Goal: Task Accomplishment & Management: Manage account settings

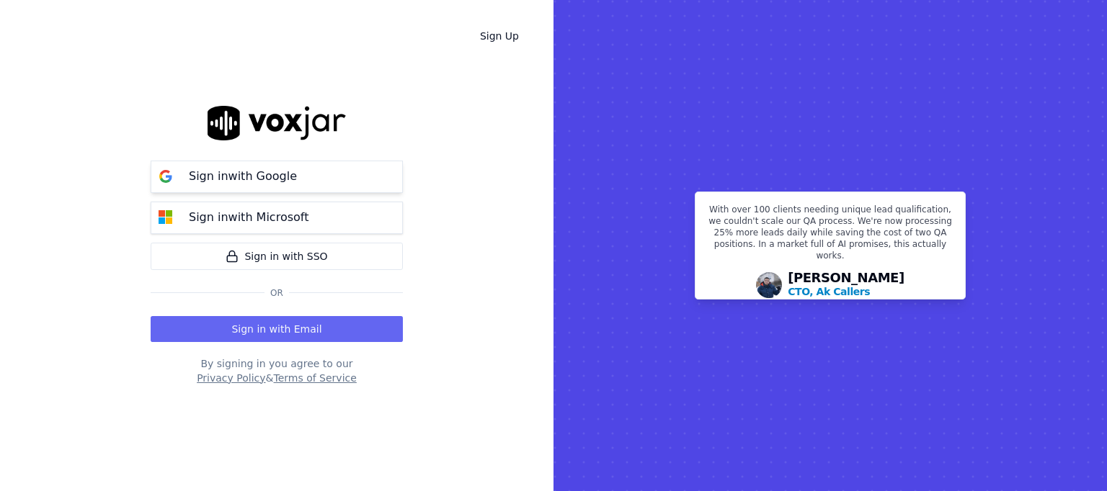
click at [277, 176] on p "Sign in with Google" at bounding box center [243, 176] width 108 height 17
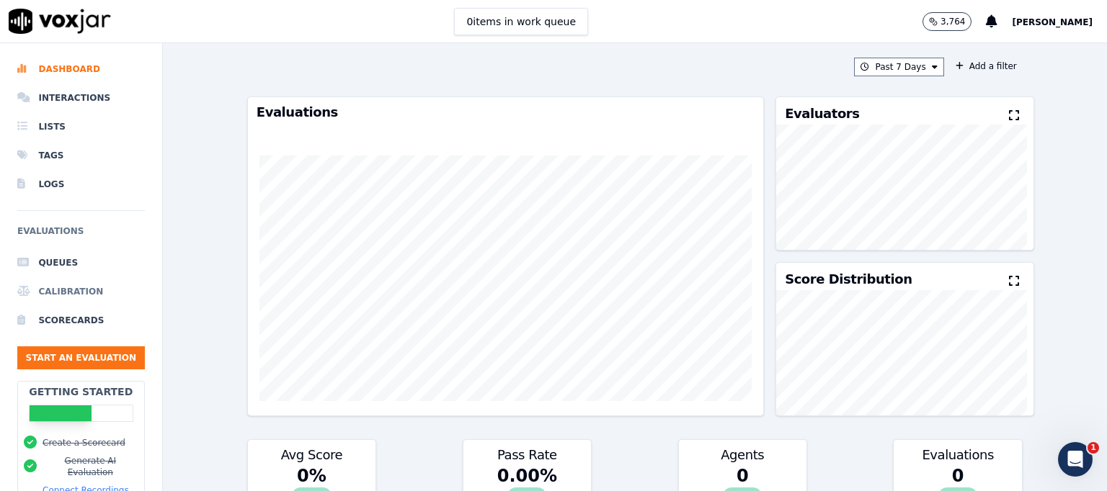
click at [63, 287] on li "Calibration" at bounding box center [81, 291] width 128 height 29
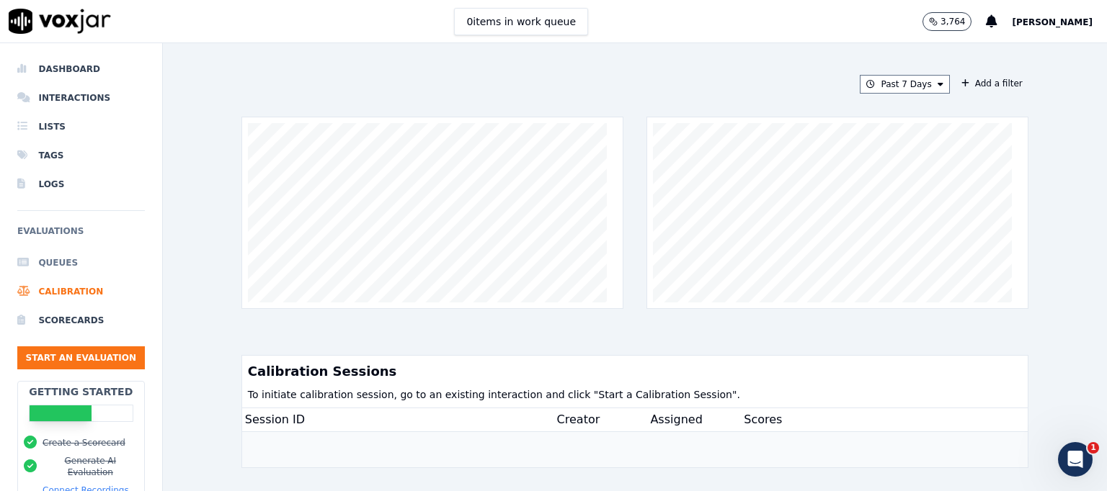
click at [55, 262] on li "Queues" at bounding box center [81, 263] width 128 height 29
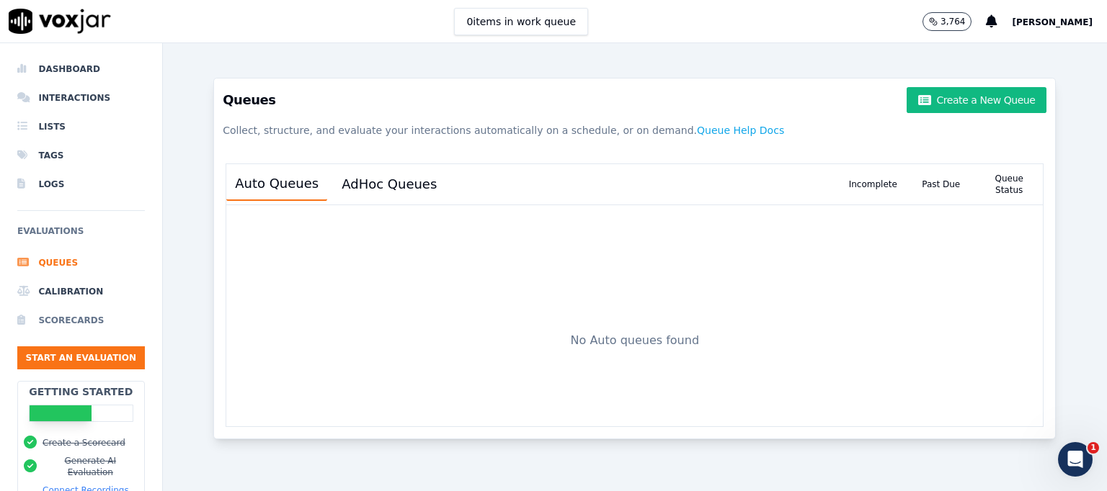
click at [58, 318] on li "Scorecards" at bounding box center [81, 320] width 128 height 29
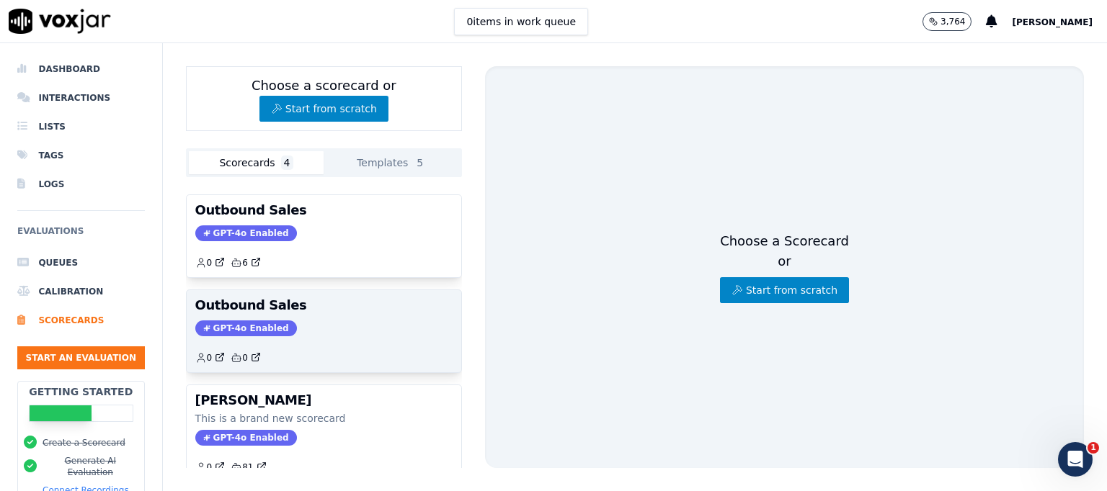
scroll to position [165, 0]
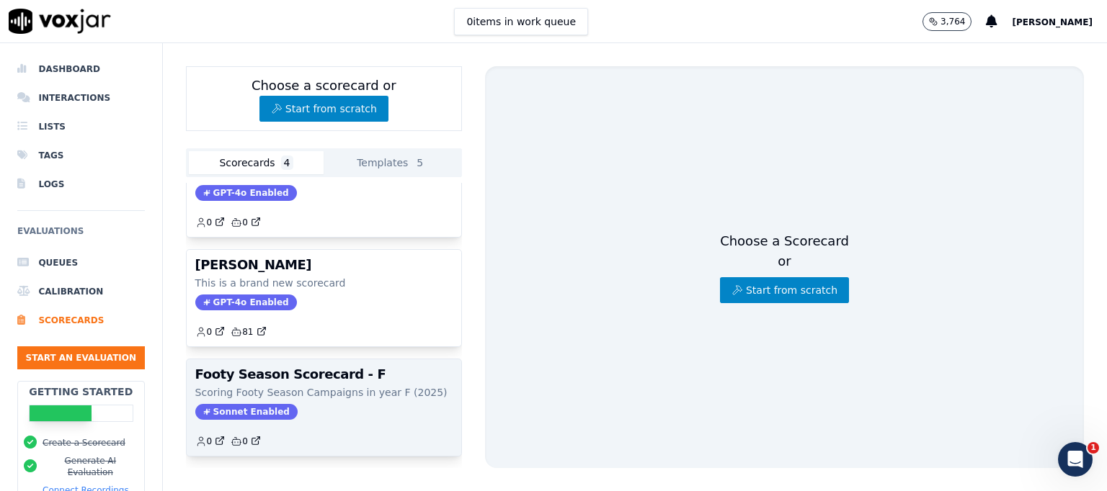
click at [331, 368] on h3 "Footy Season Scorecard - F" at bounding box center [323, 374] width 257 height 13
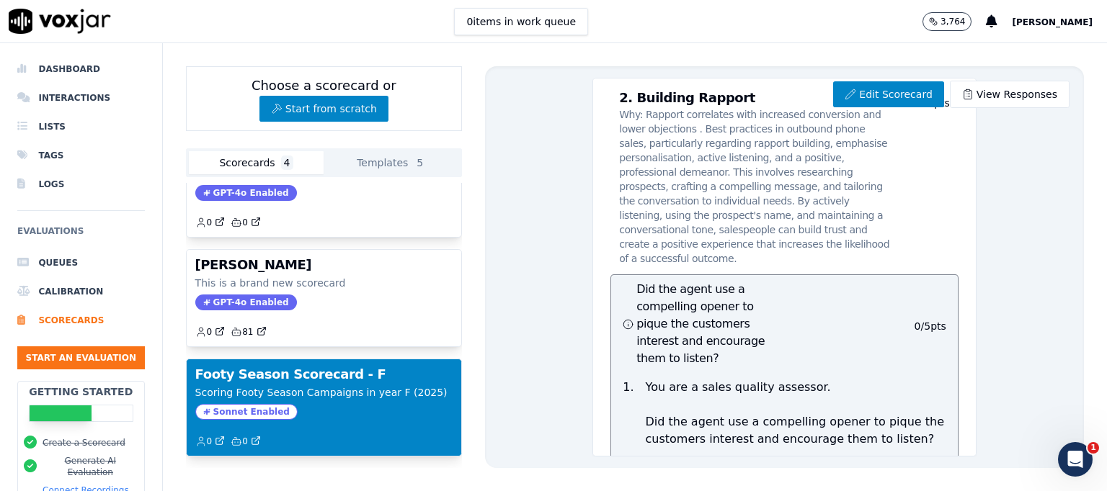
scroll to position [1490, 0]
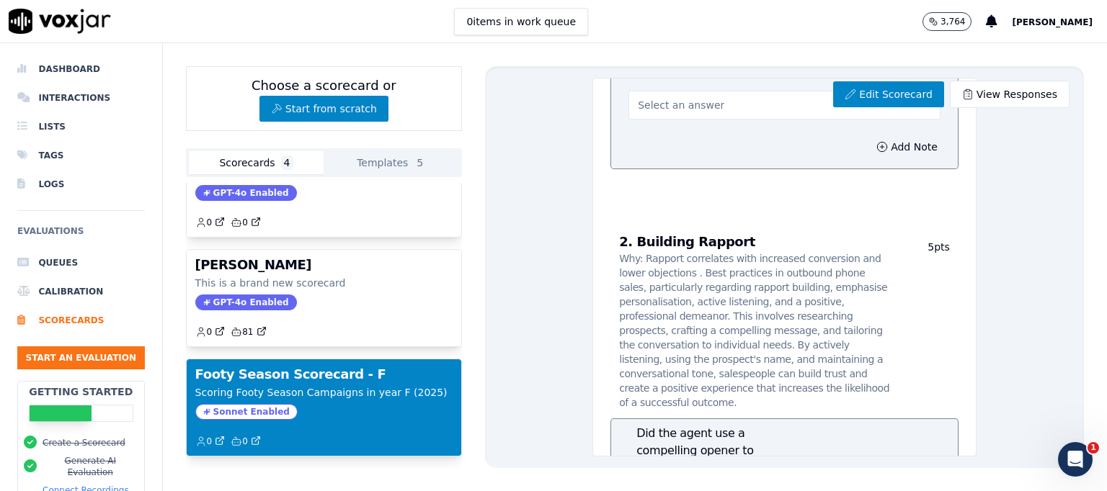
click at [1015, 211] on div "Edit Scorecard View Responses Footy Season Scorecard - F Scorecard Scoring Foot…" at bounding box center [784, 267] width 599 height 402
click at [880, 91] on link "Edit Scorecard" at bounding box center [888, 94] width 110 height 26
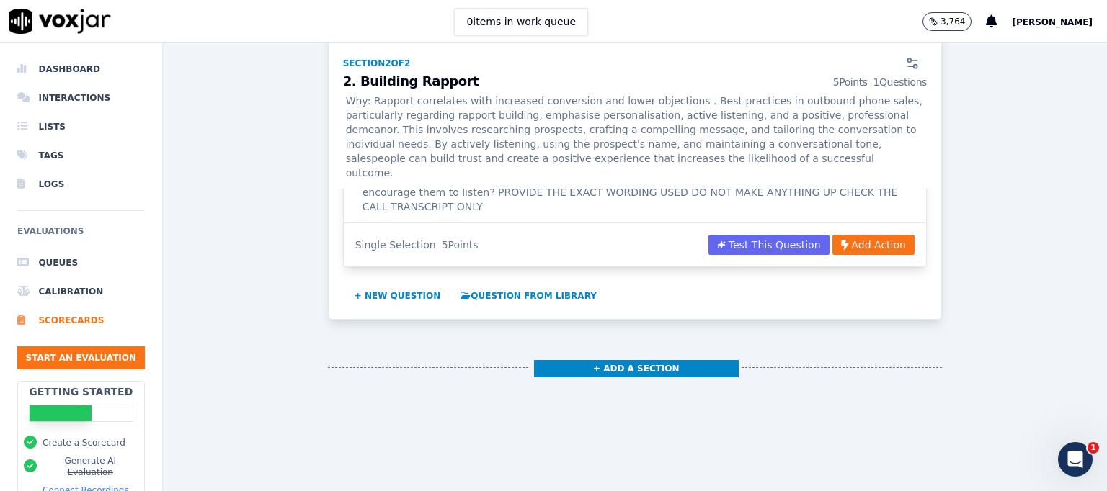
scroll to position [989, 0]
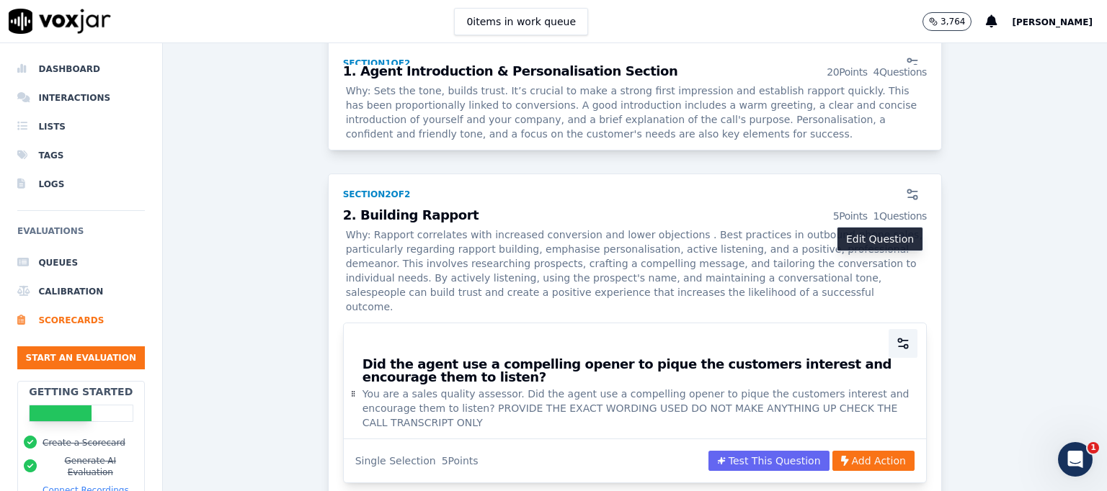
click at [902, 341] on icon "button" at bounding box center [905, 341] width 6 height 0
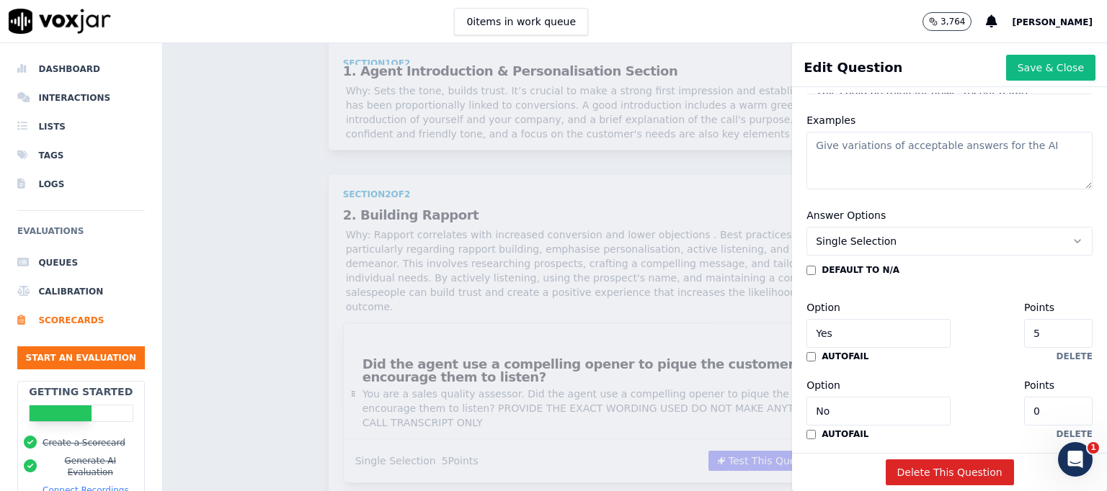
scroll to position [275, 0]
click at [1071, 236] on icon "button" at bounding box center [1077, 239] width 12 height 12
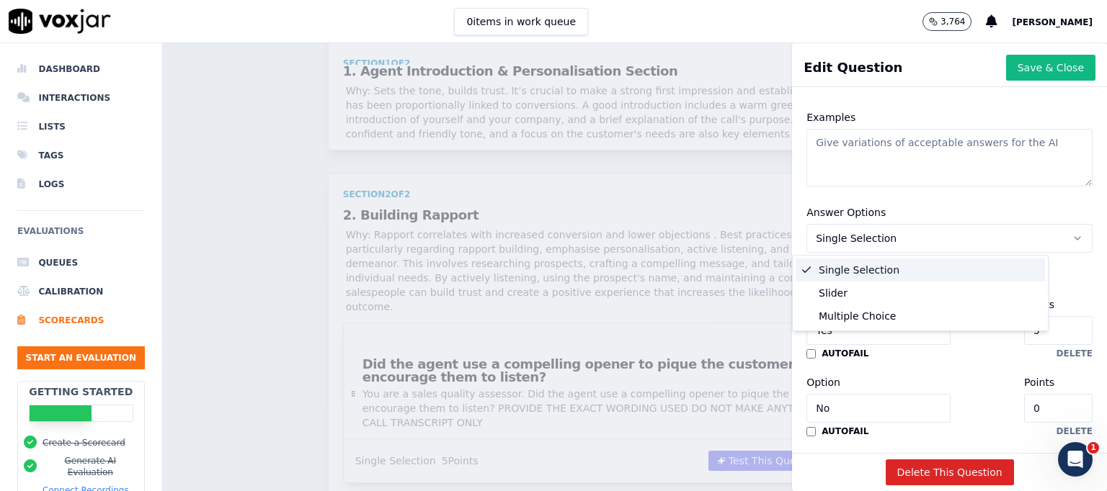
click at [1071, 236] on icon "button" at bounding box center [1077, 239] width 12 height 12
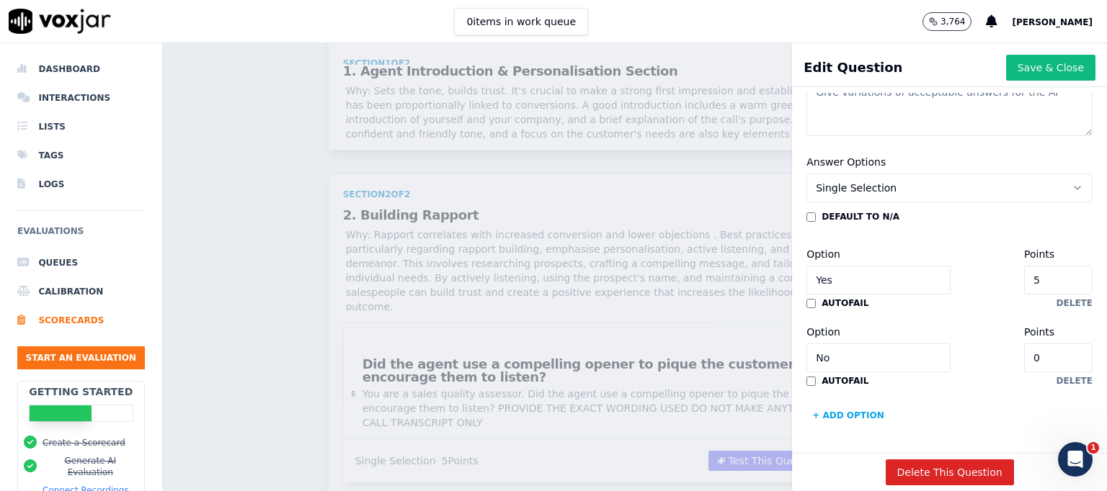
scroll to position [369, 0]
click at [1039, 174] on button "Single Selection" at bounding box center [949, 188] width 286 height 29
click at [876, 195] on div "Slider" at bounding box center [919, 200] width 249 height 23
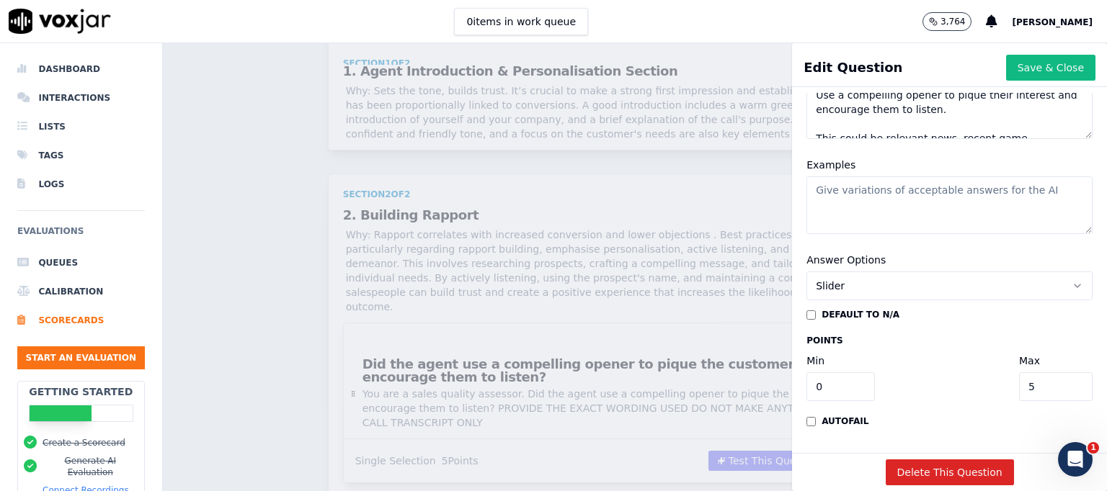
scroll to position [271, 0]
click at [1071, 280] on icon "button" at bounding box center [1077, 286] width 12 height 12
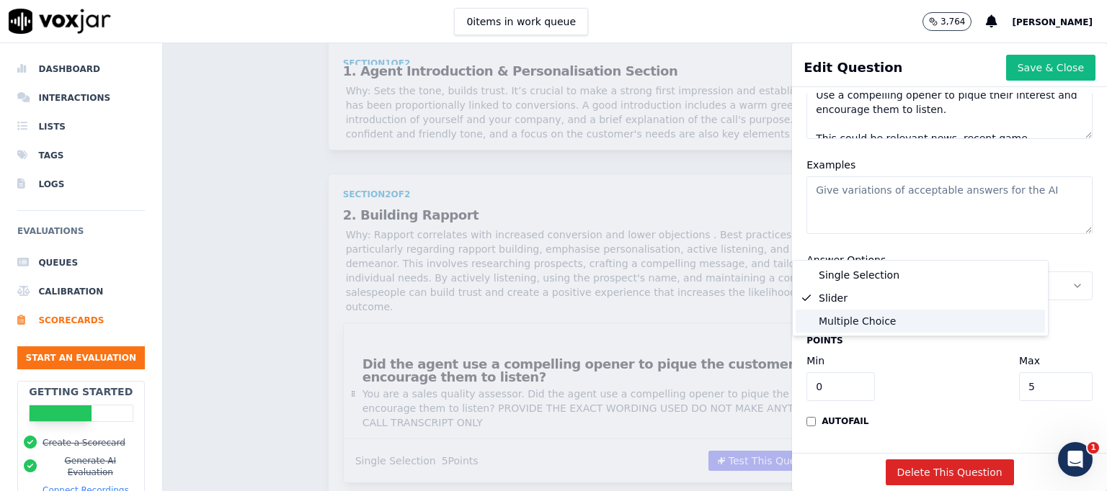
click at [877, 320] on div "Multiple Choice" at bounding box center [919, 321] width 249 height 23
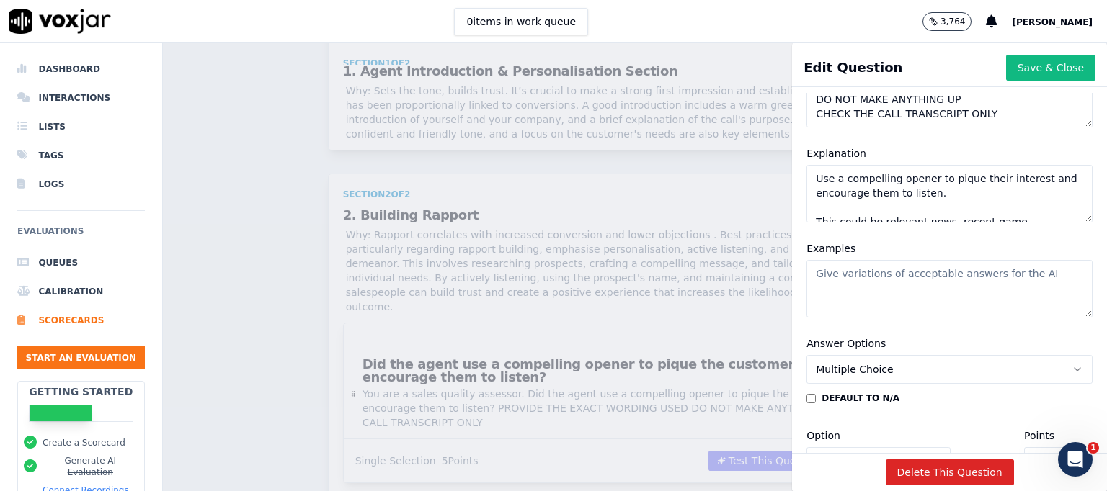
scroll to position [288, 0]
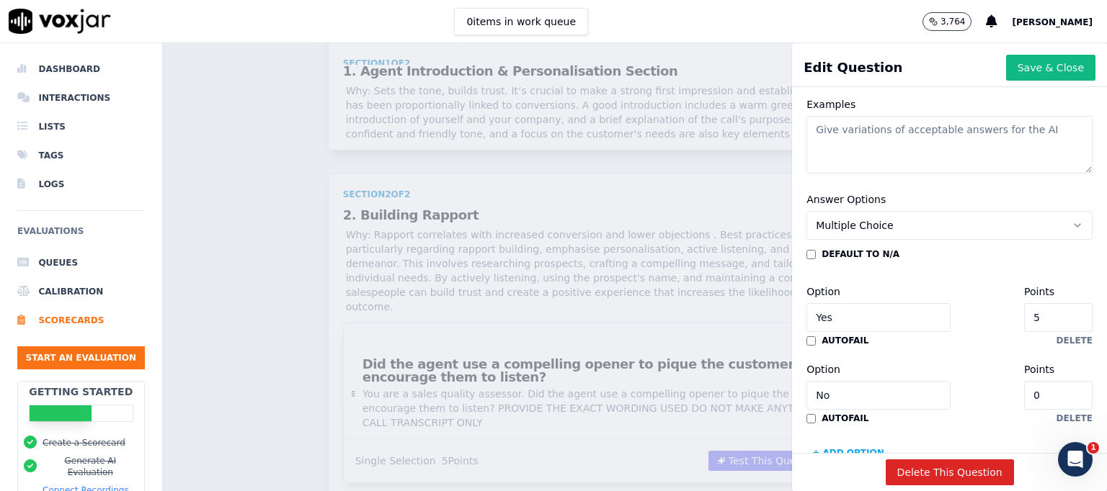
click at [1071, 224] on icon "button" at bounding box center [1077, 226] width 12 height 12
click at [868, 254] on div "Single Selection" at bounding box center [919, 257] width 249 height 23
click at [1019, 67] on button "Save & Close" at bounding box center [1050, 68] width 89 height 26
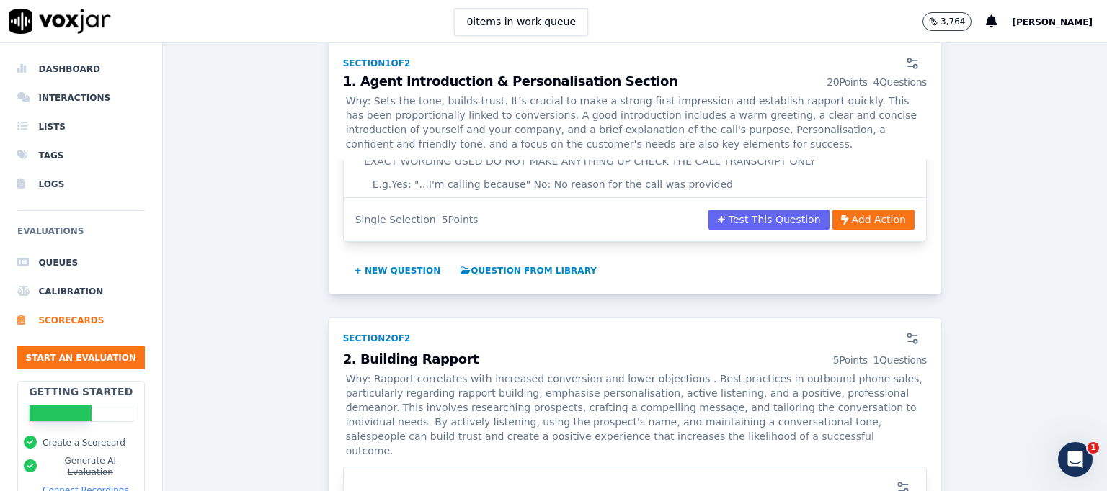
scroll to position [1061, 0]
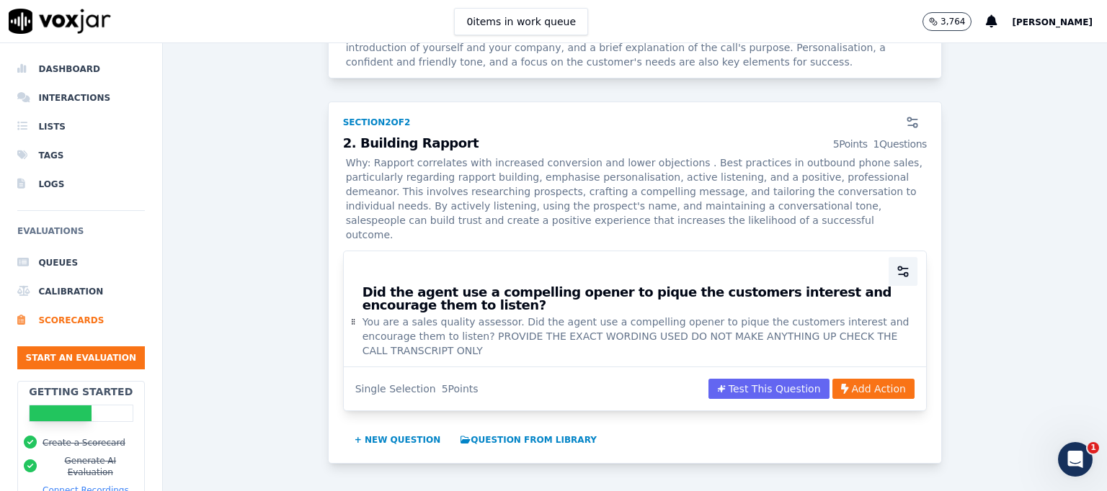
click at [898, 267] on circle "button" at bounding box center [900, 269] width 4 height 4
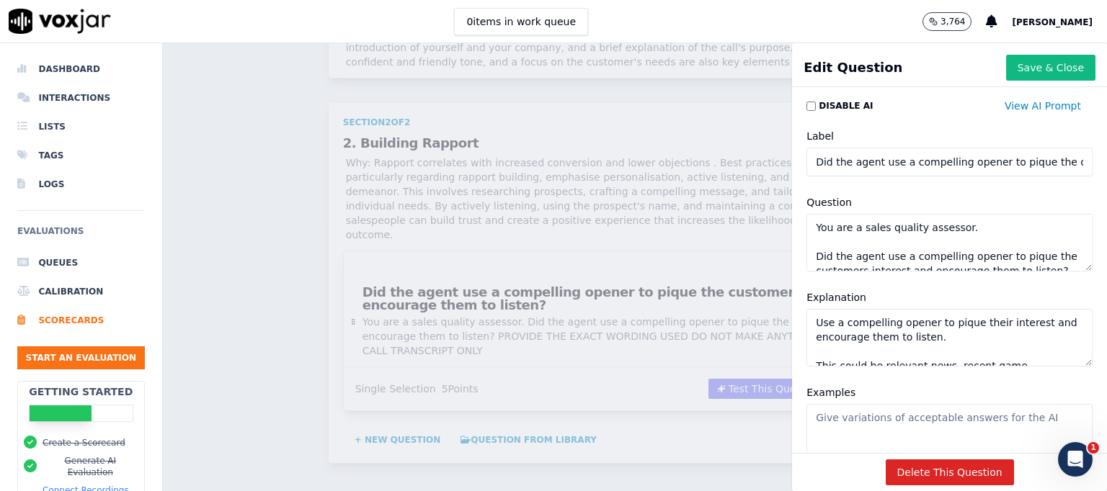
click at [816, 166] on input "Did the agent use a compelling opener to pique the customers interest and encou…" at bounding box center [949, 162] width 286 height 29
paste input "attempt to build rapport before starting the sales pitch"
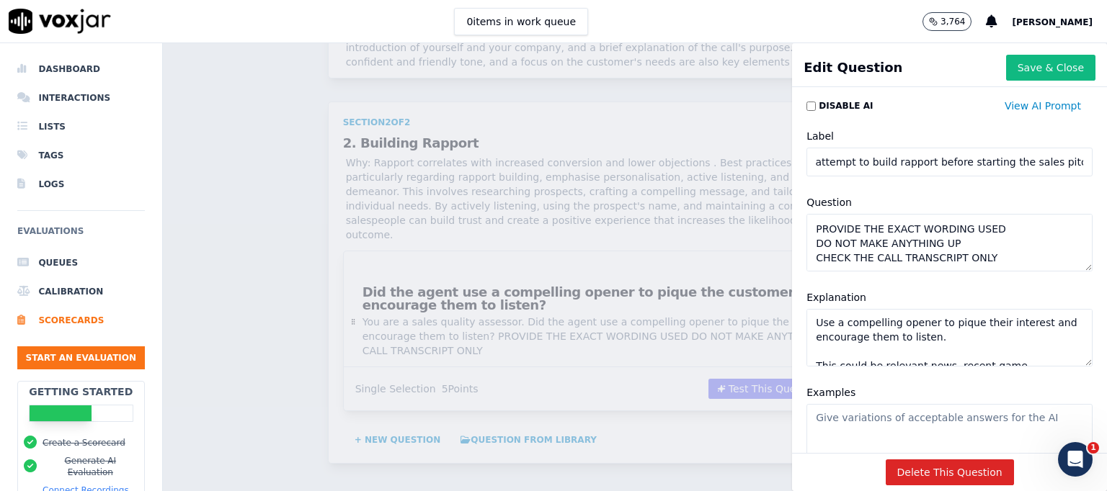
type input "Did the agent attempt to build rapport before starting the sales pitch?"
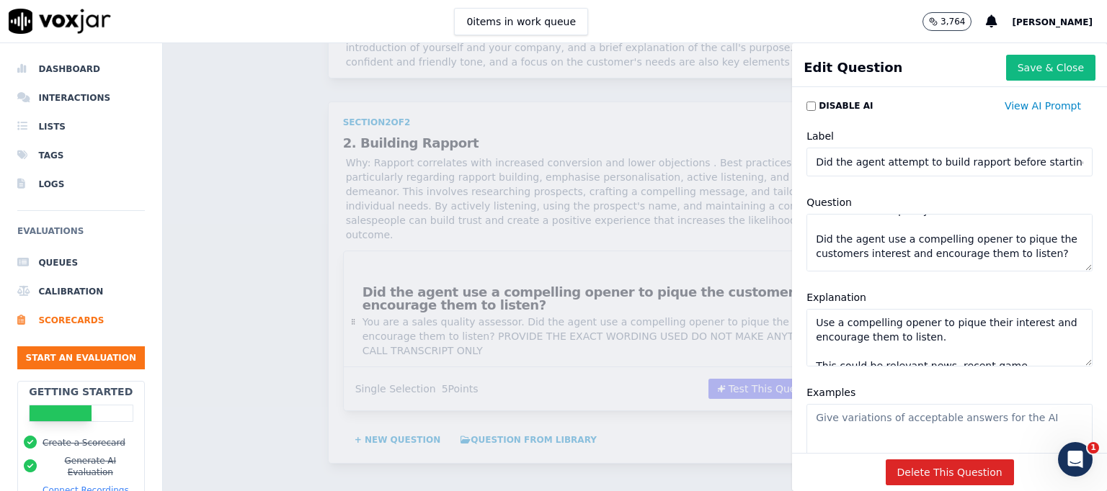
click at [865, 264] on textarea "You are a sales quality assessor. Did the agent use a compelling opener to piqu…" at bounding box center [949, 243] width 286 height 58
paste textarea "attempt to build rapport before starting the sales pitch"
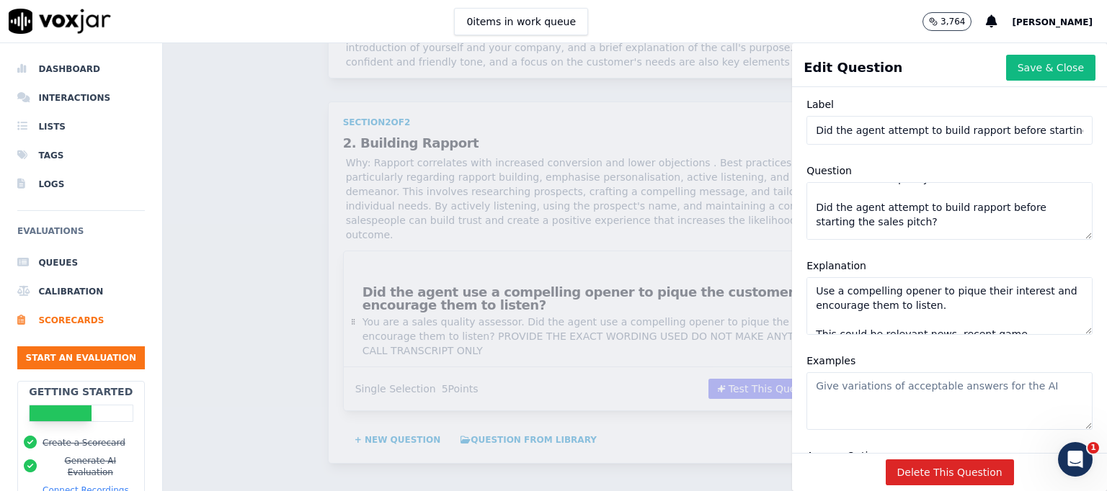
scroll to position [35, 0]
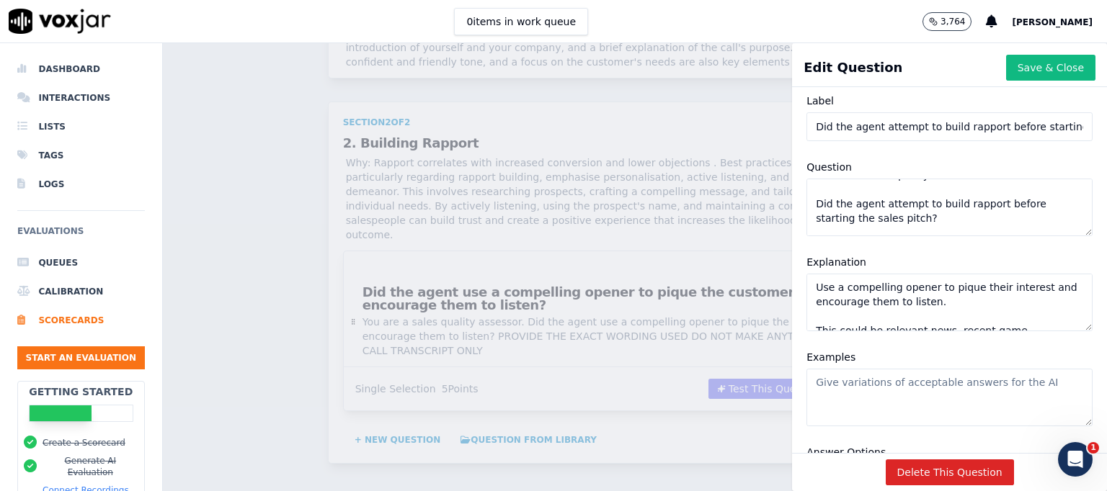
type textarea "You are a sales quality assessor. Did the agent attempt to build rapport before…"
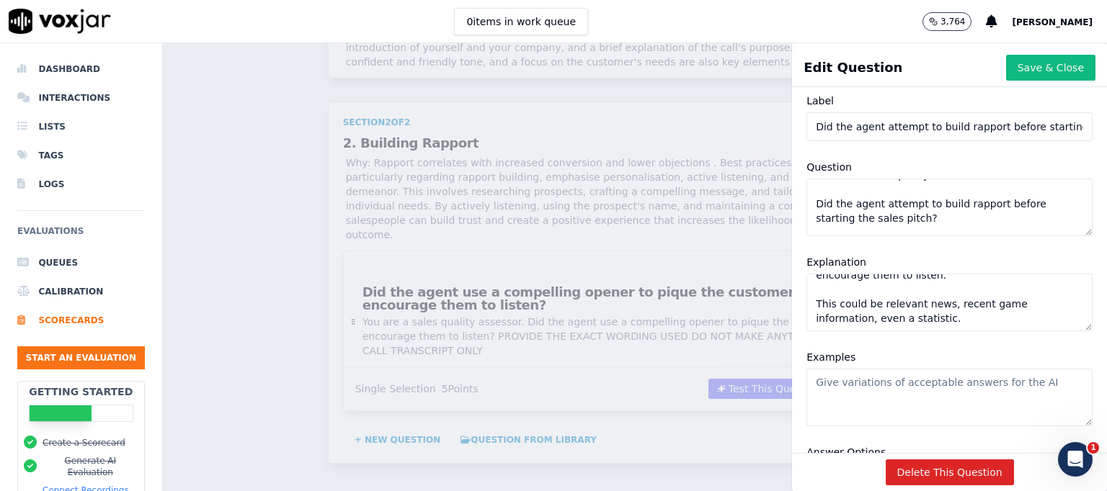
click at [876, 290] on textarea "Use a compelling opener to pique their interest and encourage them to listen. T…" at bounding box center [949, 303] width 286 height 58
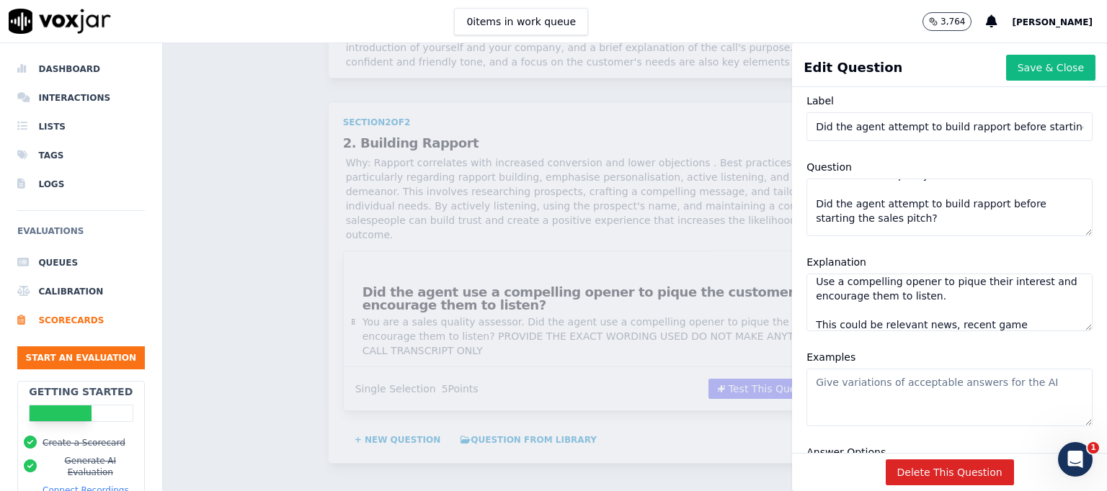
paste textarea "Rapport can include AFL-related small talk or community engagement topics."
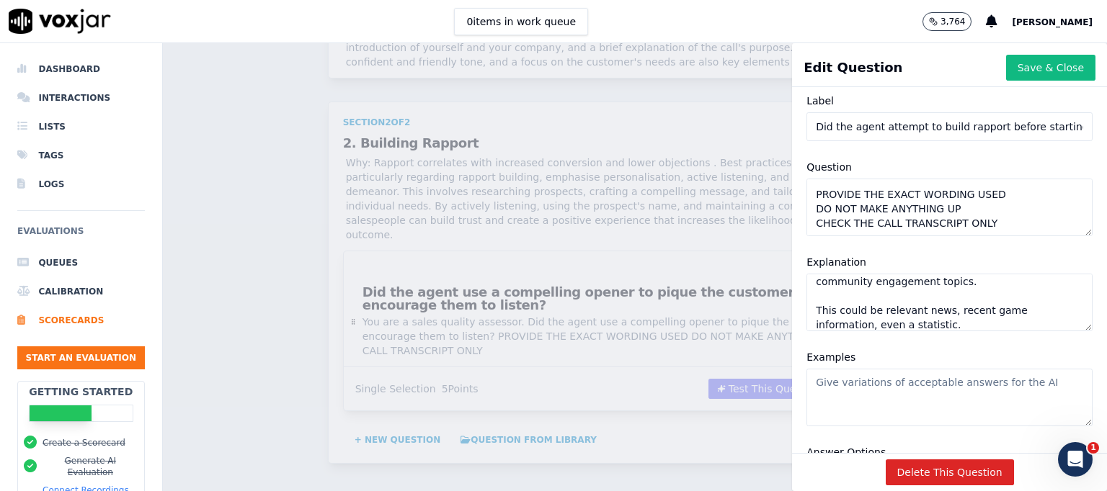
type textarea "Rapport can include AFL-related small talk or community engagement topics. This…"
click at [847, 393] on textarea "Examples" at bounding box center [949, 398] width 286 height 58
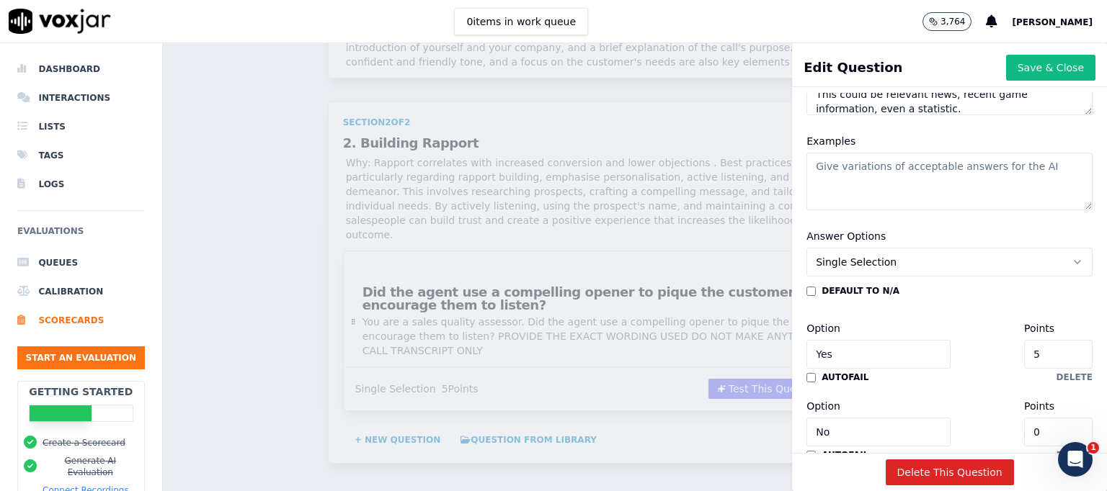
paste textarea "5: “How have you been enjoying the season so far?” 4: “Great win last weekend, …"
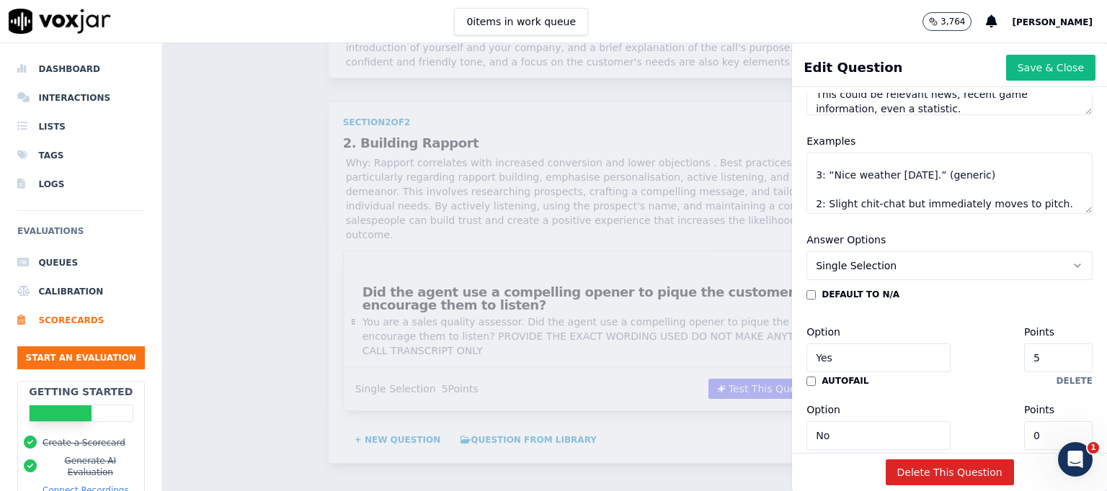
scroll to position [0, 0]
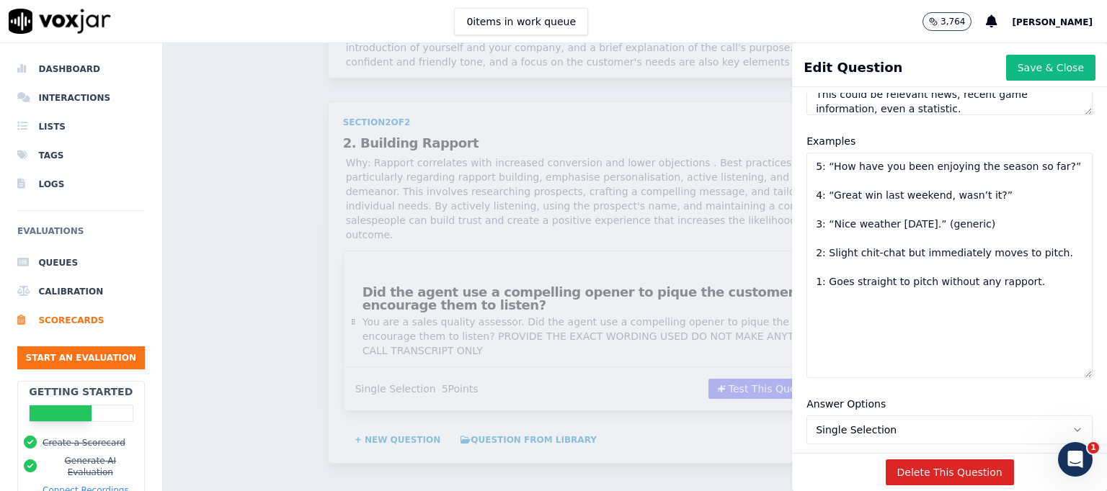
drag, startPoint x: 1045, startPoint y: 205, endPoint x: 1045, endPoint y: 373, distance: 168.6
click at [1045, 373] on textarea "5: “How have you been enjoying the season so far?” 4: “Great win last weekend, …" at bounding box center [949, 266] width 286 height 226
click at [889, 198] on textarea "5: “How have you been enjoying the season so far?” 4: “Great win last weekend, …" at bounding box center [949, 266] width 286 height 226
click at [870, 221] on textarea "5: “How have you been enjoying the season so far?” 4: “Great win last weekend, …" at bounding box center [949, 266] width 286 height 226
click at [870, 253] on textarea "5: “How have you been enjoying the season so far?” 4: “Great win last weekend, …" at bounding box center [949, 266] width 286 height 226
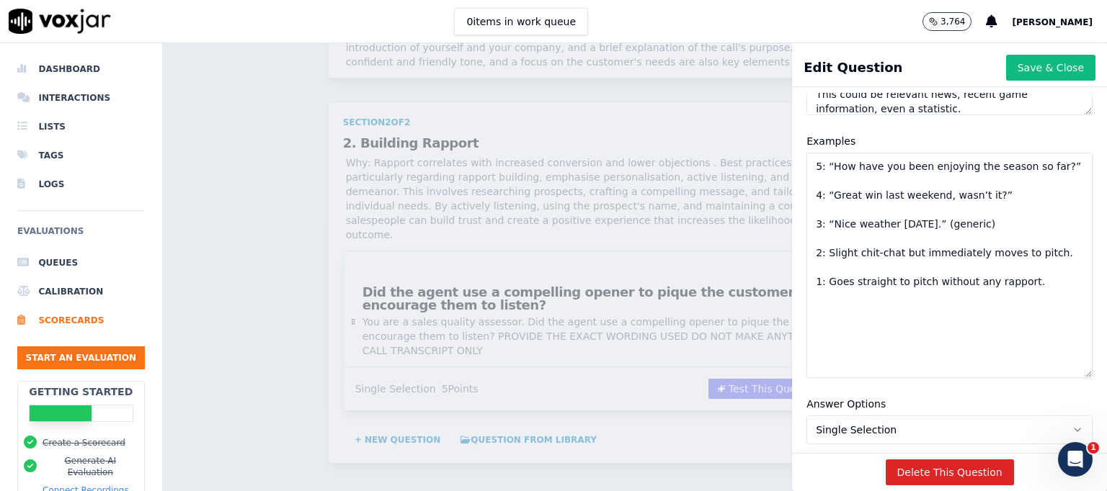
click at [844, 304] on textarea "5: “How have you been enjoying the season so far?” 4: “Great win last weekend, …" at bounding box center [949, 266] width 286 height 226
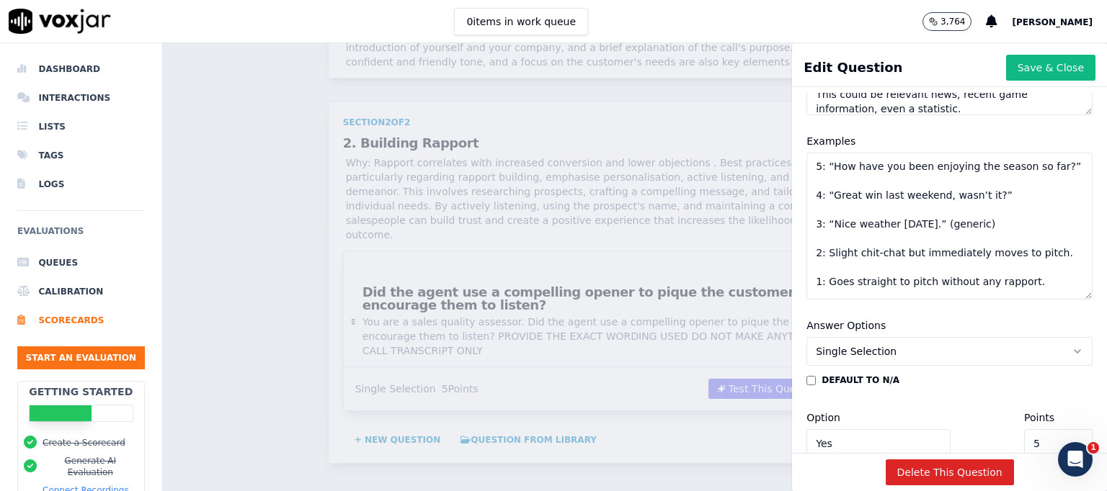
drag, startPoint x: 1046, startPoint y: 370, endPoint x: 1031, endPoint y: 300, distance: 71.5
click at [1037, 290] on textarea "5: “How have you been enjoying the season so far?” 4: “Great win last weekend, …" at bounding box center [949, 226] width 286 height 147
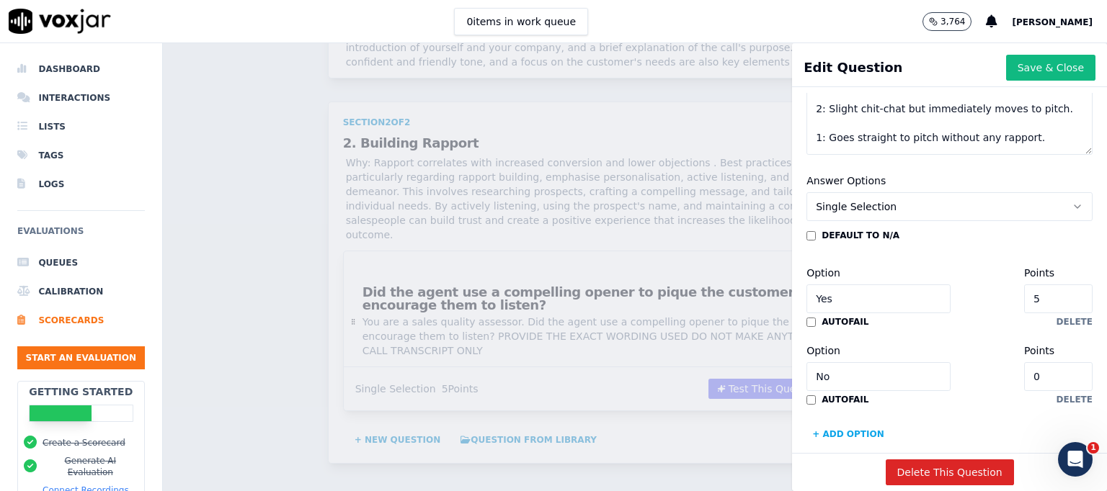
type textarea "5: “How have you been enjoying the season so far?” 4: “Great win last weekend, …"
click at [1071, 203] on icon "button" at bounding box center [1077, 207] width 12 height 12
click at [862, 285] on div "Multiple Choice" at bounding box center [919, 284] width 249 height 23
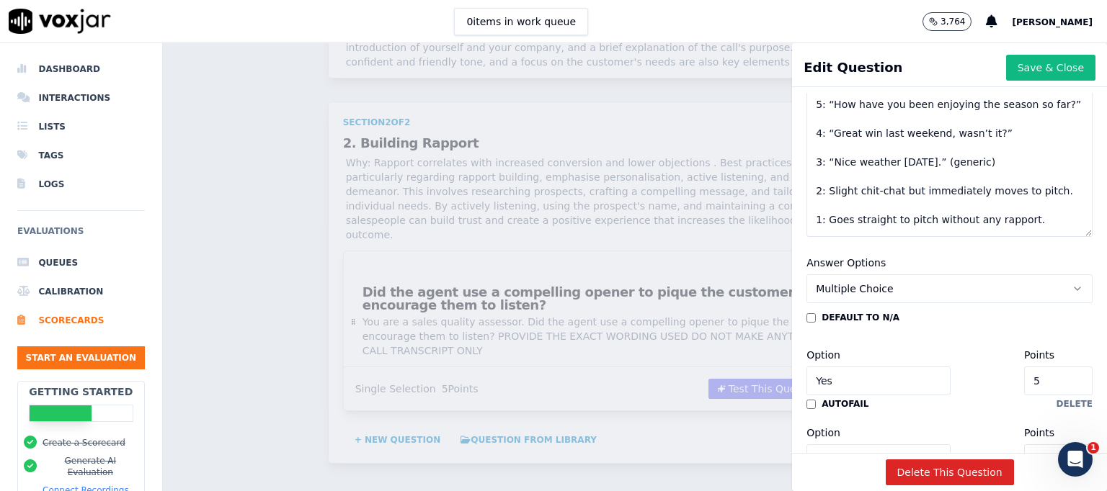
scroll to position [385, 0]
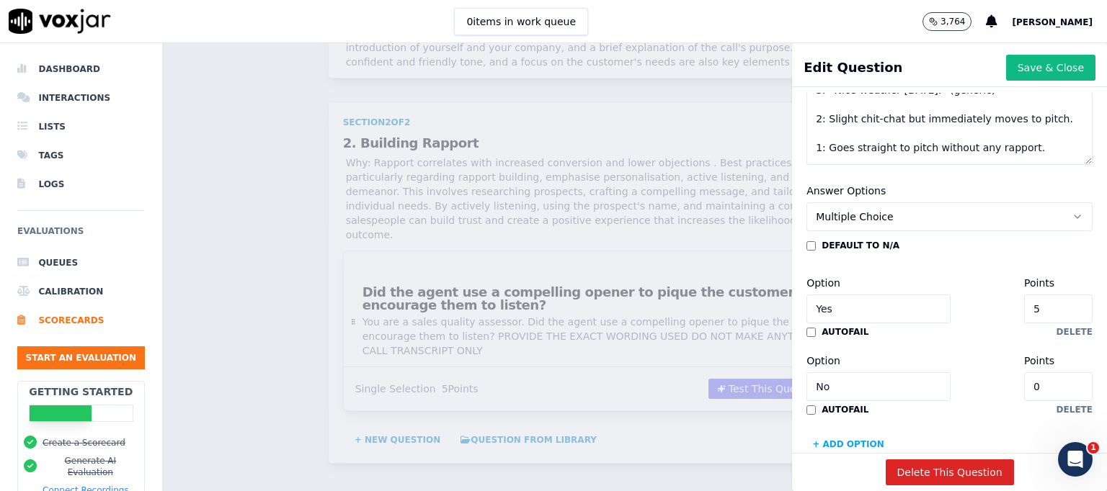
drag, startPoint x: 842, startPoint y: 305, endPoint x: 744, endPoint y: 305, distance: 97.3
click at [744, 305] on div "Edit Question Save & Close Disable AI View AI Prompt Label Did the agent attemp…" at bounding box center [635, 267] width 944 height 448
type input "5"
drag, startPoint x: 826, startPoint y: 381, endPoint x: 769, endPoint y: 383, distance: 56.2
click at [769, 383] on div "Edit Question Save & Close Disable AI View AI Prompt Label Did the agent attemp…" at bounding box center [635, 267] width 944 height 448
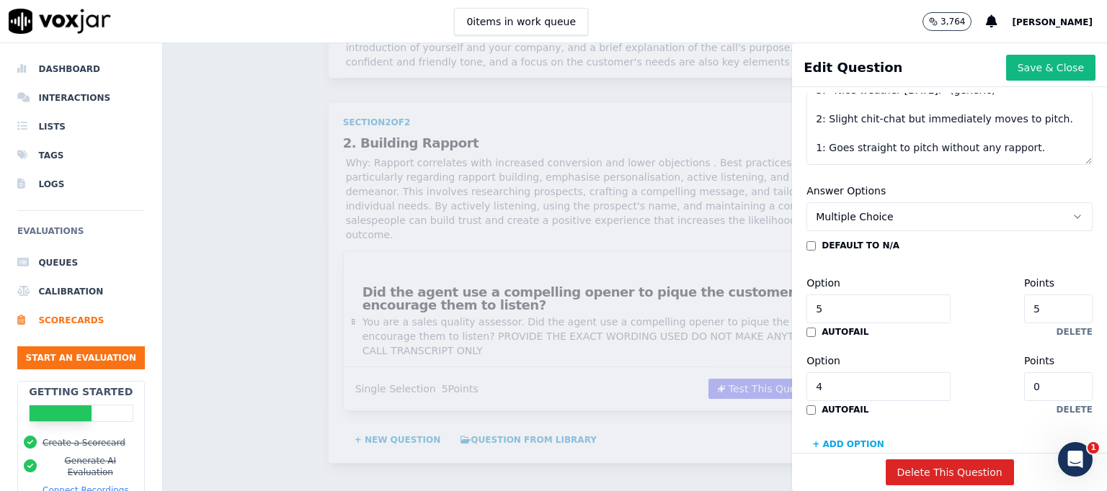
type input "4"
drag, startPoint x: 1006, startPoint y: 383, endPoint x: 950, endPoint y: 383, distance: 55.5
click at [950, 383] on div "Option 4 Points 0" at bounding box center [949, 376] width 286 height 49
type input "4"
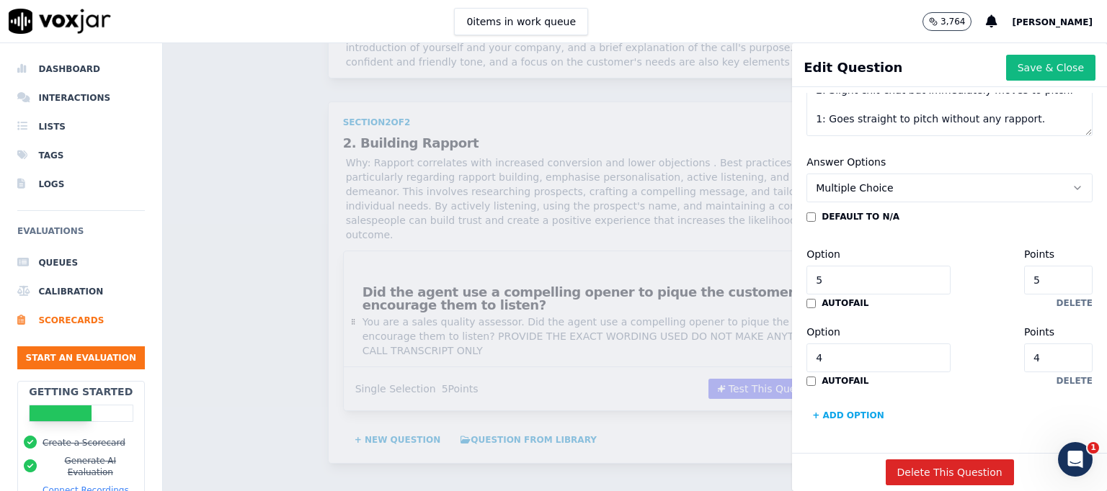
click at [808, 404] on button "+ Add option" at bounding box center [848, 415] width 84 height 23
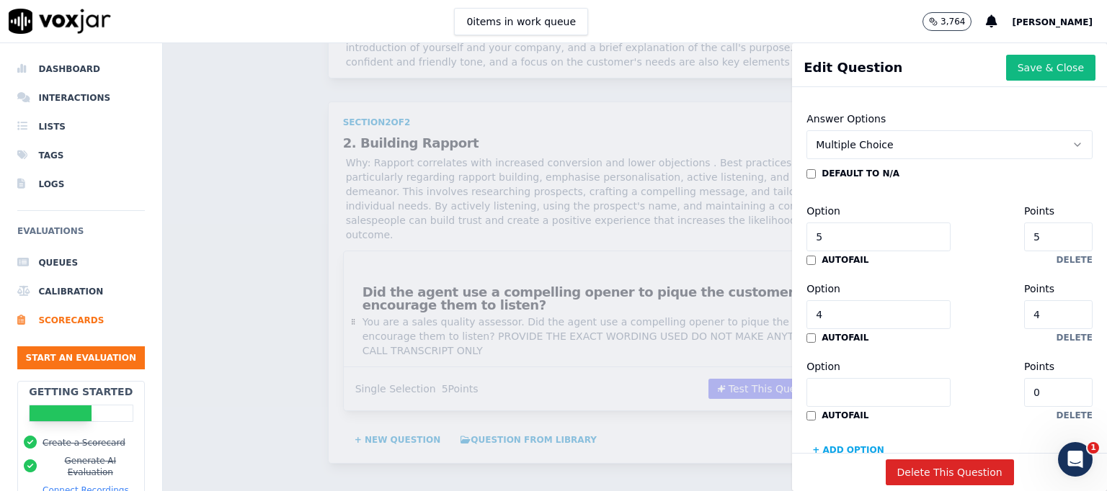
scroll to position [535, 0]
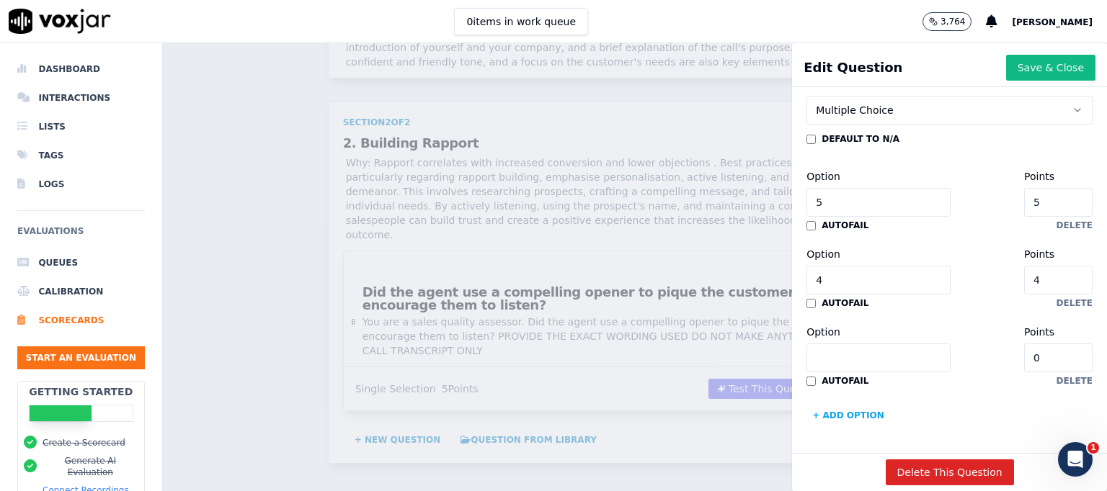
click at [831, 344] on input "Option" at bounding box center [878, 358] width 144 height 29
type input "3"
drag, startPoint x: 1024, startPoint y: 316, endPoint x: 955, endPoint y: 316, distance: 68.4
click at [955, 324] on div "Option 3 Points 0" at bounding box center [949, 348] width 286 height 49
type input "3"
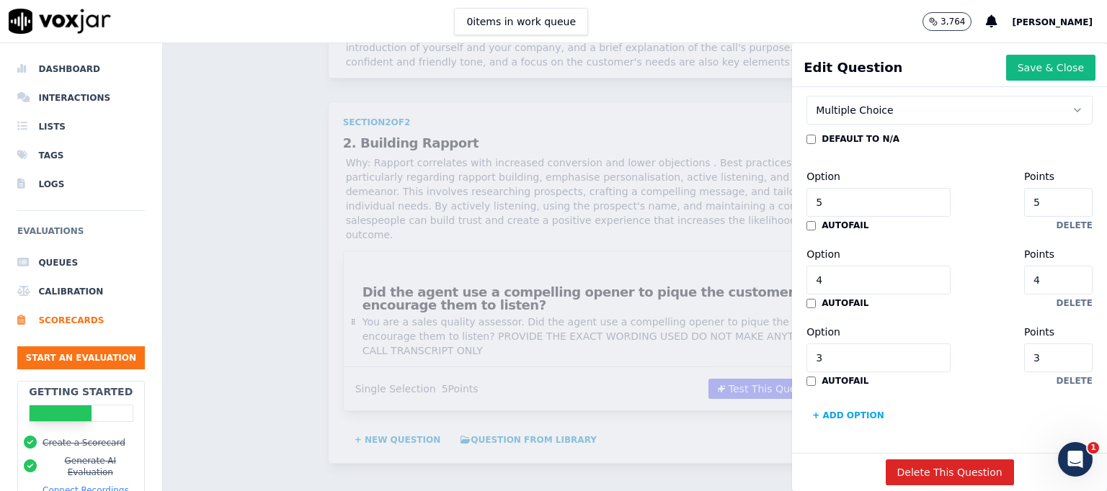
click at [820, 404] on button "+ Add option" at bounding box center [848, 415] width 84 height 23
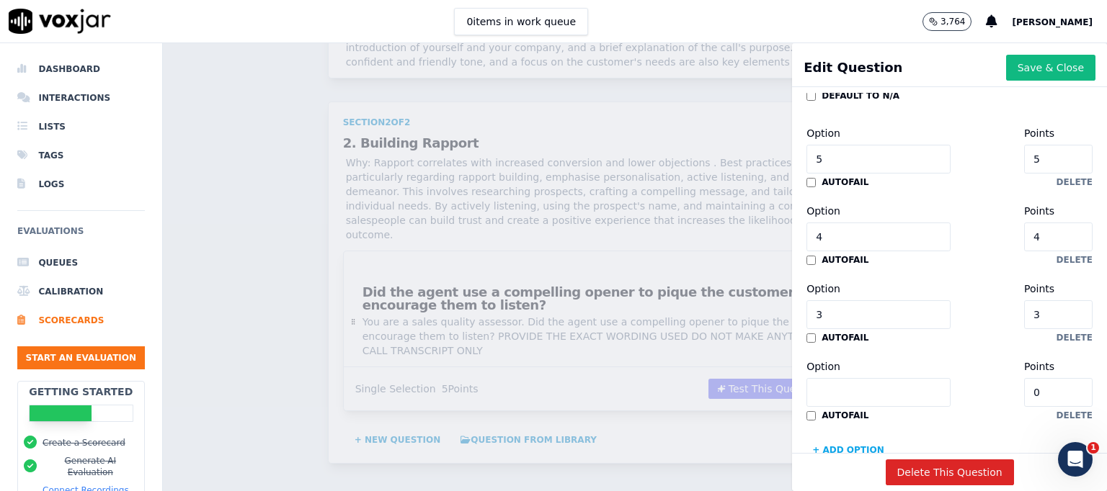
scroll to position [613, 0]
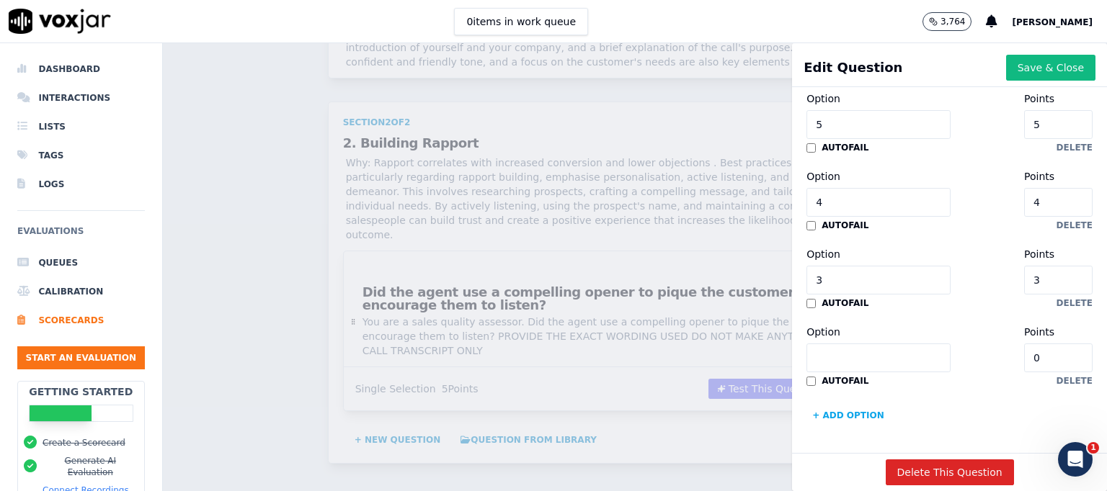
click at [818, 388] on div "Answer Options Multiple Choice default to N/A Option 5 Points 5 autofail delete…" at bounding box center [949, 212] width 303 height 447
click at [857, 344] on input "Option" at bounding box center [878, 358] width 144 height 29
type input "2"
click at [1028, 344] on input "0" at bounding box center [1058, 358] width 68 height 29
type input "2"
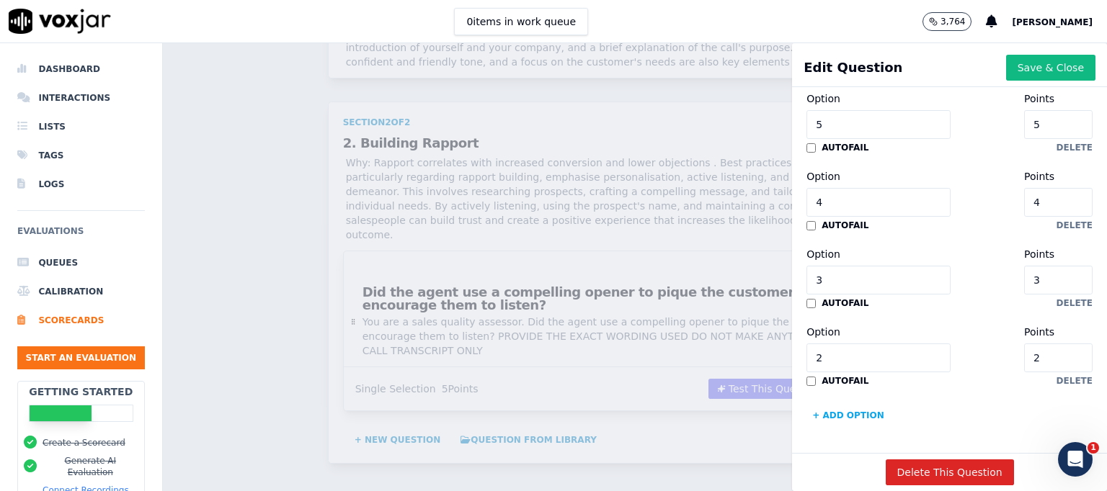
click at [816, 404] on button "+ Add option" at bounding box center [848, 415] width 84 height 23
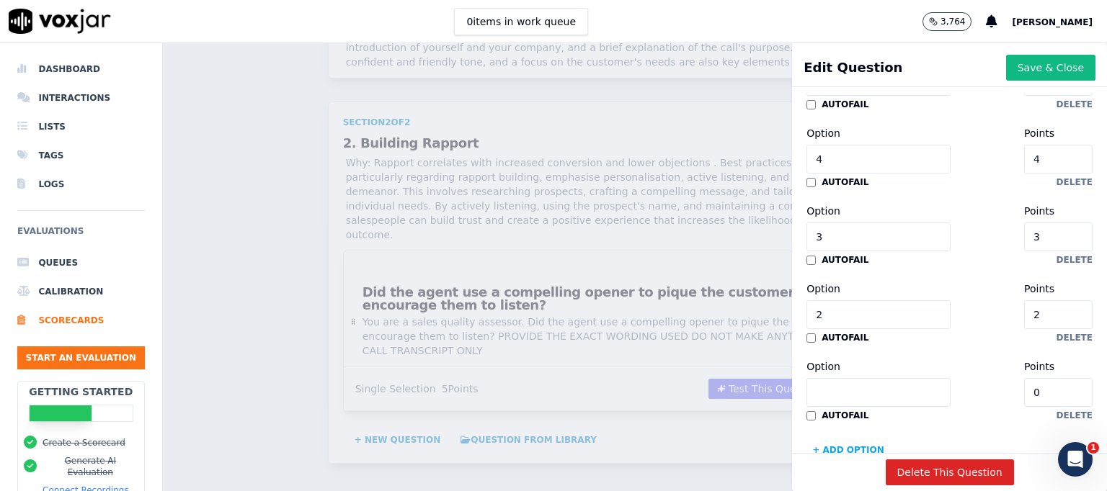
scroll to position [691, 0]
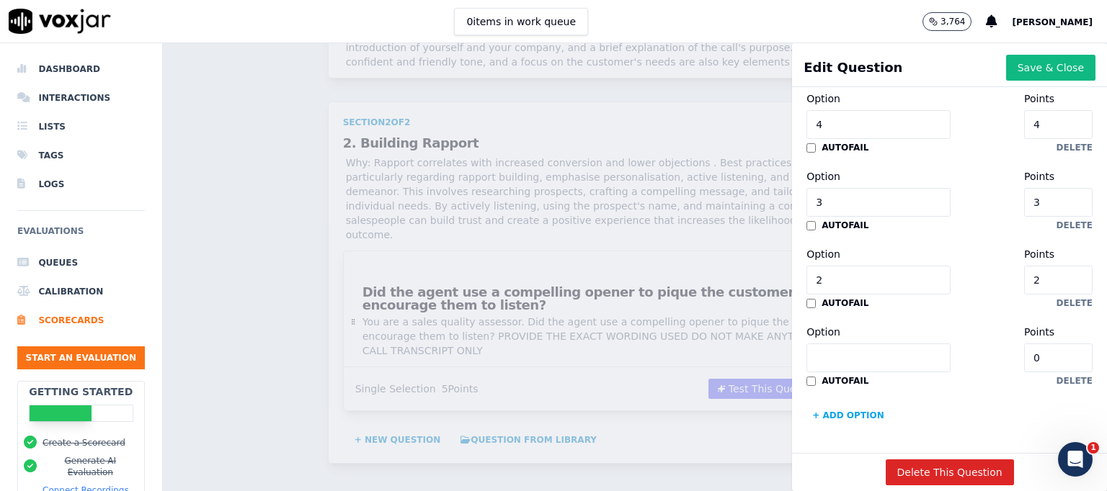
click at [841, 344] on input "Option" at bounding box center [878, 358] width 144 height 29
type input "1"
click at [1029, 344] on input "0" at bounding box center [1058, 358] width 68 height 29
type input "1"
click at [1025, 69] on button "Save & Close" at bounding box center [1050, 68] width 89 height 26
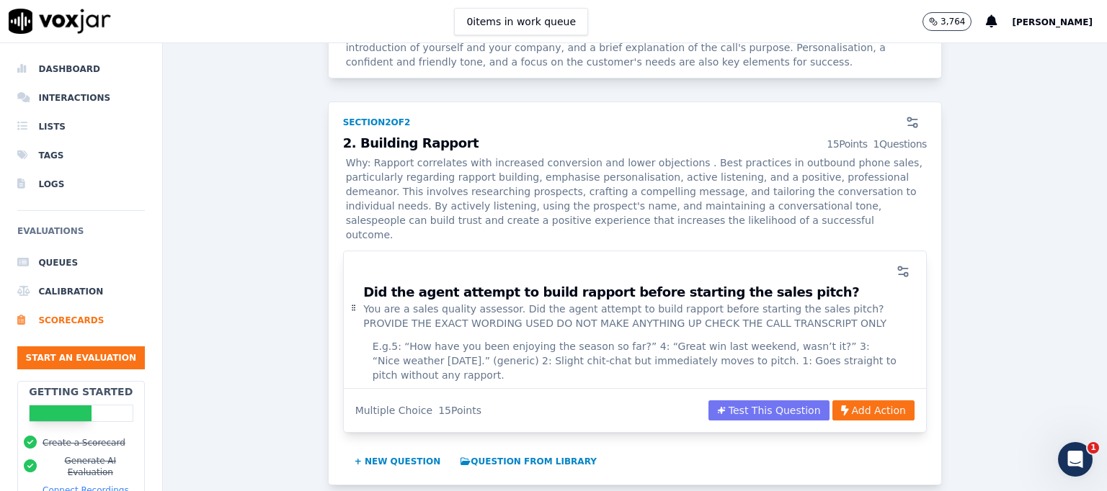
click at [754, 401] on button "Test This Question" at bounding box center [768, 411] width 121 height 20
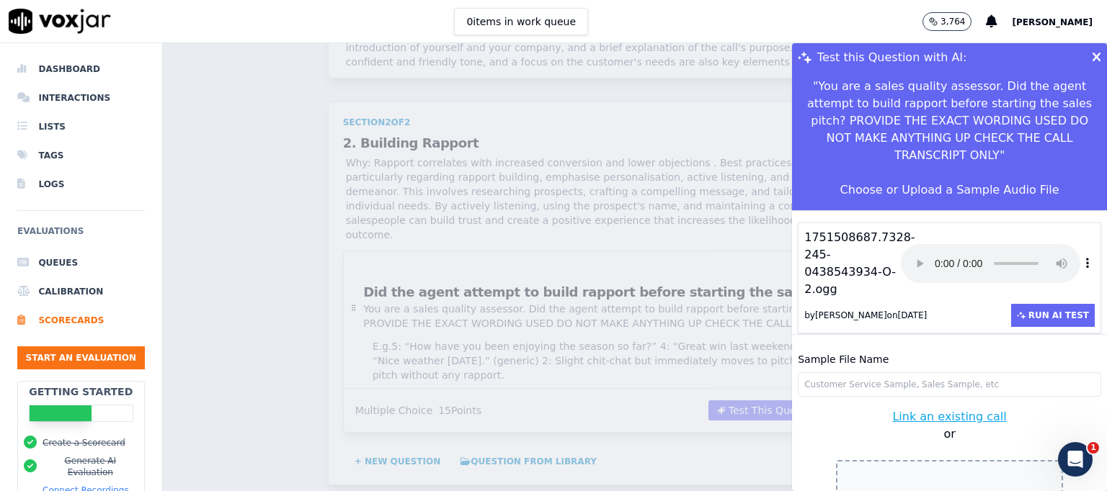
scroll to position [43, 0]
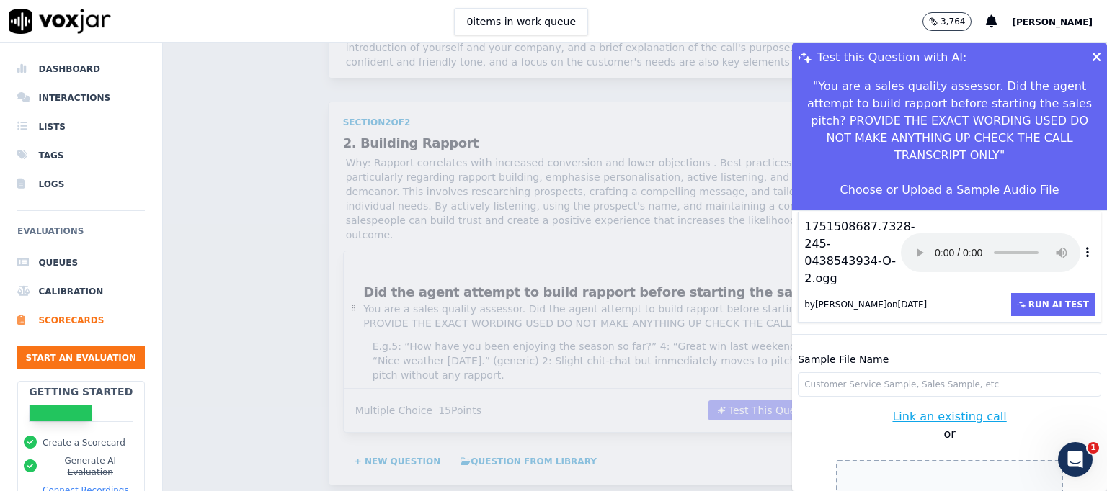
click at [1092, 52] on icon at bounding box center [1096, 57] width 9 height 13
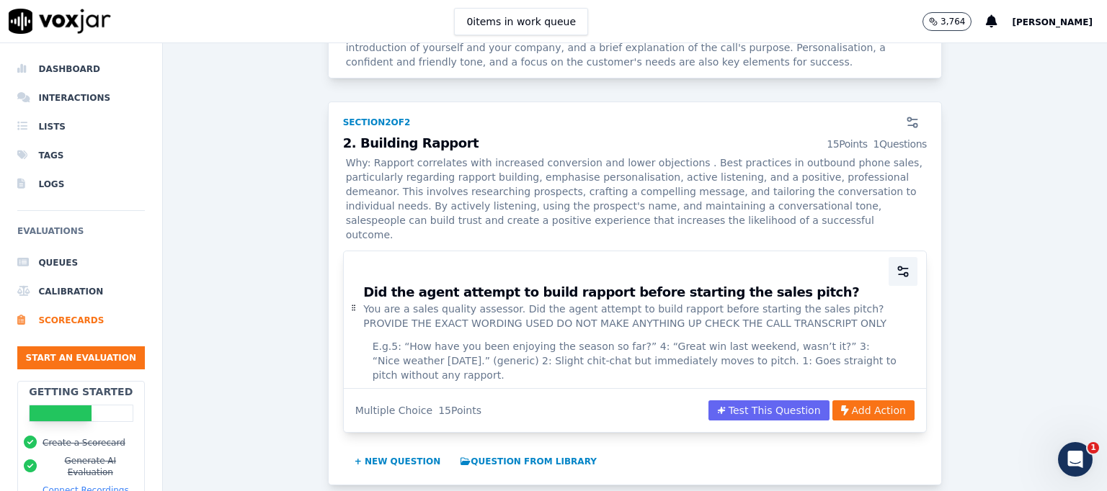
click at [896, 264] on icon "button" at bounding box center [903, 271] width 14 height 14
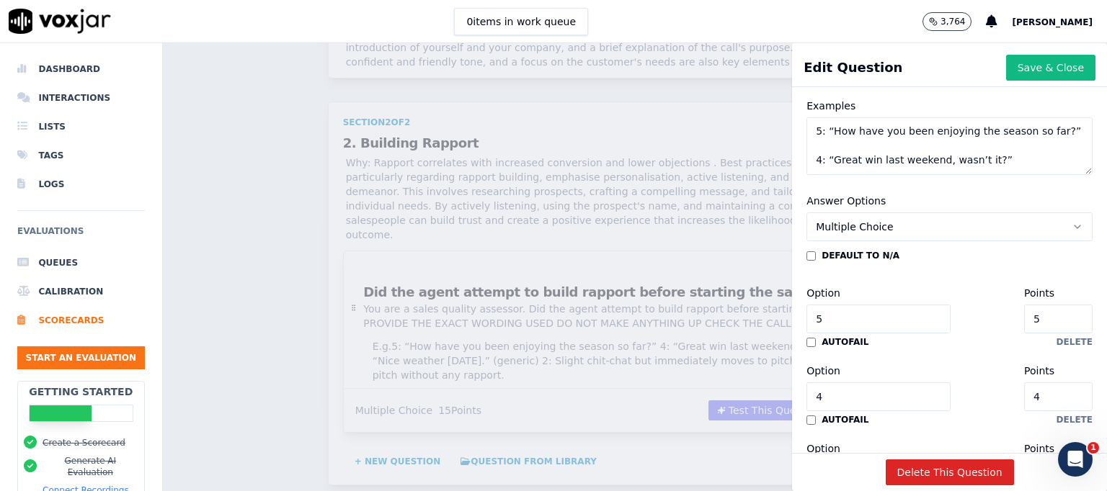
scroll to position [276, 0]
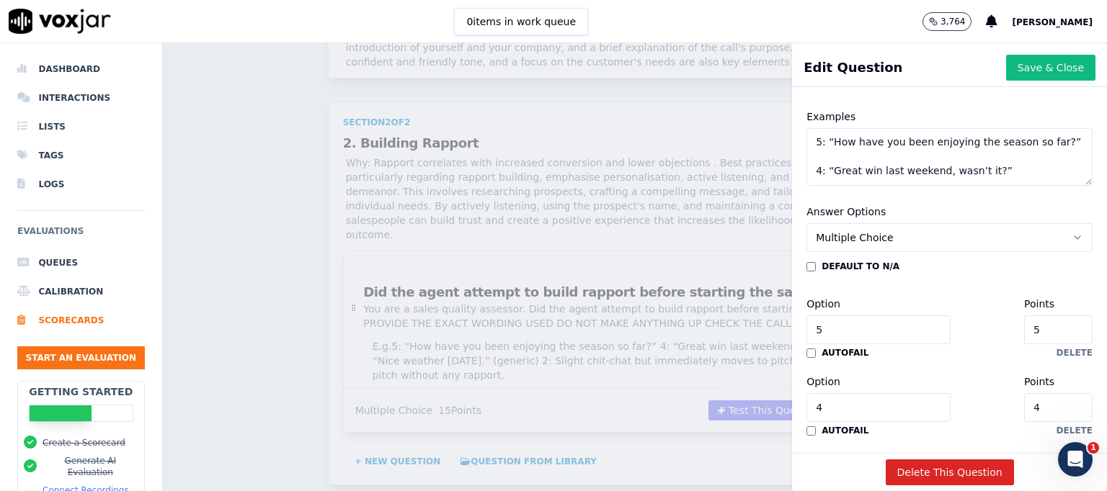
click at [1071, 237] on icon "button" at bounding box center [1077, 238] width 12 height 12
click at [874, 289] on div "Slider" at bounding box center [919, 292] width 249 height 23
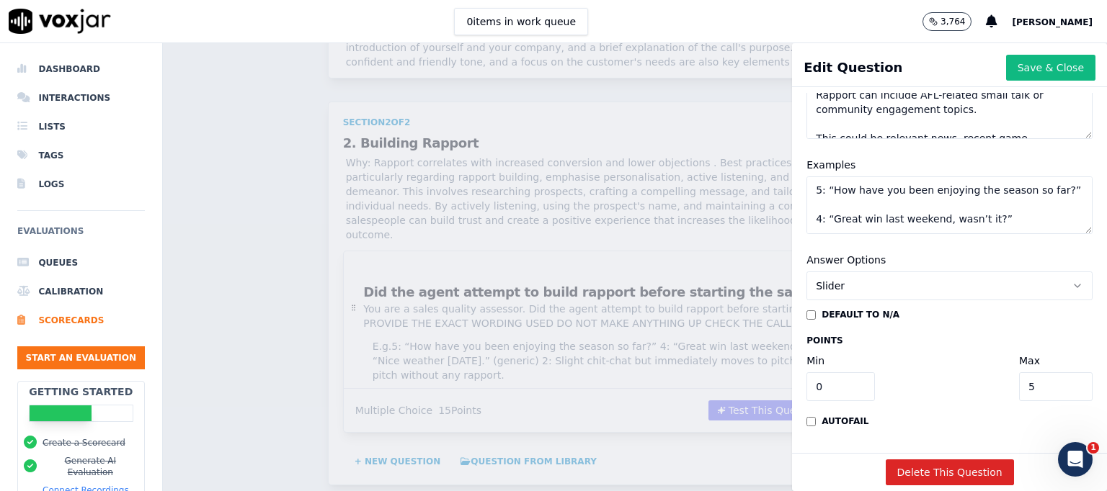
scroll to position [271, 0]
click at [1013, 71] on button "Save & Close" at bounding box center [1050, 68] width 89 height 26
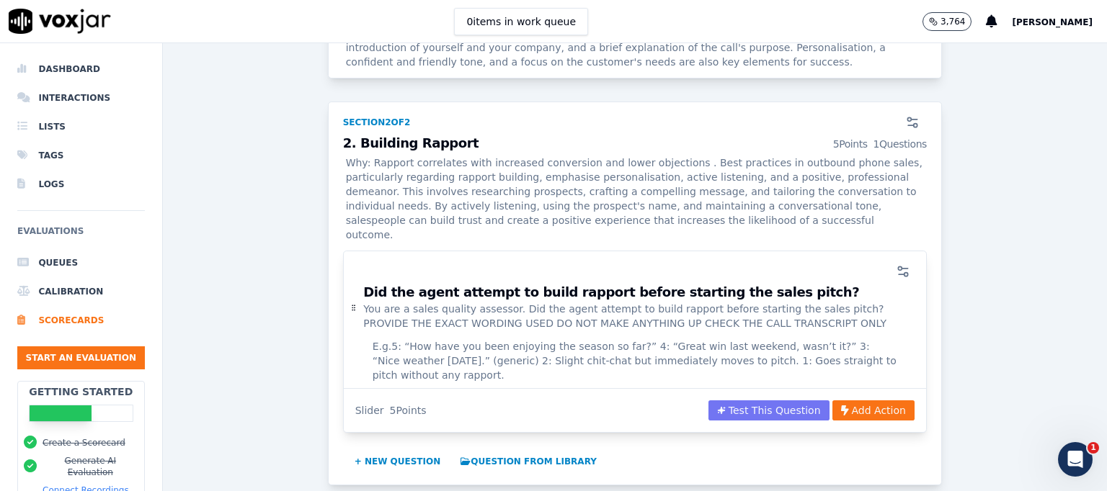
click at [759, 401] on button "Test This Question" at bounding box center [768, 411] width 121 height 20
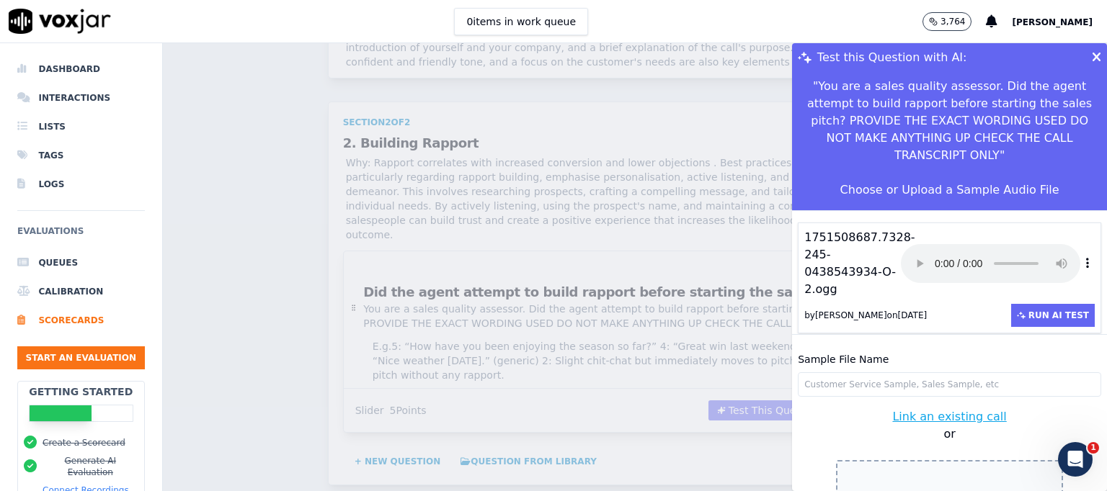
scroll to position [43, 0]
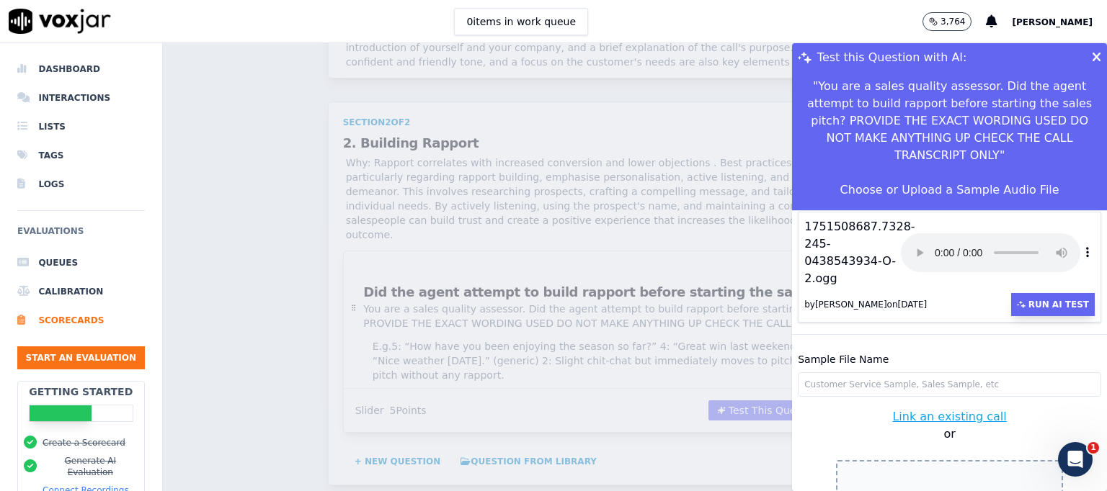
click at [1012, 293] on button "Run AI Test" at bounding box center [1053, 304] width 84 height 23
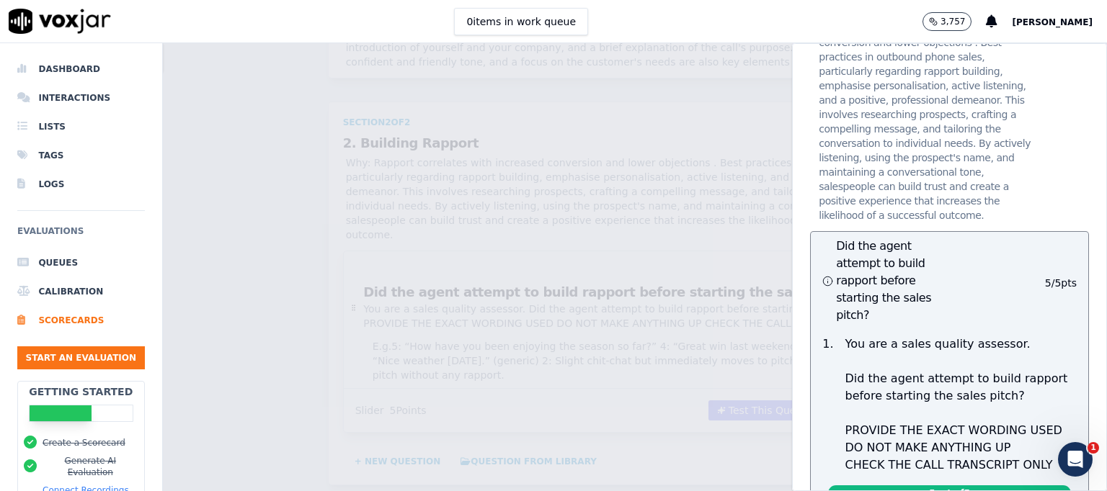
scroll to position [0, 0]
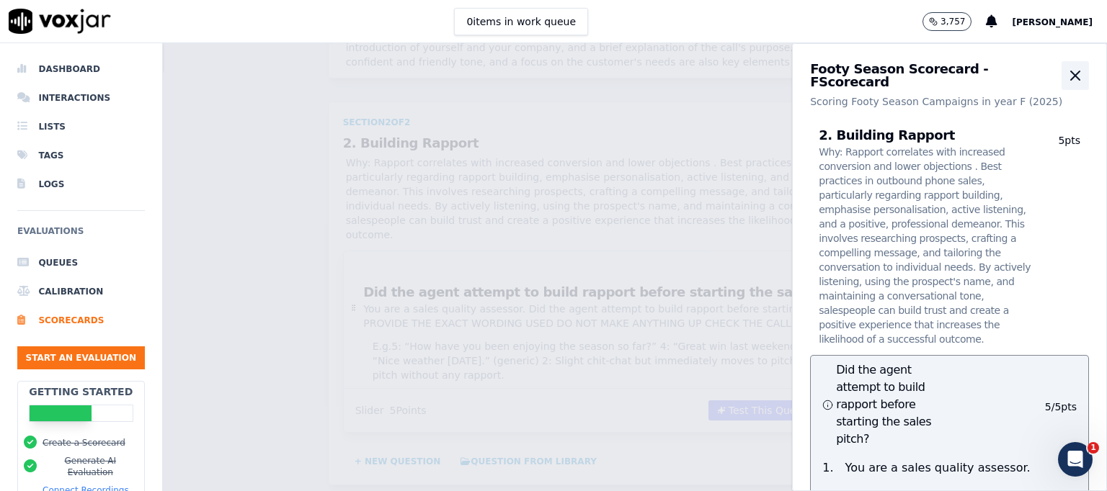
click at [1066, 80] on icon "button" at bounding box center [1074, 75] width 17 height 17
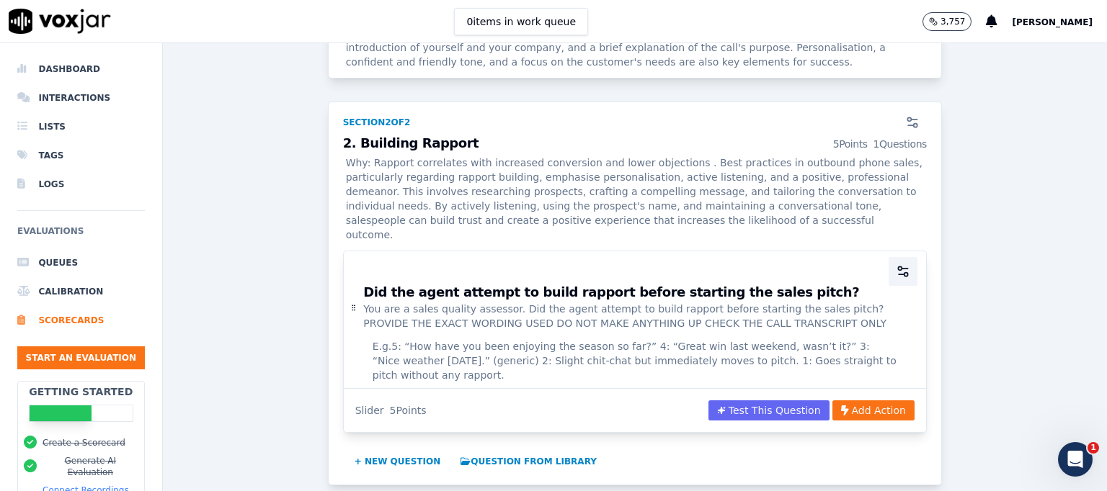
click at [896, 264] on icon "button" at bounding box center [903, 271] width 14 height 14
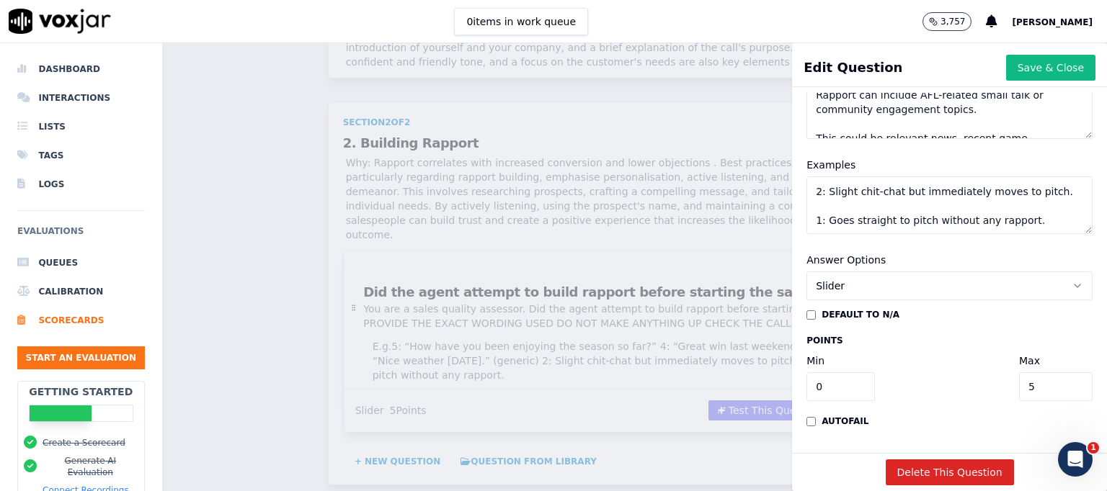
scroll to position [99, 0]
click at [722, 385] on div "Scorecards Scorecard Editor Footy Season Scorecard - F ACTIVE Scoring Footy Sea…" at bounding box center [635, 267] width 944 height 448
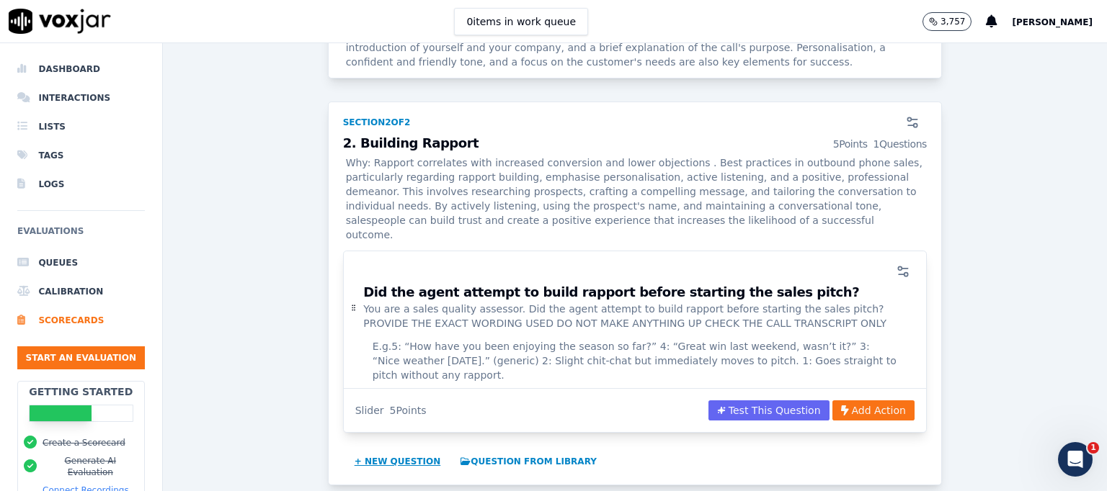
click at [375, 450] on button "+ New question" at bounding box center [398, 461] width 98 height 23
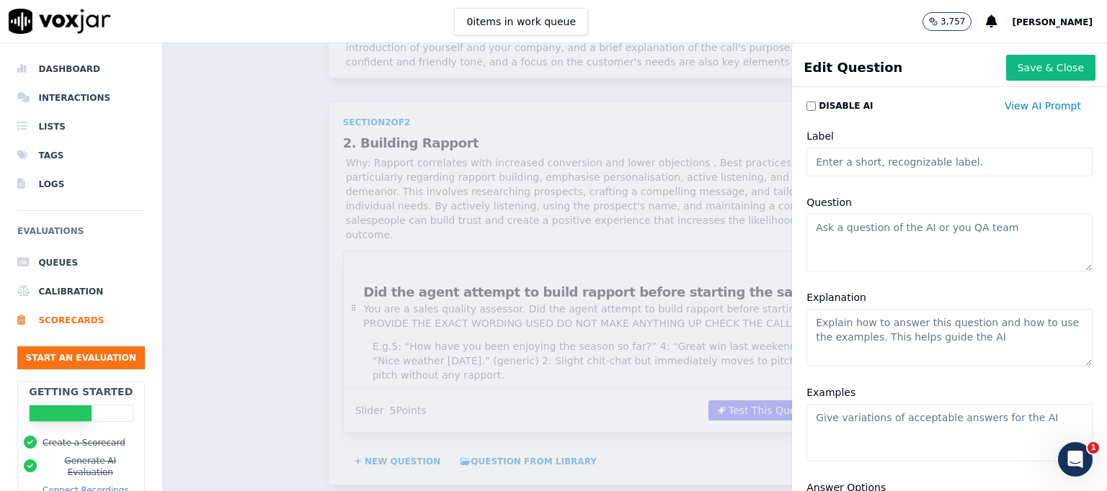
click at [850, 165] on input "Label" at bounding box center [949, 162] width 286 height 29
paste input "Was the rapport-building relevant and appropriate to the member and context?"
type input "Was the rapport-building relevant and appropriate to the member and context?"
click at [821, 244] on textarea "Question" at bounding box center [949, 243] width 286 height 58
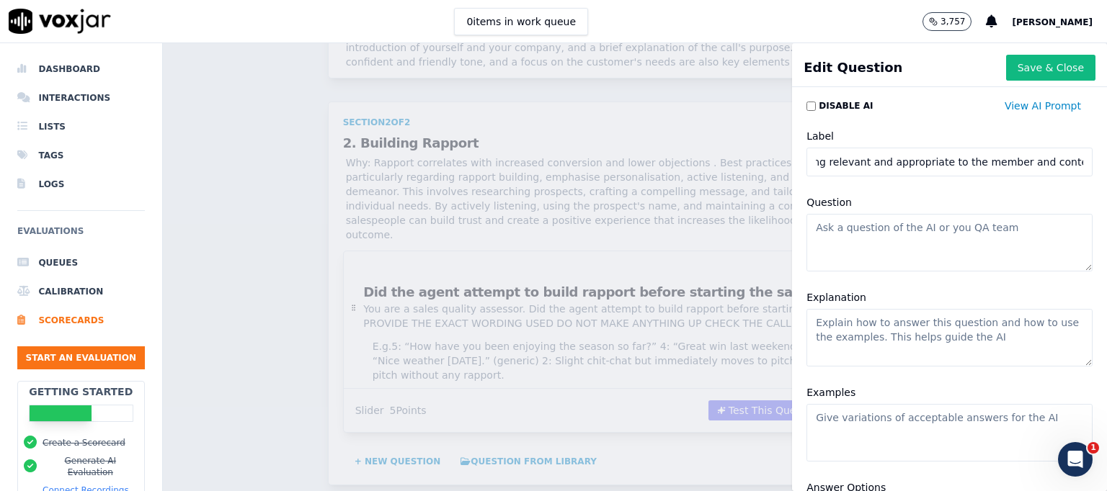
scroll to position [0, 0]
paste textarea "Was the rapport-building relevant and appropriate to the member and context?"
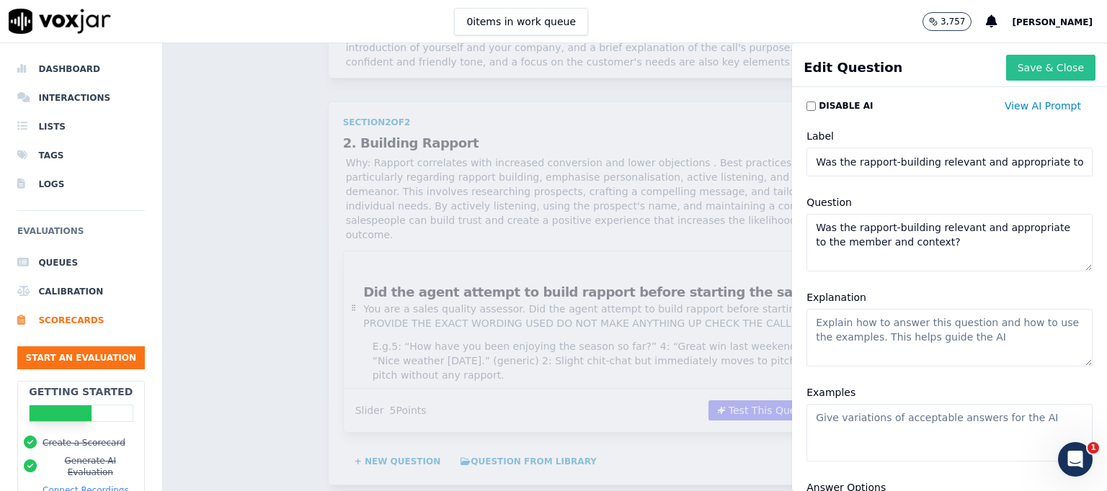
type textarea "Was the rapport-building relevant and appropriate to the member and context?"
click at [1033, 70] on button "Save & Close" at bounding box center [1050, 68] width 89 height 26
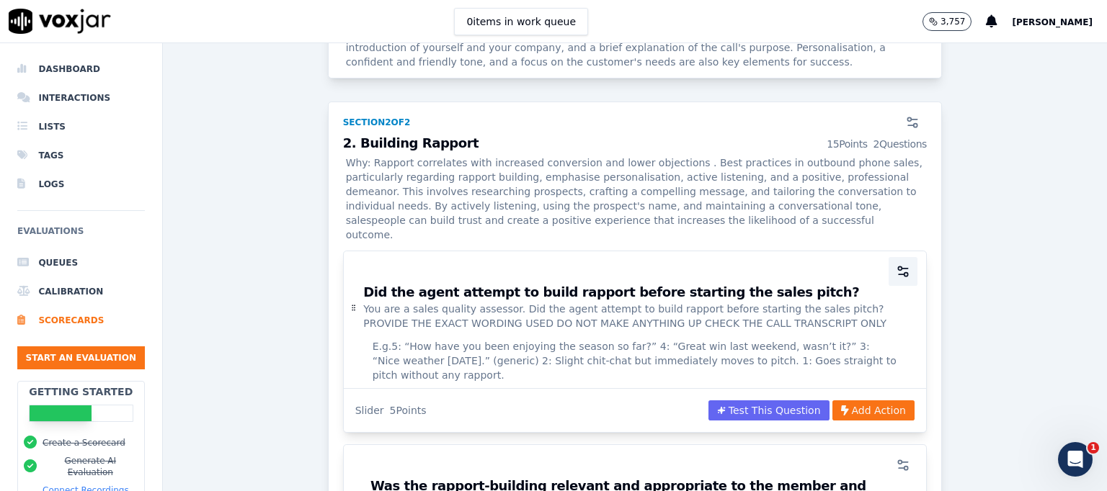
click at [896, 264] on icon "button" at bounding box center [903, 271] width 14 height 14
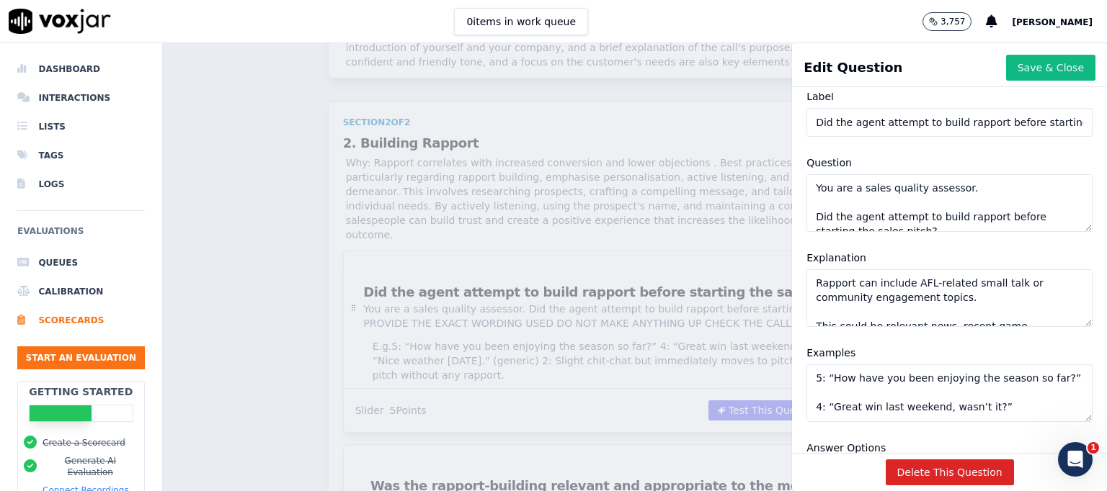
scroll to position [70, 0]
drag, startPoint x: 801, startPoint y: 183, endPoint x: 1040, endPoint y: 270, distance: 254.6
click at [1040, 270] on div "Label Did the agent attempt to build rapport before starting the sales pitch? Q…" at bounding box center [949, 255] width 303 height 352
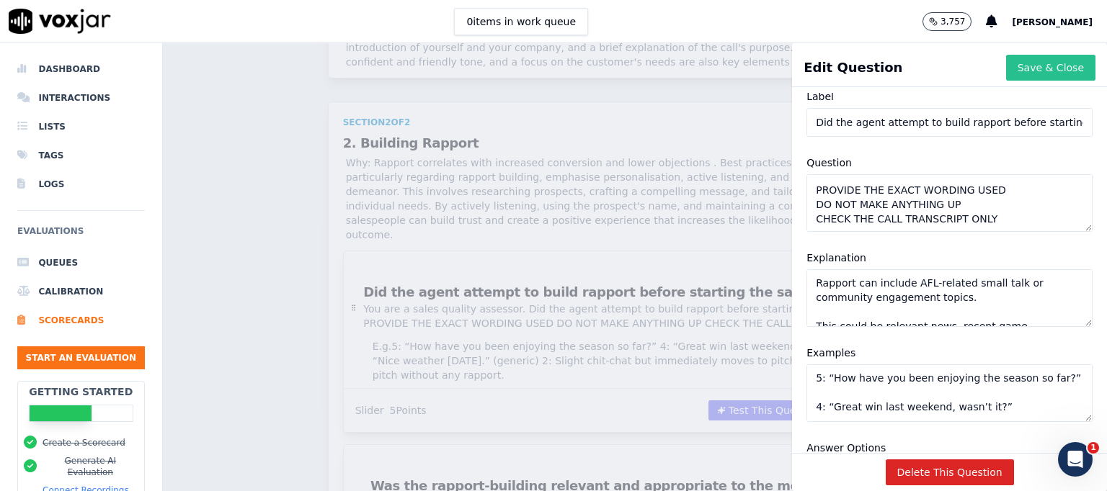
click at [1014, 66] on button "Save & Close" at bounding box center [1050, 68] width 89 height 26
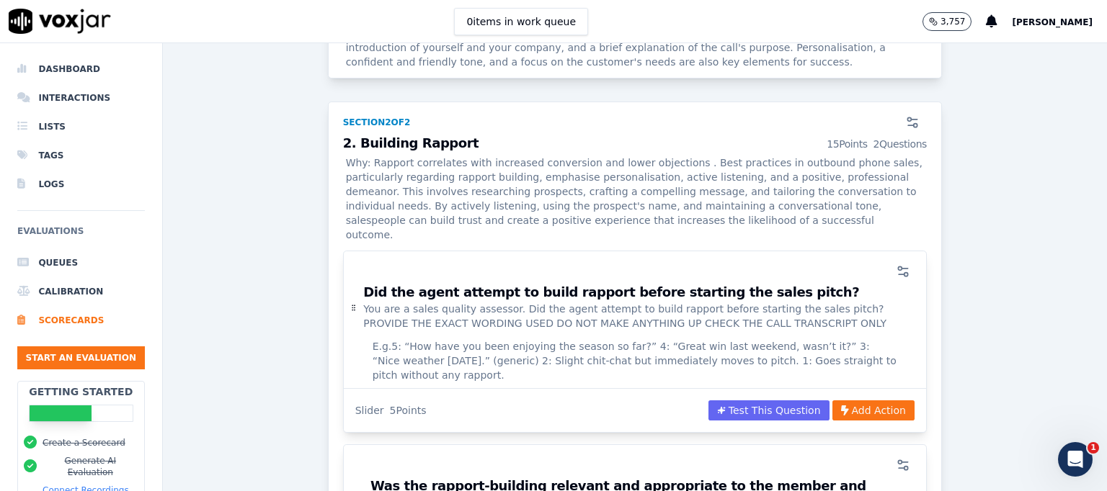
scroll to position [1133, 0]
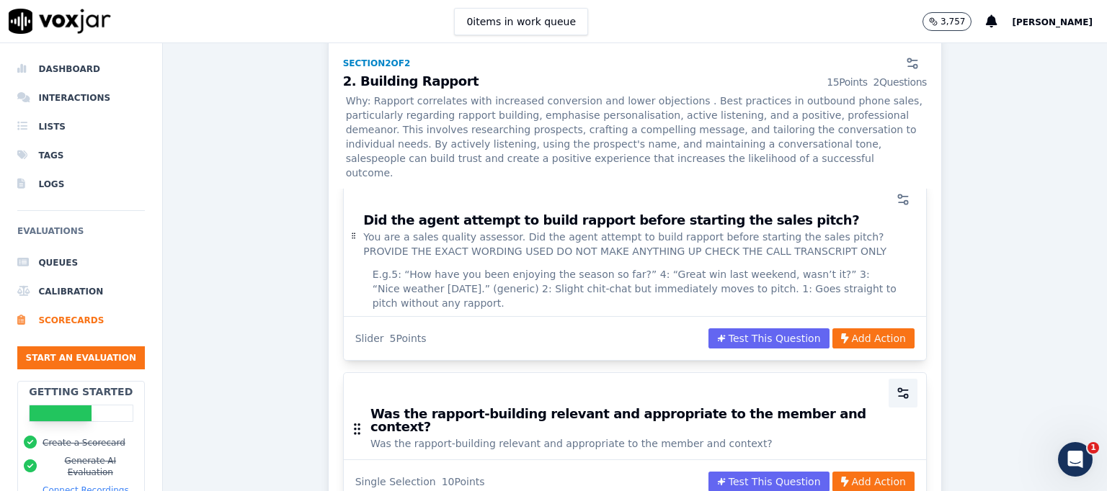
click at [896, 386] on icon "button" at bounding box center [903, 393] width 14 height 14
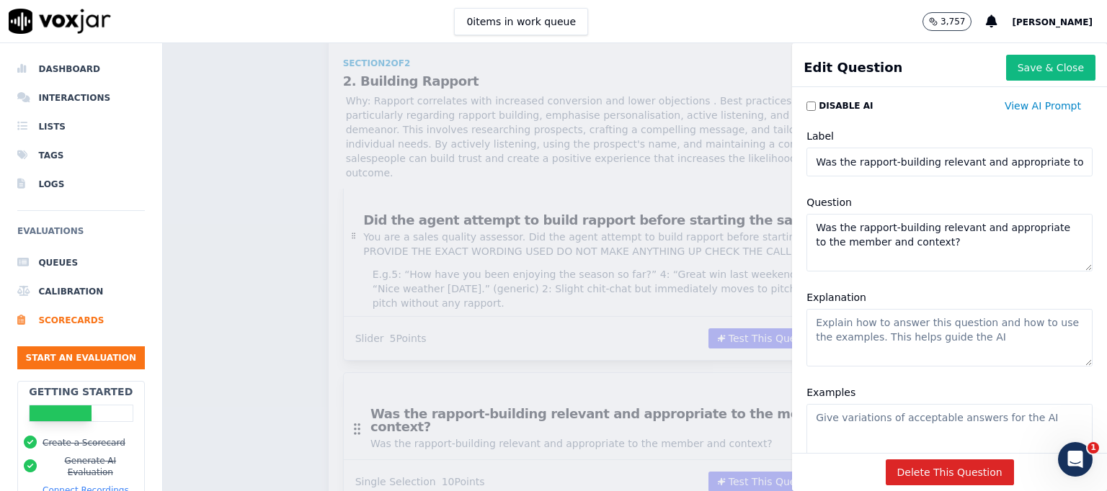
click at [806, 225] on textarea "Was the rapport-building relevant and appropriate to the member and context?" at bounding box center [949, 243] width 286 height 58
paste textarea "You are a sales quality assessor. Did the agent attempt to build rapport before…"
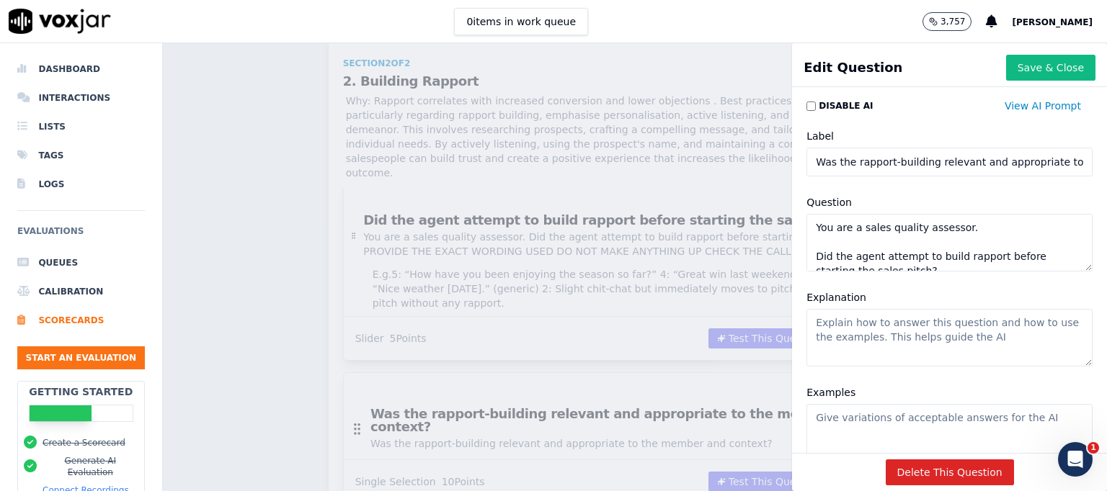
scroll to position [70, 0]
click at [910, 241] on textarea "You are a sales quality assessor. Did the agent attempt to build rapport before…" at bounding box center [949, 243] width 286 height 58
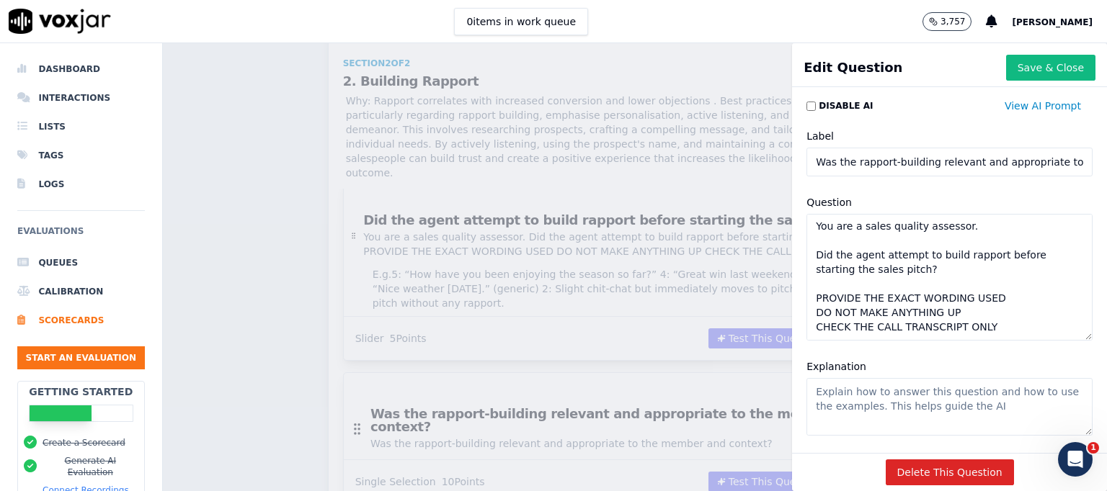
scroll to position [0, 0]
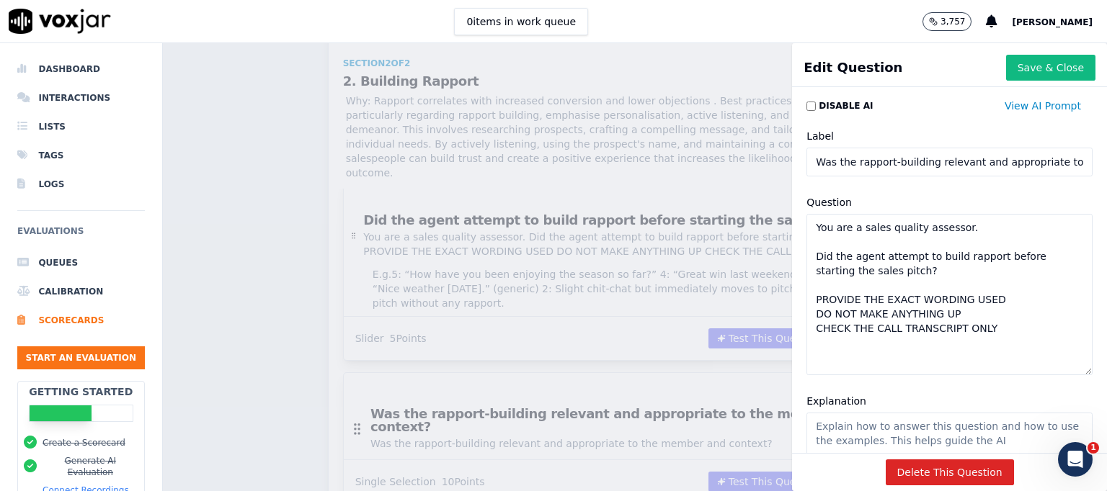
drag, startPoint x: 1045, startPoint y: 266, endPoint x: 1049, endPoint y: 372, distance: 106.7
click at [1050, 375] on div "Question You are a sales quality assessor. Did the agent attempt to build rappo…" at bounding box center [949, 284] width 303 height 199
drag, startPoint x: 913, startPoint y: 268, endPoint x: 775, endPoint y: 258, distance: 138.0
click at [775, 258] on div "Edit Question Save & Close Disable AI View AI Prompt Label Was the rapport-buil…" at bounding box center [635, 267] width 944 height 448
paste textarea "Was the rapport-building relevant and appropriate to the member and context"
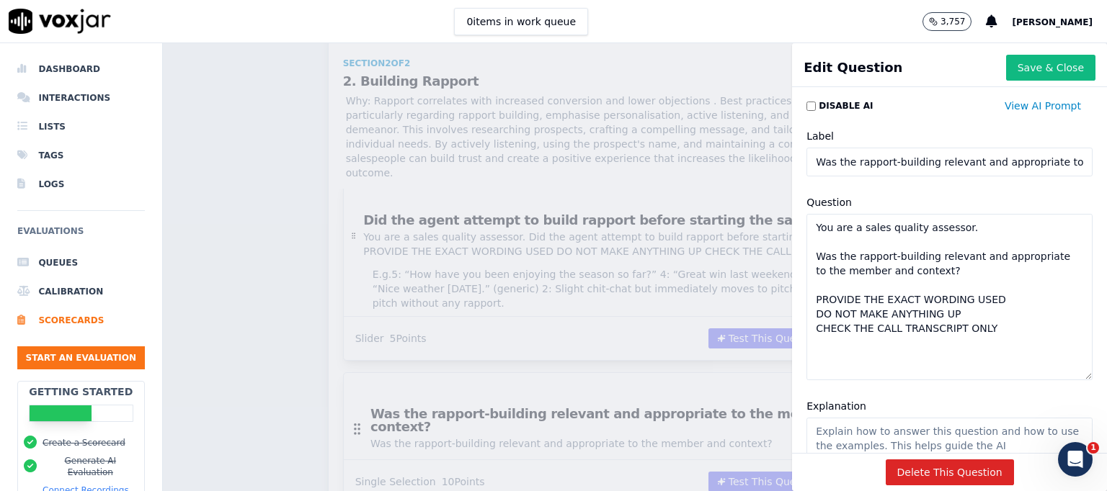
click at [880, 274] on textarea "You are a sales quality assessor. Was the rapport-building relevant and appropr…" at bounding box center [949, 297] width 286 height 166
click at [1002, 321] on textarea "You are a sales quality assessor. Was the rapport-building relevant and appropr…" at bounding box center [949, 297] width 286 height 166
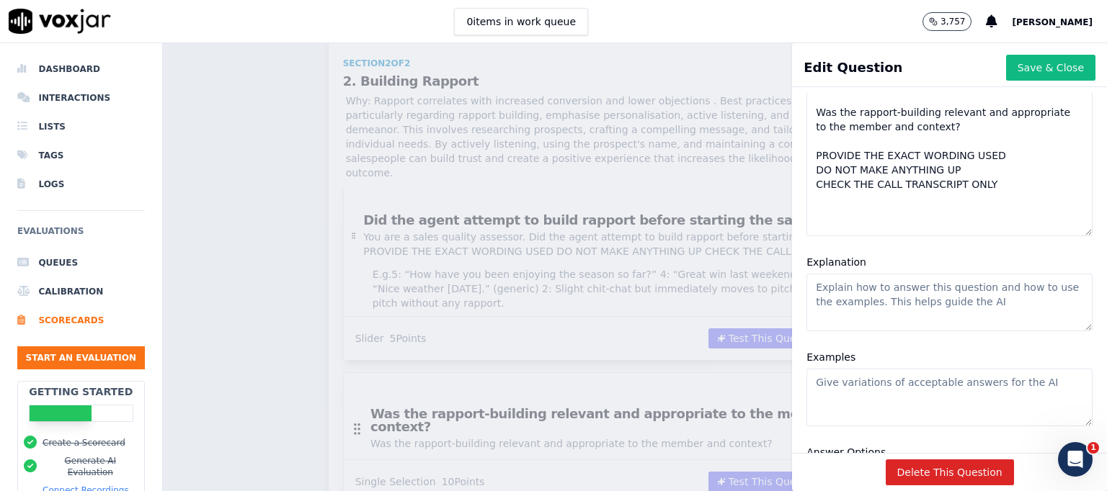
type textarea "You are a sales quality assessor. Was the rapport-building relevant and appropr…"
click at [834, 293] on textarea "Explanation" at bounding box center [949, 303] width 286 height 58
paste textarea "Relevant rapport relates to the club, AFL, or known member interests."
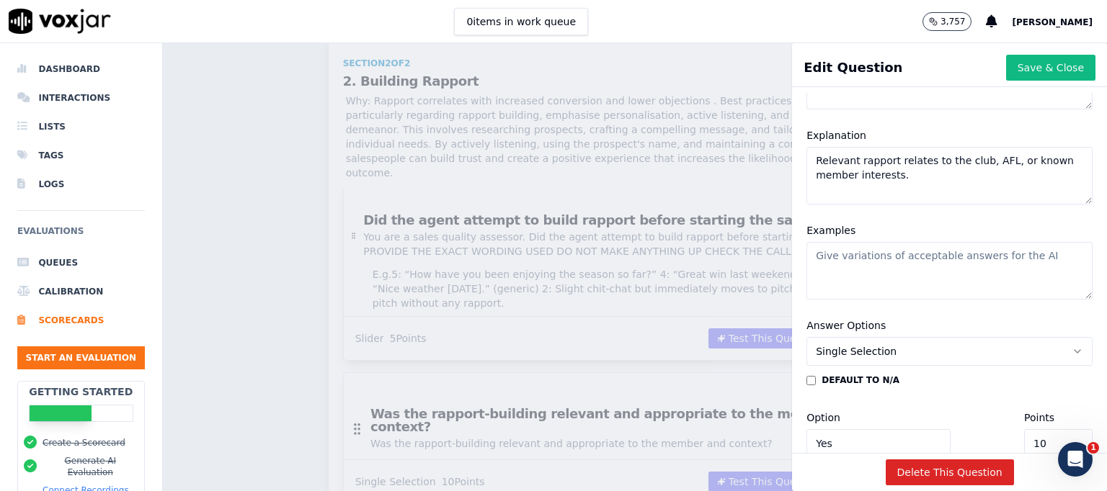
scroll to position [295, 0]
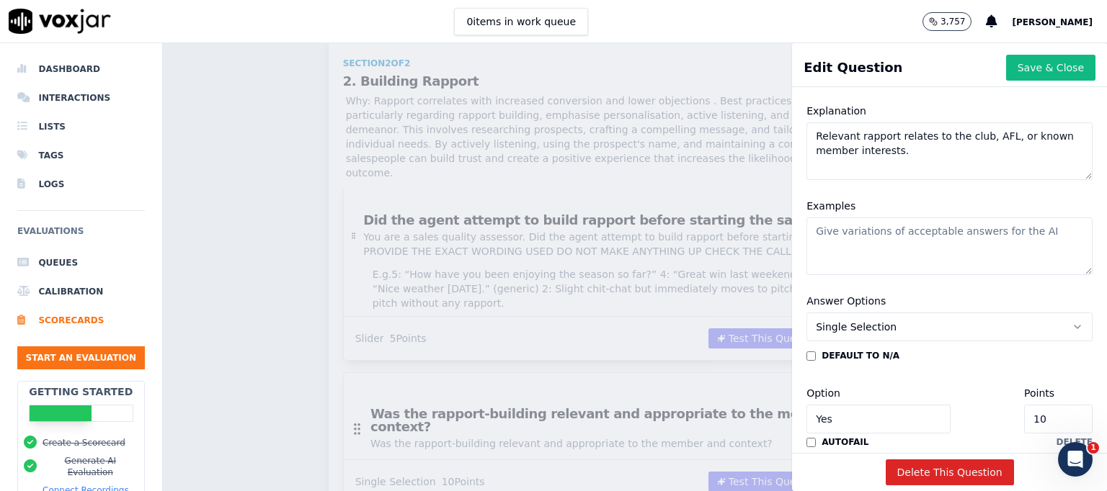
type textarea "Relevant rapport relates to the club, AFL, or known member interests."
click at [840, 239] on textarea "Examples" at bounding box center [949, 247] width 286 height 58
paste textarea "5: “I saw you’ve been a member for 10 years—thank you for your support.” 4: “Ar…"
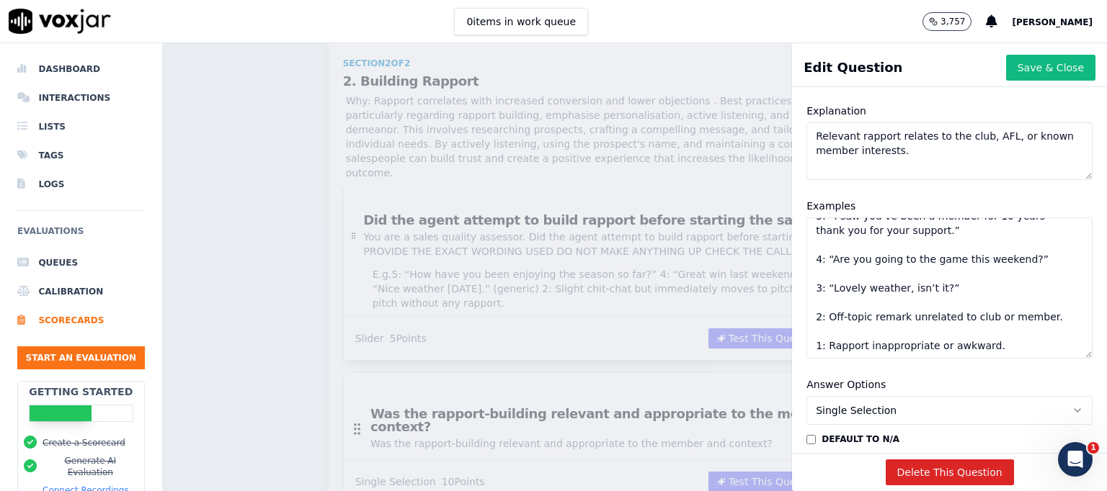
scroll to position [0, 0]
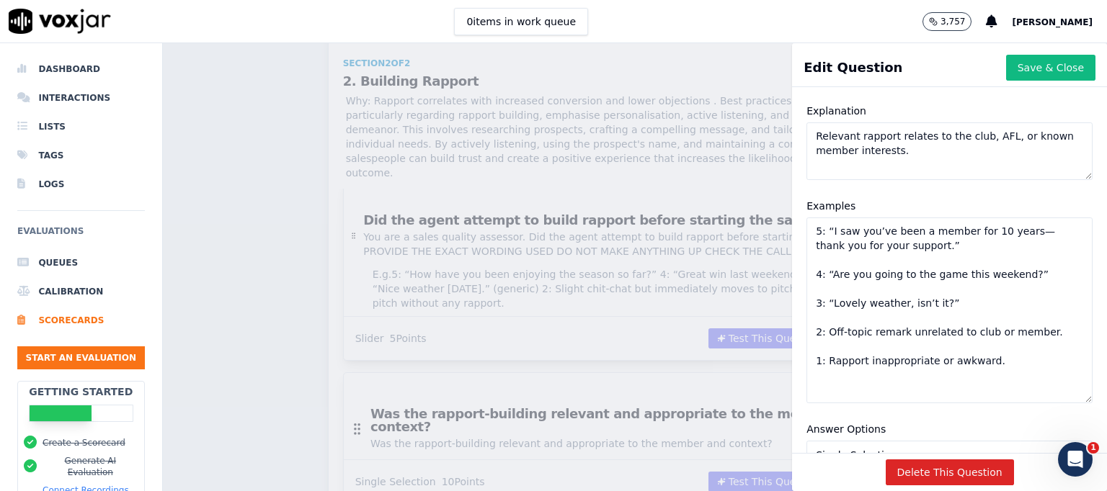
drag, startPoint x: 1043, startPoint y: 270, endPoint x: 1052, endPoint y: 398, distance: 128.5
click at [1052, 398] on div "Examples 5: “I saw you’ve been a member for 10 years—thank you for your support…" at bounding box center [949, 300] width 303 height 223
click at [932, 251] on textarea "5: “I saw you’ve been a member for 10 years—thank you for your support.” 4: “Ar…" at bounding box center [949, 311] width 286 height 186
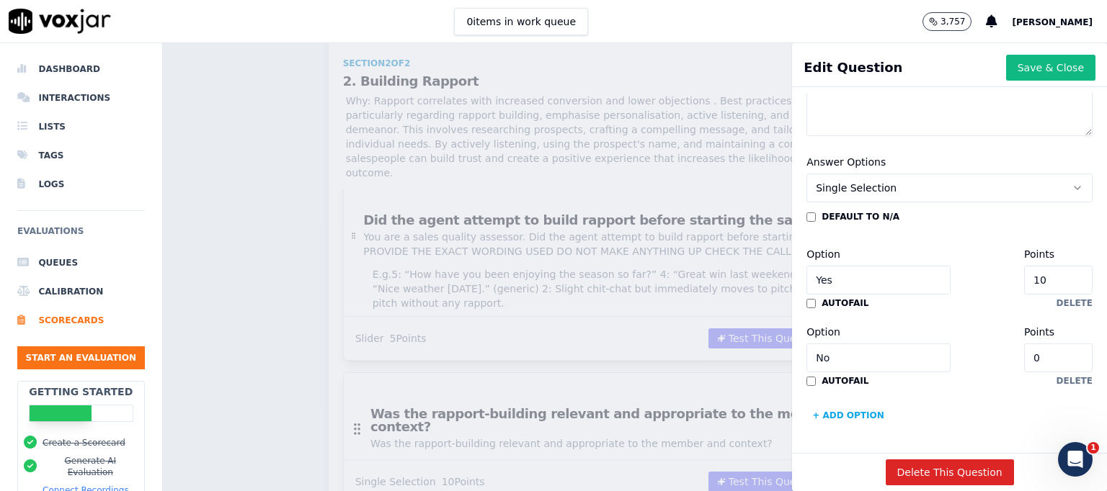
scroll to position [574, 0]
type textarea "5: “I saw you’ve been a member for 10 years—thank you for your support.” 4: “Ar…"
click at [1071, 182] on icon "button" at bounding box center [1077, 188] width 12 height 12
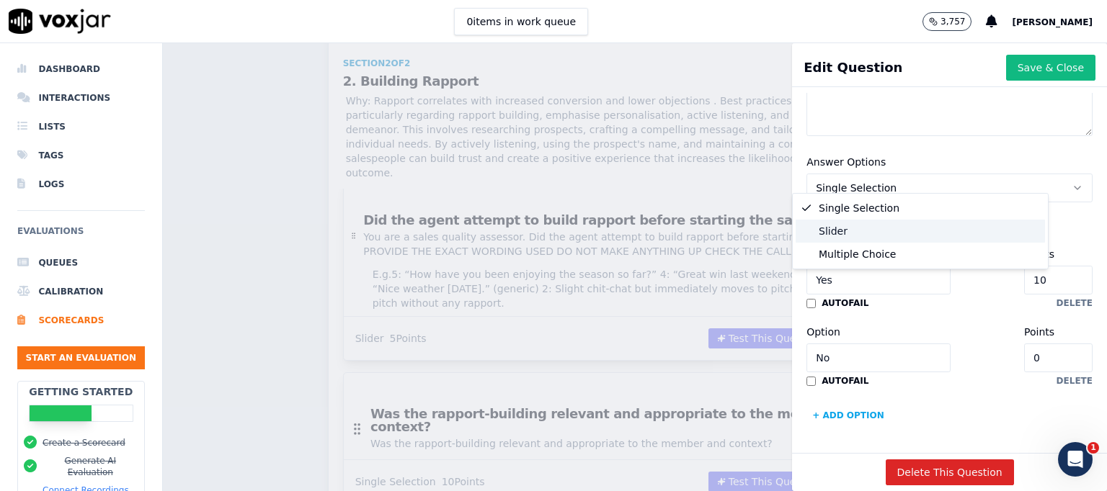
click at [874, 231] on div "Slider" at bounding box center [919, 231] width 249 height 23
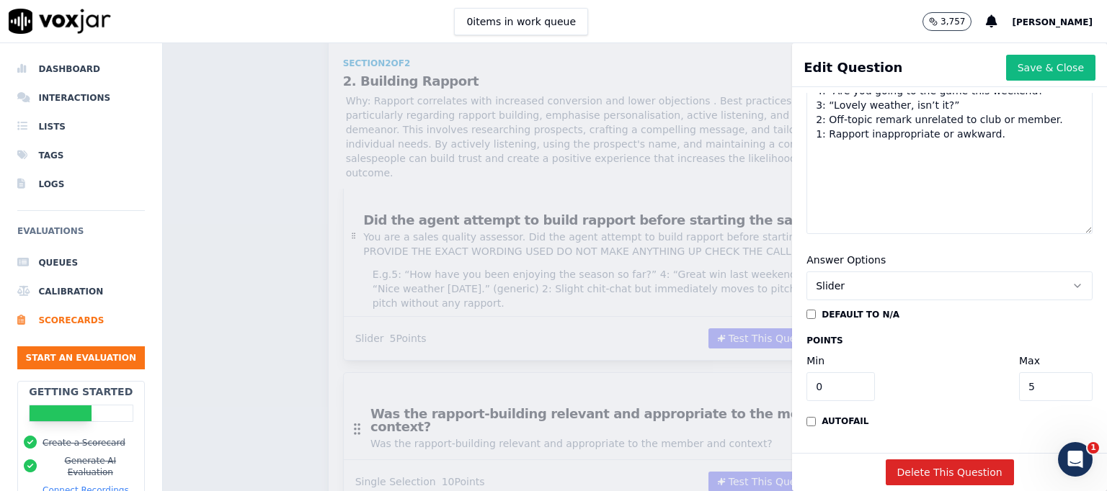
scroll to position [507, 0]
click at [1013, 70] on button "Save & Close" at bounding box center [1050, 68] width 89 height 26
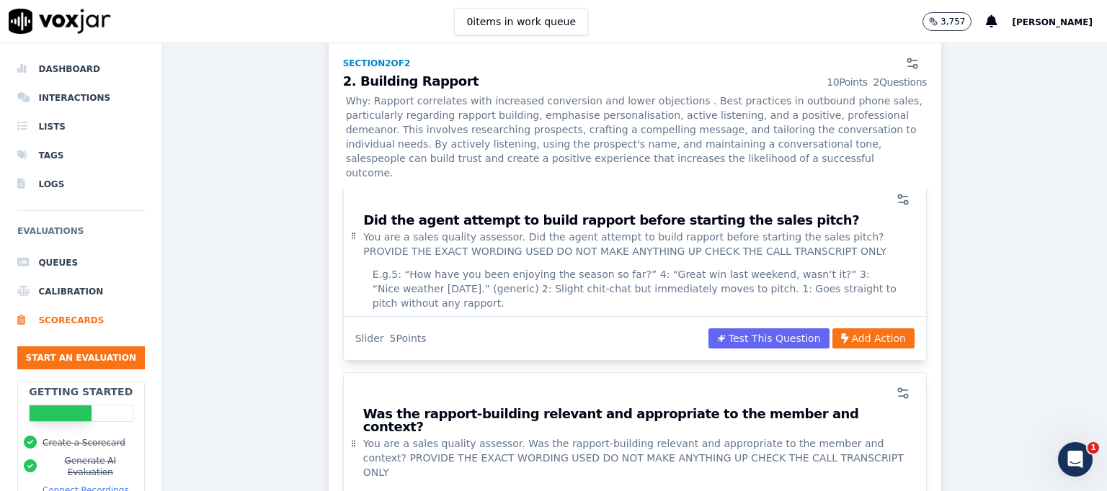
scroll to position [1349, 0]
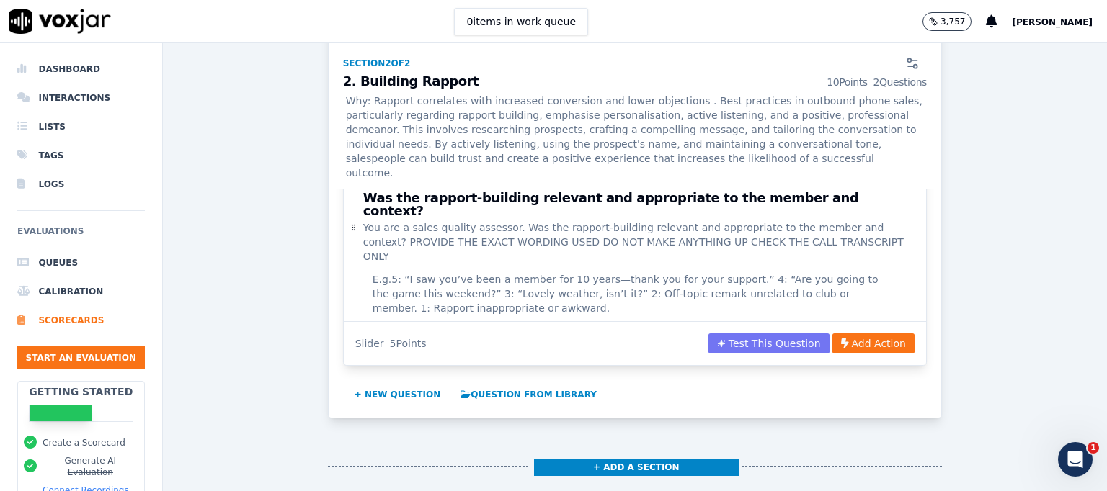
click at [755, 334] on button "Test This Question" at bounding box center [768, 344] width 121 height 20
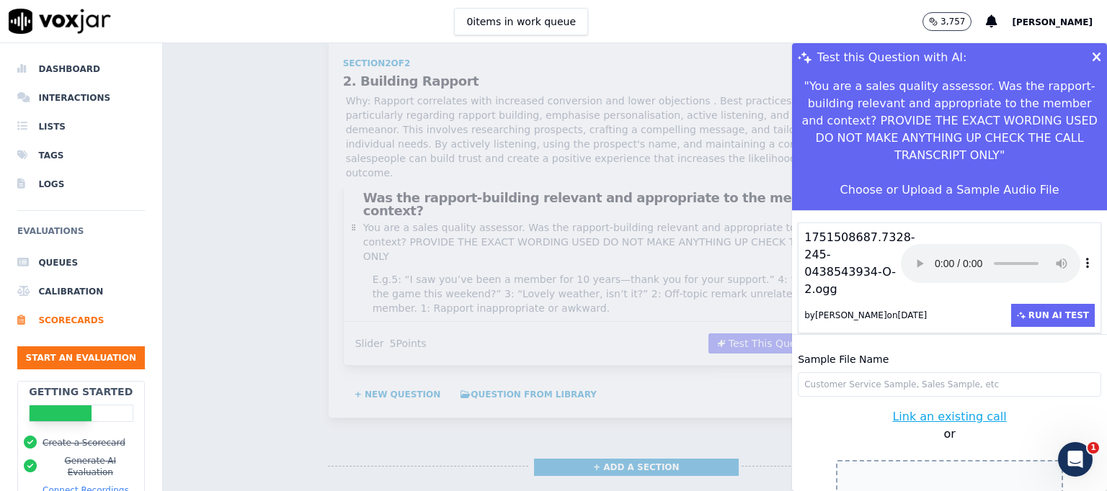
scroll to position [43, 0]
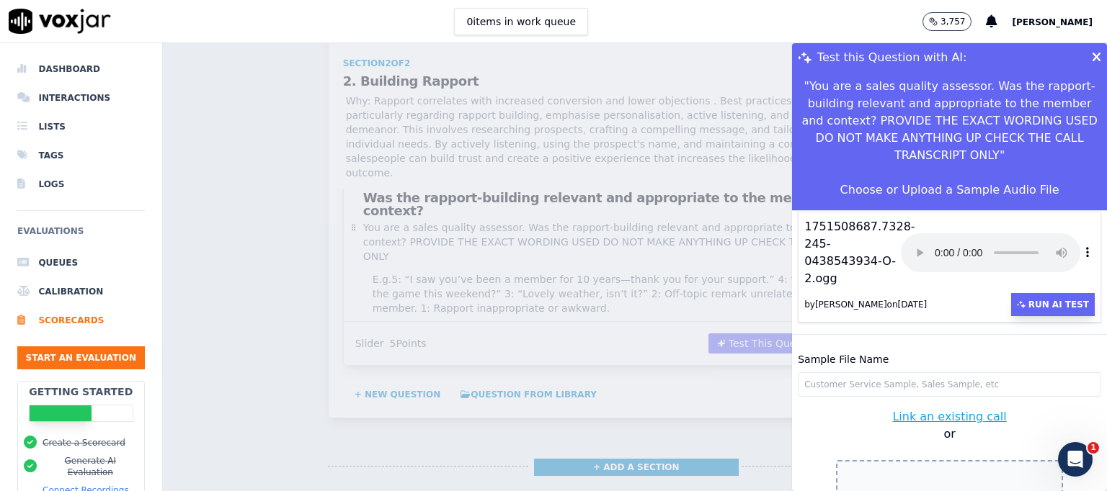
click at [1023, 293] on button "Run AI Test" at bounding box center [1053, 304] width 84 height 23
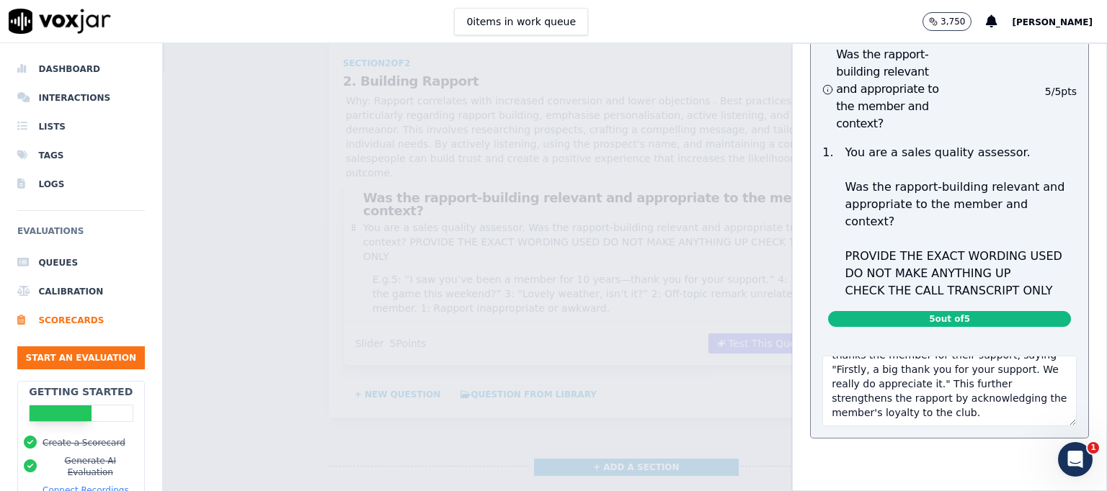
scroll to position [346, 0]
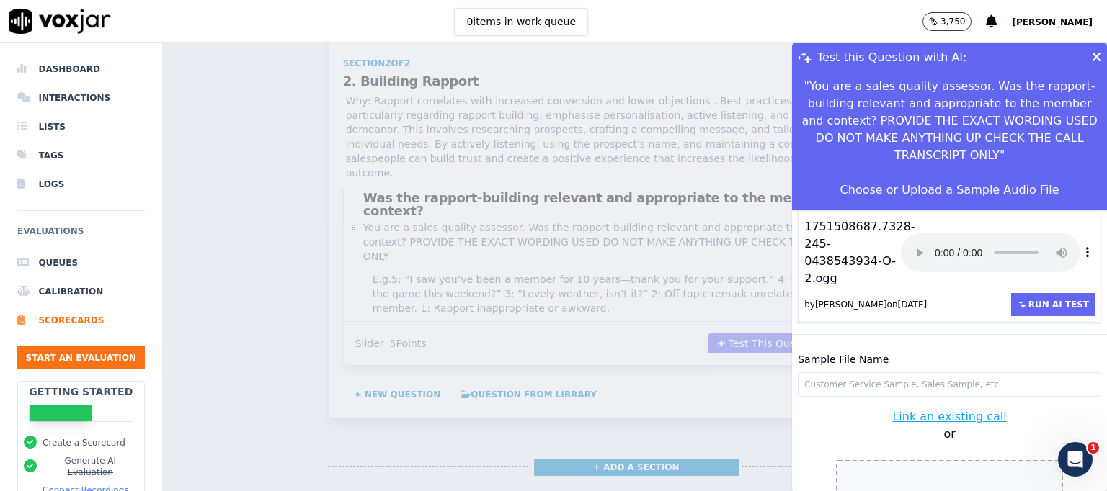
click at [679, 421] on div "Test this Question with AI: " You are a sales quality assessor. Was the rapport…" at bounding box center [635, 267] width 944 height 448
click at [1092, 58] on icon at bounding box center [1096, 57] width 9 height 13
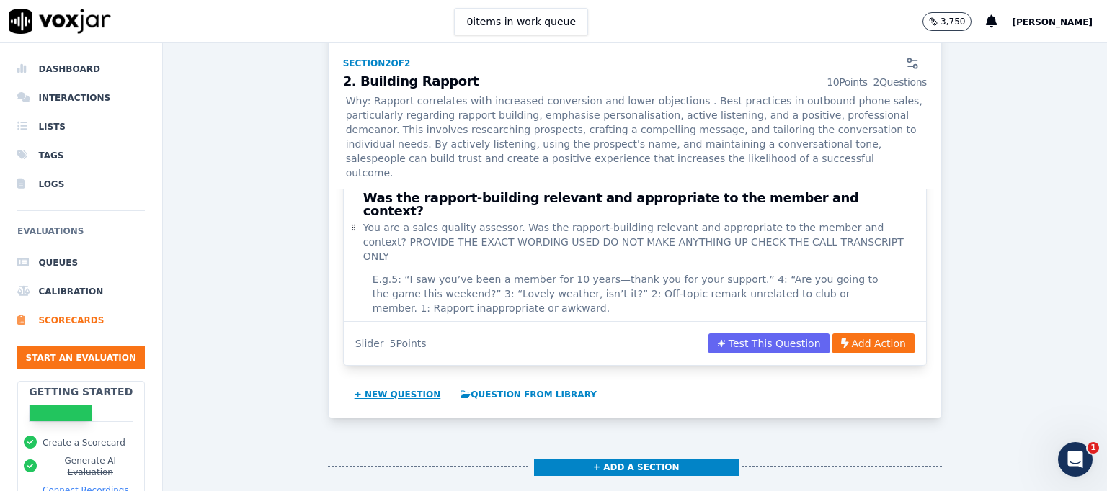
click at [397, 383] on button "+ New question" at bounding box center [398, 394] width 98 height 23
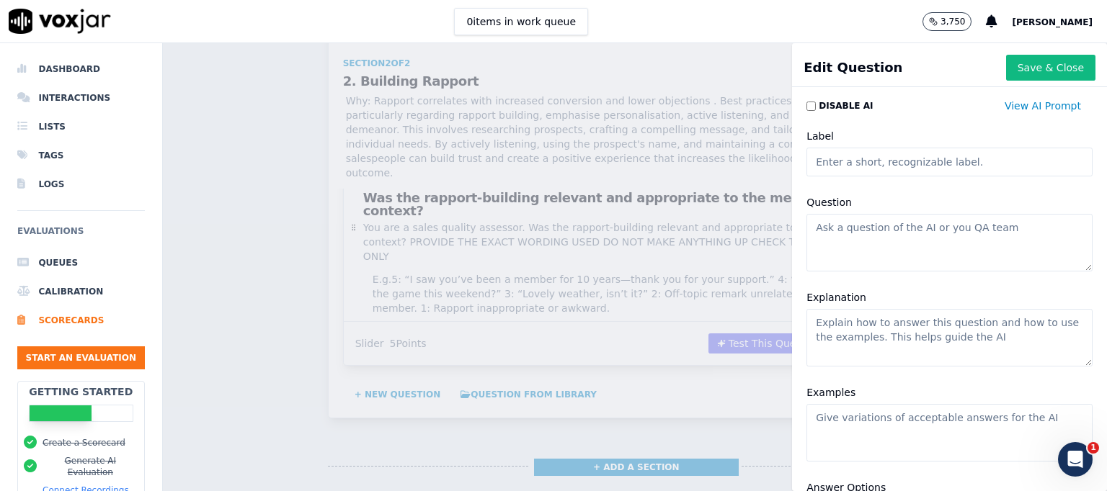
click at [852, 164] on input "Label" at bounding box center [949, 162] width 286 height 29
paste input "Did the agent ask at least one question to understand the member’s needs or int…"
type input "Did the agent ask at least one question to understand the member’s needs or int…"
click at [847, 238] on textarea "Question" at bounding box center [949, 243] width 286 height 58
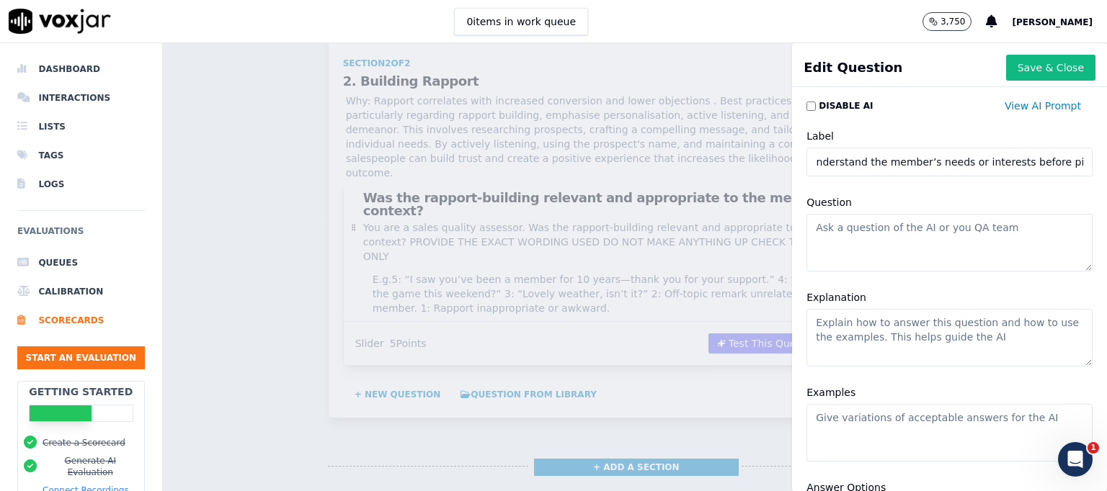
scroll to position [0, 0]
paste textarea "Did the agent ask at least one question to understand the member’s needs or int…"
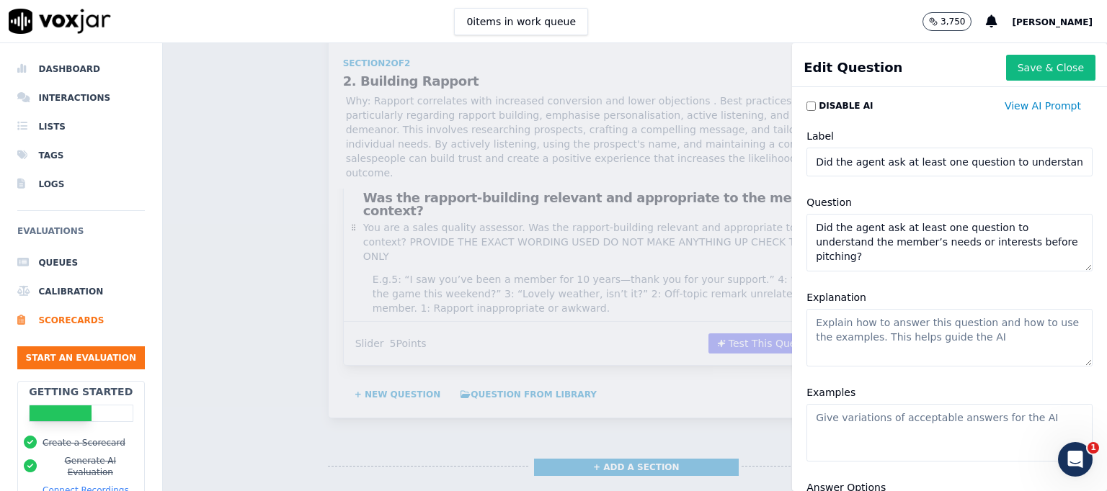
scroll to position [20, 0]
type textarea "Did the agent ask at least one question to understand the member’s needs or int…"
click at [1034, 66] on button "Save & Close" at bounding box center [1050, 68] width 89 height 26
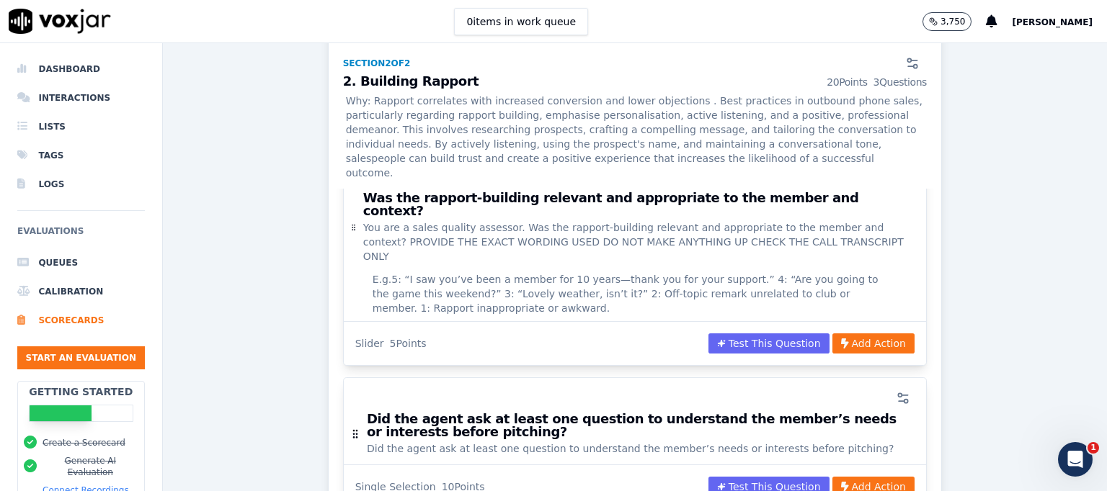
scroll to position [1205, 0]
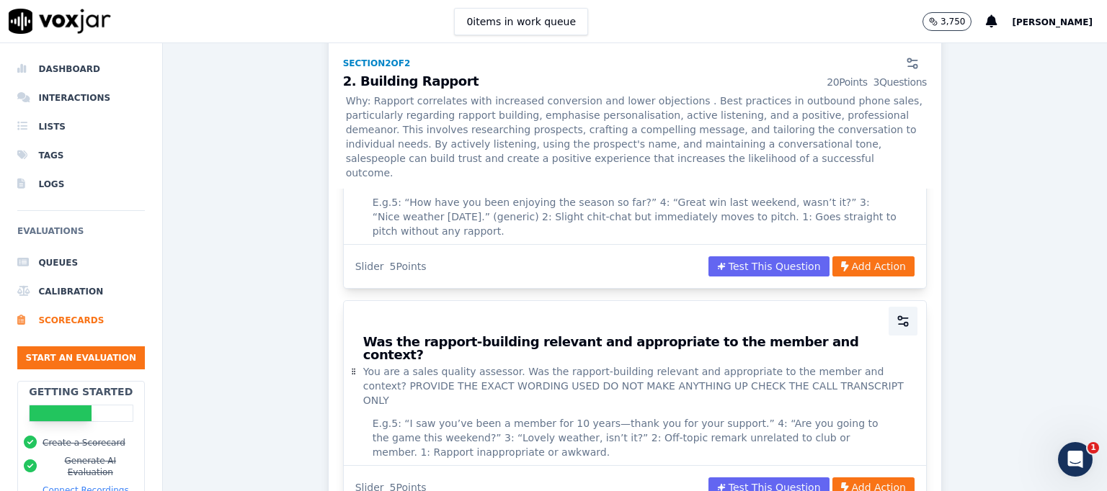
click at [896, 314] on icon "button" at bounding box center [903, 321] width 14 height 14
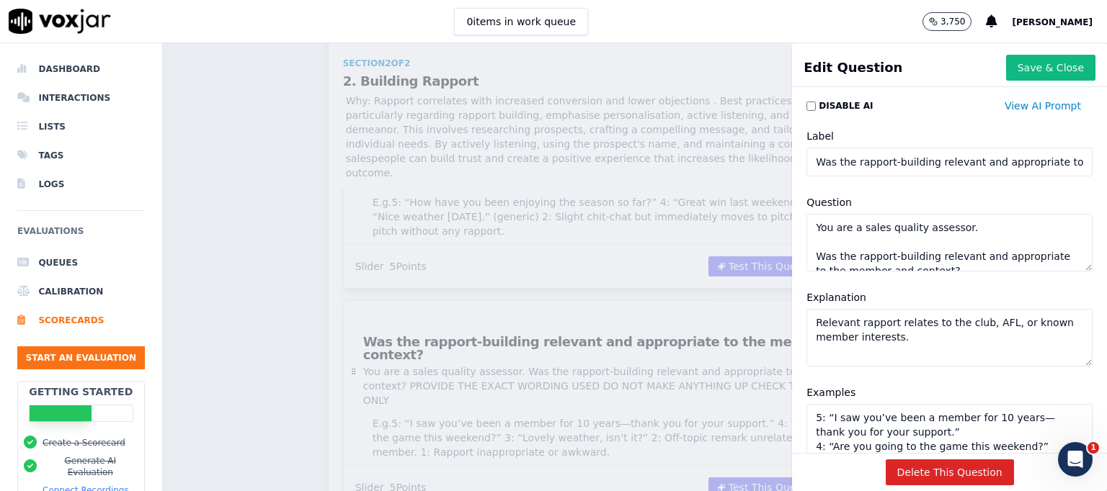
scroll to position [70, 0]
drag, startPoint x: 799, startPoint y: 230, endPoint x: 1040, endPoint y: 273, distance: 245.2
click at [1040, 273] on div "Question You are a sales quality assessor. Was the rapport-building relevant an…" at bounding box center [949, 232] width 303 height 95
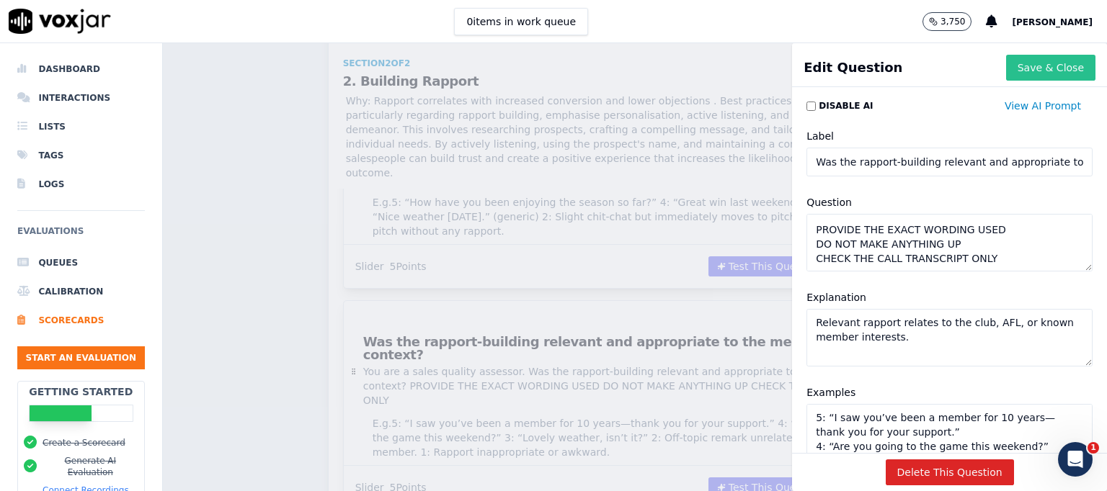
click at [1027, 67] on button "Save & Close" at bounding box center [1050, 68] width 89 height 26
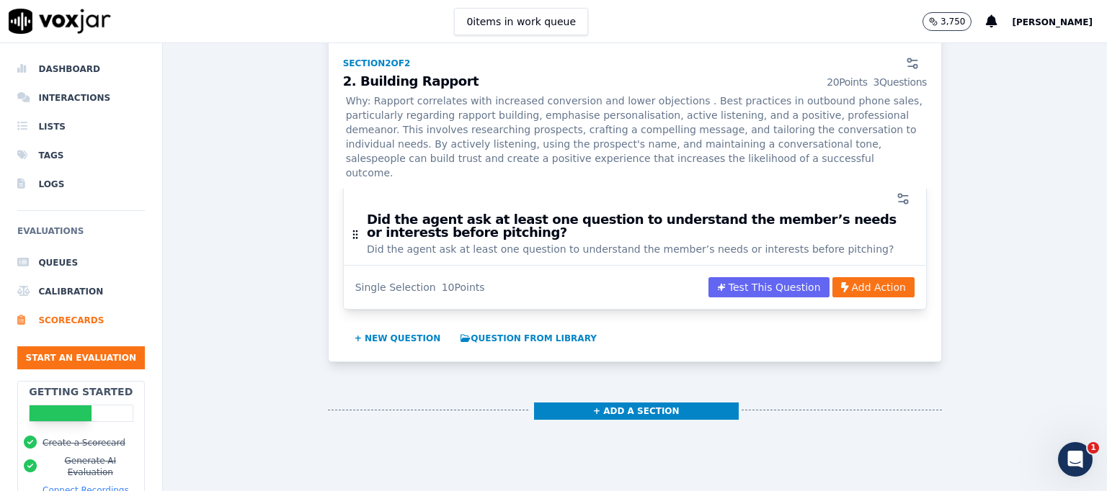
scroll to position [1404, 0]
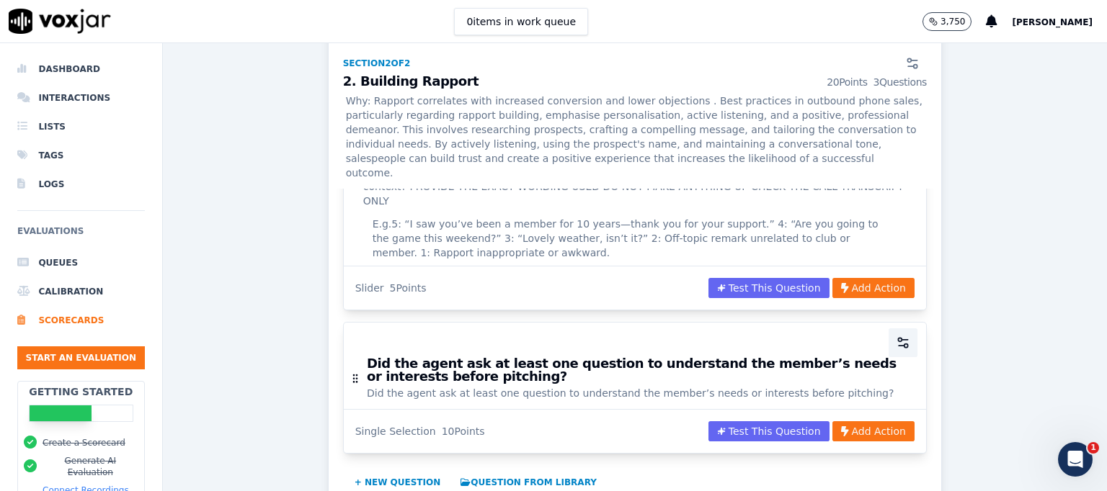
click at [898, 338] on circle "button" at bounding box center [900, 340] width 4 height 4
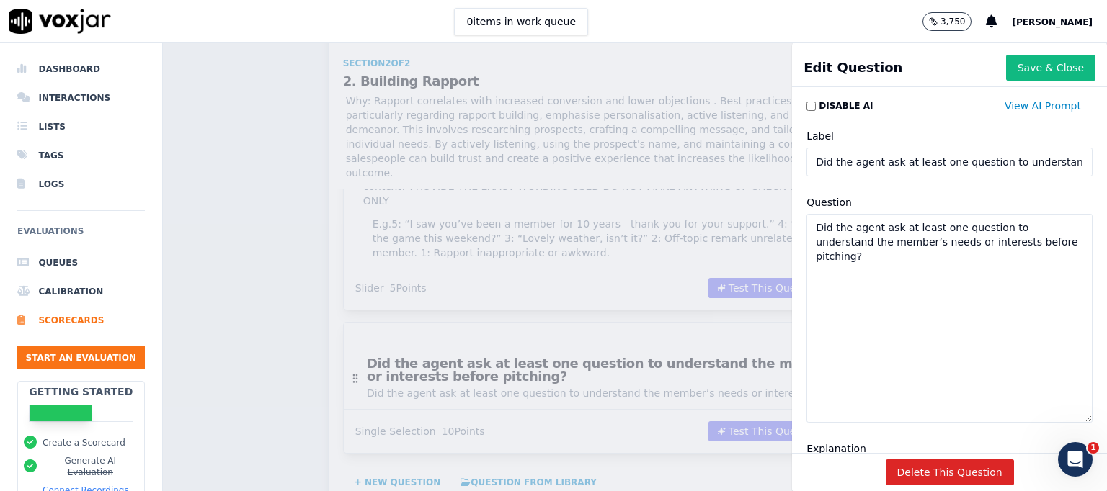
drag, startPoint x: 1043, startPoint y: 269, endPoint x: 1052, endPoint y: 414, distance: 144.4
click at [1051, 414] on div "Disable AI View AI Prompt Label Did the agent ask at least one question to unde…" at bounding box center [949, 273] width 315 height 360
click at [839, 233] on textarea "Did the agent ask at least one question to understand the member’s needs or int…" at bounding box center [949, 315] width 286 height 202
paste textarea "You are a sales quality assessor. Was the rapport-building relevant and appropr…"
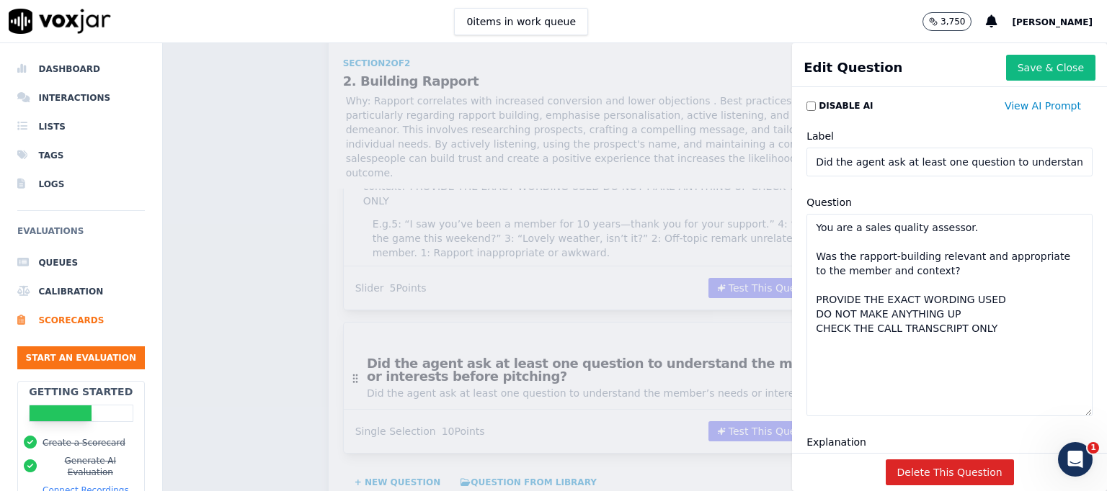
paste textarea "Did the agent ask at least one question to understand the member’s needs or int…"
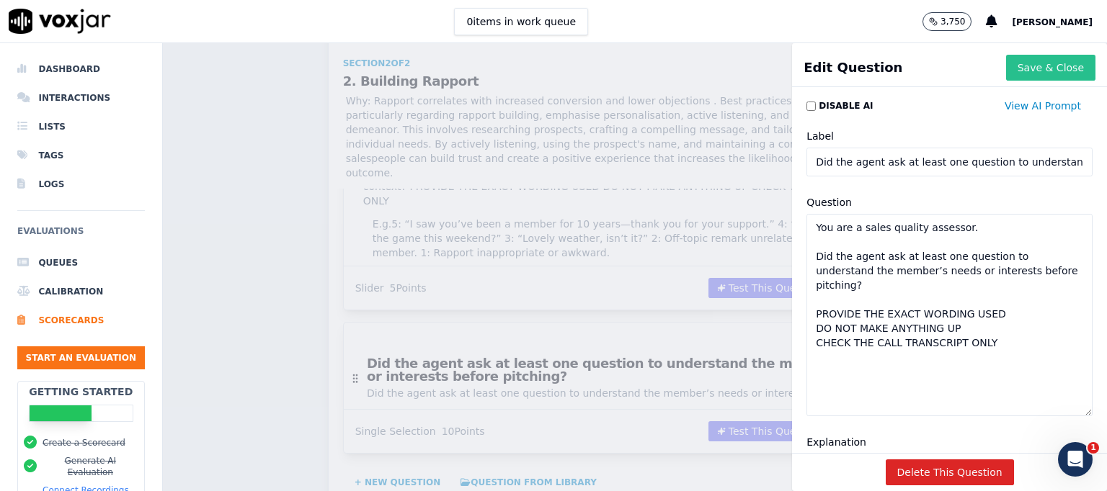
type textarea "You are a sales quality assessor. Did the agent ask at least one question to un…"
click at [1012, 62] on button "Save & Close" at bounding box center [1050, 68] width 89 height 26
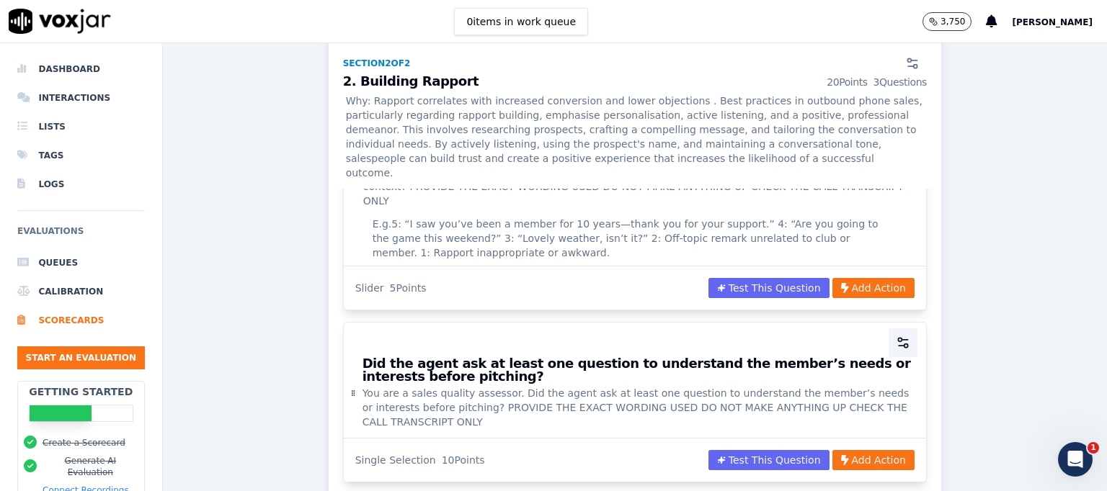
click at [888, 329] on button "button" at bounding box center [902, 343] width 29 height 29
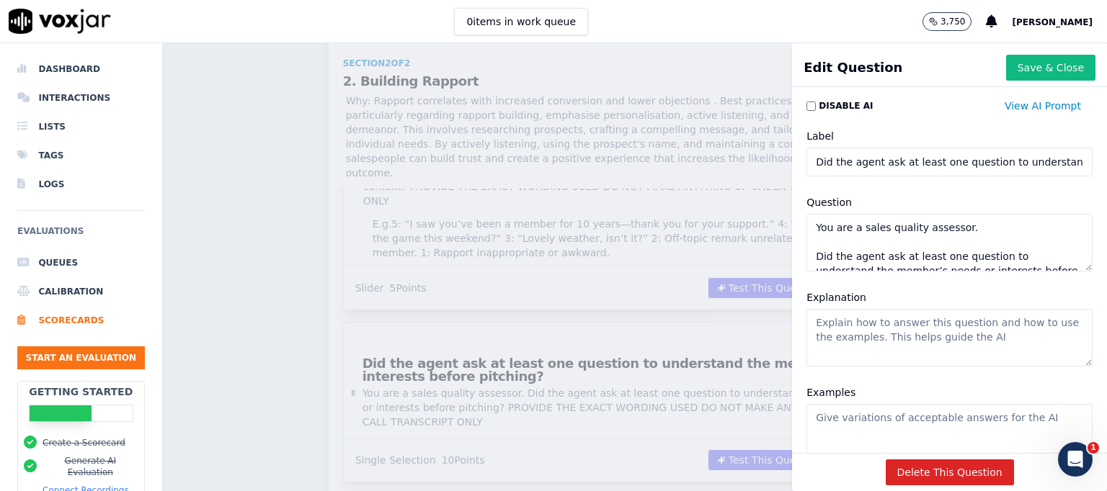
scroll to position [84, 0]
click at [816, 321] on textarea "Explanation" at bounding box center [949, 338] width 286 height 58
paste textarea "This shows they are tailoring, not just reading a script."
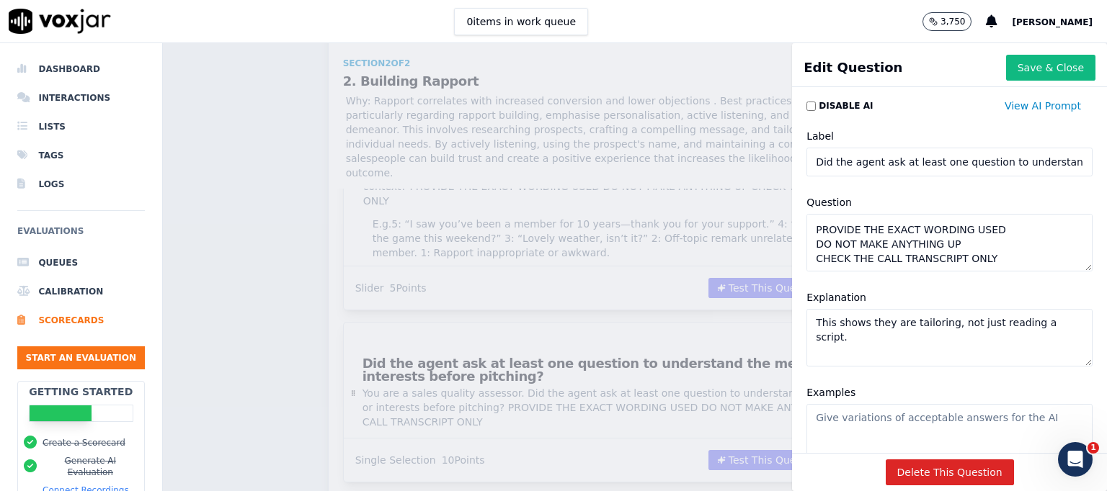
scroll to position [216, 0]
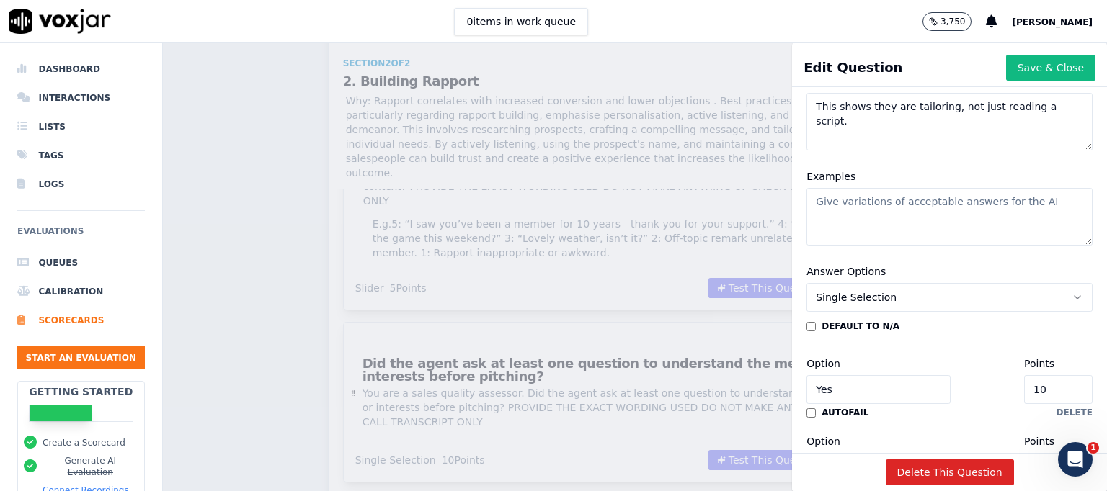
type textarea "This shows they are tailoring, not just reading a script."
click at [831, 213] on textarea "Examples" at bounding box center [949, 217] width 286 height 58
paste textarea "5: “What kind of prizes would you be most excited about winning?” 4: “Do you us…"
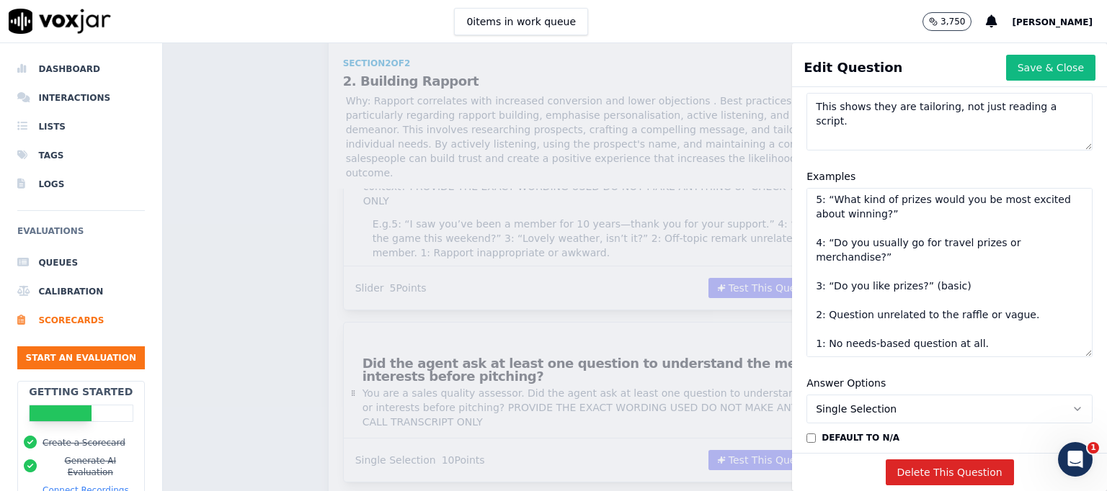
scroll to position [0, 0]
drag, startPoint x: 1042, startPoint y: 240, endPoint x: 1078, endPoint y: 354, distance: 120.1
click at [1078, 354] on div "Edit Question Save & Close Disable AI View AI Prompt Label Did the agent ask at…" at bounding box center [949, 267] width 315 height 448
click at [922, 215] on textarea "5: “What kind of prizes would you be most excited about winning?” 4: “Do you us…" at bounding box center [949, 274] width 286 height 172
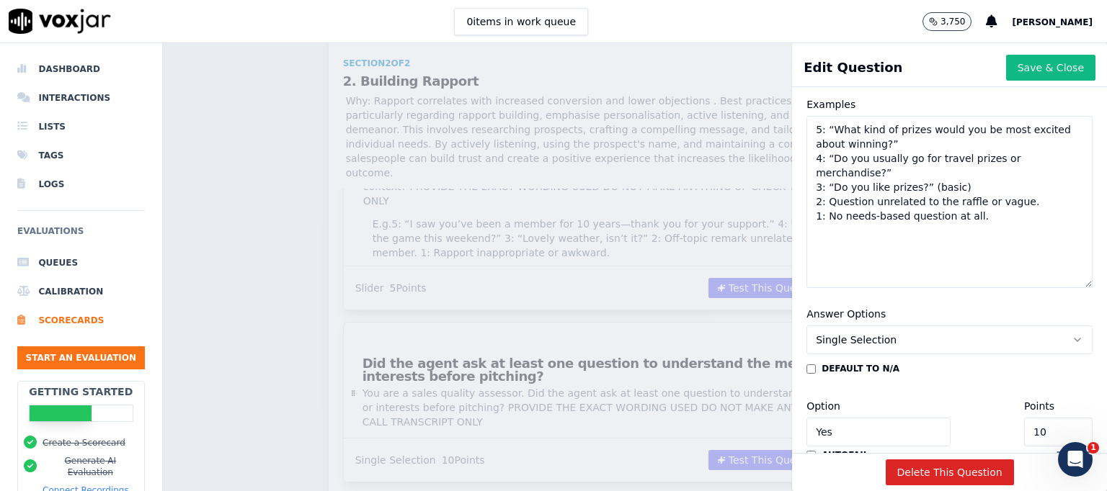
scroll to position [360, 0]
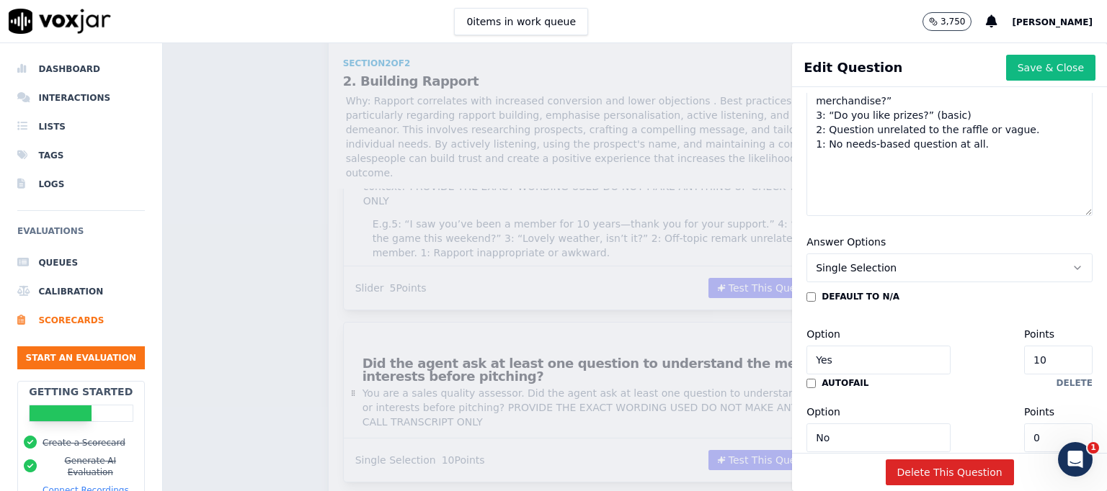
type textarea "5: “What kind of prizes would you be most excited about winning?” 4: “Do you us…"
click at [1071, 264] on icon "button" at bounding box center [1077, 268] width 12 height 12
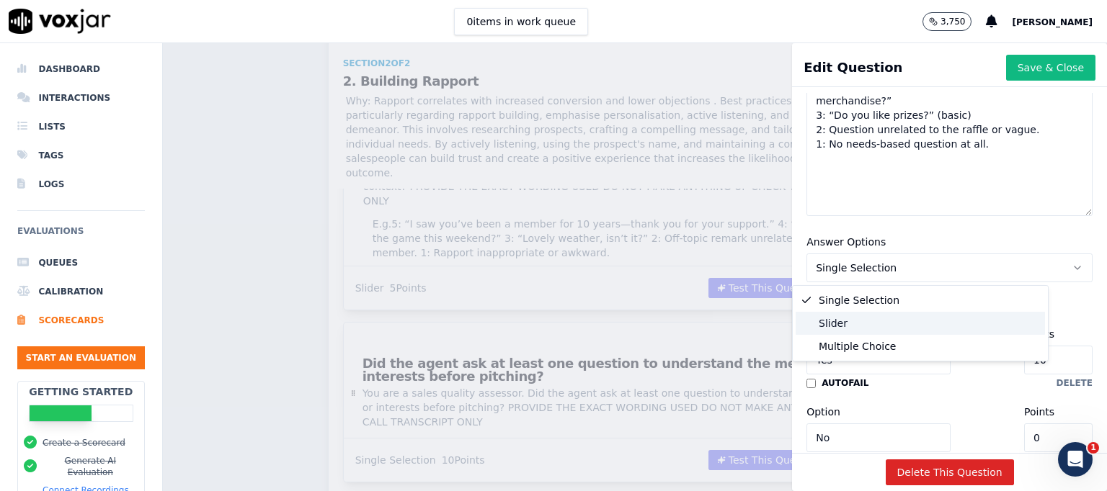
click at [847, 328] on div "Slider" at bounding box center [919, 323] width 249 height 23
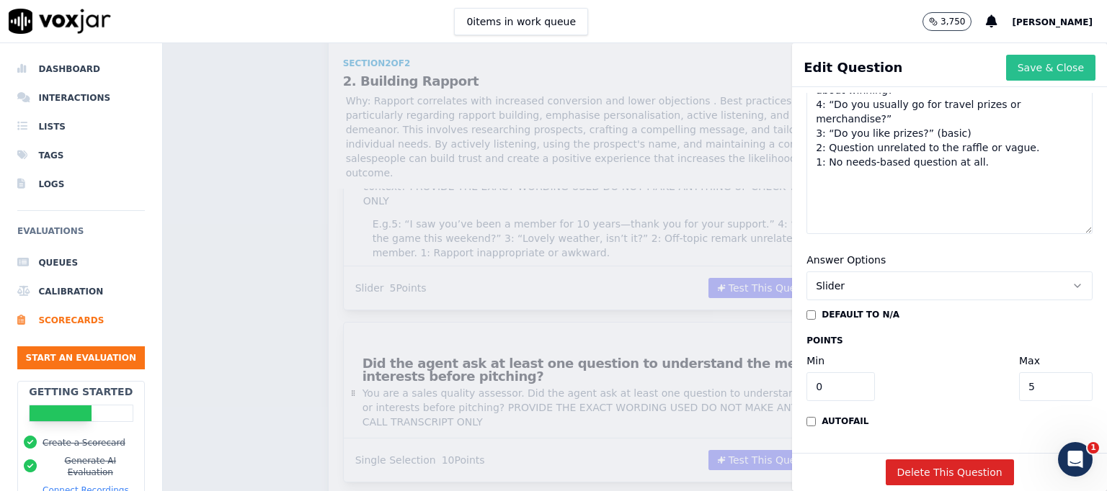
click at [1017, 71] on button "Save & Close" at bounding box center [1050, 68] width 89 height 26
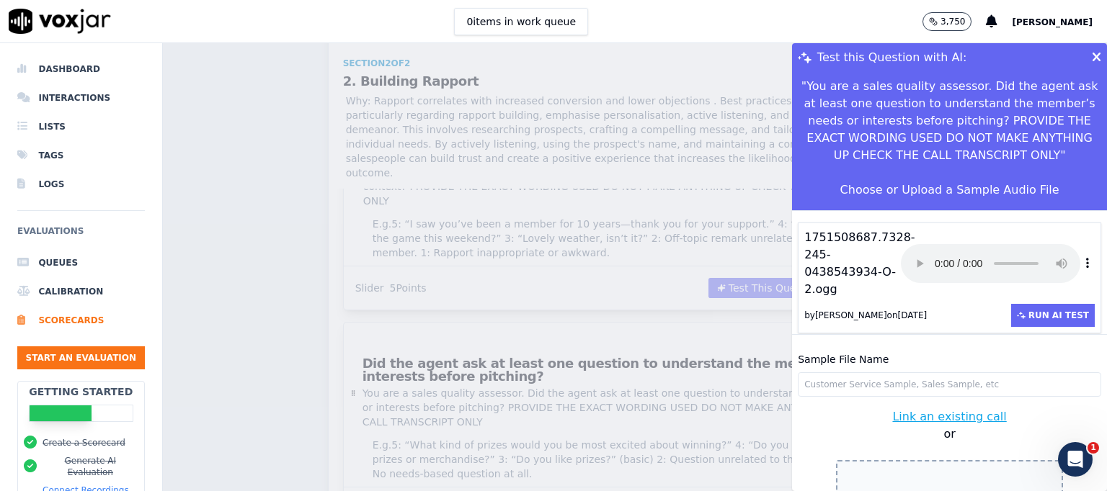
scroll to position [43, 0]
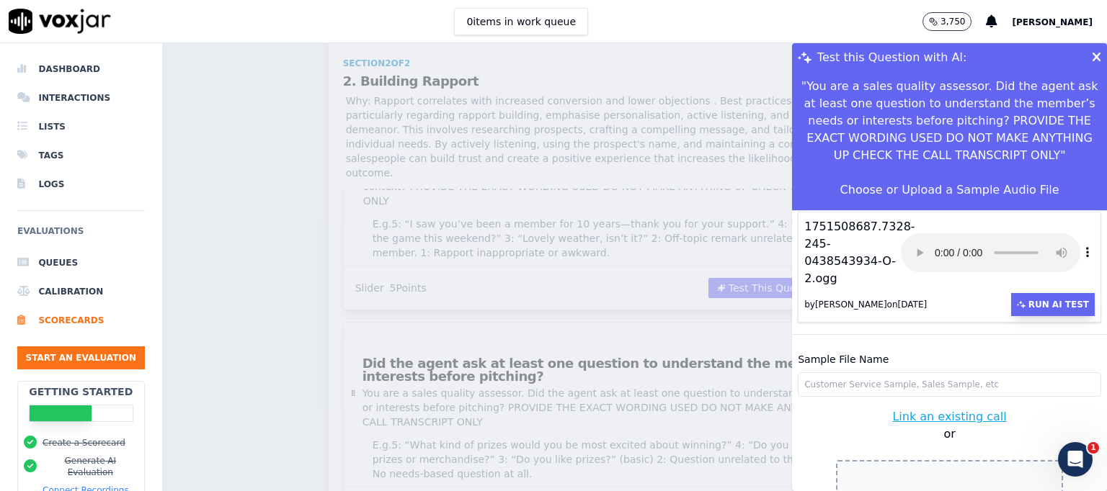
click at [1024, 293] on button "Run AI Test" at bounding box center [1053, 304] width 84 height 23
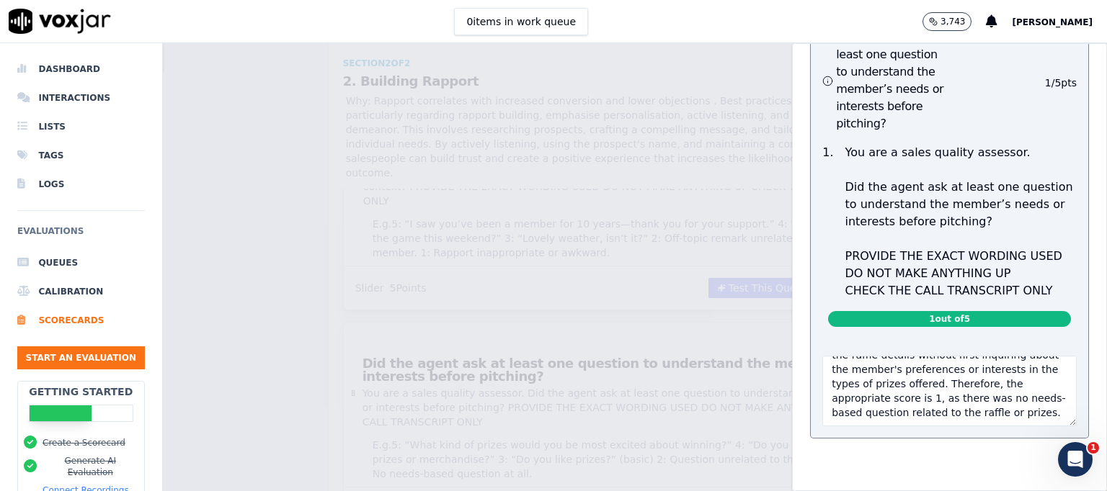
scroll to position [187, 0]
click at [701, 326] on div "Test this Question with AI: " You are a sales quality assessor. Did the agent a…" at bounding box center [635, 267] width 944 height 448
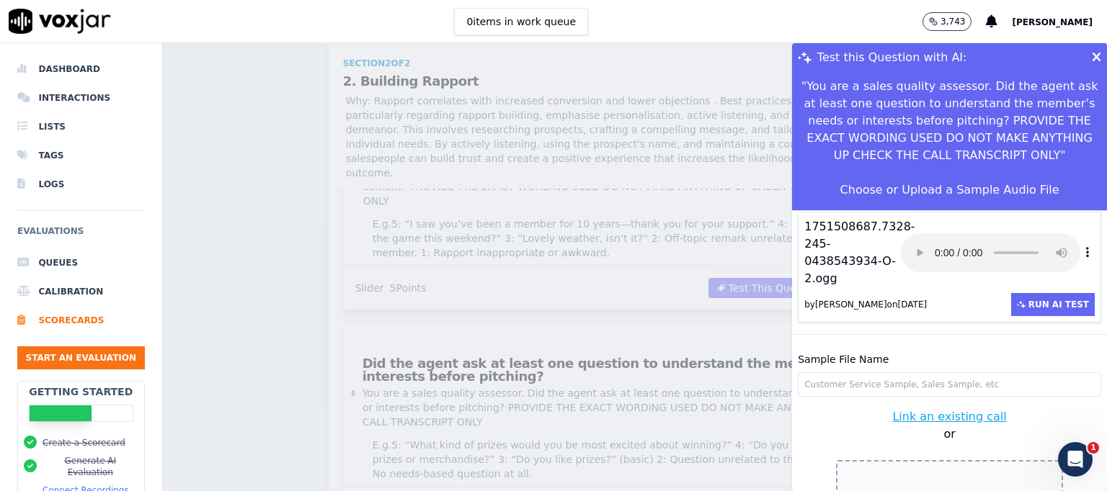
click at [1092, 52] on icon at bounding box center [1096, 57] width 9 height 13
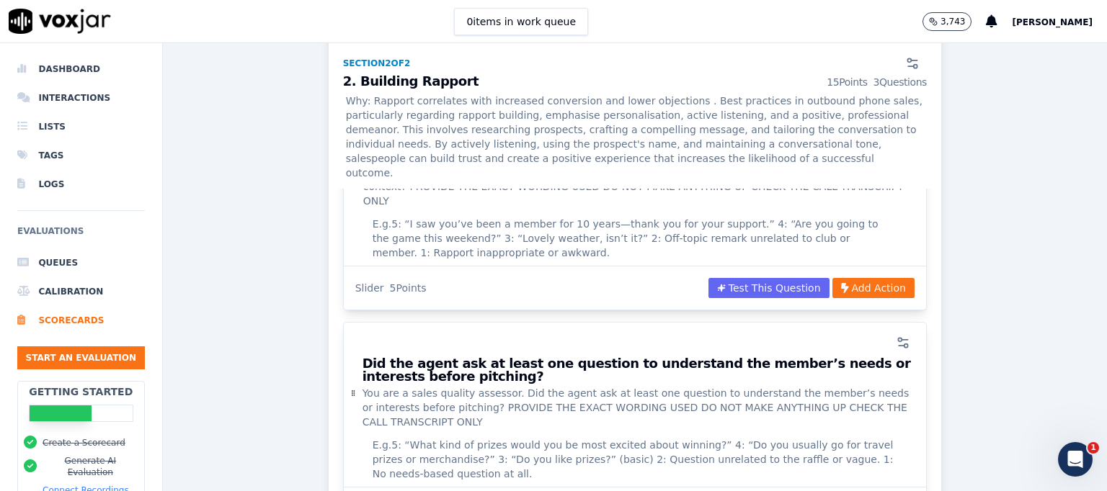
scroll to position [1548, 0]
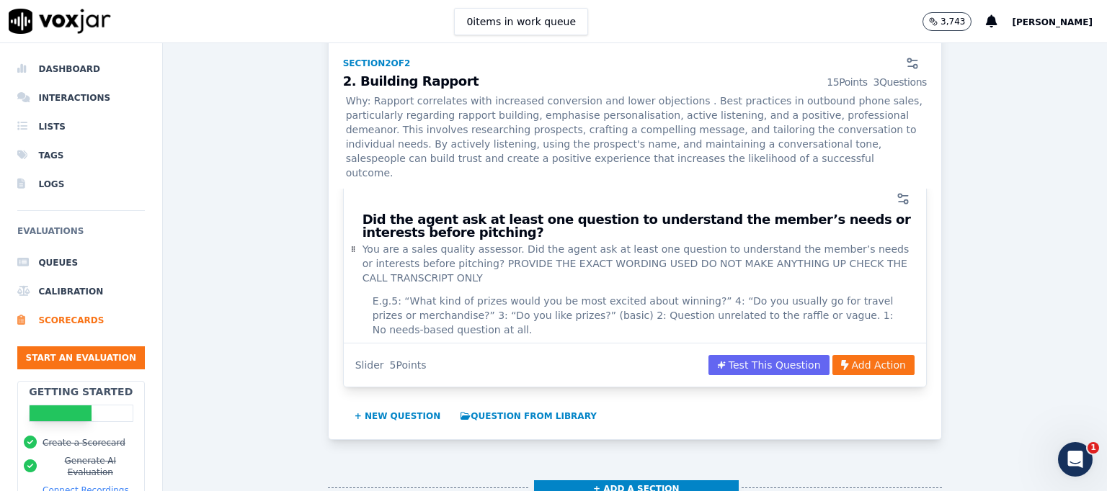
click at [620, 481] on button "+ Add a section" at bounding box center [636, 489] width 205 height 17
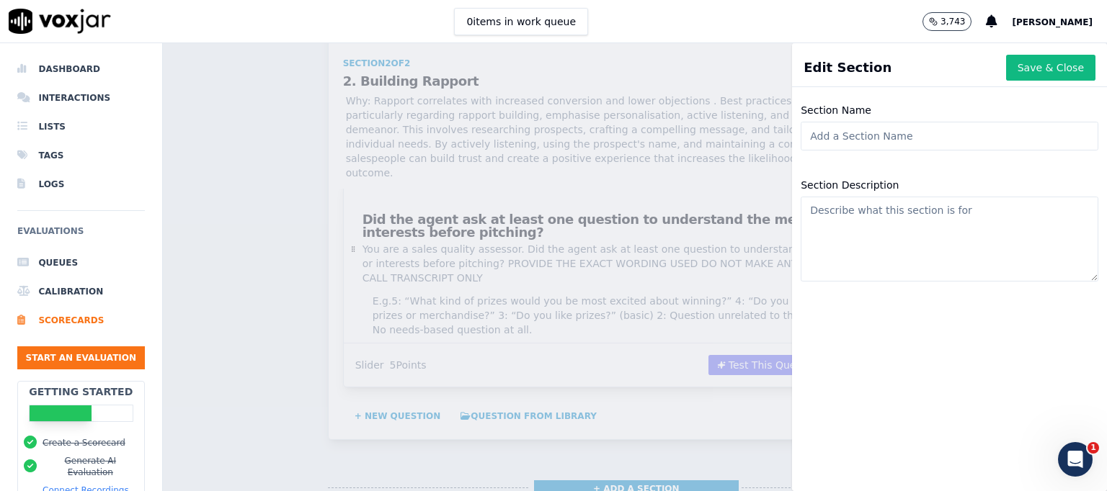
click at [864, 133] on input "Section Name" at bounding box center [949, 136] width 298 height 29
type input "Pitching"
click at [1006, 66] on button "Save & Close" at bounding box center [1050, 68] width 89 height 26
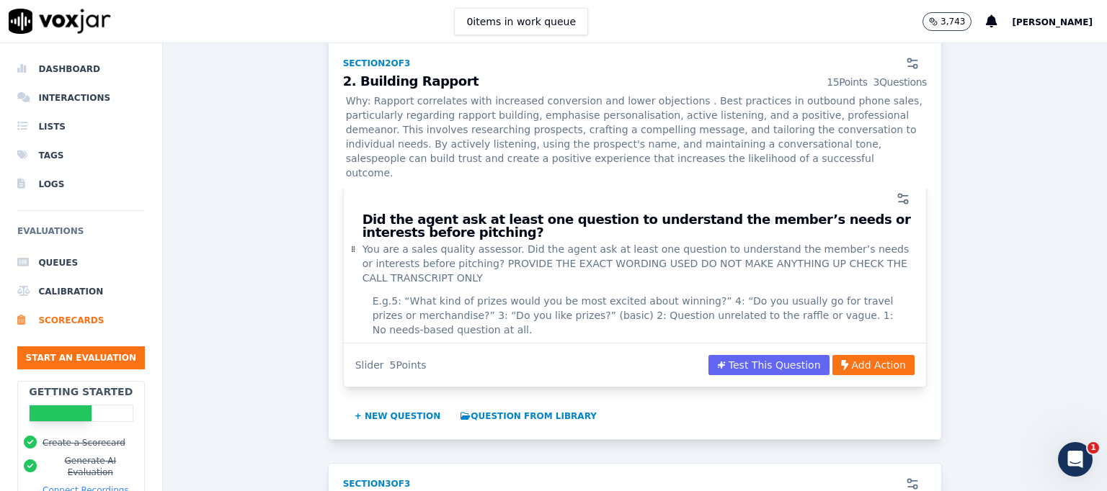
click at [630, 294] on span "E.g. 5: “What kind of prizes would you be most excited about winning?” 4: “Do y…" at bounding box center [634, 315] width 525 height 43
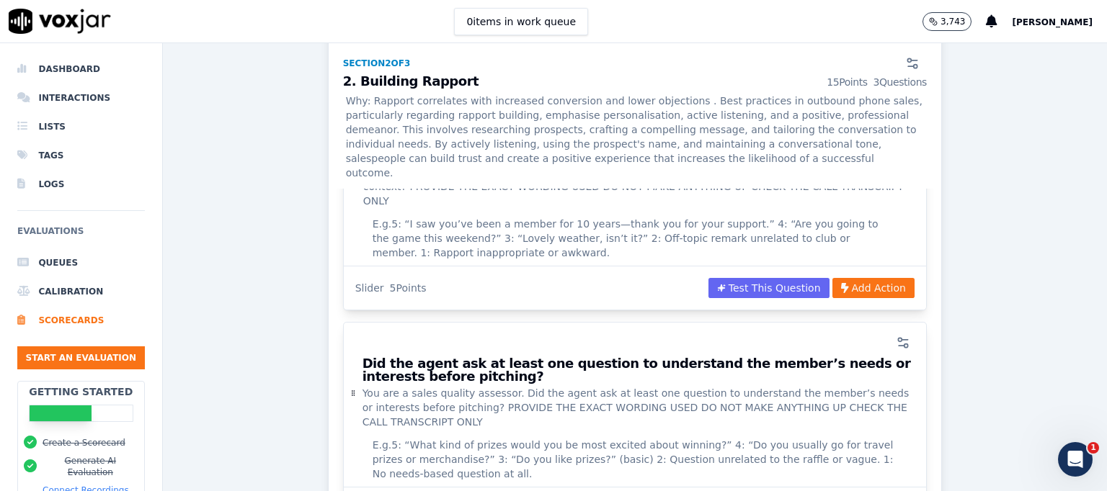
click at [622, 329] on div at bounding box center [634, 343] width 565 height 29
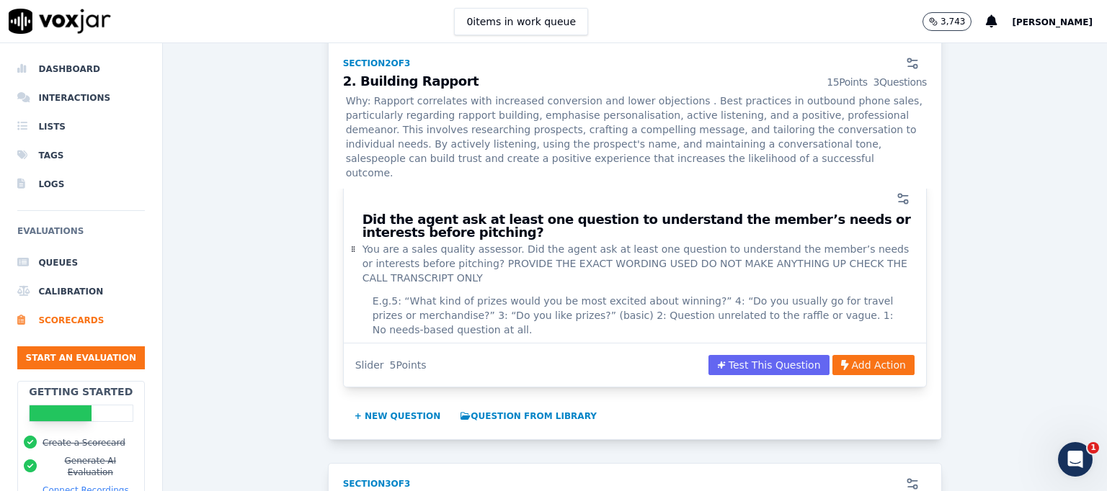
scroll to position [1620, 0]
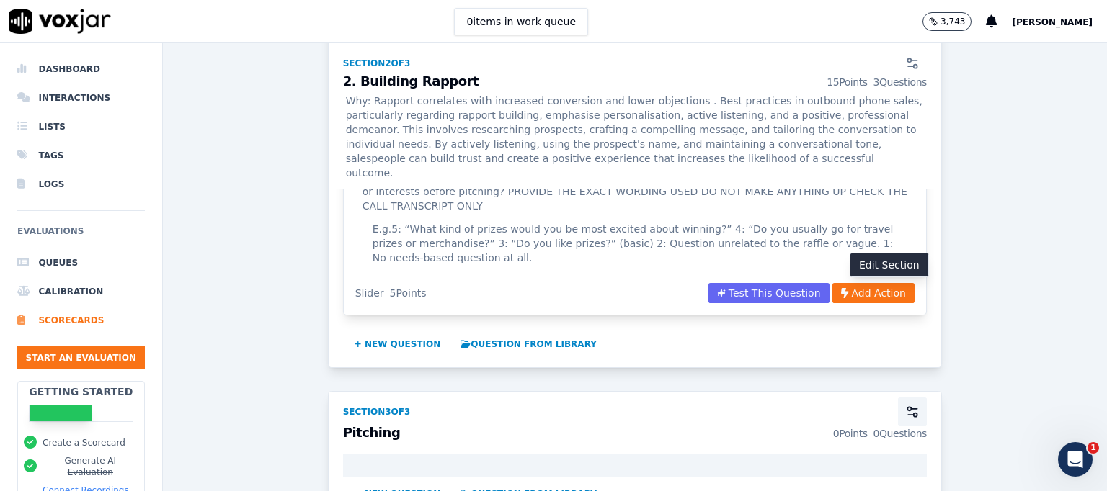
click at [905, 405] on icon "button" at bounding box center [912, 412] width 14 height 14
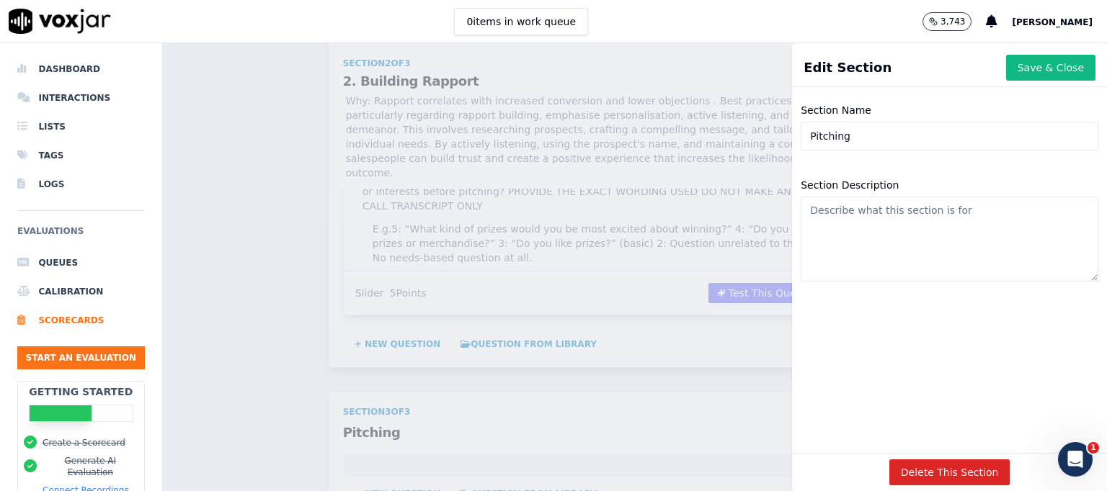
click at [860, 224] on textarea "Section Description" at bounding box center [949, 239] width 298 height 85
paste textarea "Effective outbound phone sales pitching involves a combination of preparation, …"
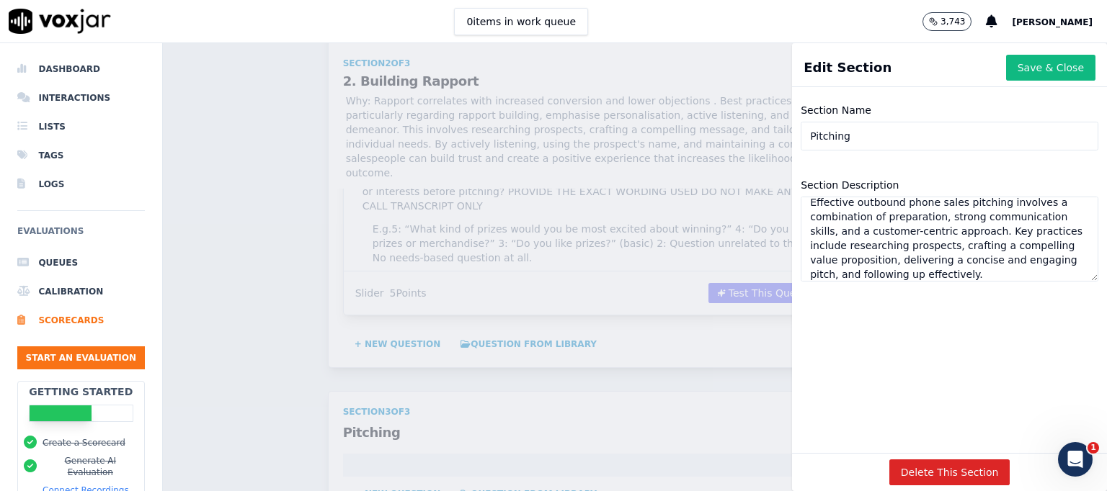
scroll to position [0, 0]
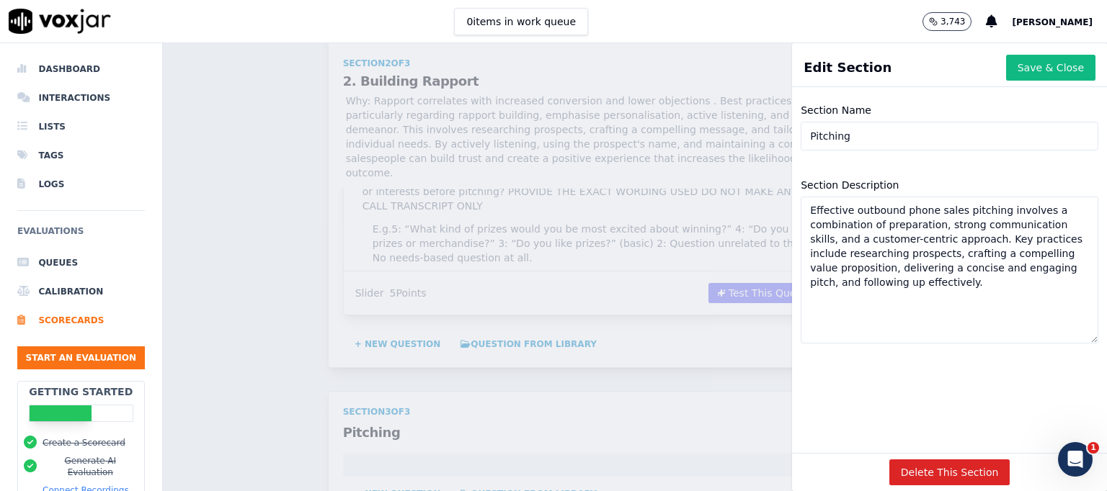
drag, startPoint x: 1051, startPoint y: 277, endPoint x: 1058, endPoint y: 342, distance: 64.5
click at [1058, 342] on div "Section Description Effective outbound phone sales pitching involves a combinat…" at bounding box center [949, 260] width 315 height 184
type textarea "Effective outbound phone sales pitching involves a combination of preparation, …"
click at [800, 136] on input "Pitching" at bounding box center [949, 136] width 298 height 29
type input "3. [GEOGRAPHIC_DATA]"
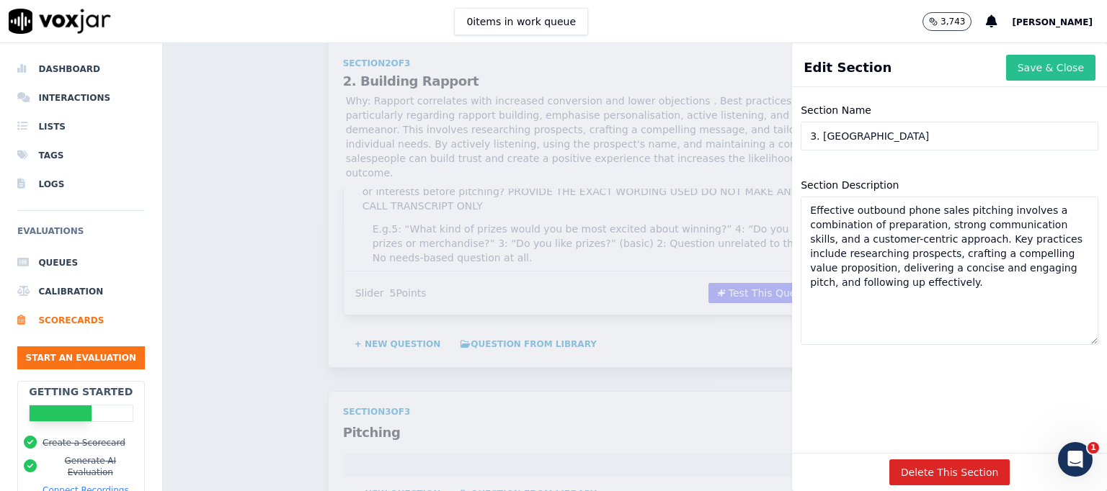
click at [1014, 60] on button "Save & Close" at bounding box center [1050, 68] width 89 height 26
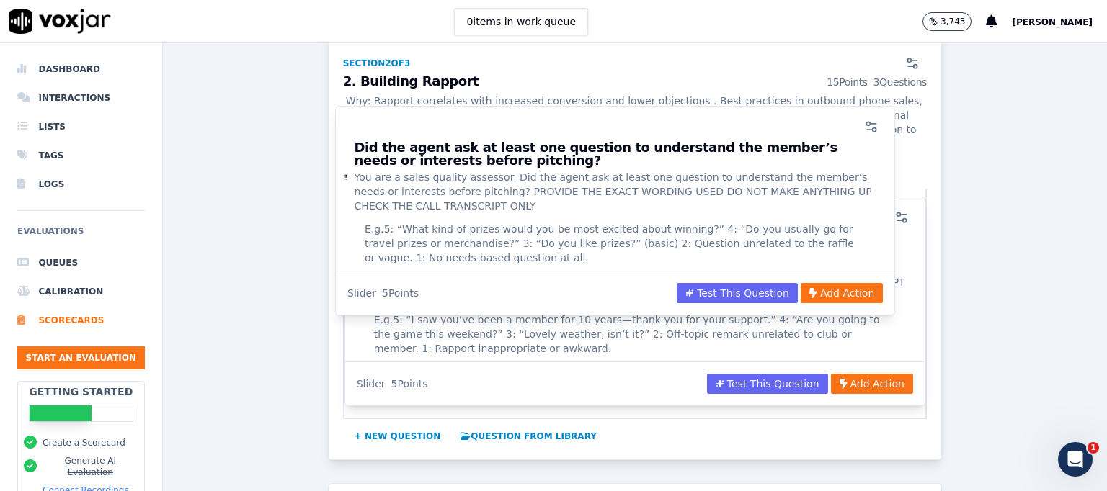
scroll to position [1679, 0]
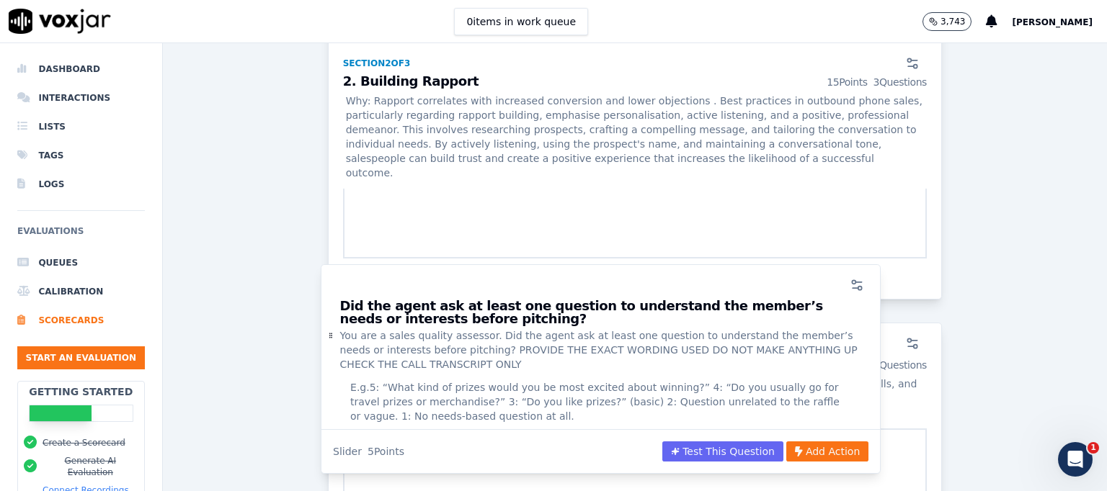
drag, startPoint x: 586, startPoint y: 212, endPoint x: 569, endPoint y: 416, distance: 204.6
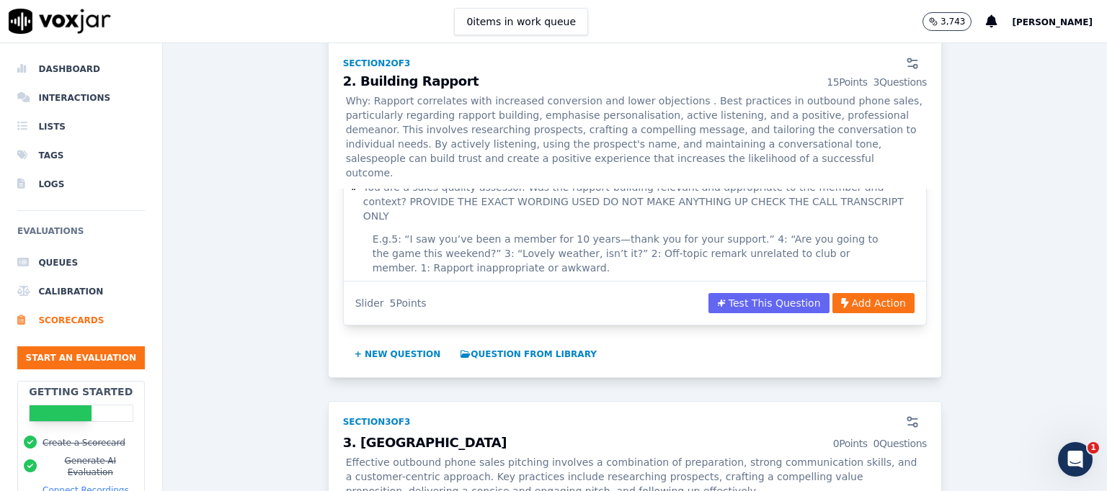
scroll to position [1677, 0]
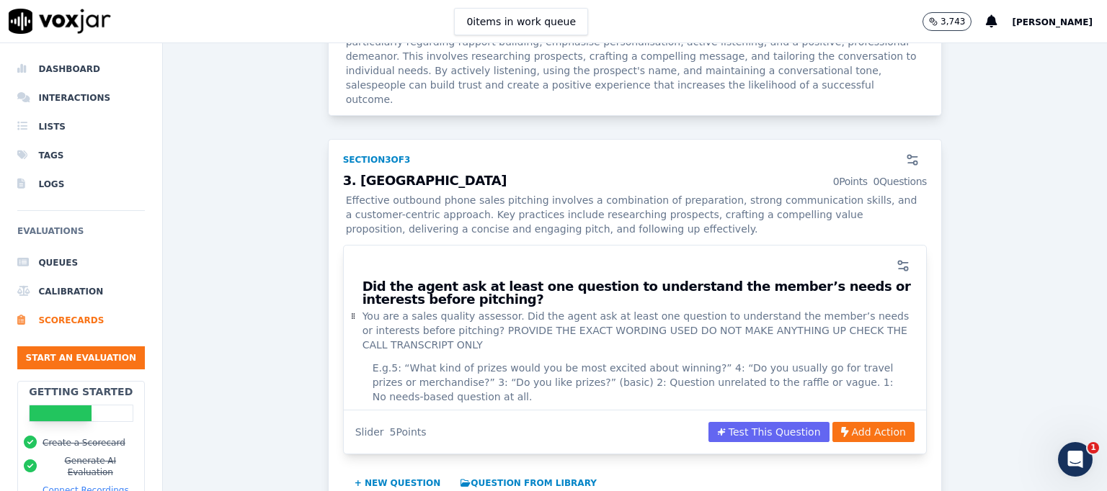
scroll to position [1579, 0]
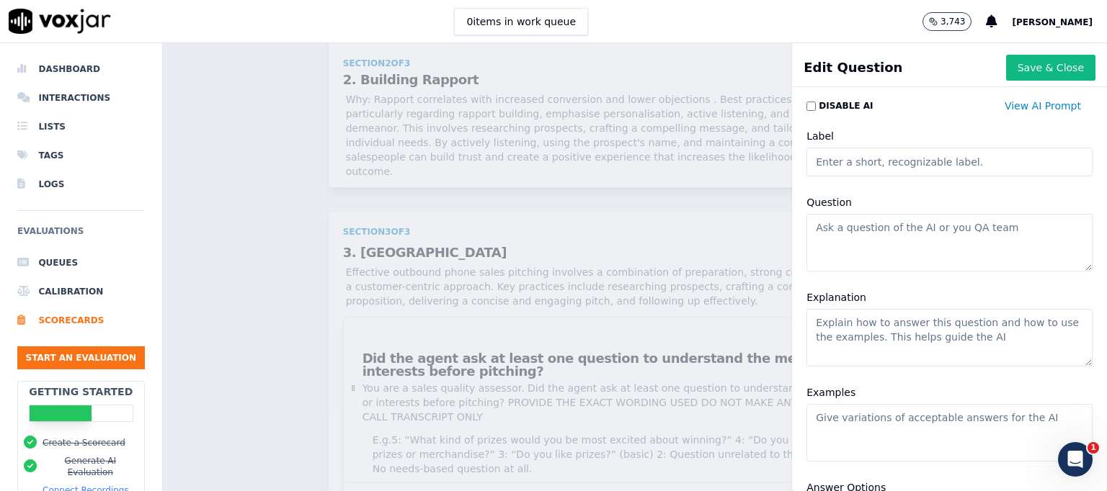
click at [834, 166] on input "Label" at bounding box center [949, 162] width 286 height 29
paste input "Did the agent tailor the raffle pitch based on the member’s responses or known …"
type input "Did the agent tailor the raffle pitch based on the member’s responses or known …"
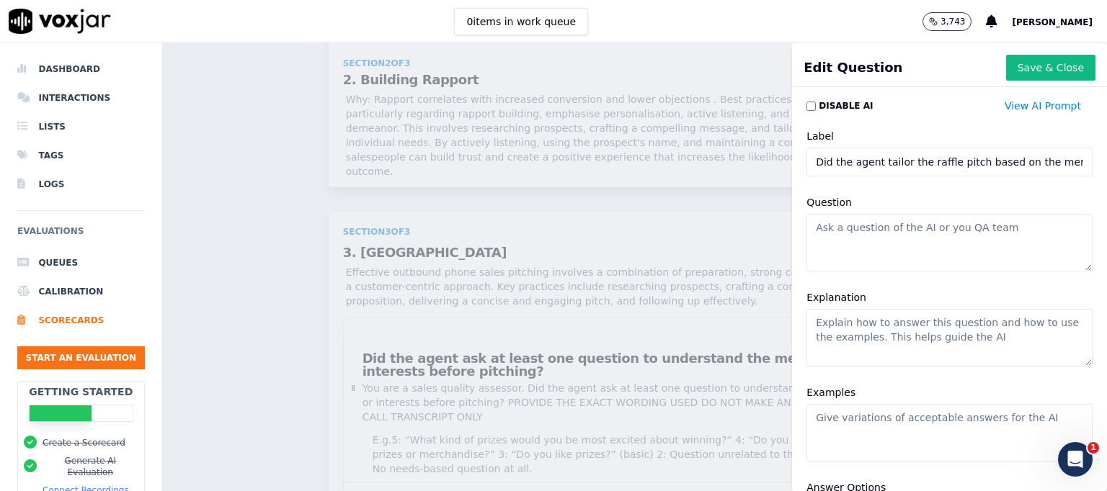
click at [830, 236] on textarea "Question" at bounding box center [949, 243] width 286 height 58
paste textarea "Did the agent tailor the raffle pitch based on the member’s responses or known …"
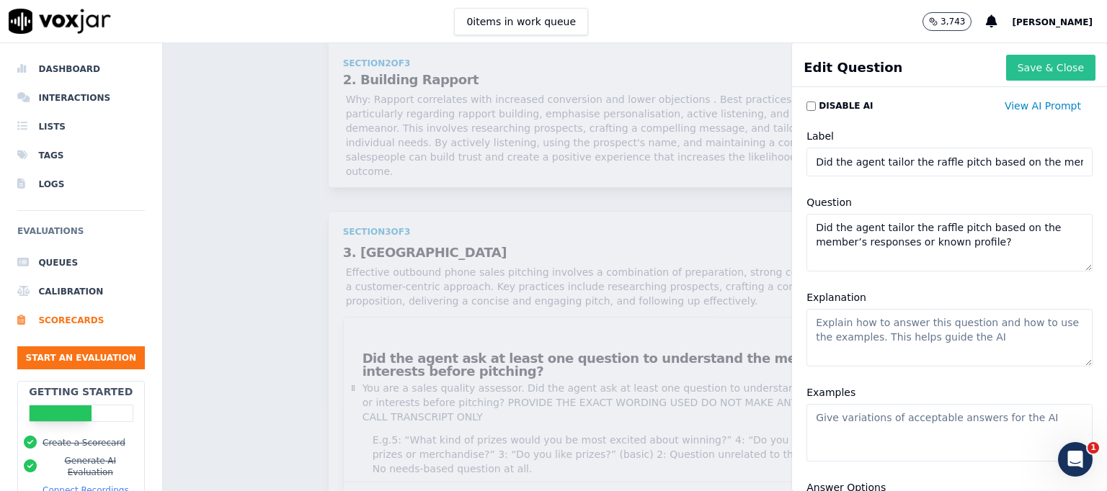
type textarea "Did the agent tailor the raffle pitch based on the member’s responses or known …"
click at [1006, 66] on button "Save & Close" at bounding box center [1050, 68] width 89 height 26
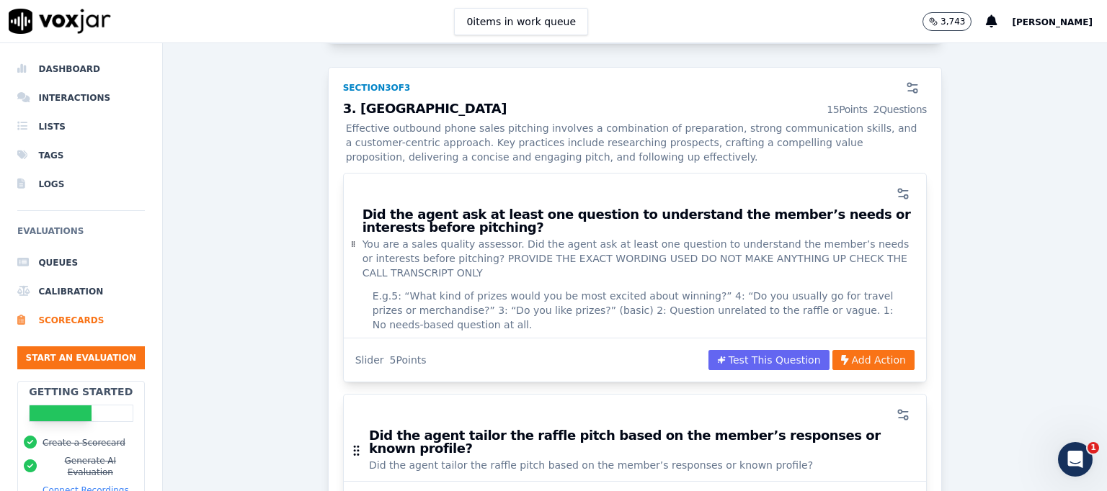
scroll to position [1651, 0]
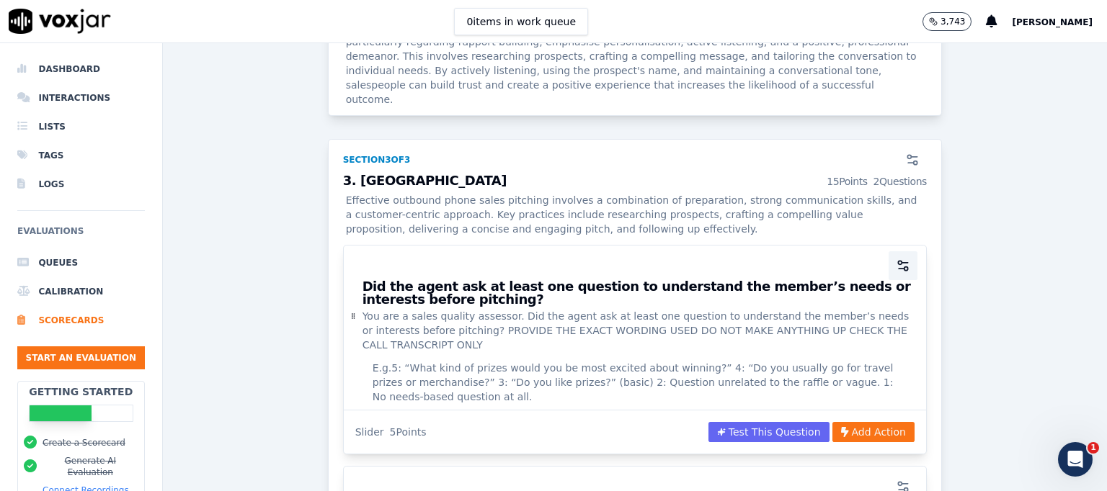
click at [896, 259] on icon "button" at bounding box center [903, 266] width 14 height 14
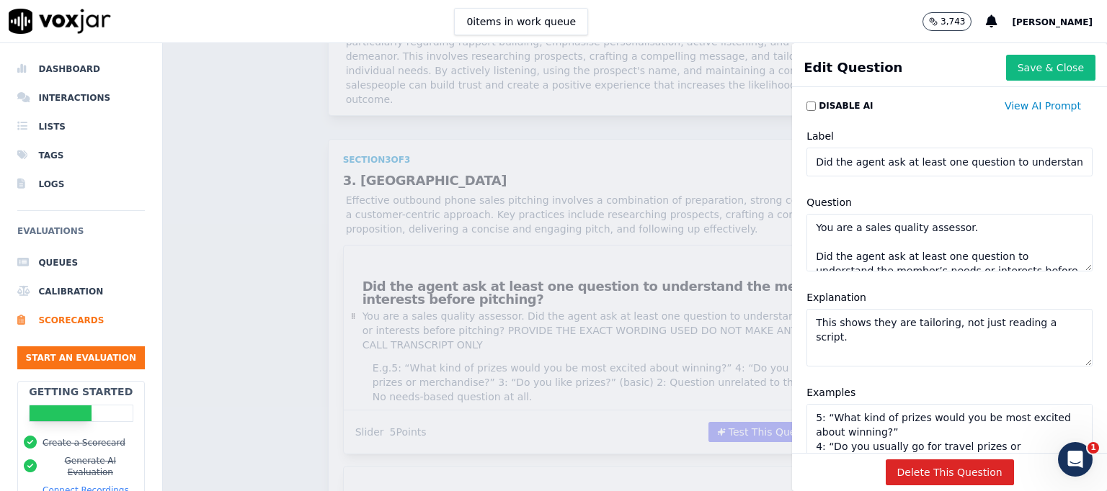
scroll to position [84, 0]
drag, startPoint x: 800, startPoint y: 225, endPoint x: 1073, endPoint y: 279, distance: 277.7
click at [1073, 279] on div "Disable AI View AI Prompt Label Did the agent ask at least one question to unde…" at bounding box center [949, 273] width 315 height 360
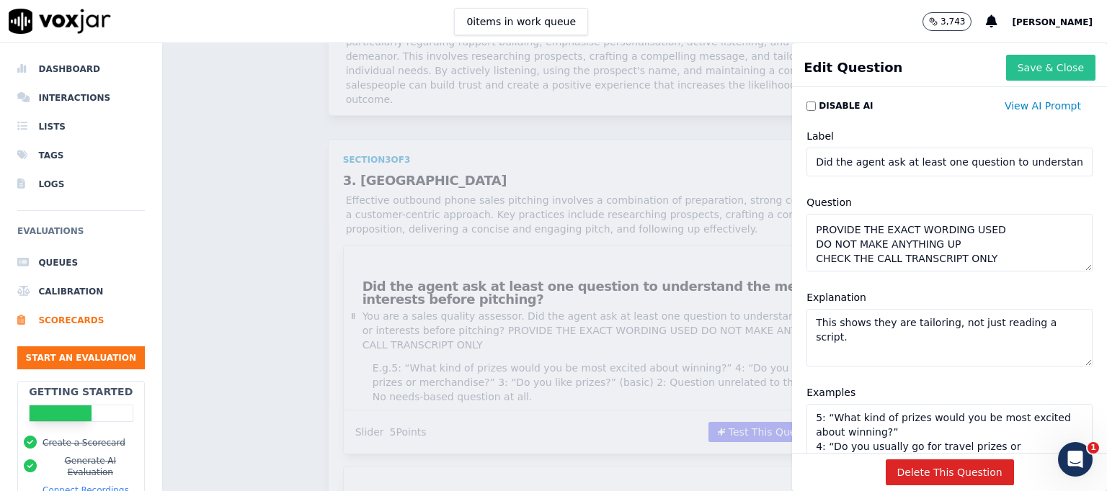
click at [1022, 66] on button "Save & Close" at bounding box center [1050, 68] width 89 height 26
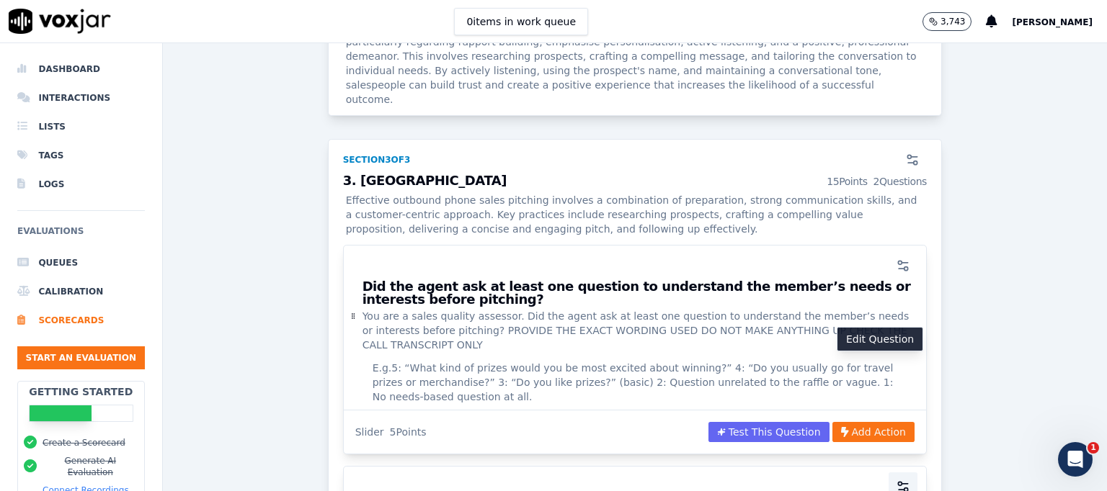
click at [896, 480] on icon "button" at bounding box center [903, 487] width 14 height 14
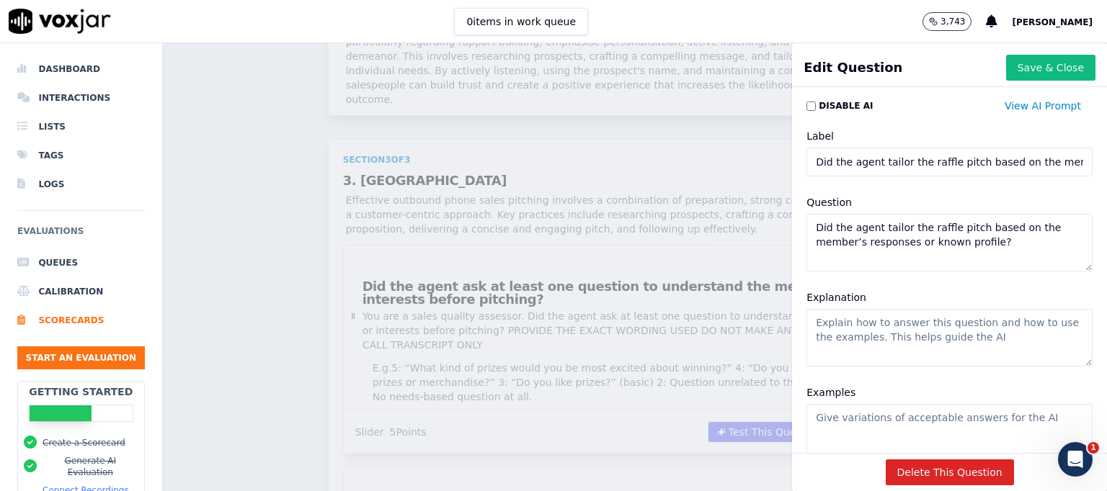
click at [830, 231] on textarea "Did the agent tailor the raffle pitch based on the member’s responses or known …" at bounding box center [949, 243] width 286 height 58
paste textarea "You are a sales quality assessor. Did the agent ask at least one question to un…"
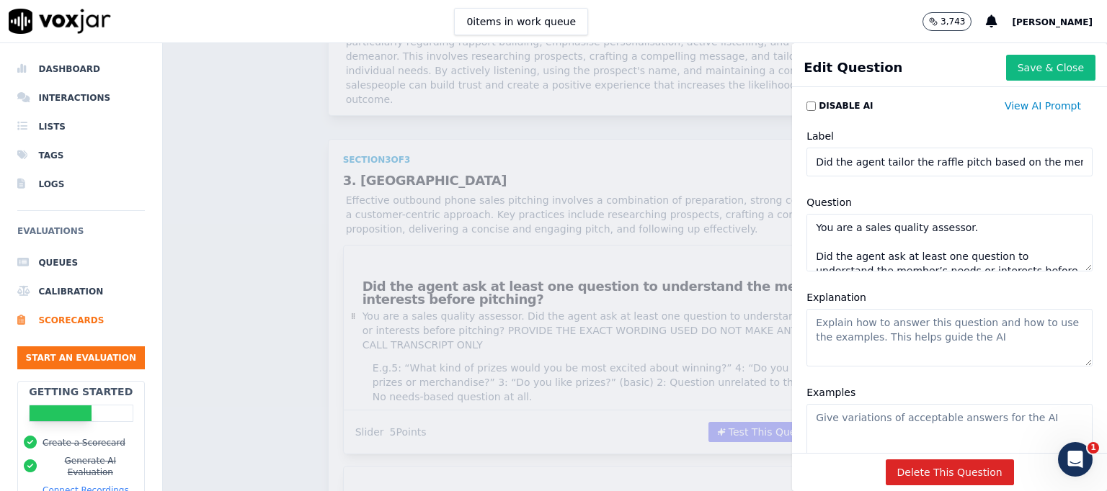
scroll to position [78, 0]
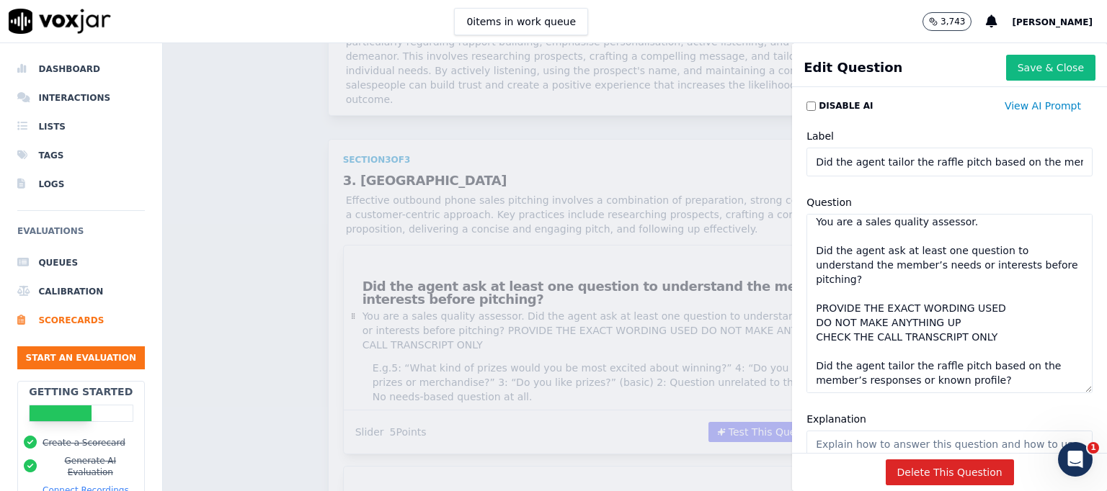
drag, startPoint x: 1043, startPoint y: 267, endPoint x: 1019, endPoint y: 385, distance: 121.2
click at [1035, 389] on textarea "You are a sales quality assessor. Did the agent ask at least one question to un…" at bounding box center [949, 303] width 286 height 179
drag, startPoint x: 977, startPoint y: 380, endPoint x: 783, endPoint y: 368, distance: 194.2
click at [798, 368] on div "Question You are a sales quality assessor. Did the agent ask at least one quest…" at bounding box center [949, 294] width 303 height 218
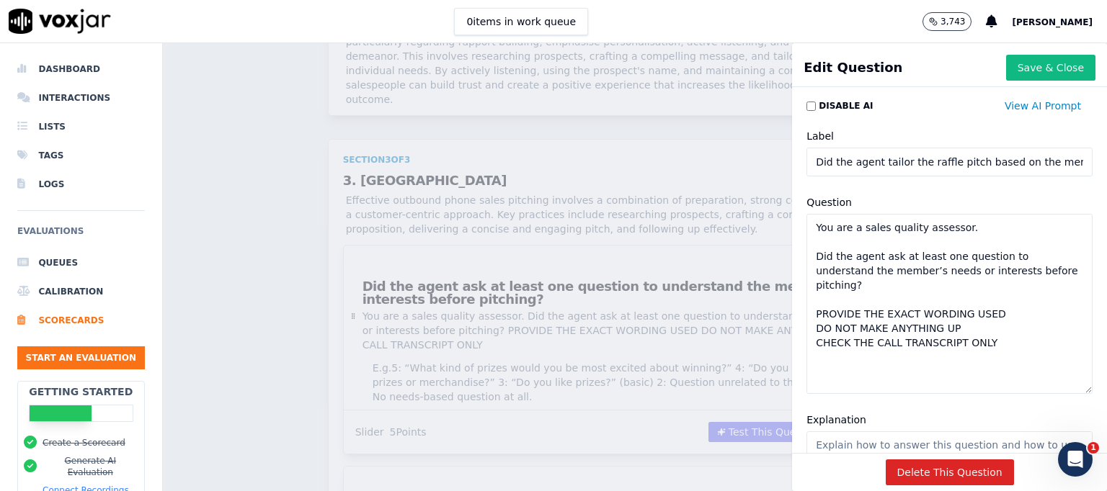
scroll to position [0, 0]
drag, startPoint x: 844, startPoint y: 289, endPoint x: 787, endPoint y: 255, distance: 66.2
click at [798, 255] on div "Question You are a sales quality assessor. Did the agent ask at least one quest…" at bounding box center [949, 294] width 303 height 218
paste textarea "tailor the raffle pitch based on the member’s responses or known profile"
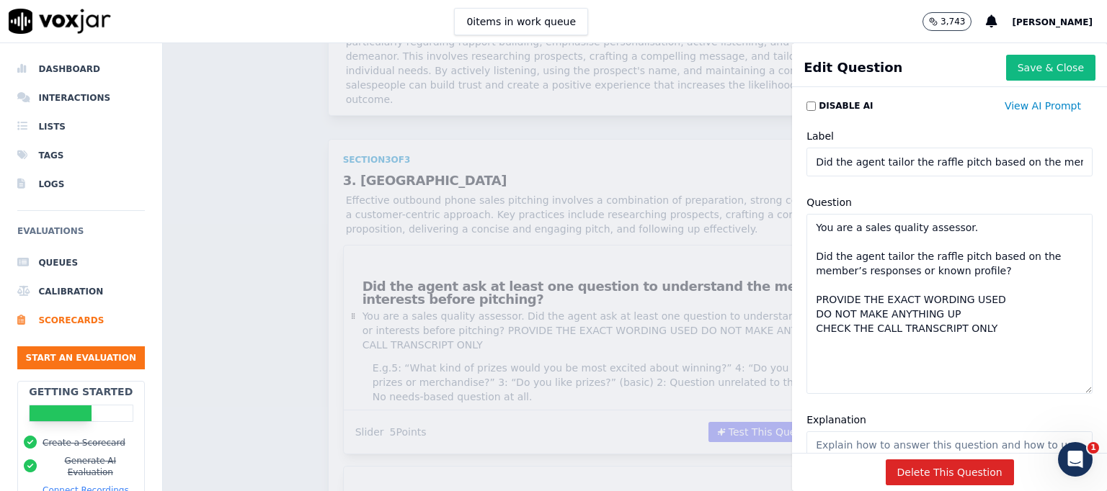
type textarea "You are a sales quality assessor. Did the agent tailor the raffle pitch based o…"
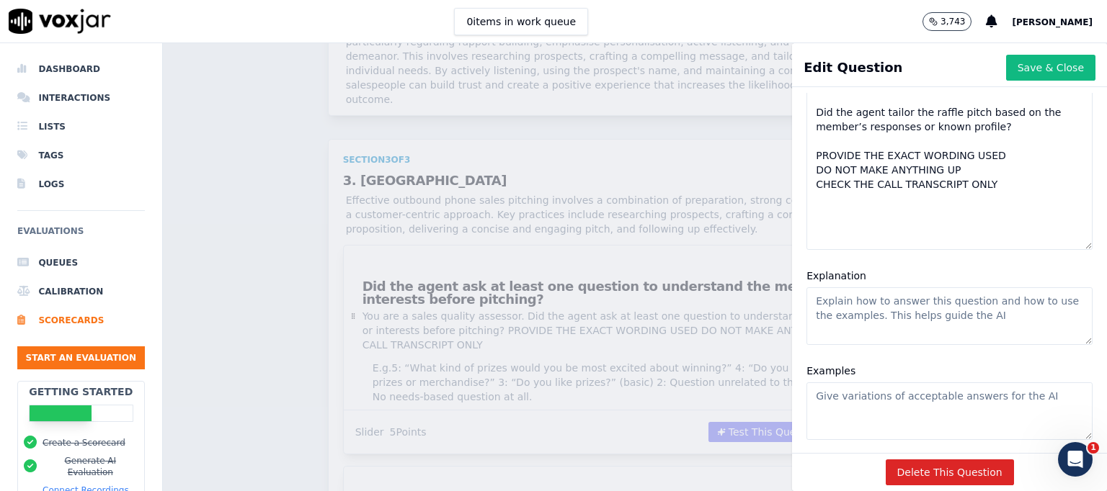
click at [873, 287] on textarea "Explanation" at bounding box center [949, 316] width 286 height 58
paste textarea "Tailoring increases relevance and engagement."
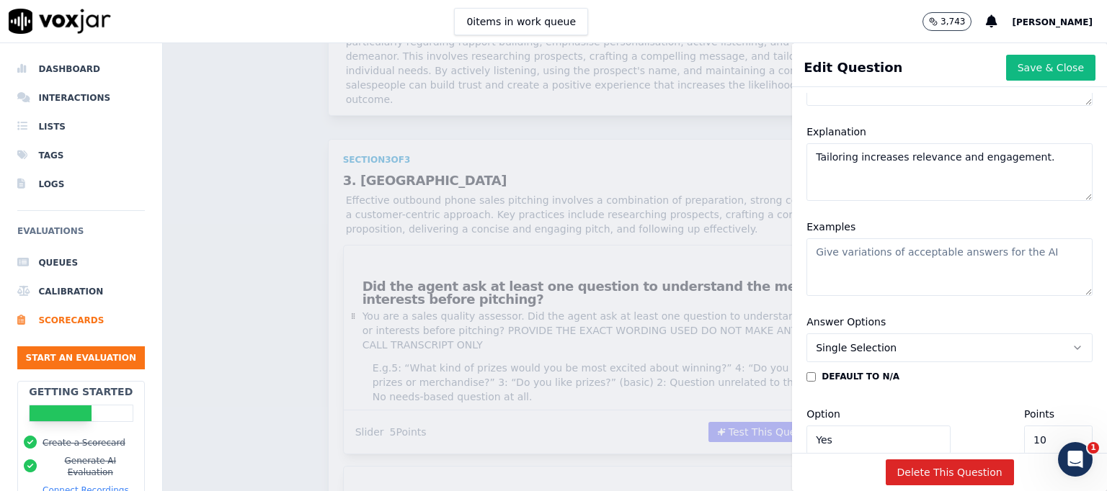
scroll to position [360, 0]
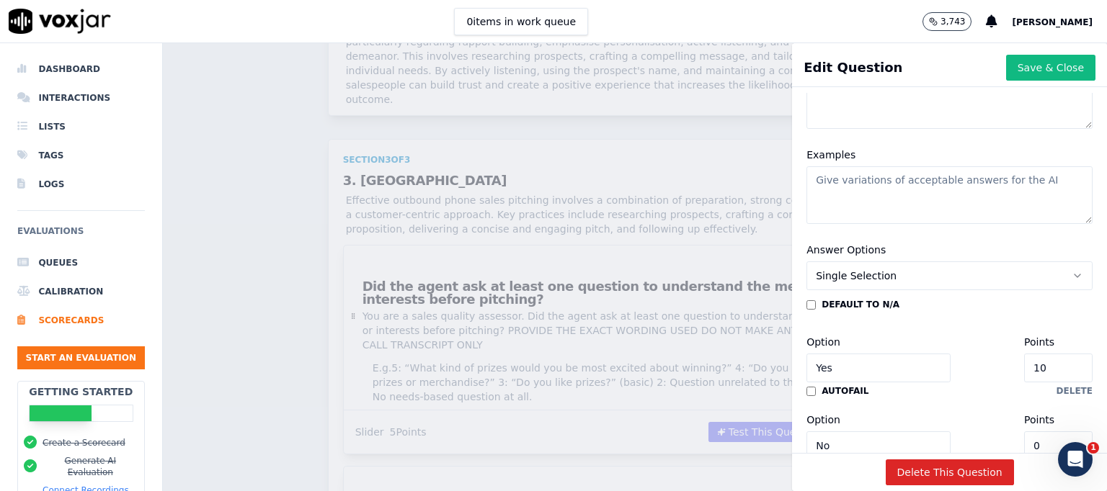
type textarea "Tailoring increases relevance and engagement."
click at [824, 192] on textarea "Examples" at bounding box center [949, 195] width 286 height 58
paste textarea "5: “Since you travel interstate, you’ll love the away-game prize package.” 4: A…"
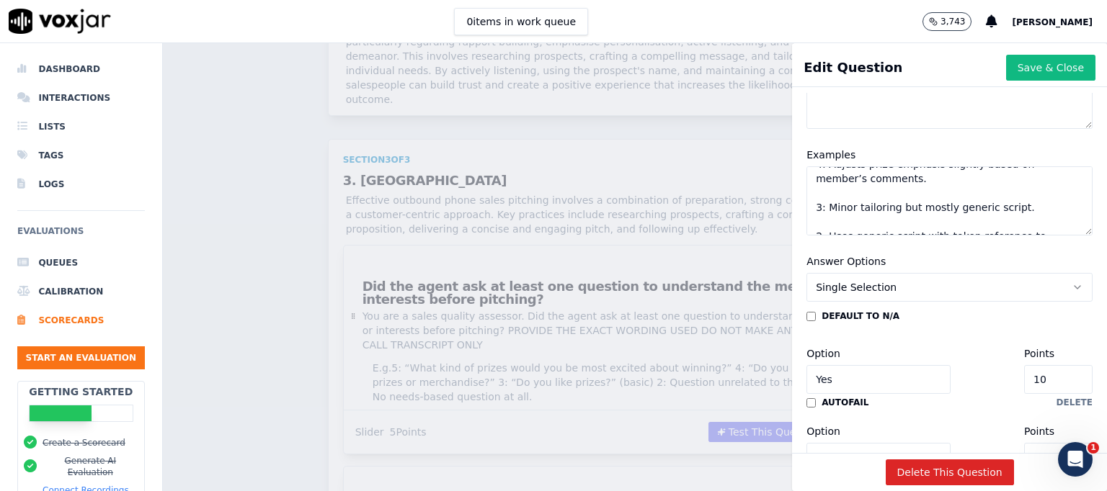
scroll to position [0, 0]
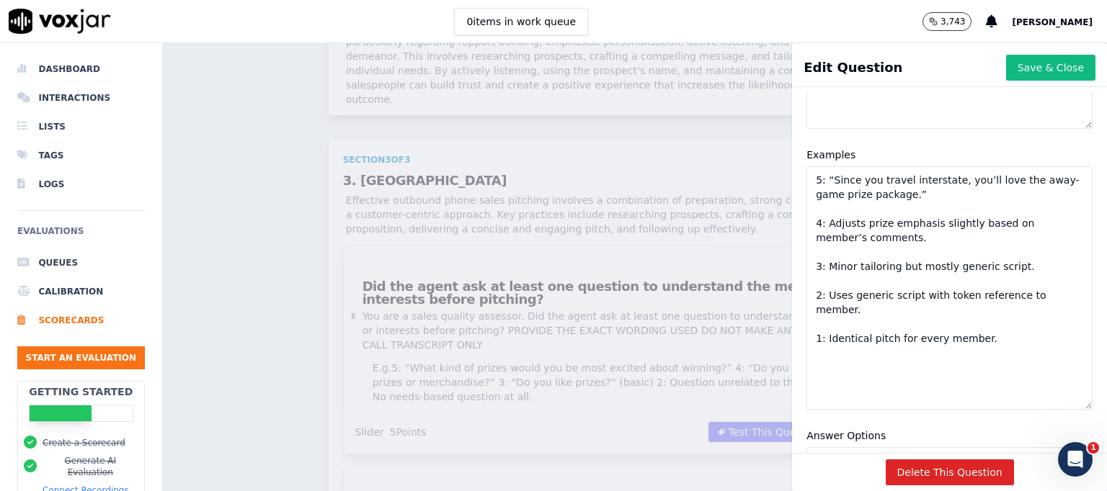
drag, startPoint x: 1045, startPoint y: 220, endPoint x: 1055, endPoint y: 406, distance: 186.1
click at [1055, 406] on div "Examples 5: “Since you travel interstate, you’ll love the away-game prize packa…" at bounding box center [949, 278] width 303 height 281
drag, startPoint x: 838, startPoint y: 181, endPoint x: 856, endPoint y: 203, distance: 28.7
click at [837, 181] on textarea "5: “Since you travel interstate, you’ll love the away-game prize package.” 4: A…" at bounding box center [949, 288] width 286 height 244
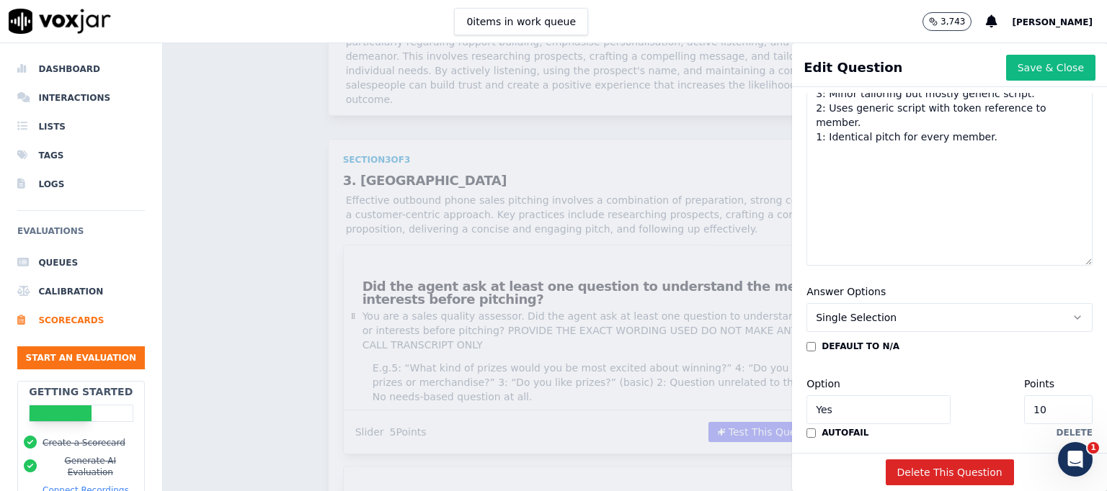
scroll to position [576, 0]
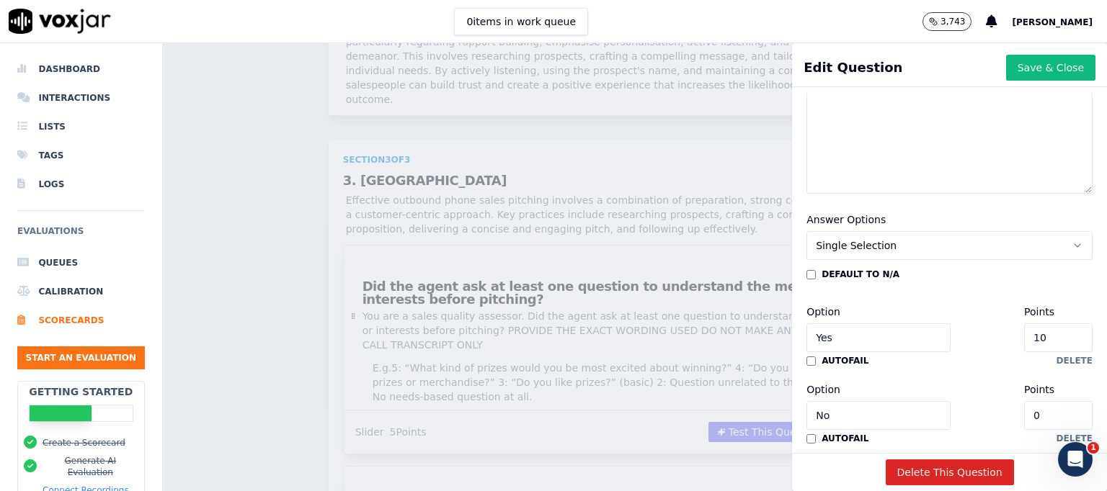
type textarea "5: “Since you travel interstate, you’ll love the away-game prize package.” 4: A…"
click at [1074, 245] on icon "button" at bounding box center [1077, 245] width 6 height 3
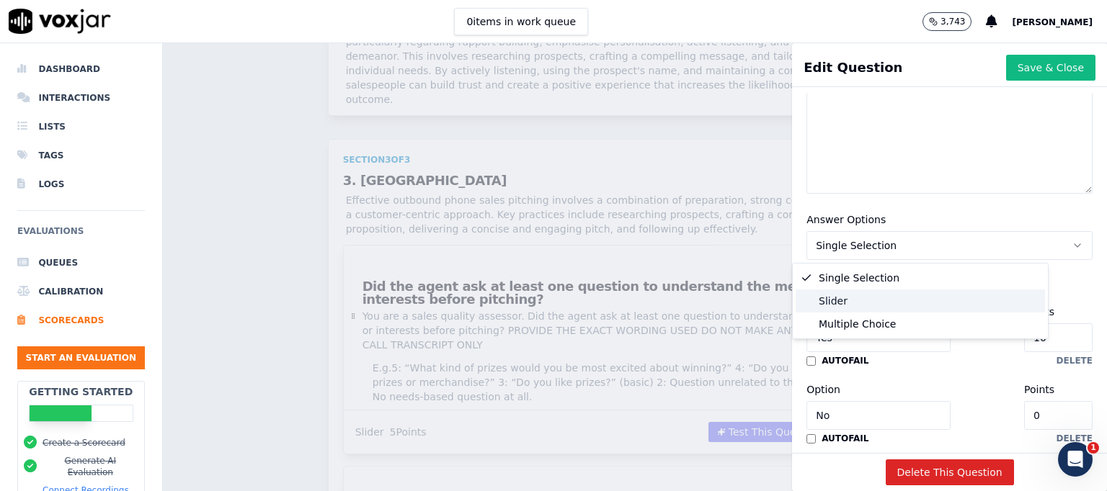
click at [883, 295] on div "Slider" at bounding box center [919, 301] width 249 height 23
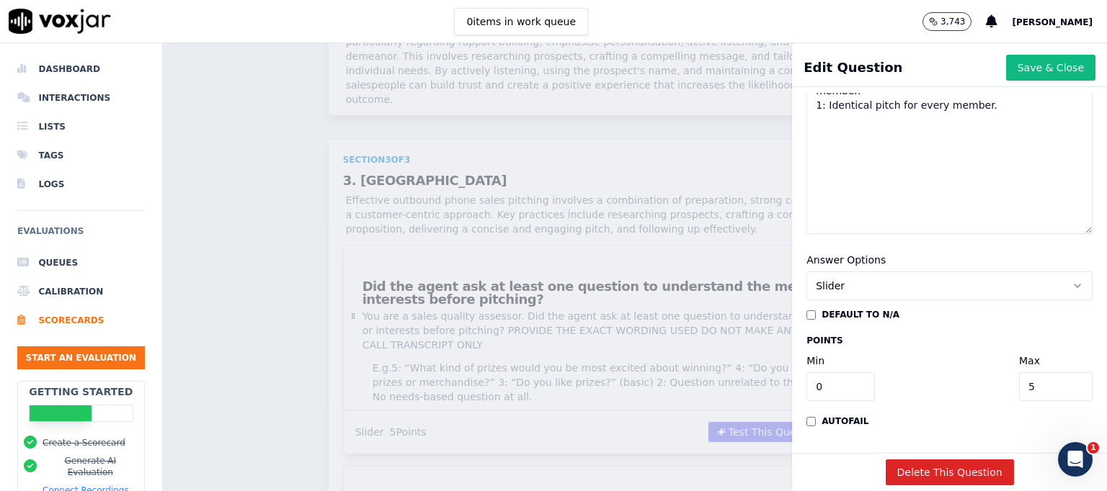
scroll to position [579, 0]
click at [1022, 68] on button "Save & Close" at bounding box center [1050, 68] width 89 height 26
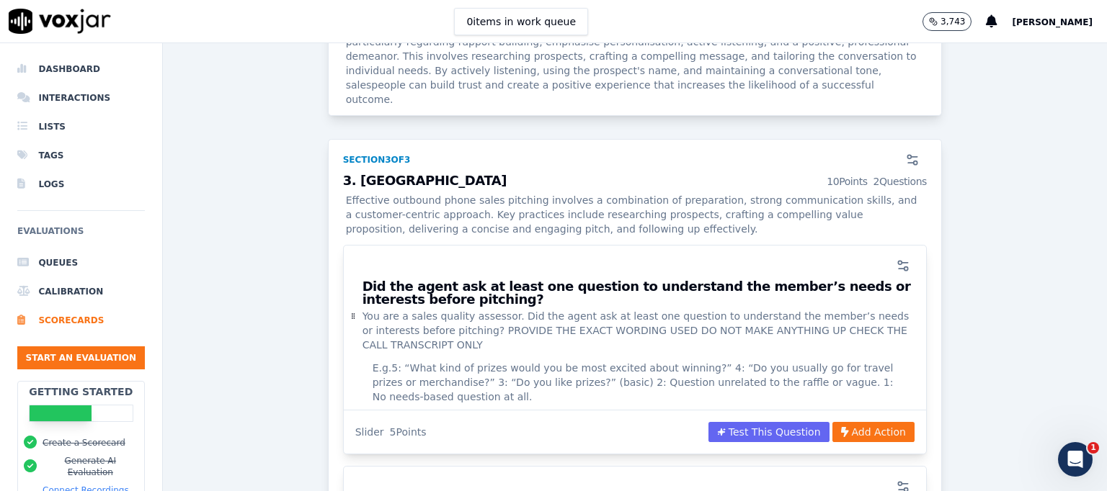
scroll to position [1868, 0]
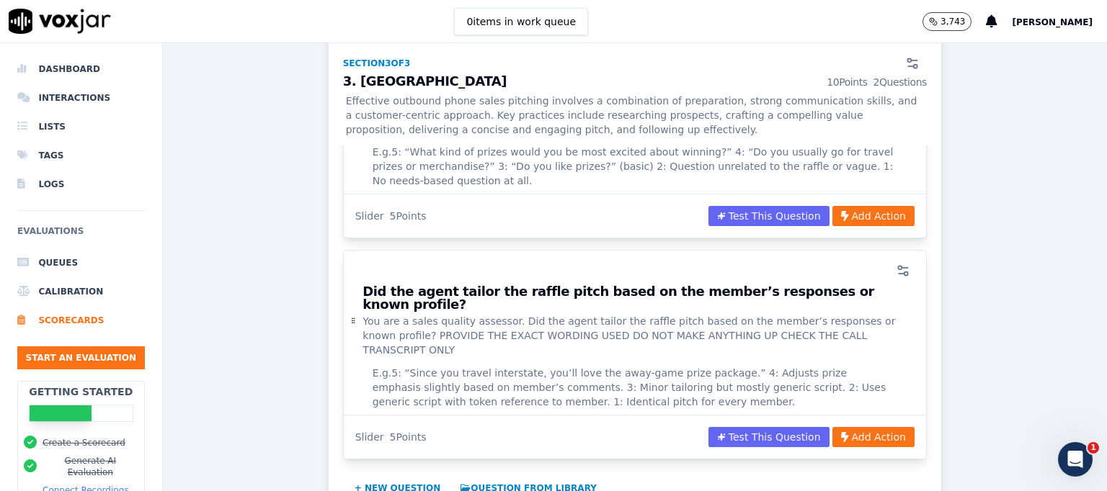
click at [384, 477] on button "+ New question" at bounding box center [398, 488] width 98 height 23
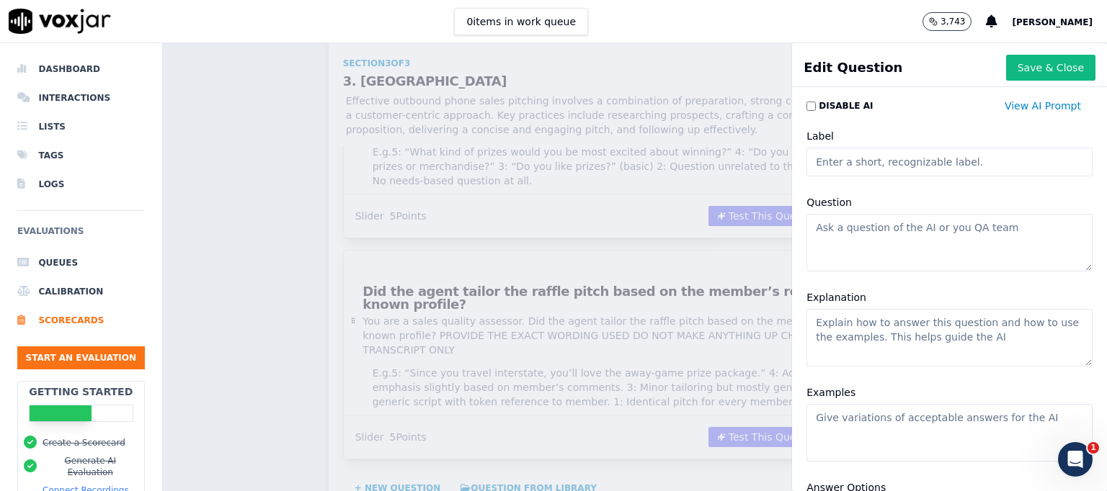
click at [853, 164] on input "Label" at bounding box center [949, 162] width 286 height 29
paste input "Did the agent explain the raffle and prizes in a clear, easy-to-understand way?"
type input "Did the agent explain the raffle and prizes in a clear, easy-to-understand way?"
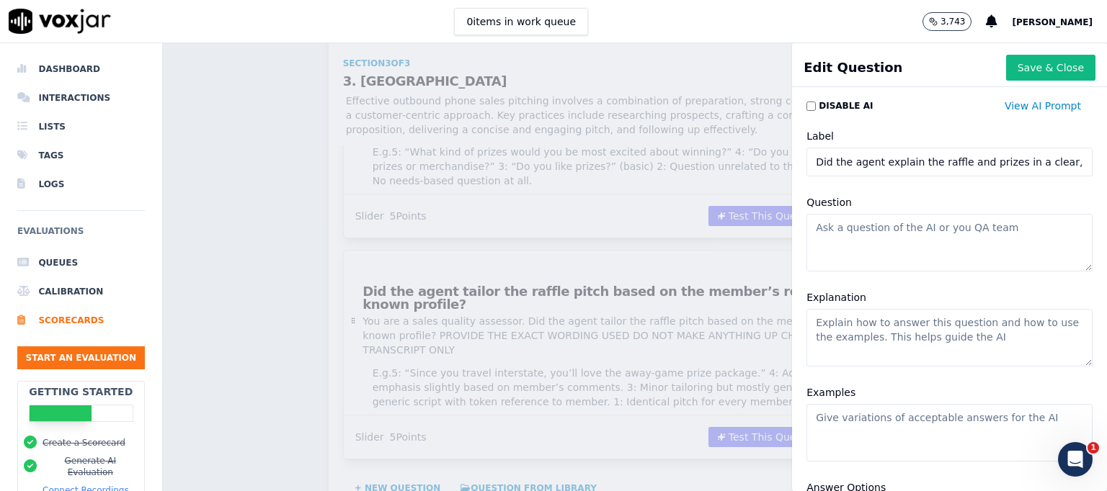
click at [821, 230] on textarea "Question" at bounding box center [949, 243] width 286 height 58
paste textarea "Did the agent explain the raffle and prizes in a clear, easy-to-understand way?"
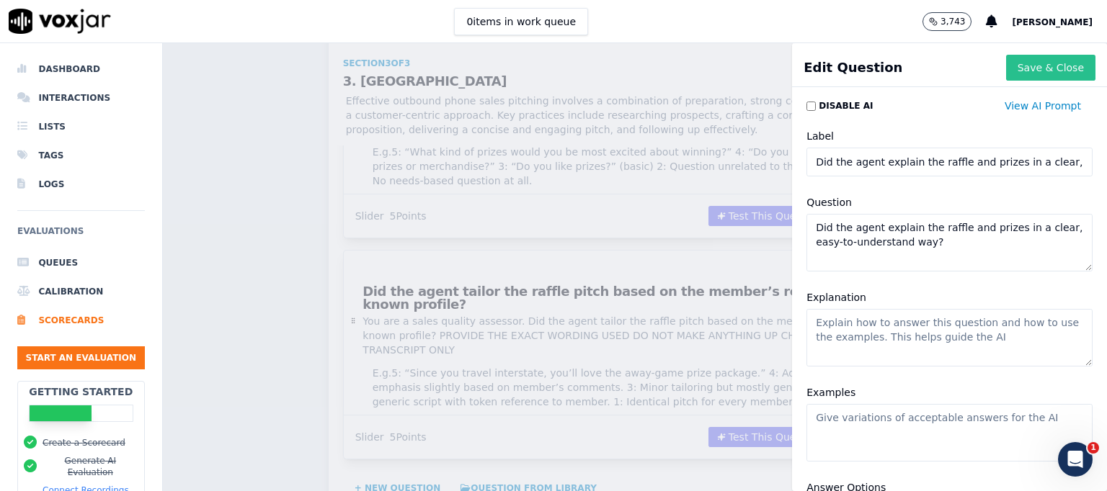
type textarea "Did the agent explain the raffle and prizes in a clear, easy-to-understand way?"
click at [1010, 60] on button "Save & Close" at bounding box center [1050, 68] width 89 height 26
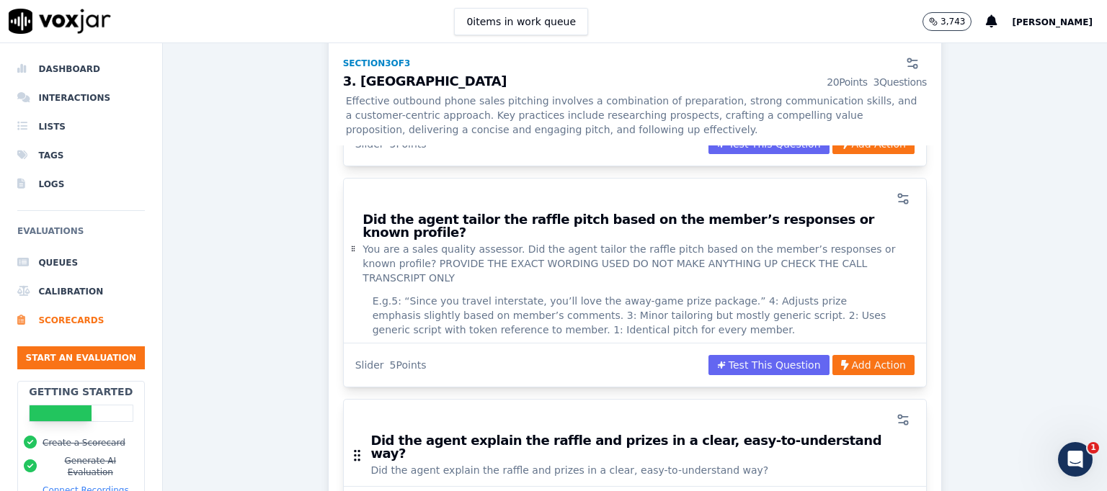
scroll to position [1868, 0]
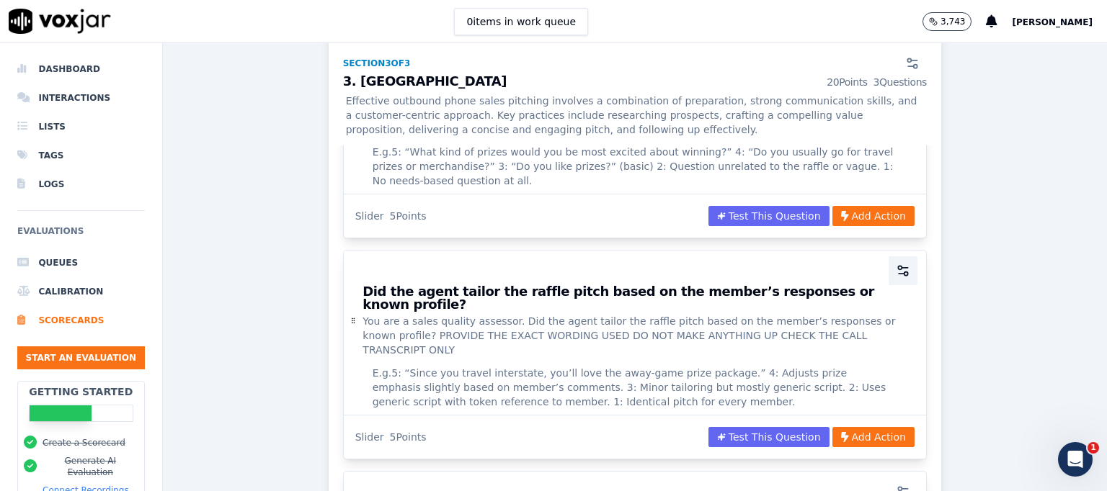
click at [896, 264] on icon "button" at bounding box center [903, 271] width 14 height 14
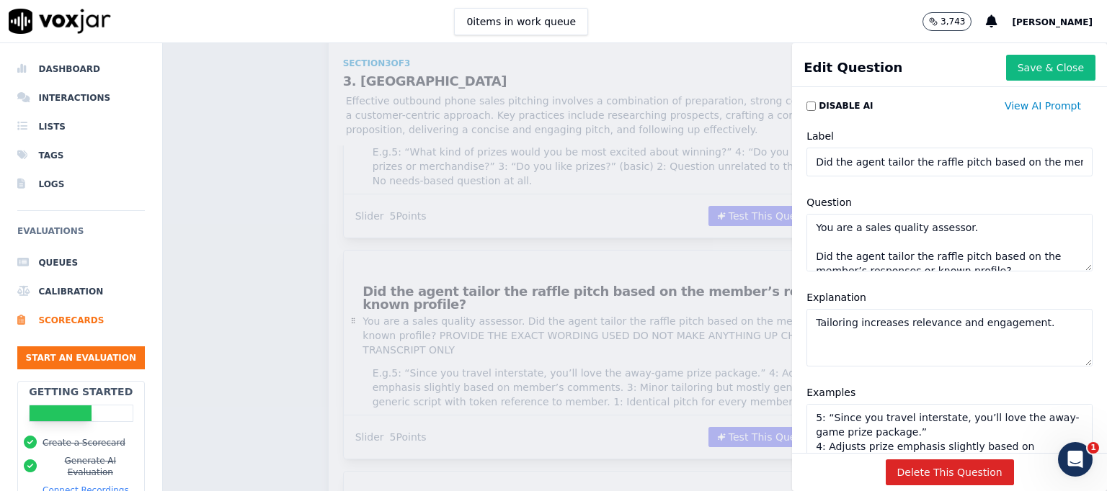
click at [834, 250] on textarea "You are a sales quality assessor. Did the agent tailor the raffle pitch based o…" at bounding box center [949, 243] width 286 height 58
click at [1006, 68] on button "Save & Close" at bounding box center [1050, 68] width 89 height 26
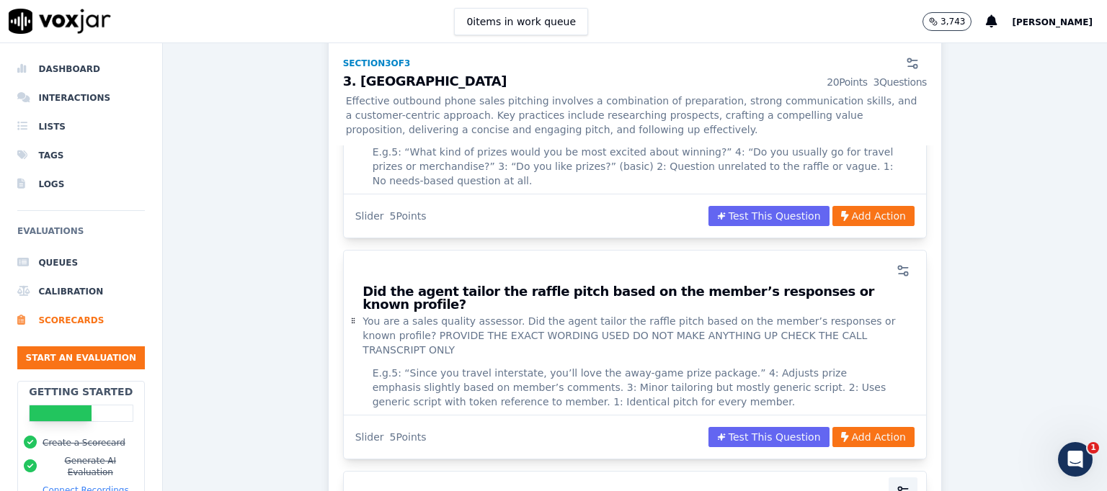
click at [896, 485] on icon "button" at bounding box center [903, 492] width 14 height 14
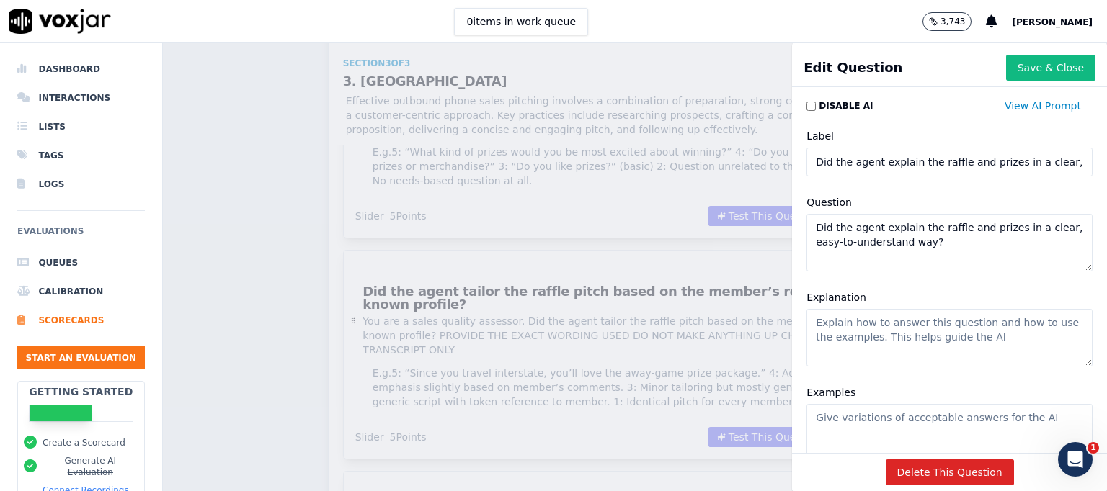
click at [832, 215] on textarea "Did the agent explain the raffle and prizes in a clear, easy-to-understand way?" at bounding box center [949, 243] width 286 height 58
paste textarea "You are a sales quality assessor. Did the agent tailor the raffle pitch based o…"
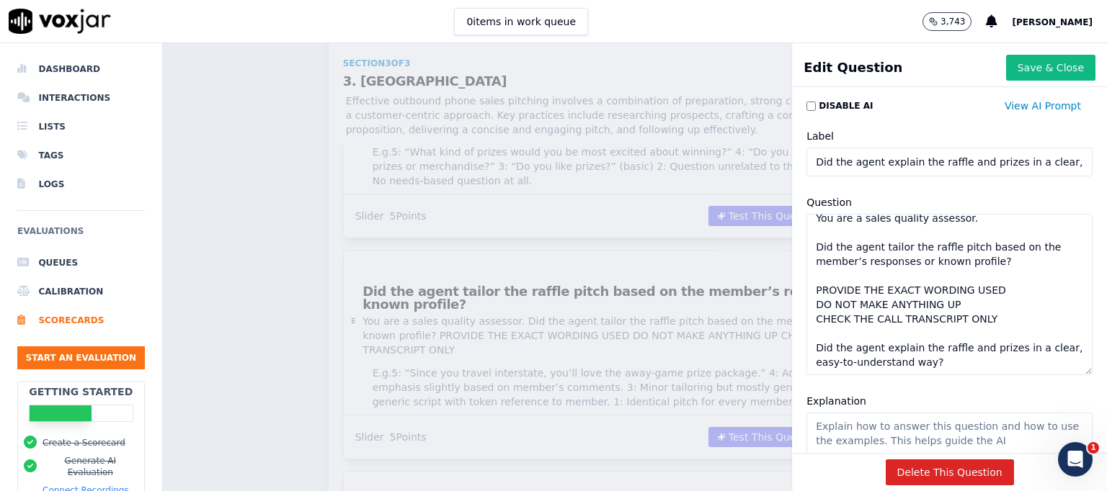
scroll to position [0, 0]
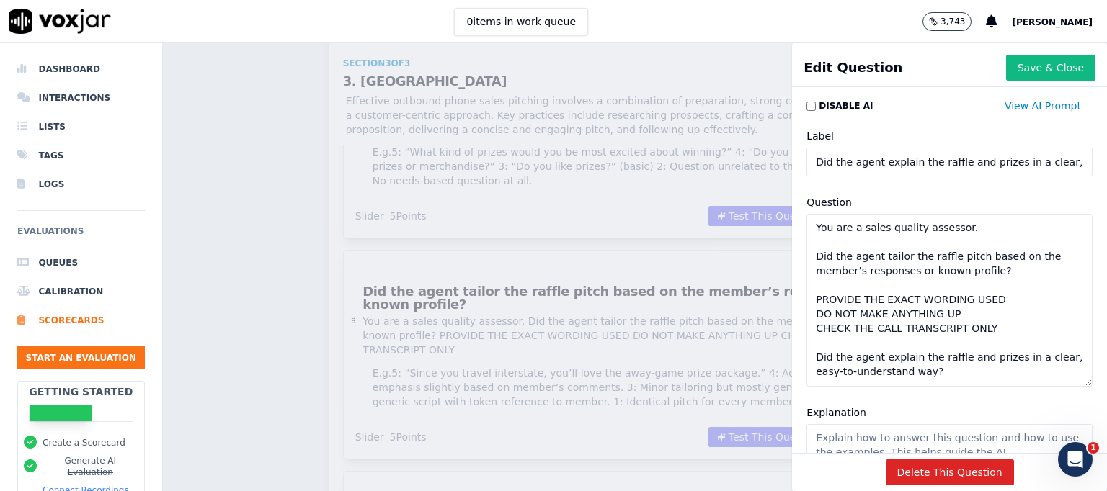
drag, startPoint x: 1044, startPoint y: 268, endPoint x: 1043, endPoint y: 384, distance: 116.0
click at [1043, 384] on textarea "You are a sales quality assessor. Did the agent tailor the raffle pitch based o…" at bounding box center [949, 300] width 286 height 173
drag, startPoint x: 922, startPoint y: 376, endPoint x: 772, endPoint y: 360, distance: 151.5
click at [772, 360] on div "Edit Question Save & Close Disable AI View AI Prompt Label Did the agent explai…" at bounding box center [635, 267] width 944 height 448
drag, startPoint x: 981, startPoint y: 269, endPoint x: 763, endPoint y: 256, distance: 218.7
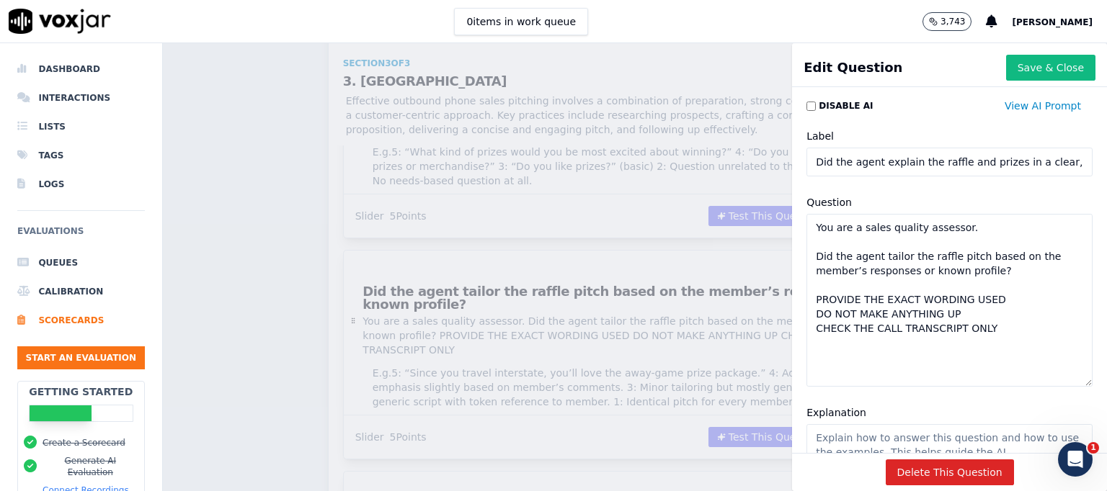
click at [763, 256] on div "Edit Question Save & Close Disable AI View AI Prompt Label Did the agent explai…" at bounding box center [635, 267] width 944 height 448
paste textarea "explain the raffle and prizes in a clear, easy-to-understand way"
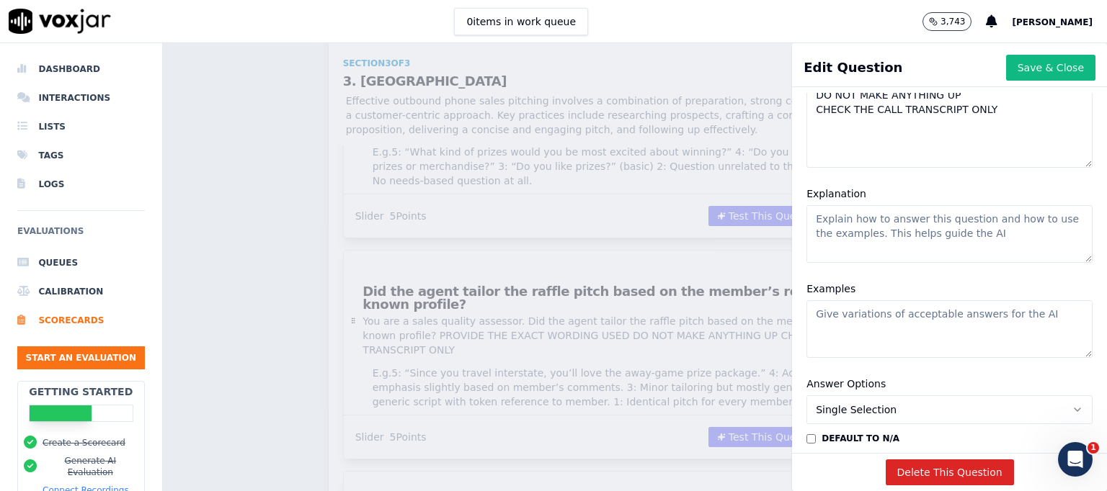
scroll to position [236, 0]
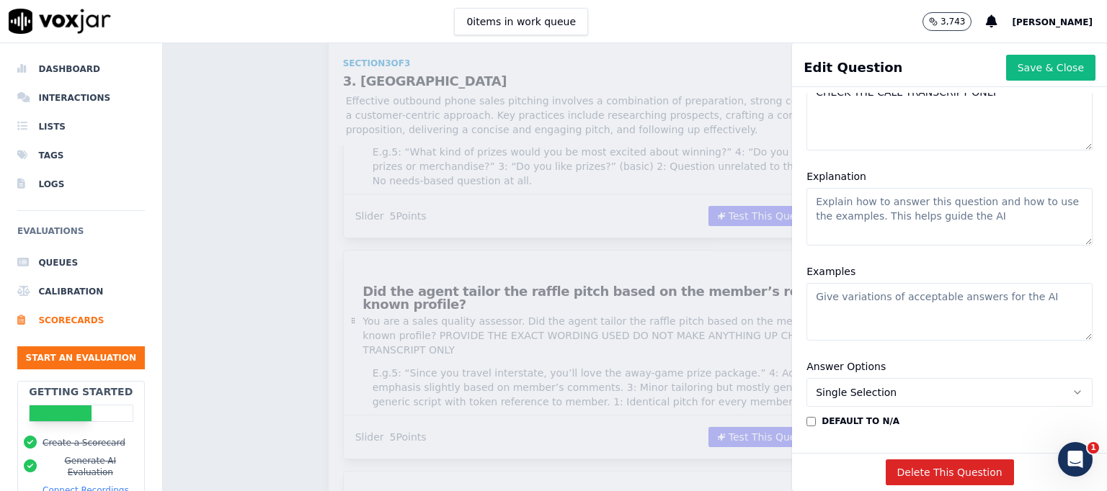
type textarea "You are a sales quality assessor. Did the agent explain the raffle and prizes i…"
click at [831, 293] on textarea "Examples" at bounding box center [949, 312] width 286 height 58
paste textarea "5: Clear, step-by-step explanation in plain language. 4: Mostly clear with mino…"
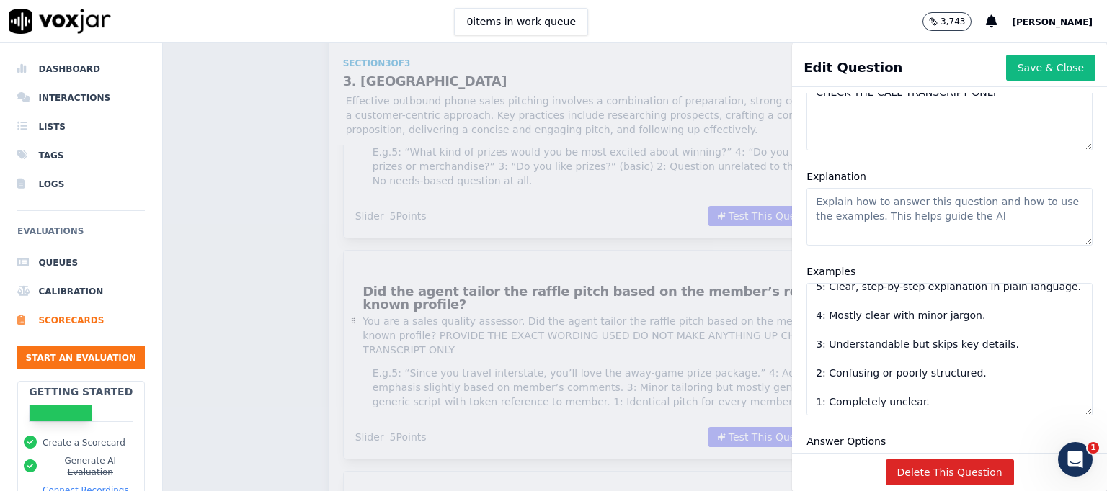
scroll to position [0, 0]
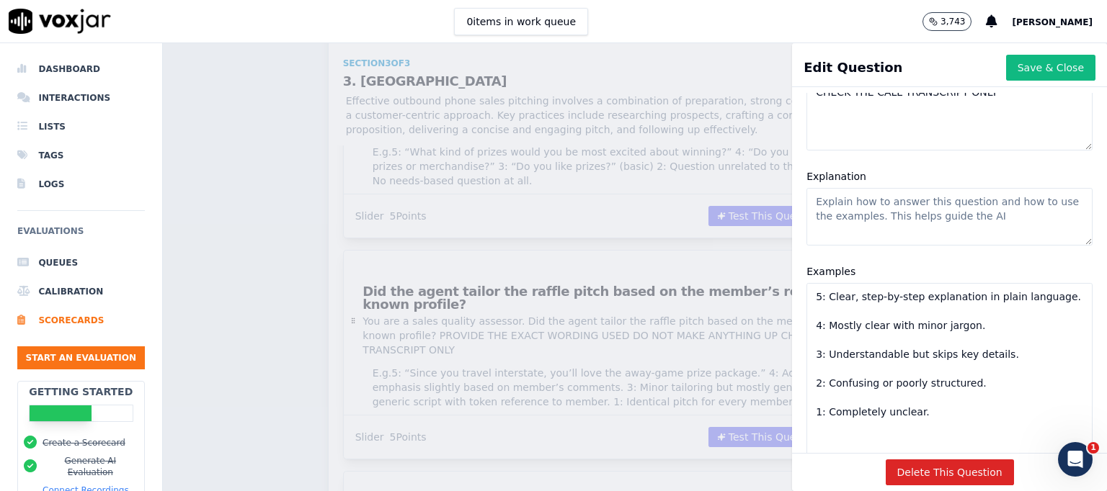
drag, startPoint x: 1045, startPoint y: 336, endPoint x: 1043, endPoint y: 455, distance: 118.2
click at [1043, 455] on div "Edit Question Save & Close Disable AI View AI Prompt Label Did the agent explai…" at bounding box center [949, 267] width 315 height 448
click at [1041, 296] on textarea "5: Clear, step-by-step explanation in plain language. 4: Mostly clear with mino…" at bounding box center [949, 371] width 286 height 176
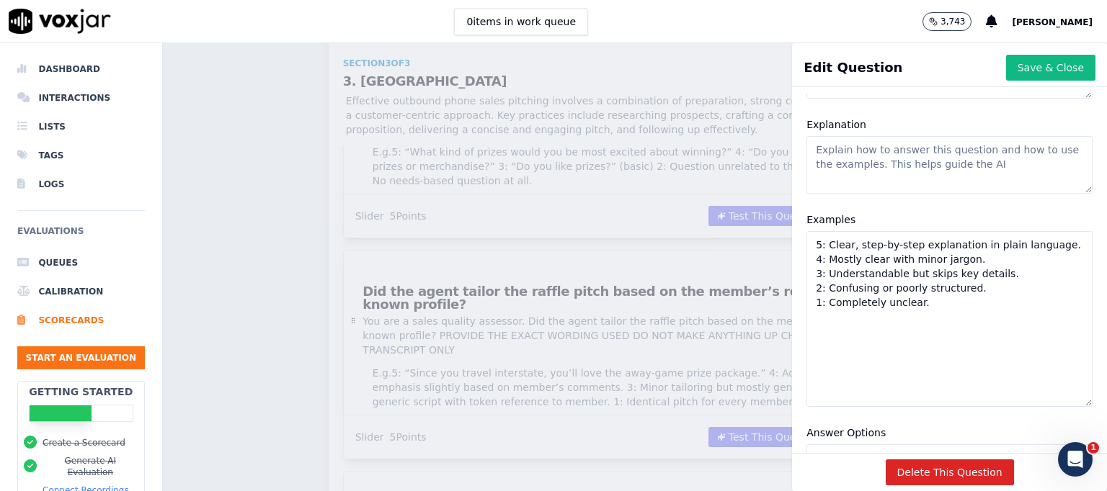
scroll to position [276, 0]
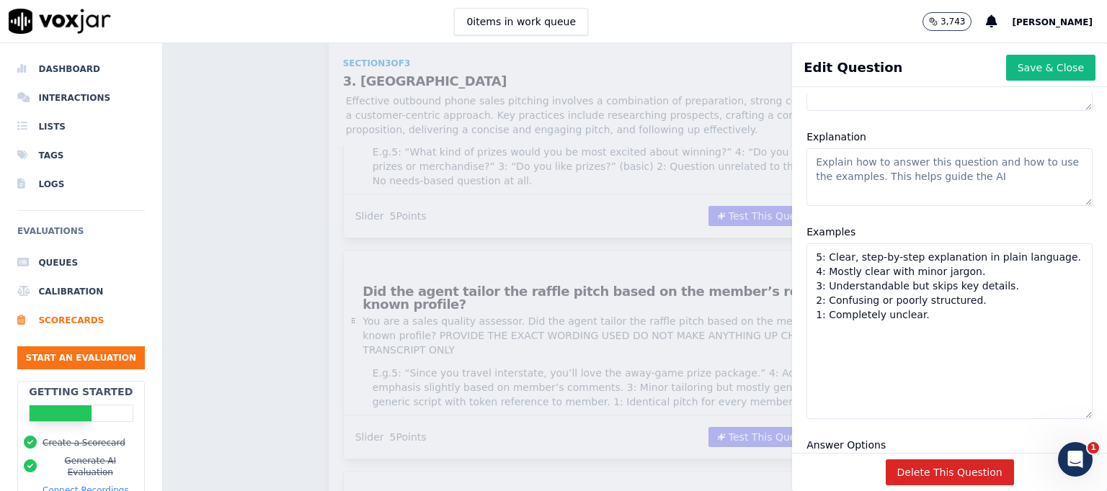
type textarea "5: Clear, step-by-step explanation in plain language. 4: Mostly clear with mino…"
click at [867, 166] on textarea "Explanation" at bounding box center [949, 177] width 286 height 58
paste textarea "The offer should be free of jargon and structured for easy listening."
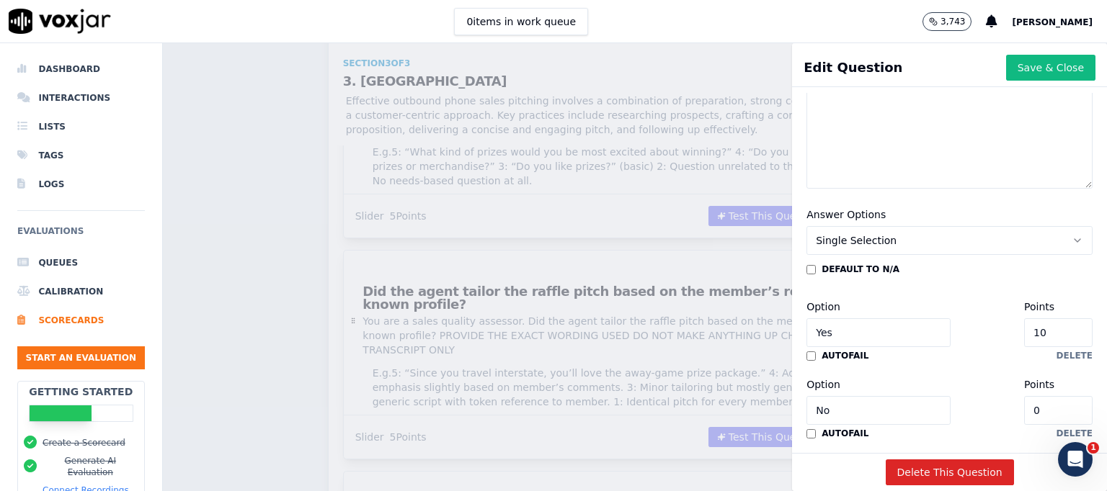
scroll to position [508, 0]
type textarea "The offer should be free of jargon and structured for easy listening."
click at [1071, 238] on icon "button" at bounding box center [1077, 239] width 12 height 12
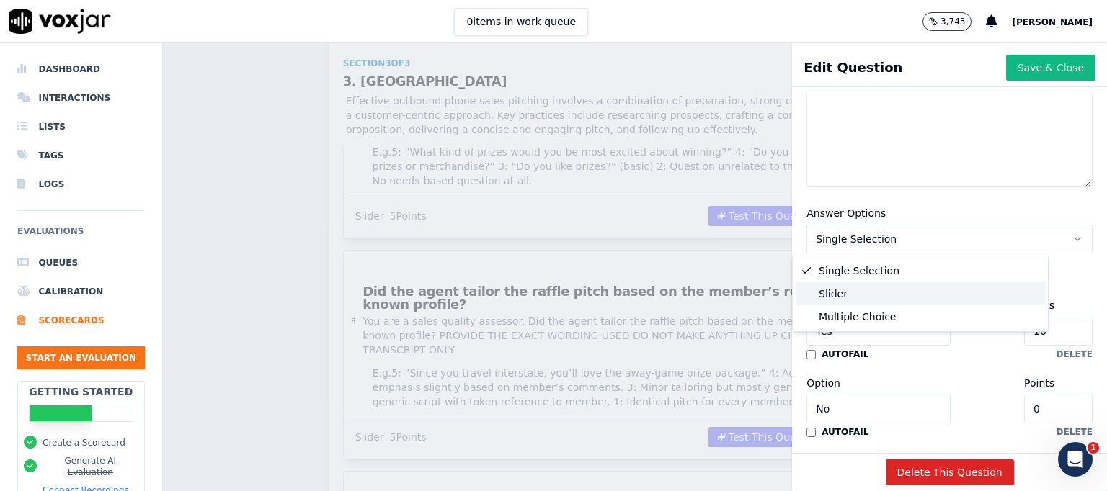
click at [849, 298] on div "Slider" at bounding box center [919, 293] width 249 height 23
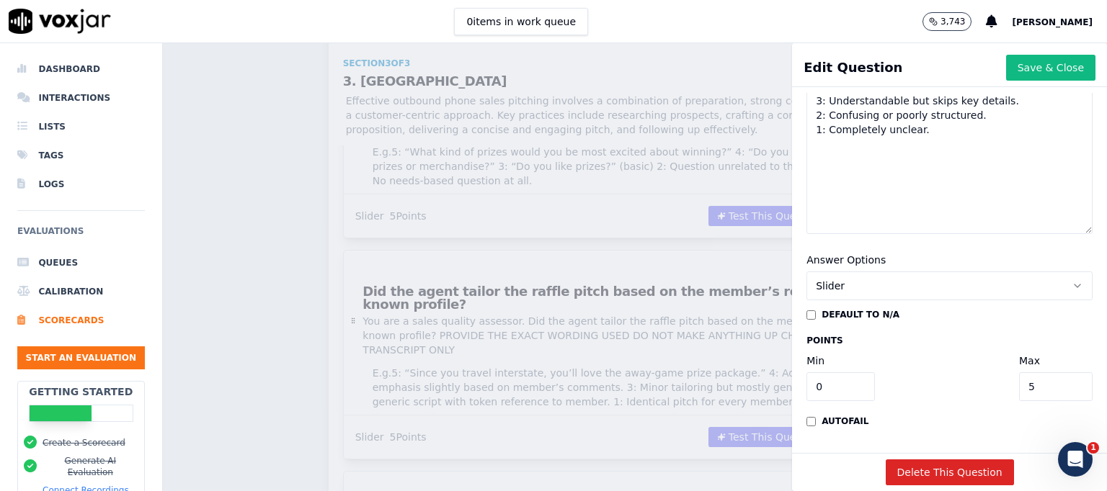
scroll to position [504, 0]
click at [1009, 66] on button "Save & Close" at bounding box center [1050, 68] width 89 height 26
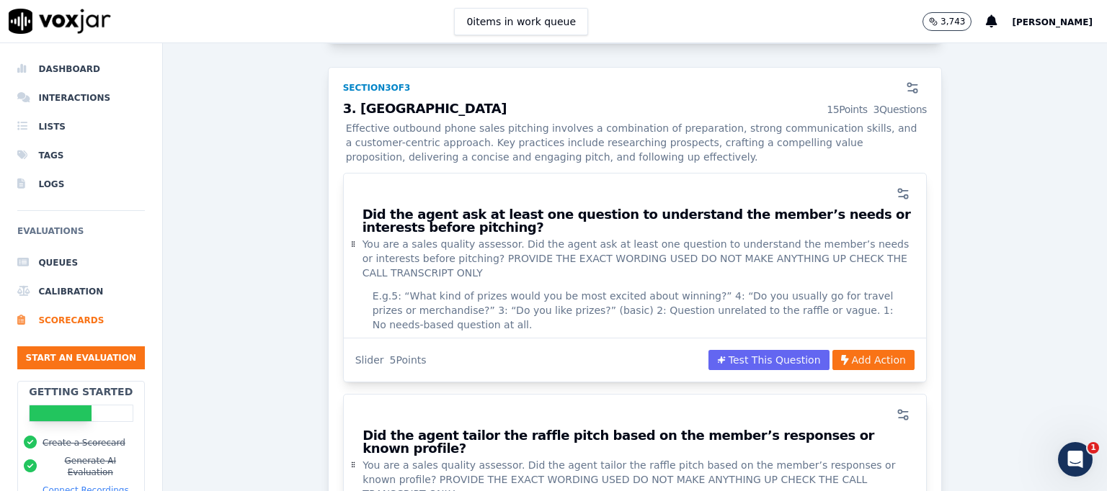
scroll to position [1651, 0]
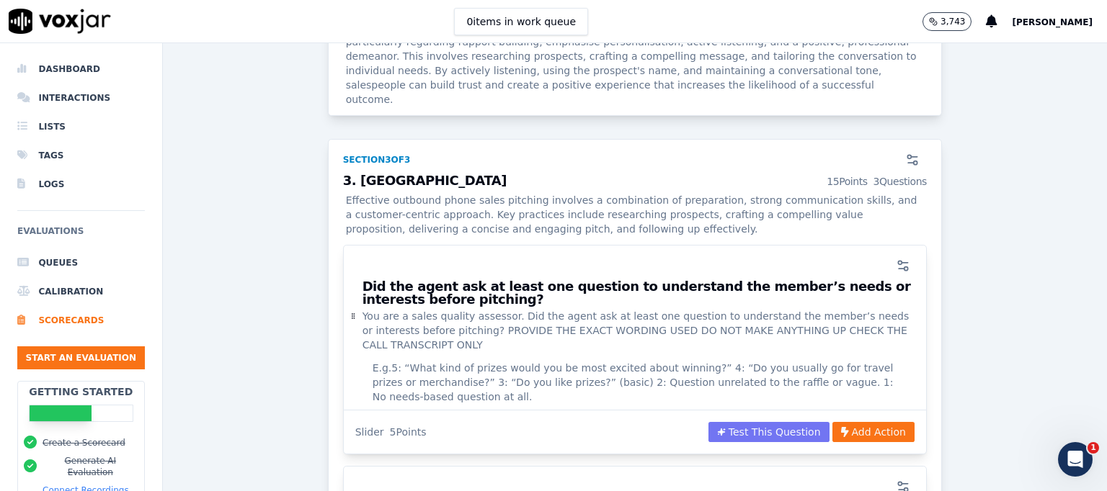
click at [755, 422] on button "Test This Question" at bounding box center [768, 432] width 121 height 20
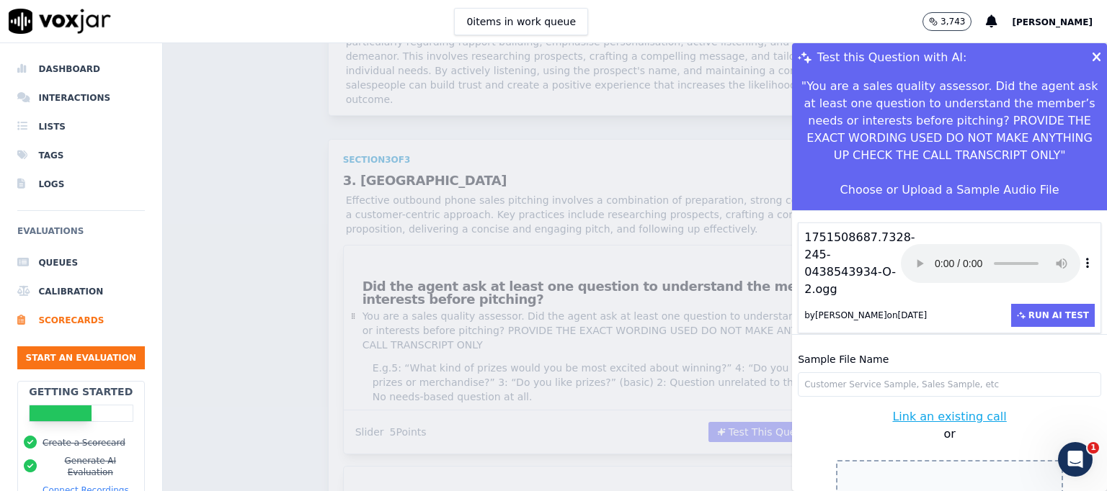
scroll to position [43, 0]
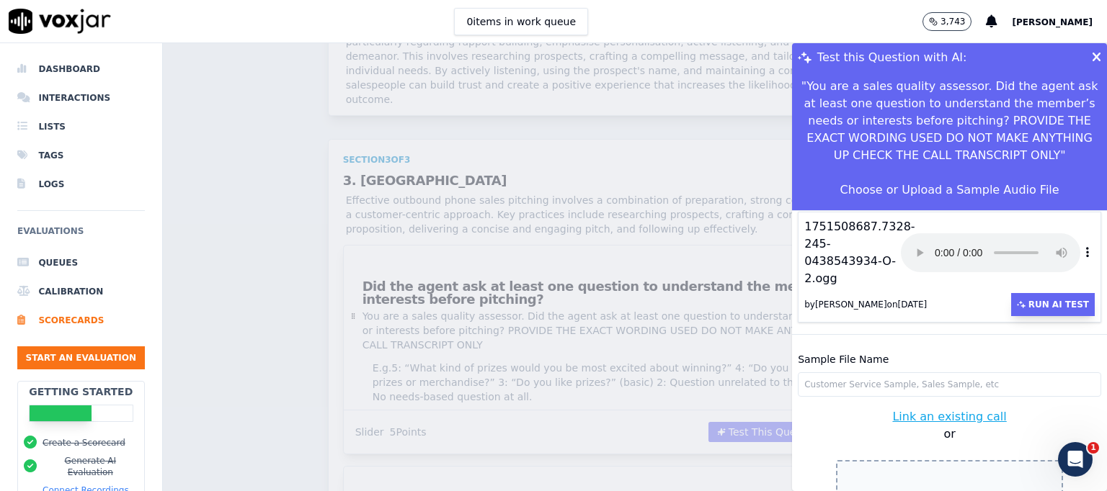
click at [1025, 293] on button "Run AI Test" at bounding box center [1053, 304] width 84 height 23
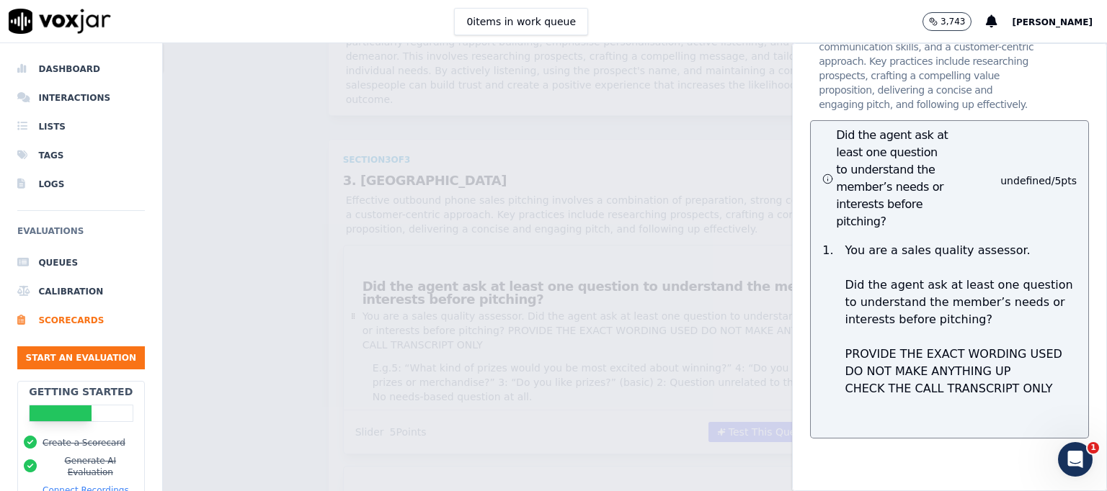
scroll to position [0, 0]
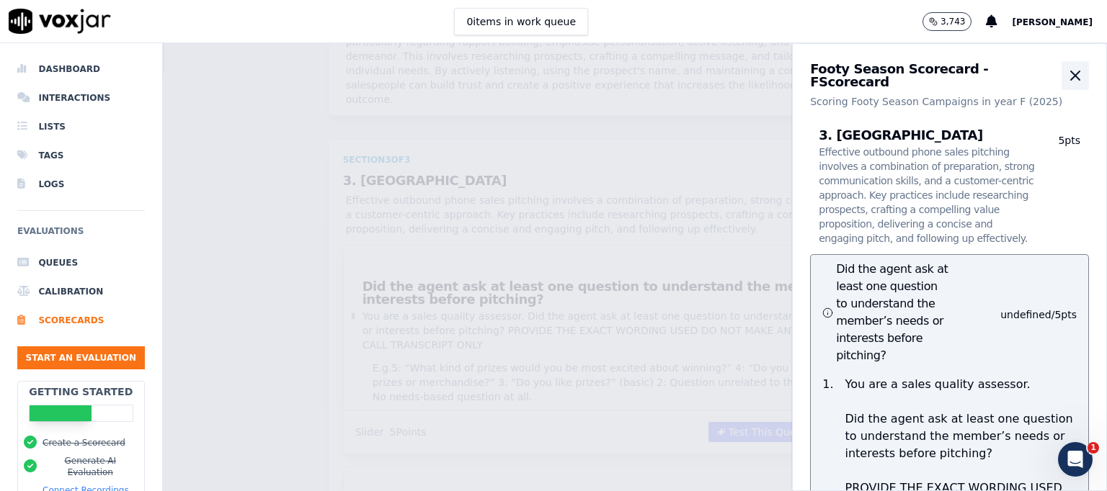
click at [1066, 69] on icon "button" at bounding box center [1074, 75] width 17 height 17
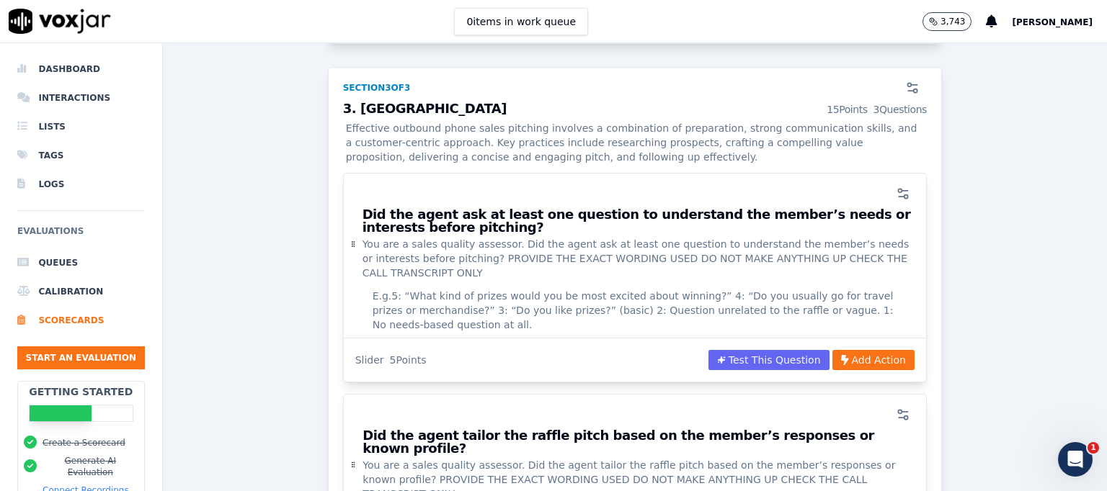
scroll to position [1795, 0]
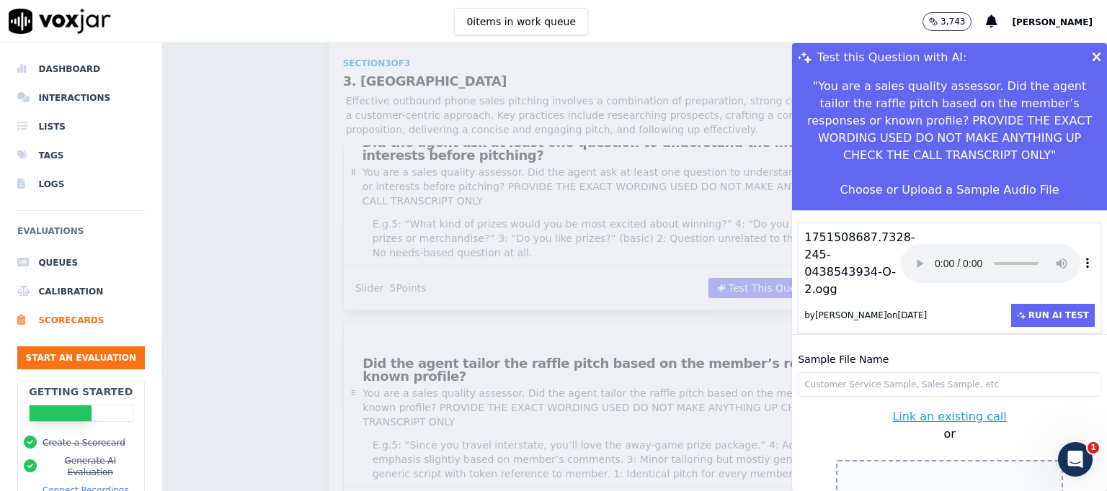
scroll to position [43, 0]
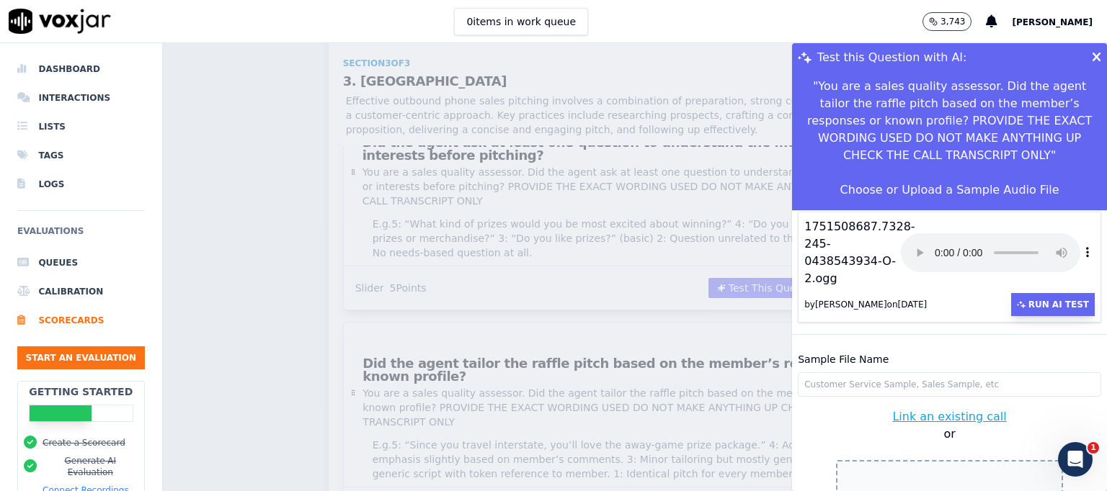
click at [1022, 293] on button "Run AI Test" at bounding box center [1053, 304] width 84 height 23
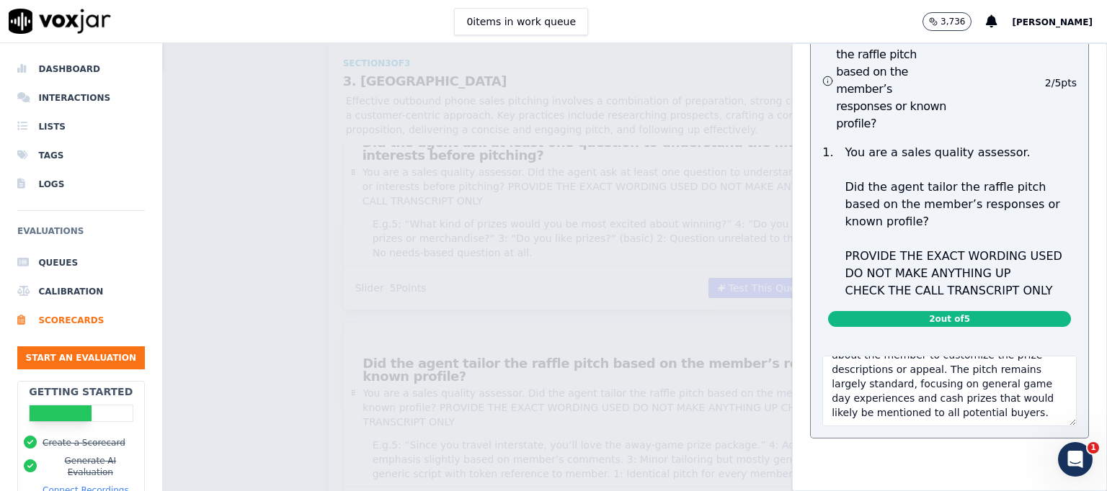
scroll to position [0, 0]
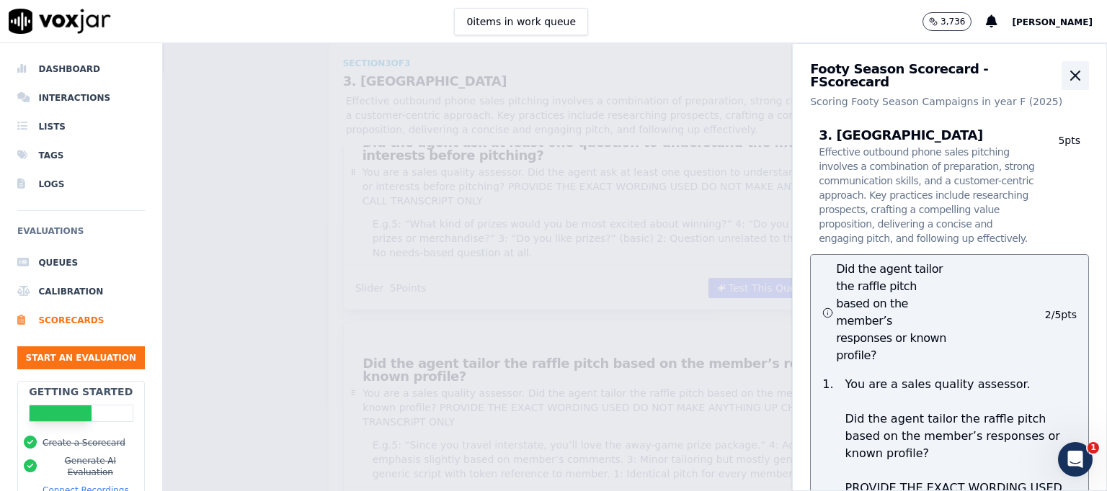
click at [1066, 67] on icon "button" at bounding box center [1074, 75] width 17 height 17
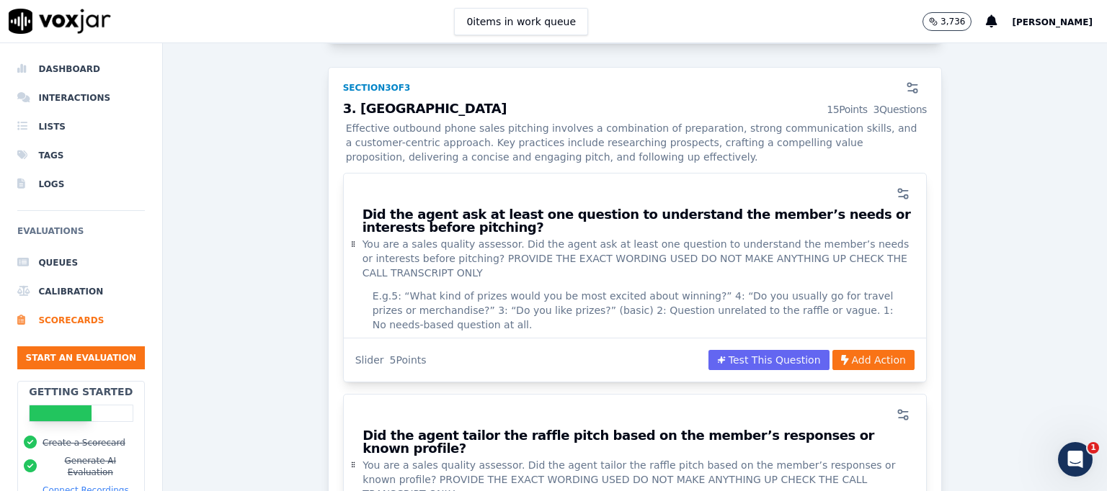
scroll to position [1651, 0]
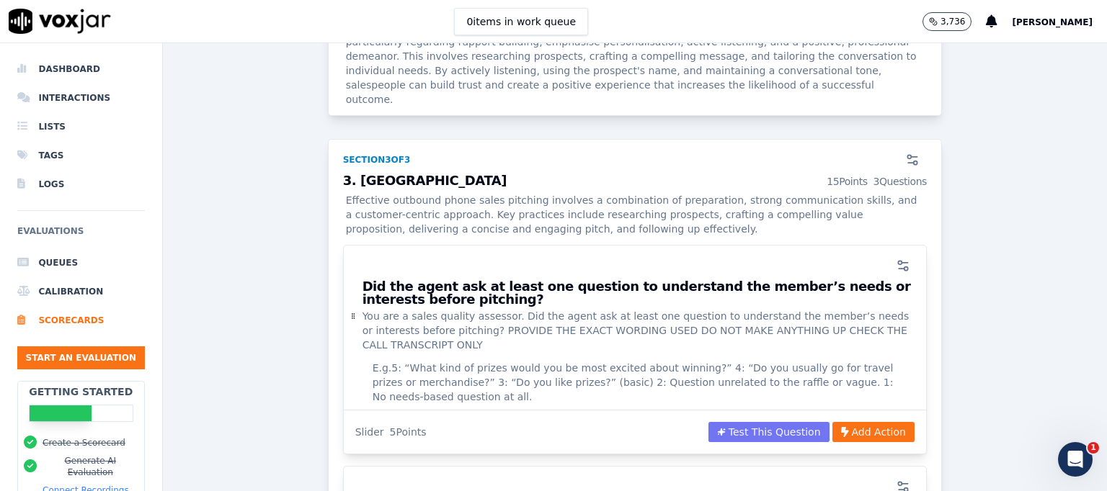
click at [769, 422] on button "Test This Question" at bounding box center [768, 432] width 121 height 20
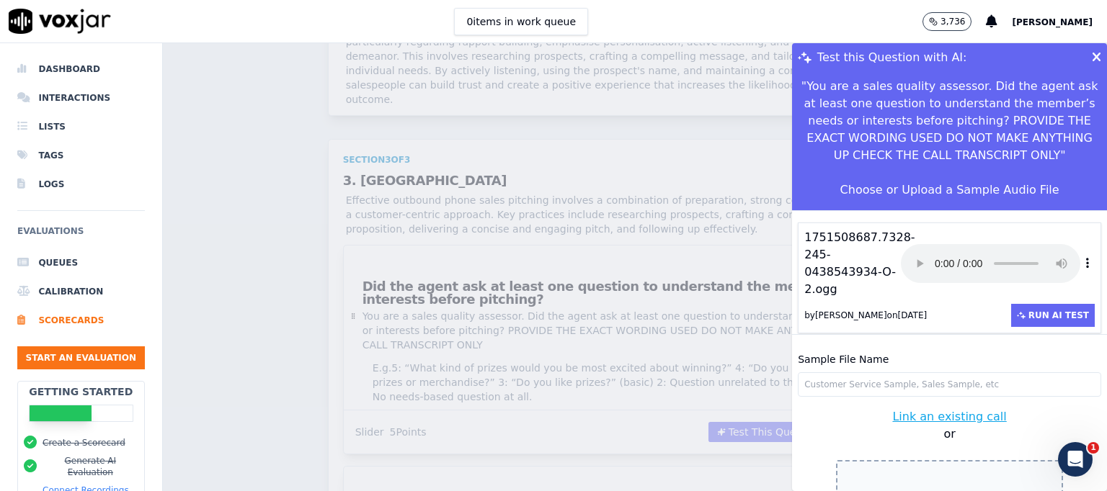
scroll to position [43, 0]
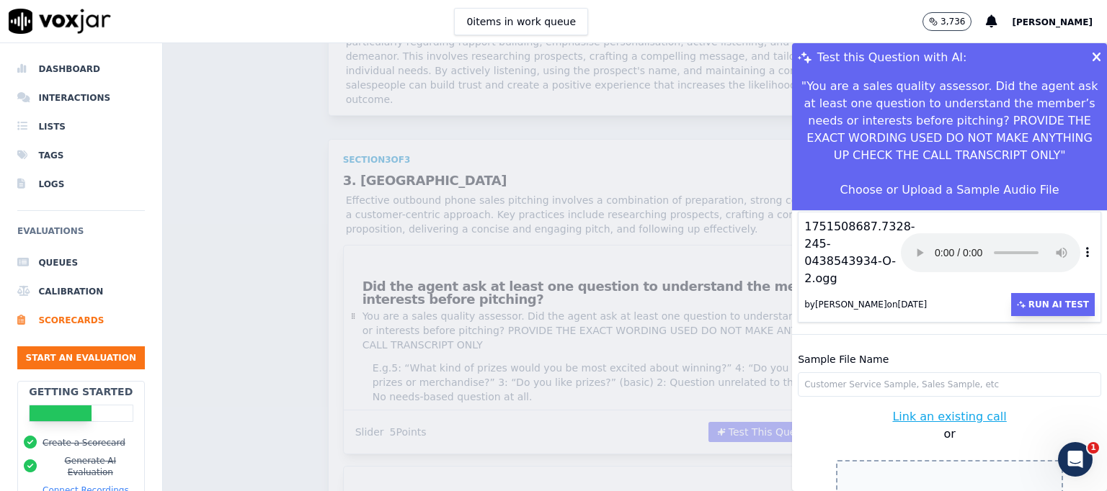
click at [1023, 293] on button "Run AI Test" at bounding box center [1053, 304] width 84 height 23
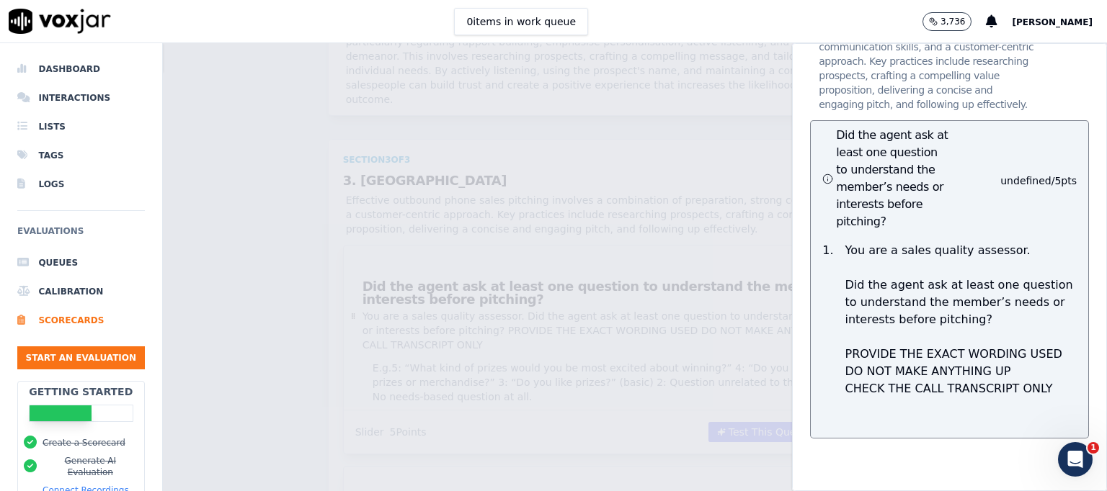
scroll to position [0, 0]
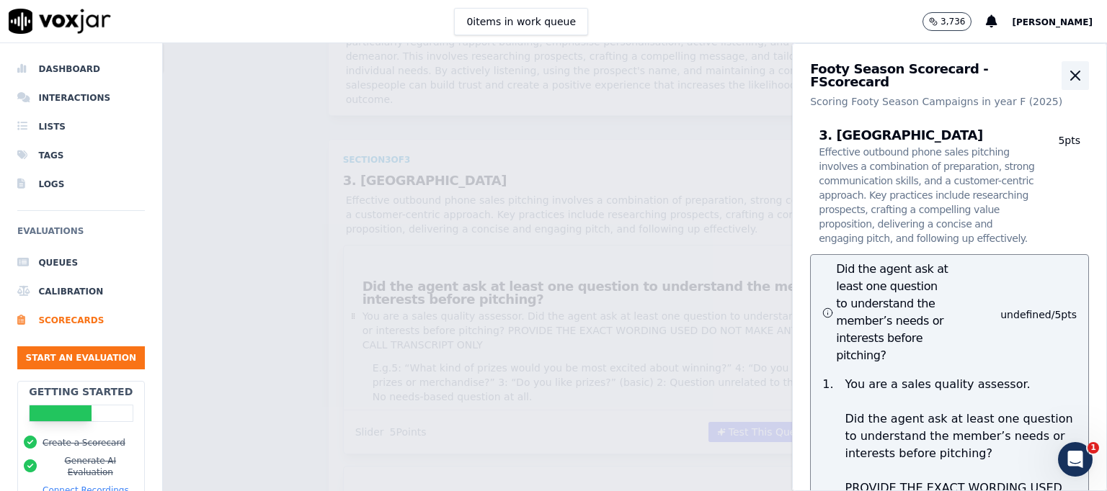
click at [1066, 71] on icon "button" at bounding box center [1074, 75] width 17 height 17
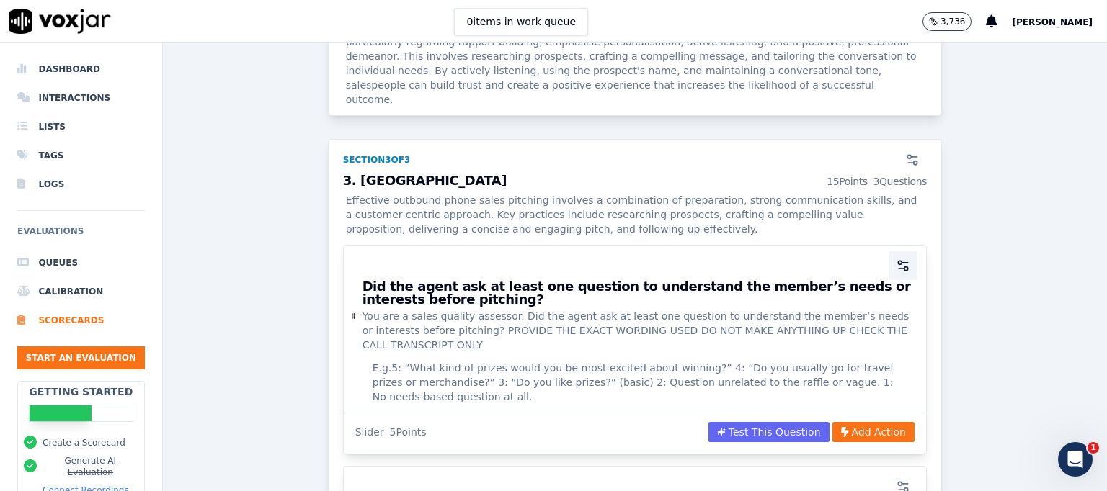
click at [896, 259] on icon "button" at bounding box center [903, 266] width 14 height 14
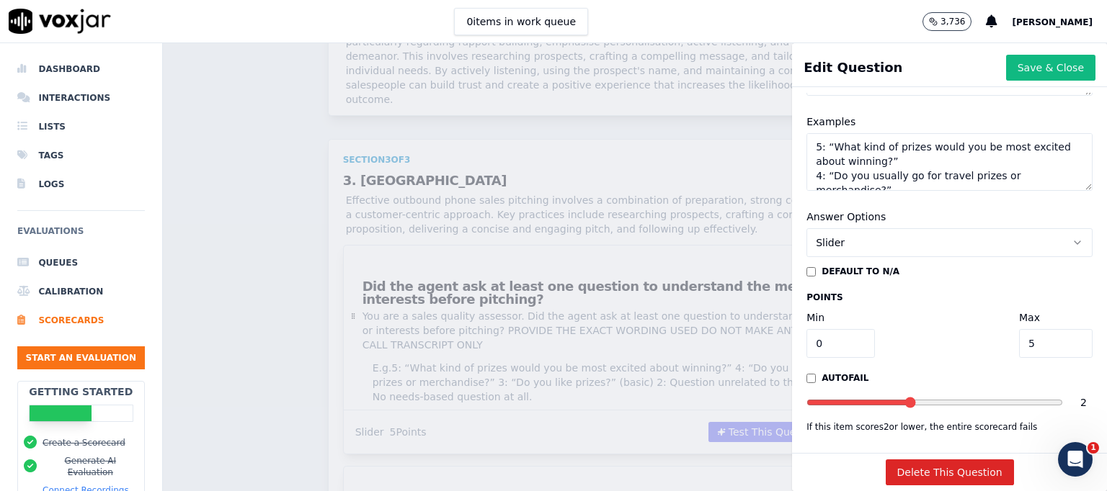
scroll to position [320, 0]
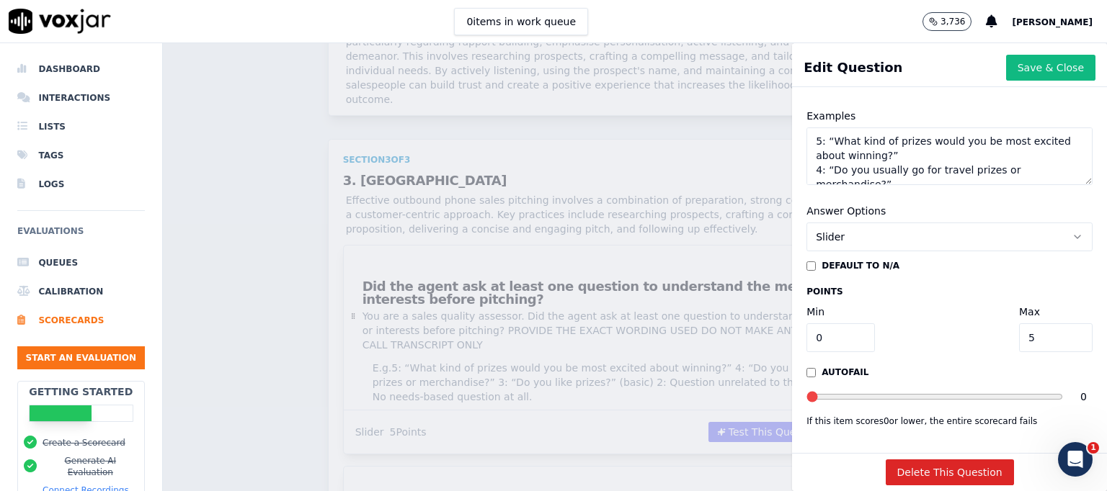
drag, startPoint x: 880, startPoint y: 351, endPoint x: 762, endPoint y: 354, distance: 118.9
type input "0"
click at [806, 394] on input "range" at bounding box center [934, 397] width 256 height 6
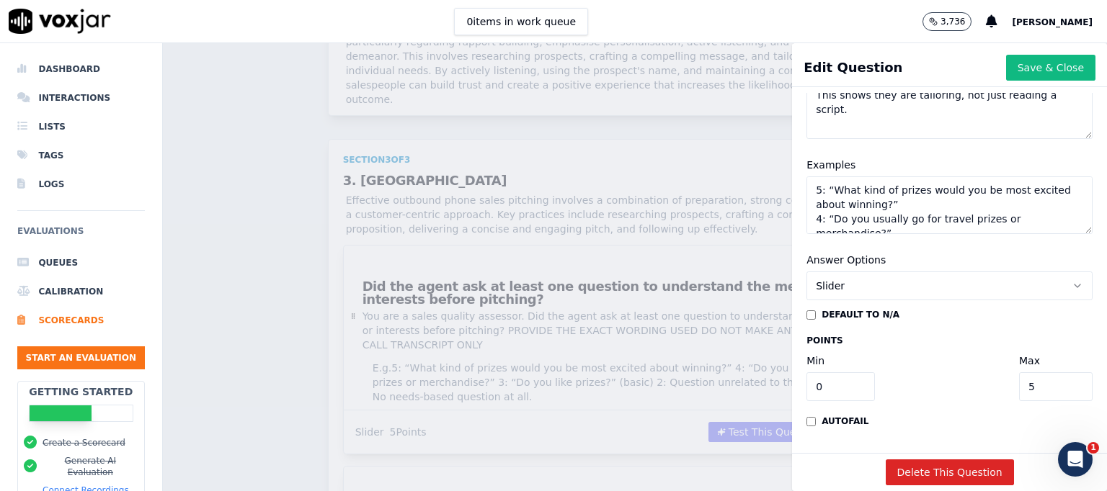
click at [813, 372] on input "0" at bounding box center [840, 386] width 68 height 29
click at [1017, 63] on button "Save & Close" at bounding box center [1050, 68] width 89 height 26
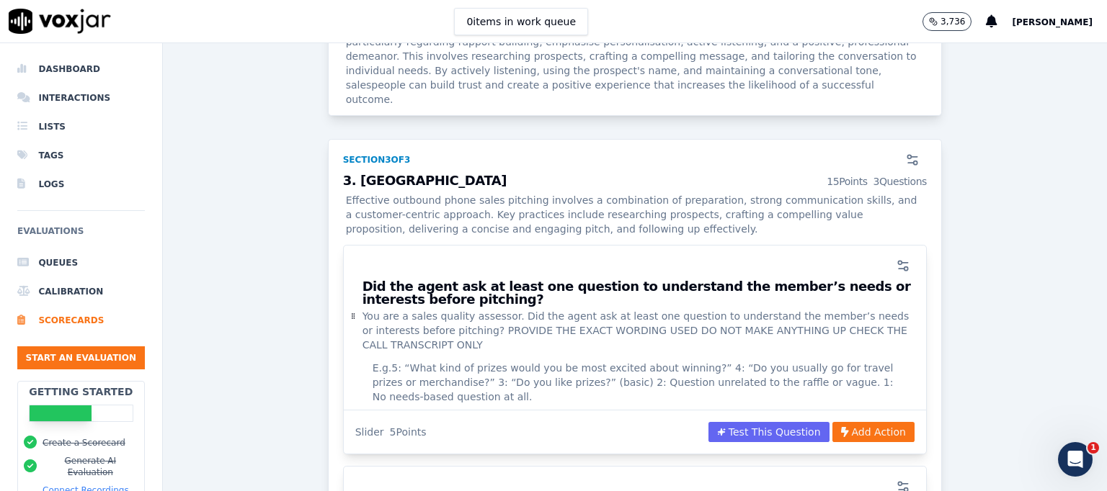
scroll to position [1868, 0]
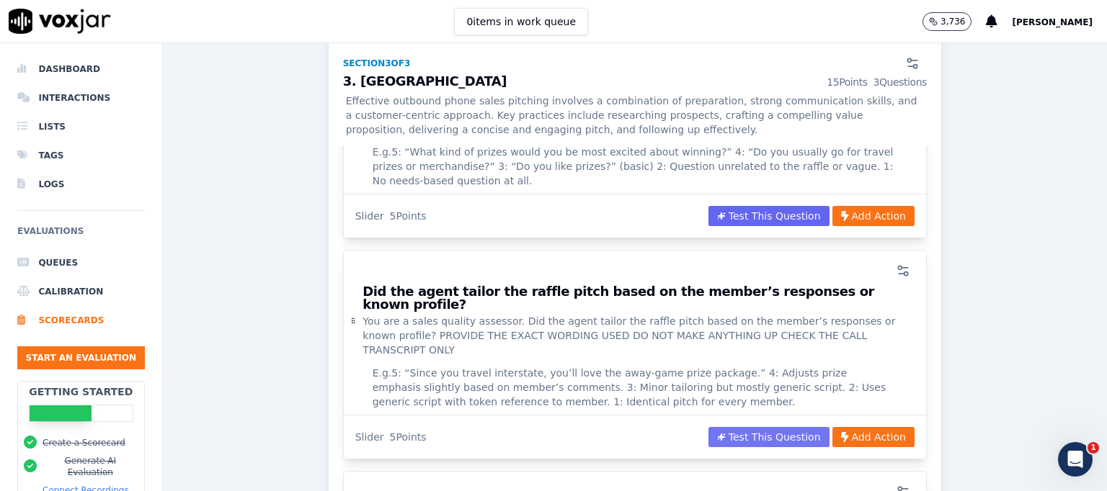
click at [764, 427] on button "Test This Question" at bounding box center [768, 437] width 121 height 20
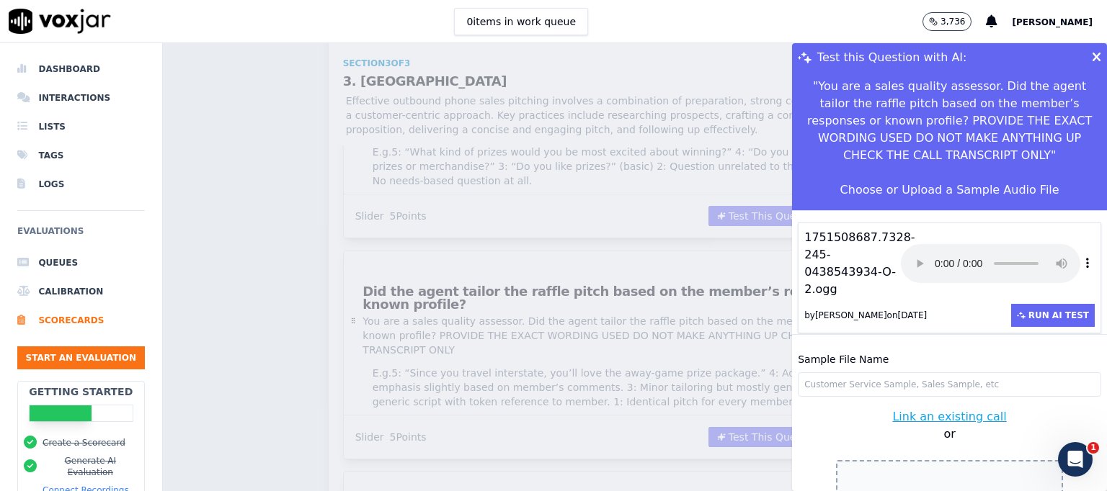
scroll to position [43, 0]
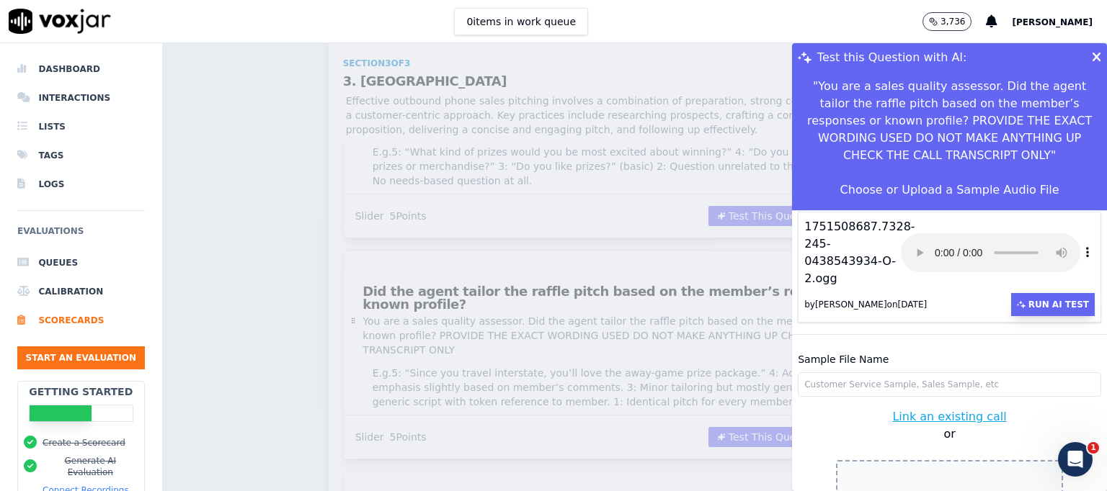
click at [1018, 293] on button "Run AI Test" at bounding box center [1053, 304] width 84 height 23
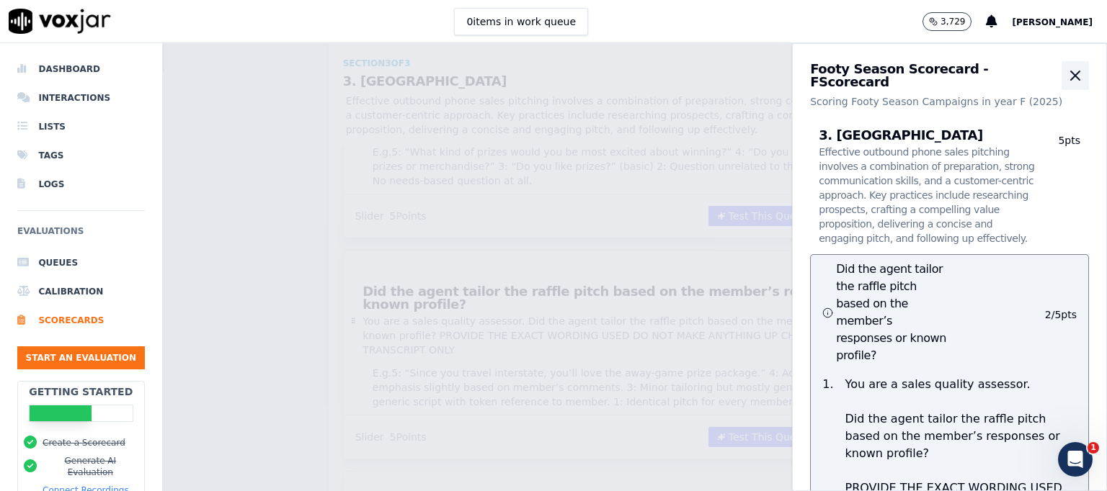
click at [1071, 73] on icon "button" at bounding box center [1075, 75] width 9 height 9
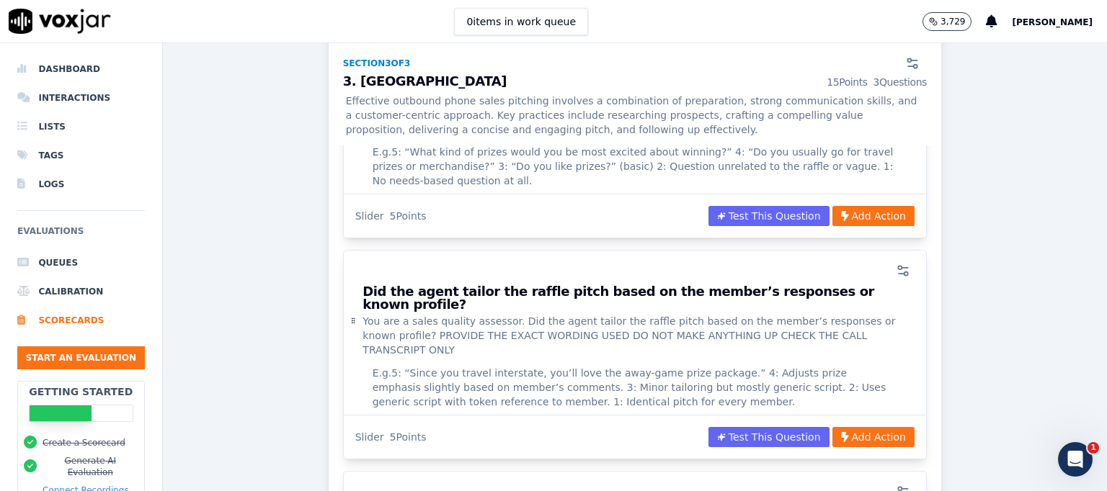
drag, startPoint x: 1033, startPoint y: 73, endPoint x: 651, endPoint y: 233, distance: 414.0
click at [651, 366] on span "E.g. 5: “Since you travel interstate, you’ll love the away-game prize package.”…" at bounding box center [634, 387] width 525 height 43
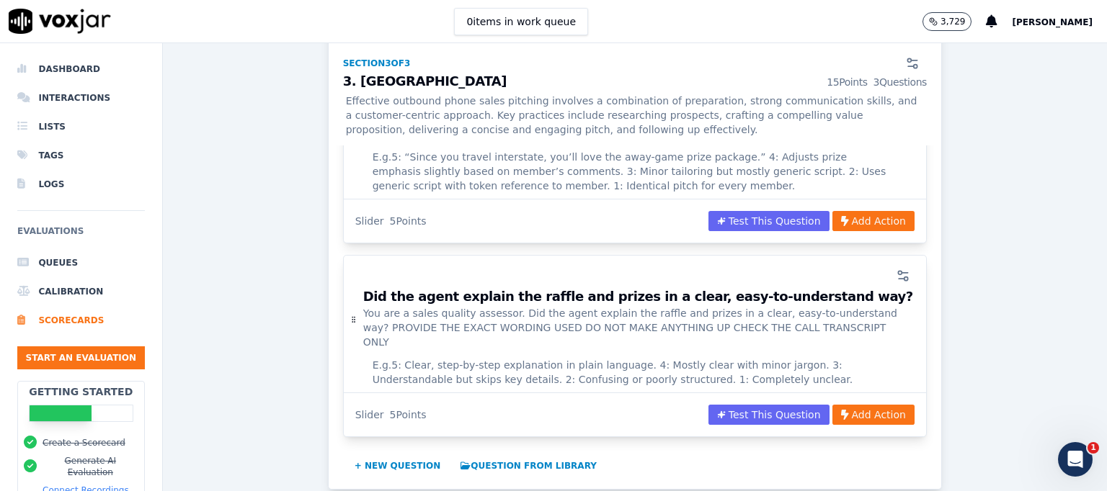
scroll to position [2156, 0]
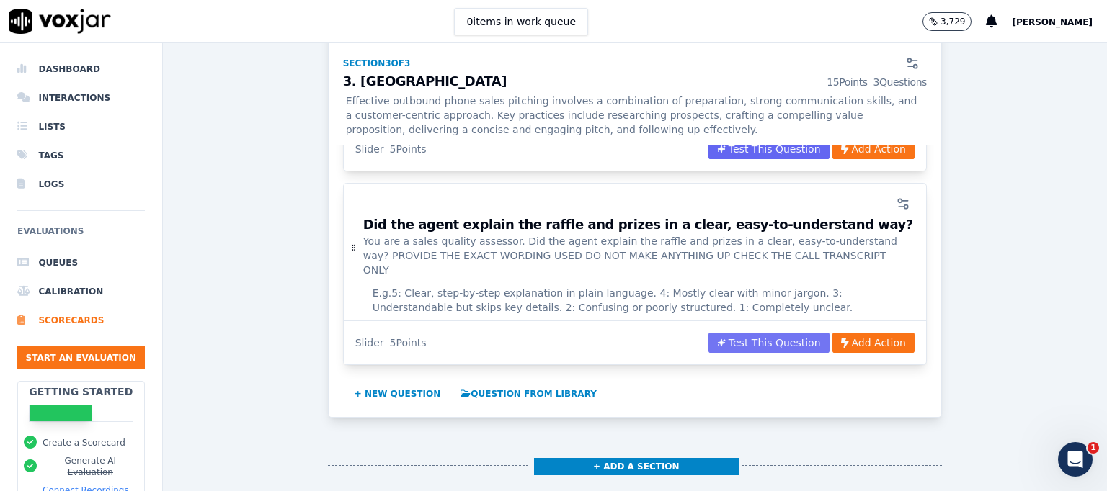
click at [757, 333] on button "Test This Question" at bounding box center [768, 343] width 121 height 20
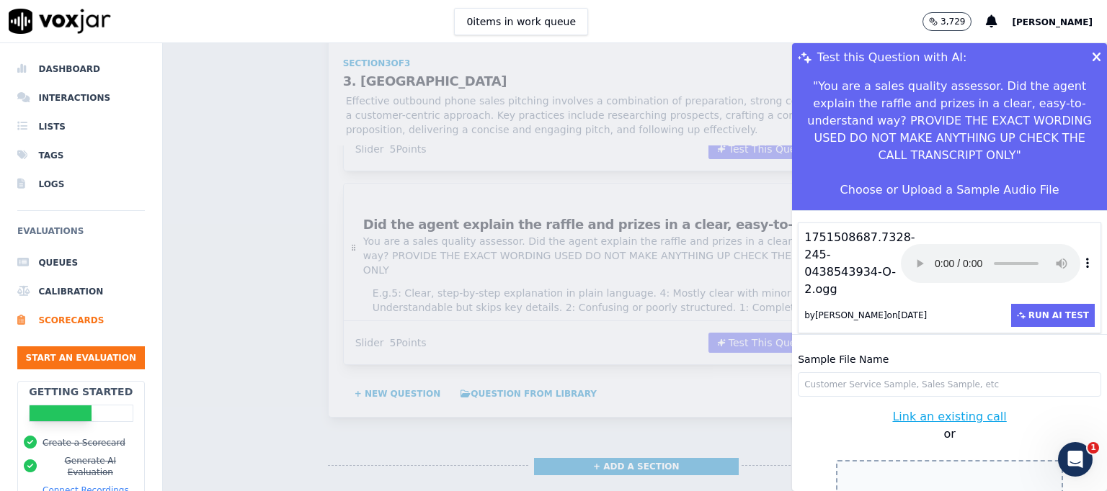
scroll to position [43, 0]
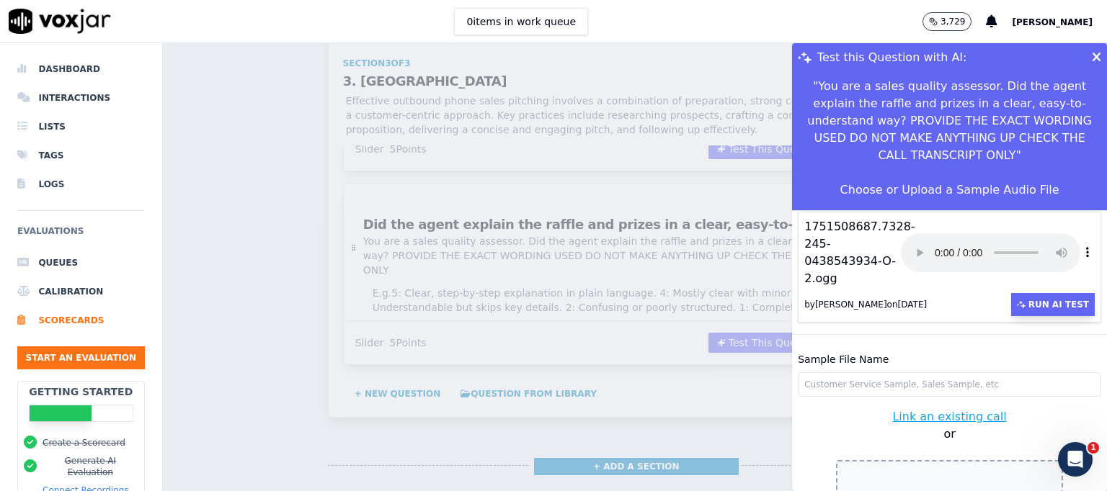
click at [1025, 293] on button "Run AI Test" at bounding box center [1053, 304] width 84 height 23
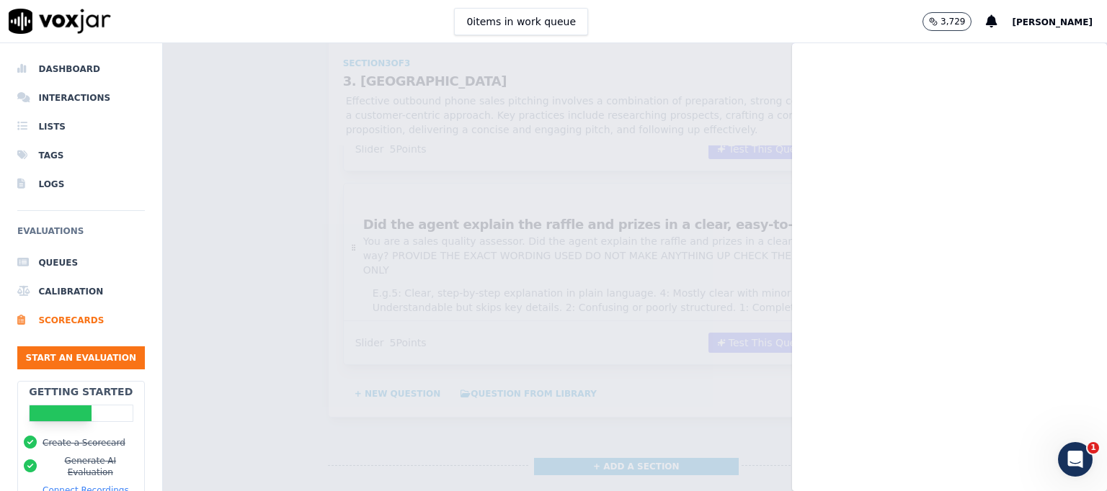
click at [666, 359] on div at bounding box center [635, 267] width 944 height 448
click at [241, 121] on div at bounding box center [635, 267] width 944 height 448
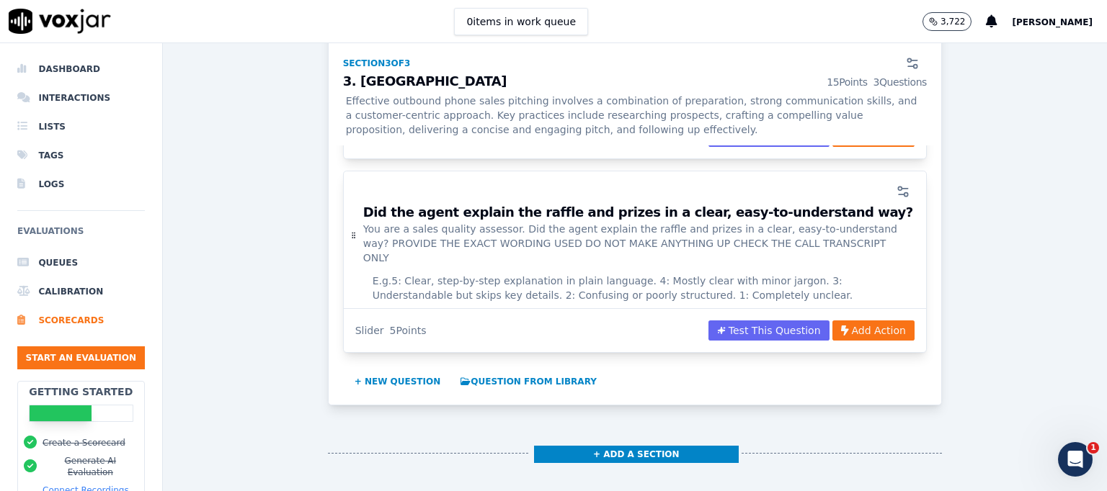
scroll to position [1952, 0]
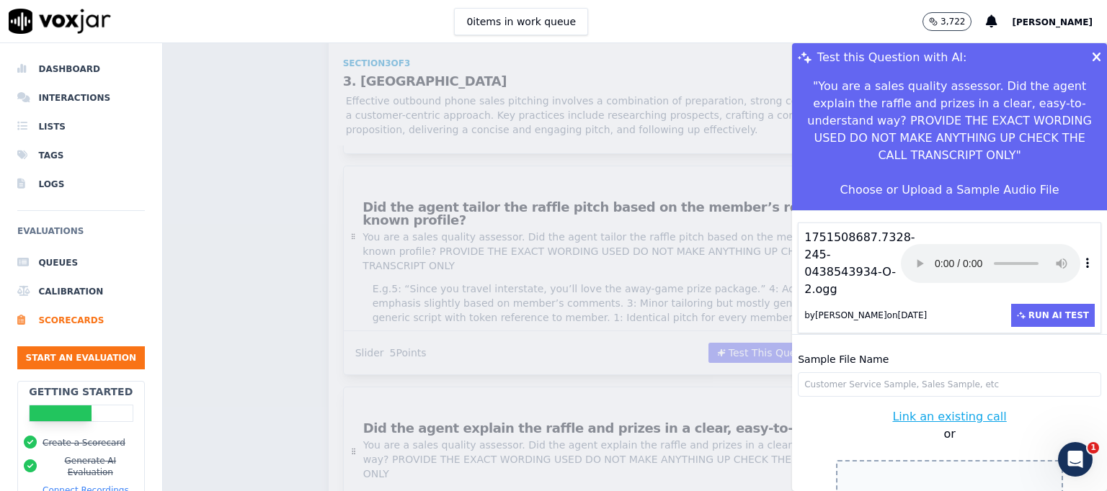
scroll to position [43, 0]
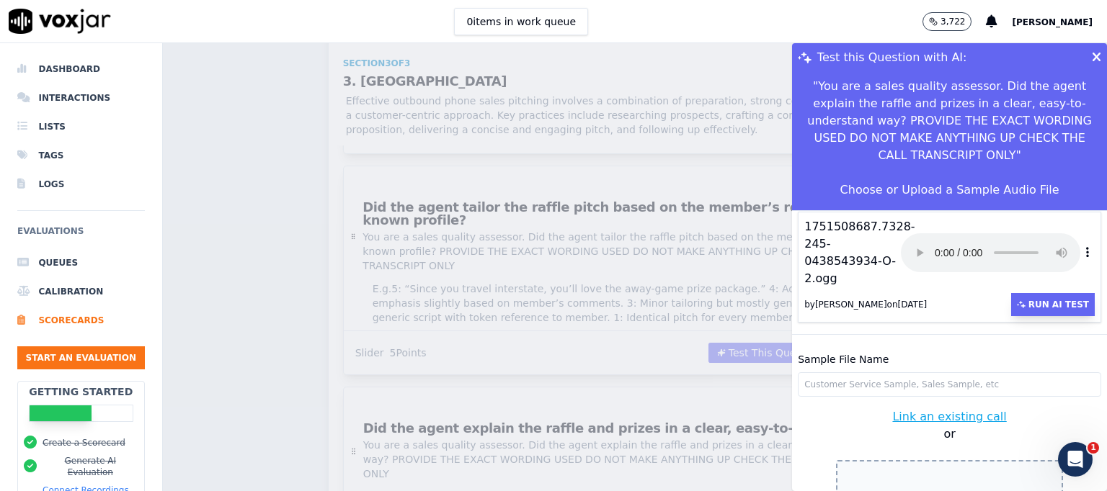
click at [1020, 293] on button "Run AI Test" at bounding box center [1053, 304] width 84 height 23
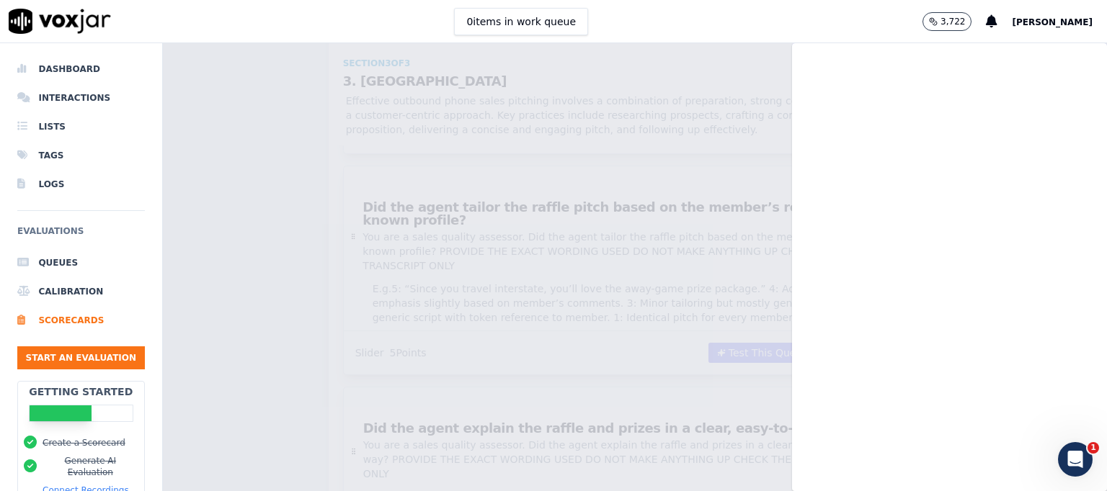
click at [1052, 51] on div at bounding box center [949, 267] width 315 height 448
click at [1046, 46] on div at bounding box center [949, 267] width 315 height 448
click at [1041, 46] on div at bounding box center [949, 267] width 315 height 448
click at [1038, 52] on div at bounding box center [949, 267] width 315 height 448
click at [1046, 66] on div at bounding box center [949, 267] width 315 height 448
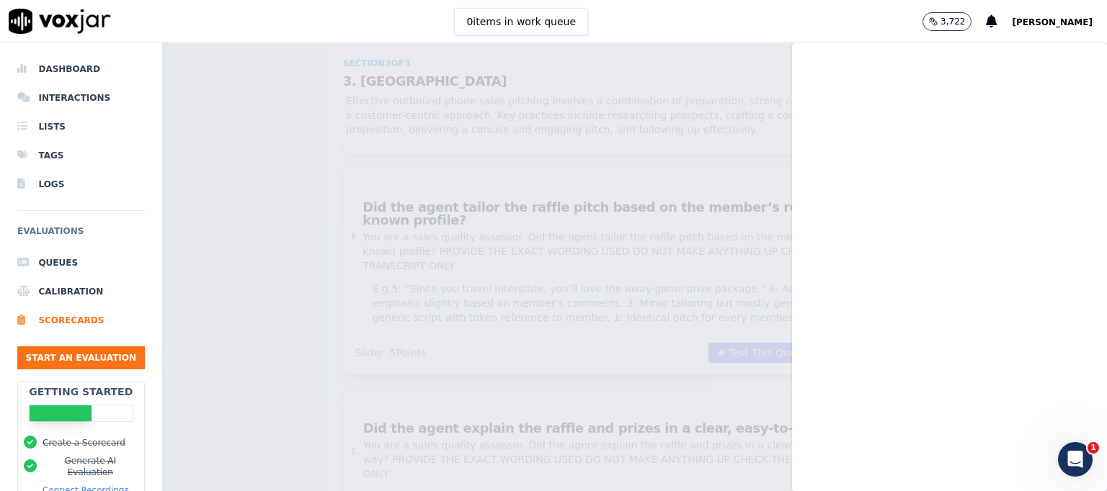
click at [1048, 66] on div at bounding box center [949, 267] width 315 height 448
click at [1049, 66] on div at bounding box center [949, 267] width 315 height 448
click at [1043, 67] on div at bounding box center [949, 267] width 315 height 448
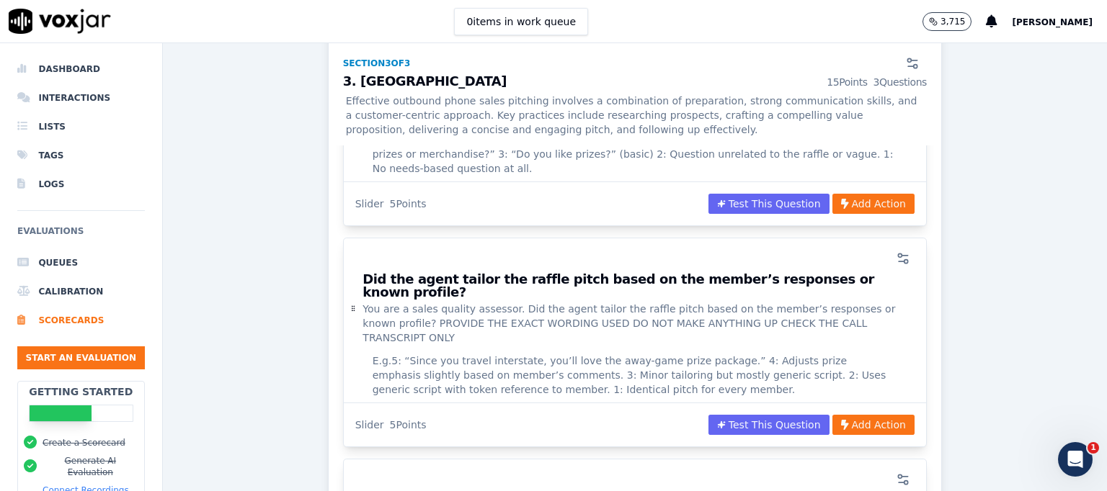
scroll to position [1952, 0]
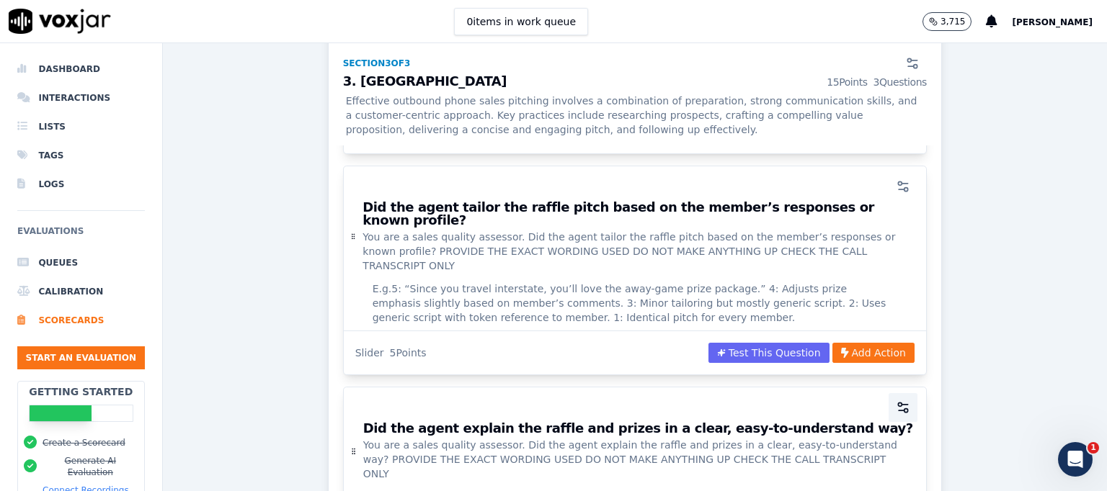
click at [896, 401] on icon "button" at bounding box center [903, 408] width 14 height 14
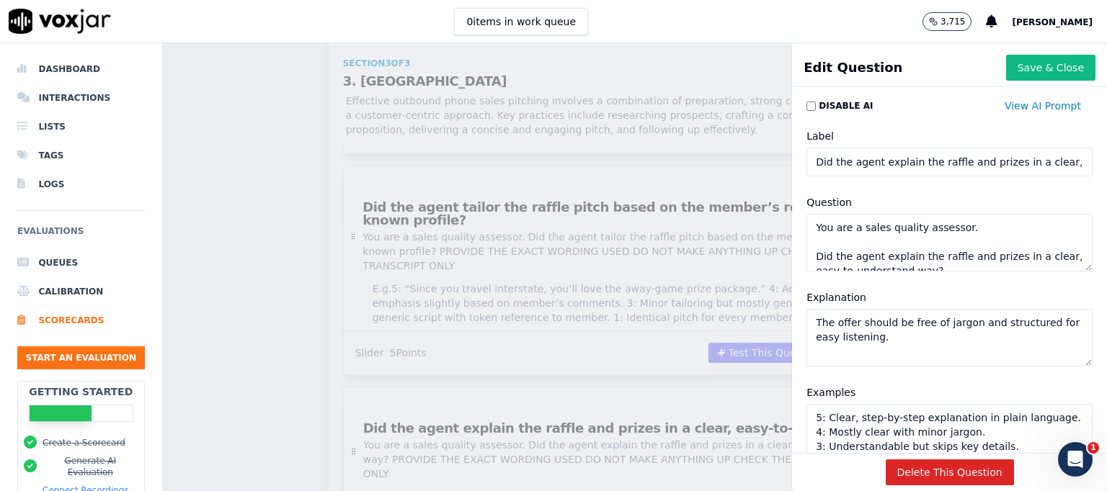
click at [914, 158] on input "Did the agent explain the raffle and prizes in a clear, easy-to-understand way?" at bounding box center [949, 162] width 286 height 29
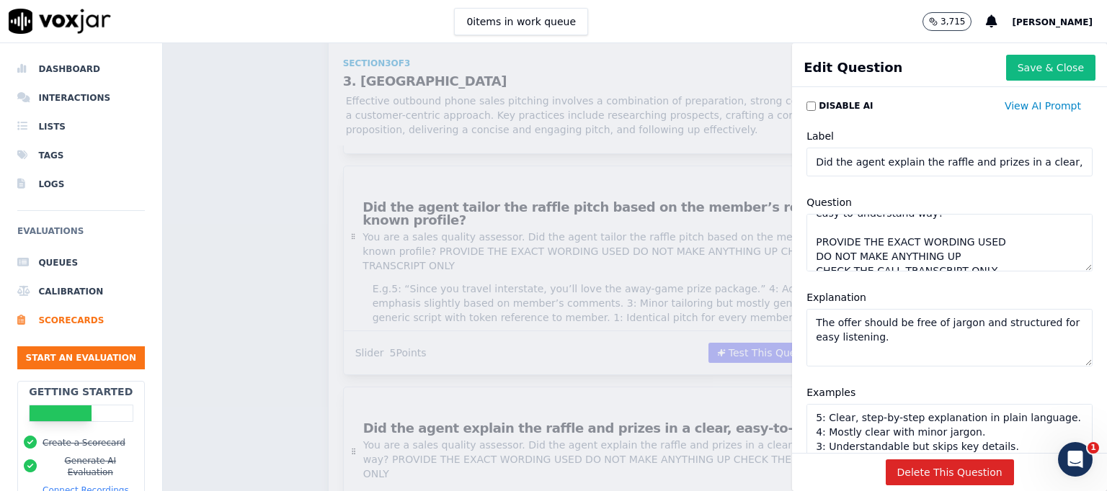
scroll to position [29, 0]
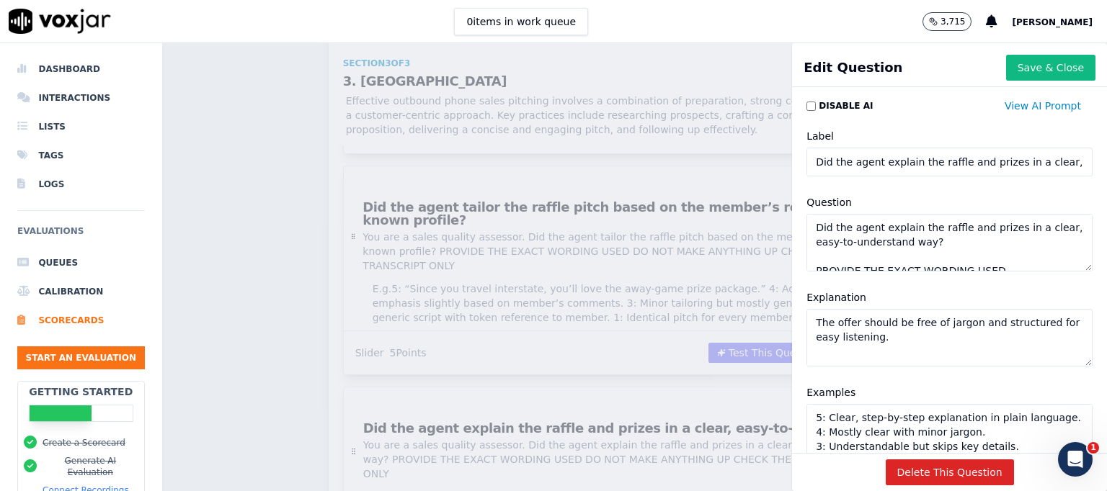
click at [920, 158] on input "Did the agent explain the raffle and prizes in a clear, easy-to-understand way?" at bounding box center [949, 162] width 286 height 29
type input "Did the agent explain the prizes in a clear, easy-to-understand way?"
click at [914, 227] on textarea "You are a sales quality assessor. Did the agent explain the raffle and prizes i…" at bounding box center [949, 243] width 286 height 58
type textarea "You are a sales quality assessor. Did the agent explain the raffle and prizes i…"
click at [915, 164] on input "Did the agent explain the prizes in a clear, easy-to-understand way?" at bounding box center [949, 162] width 286 height 29
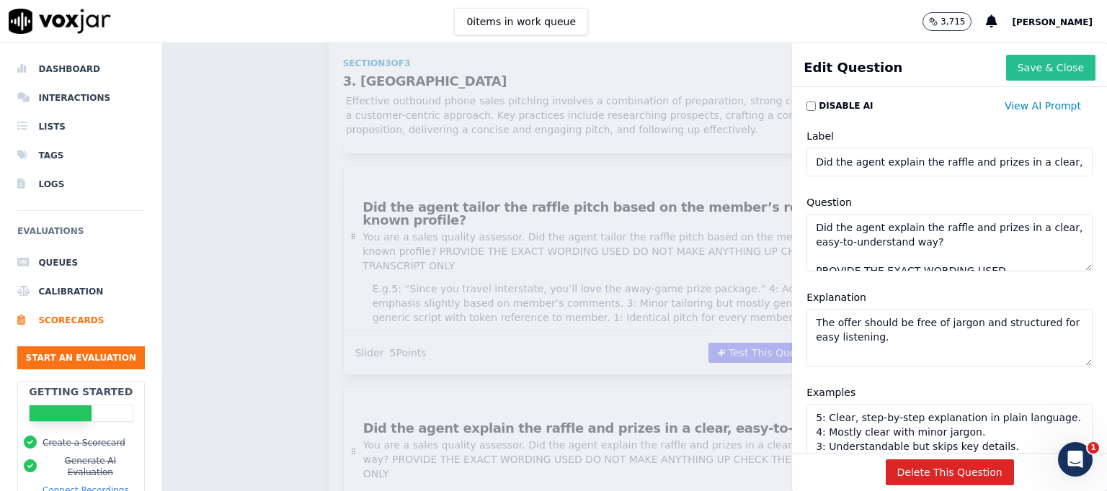
type input "Did the agent explain the raffle and prizes in a clear, easy-to-understand way?"
click at [1025, 66] on button "Save & Close" at bounding box center [1050, 68] width 89 height 26
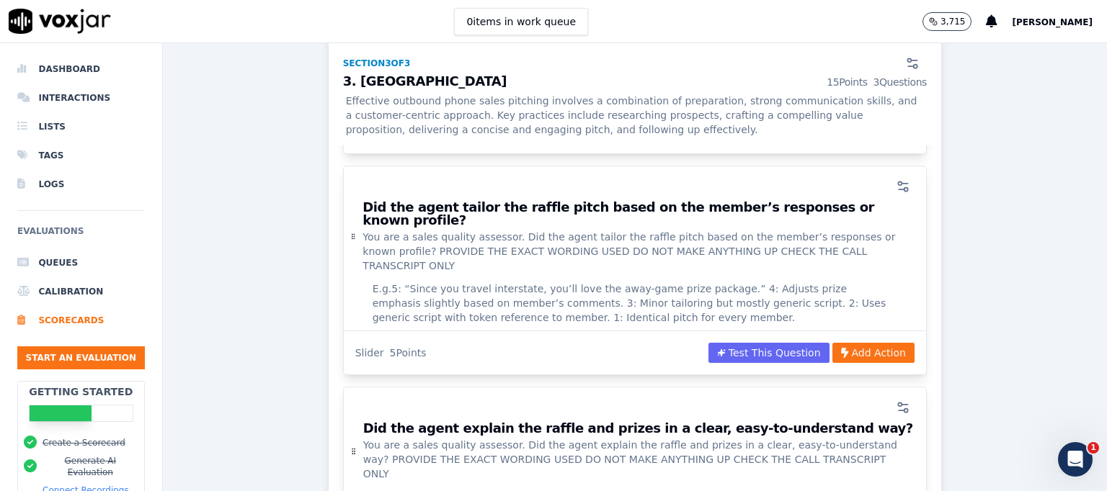
scroll to position [1808, 0]
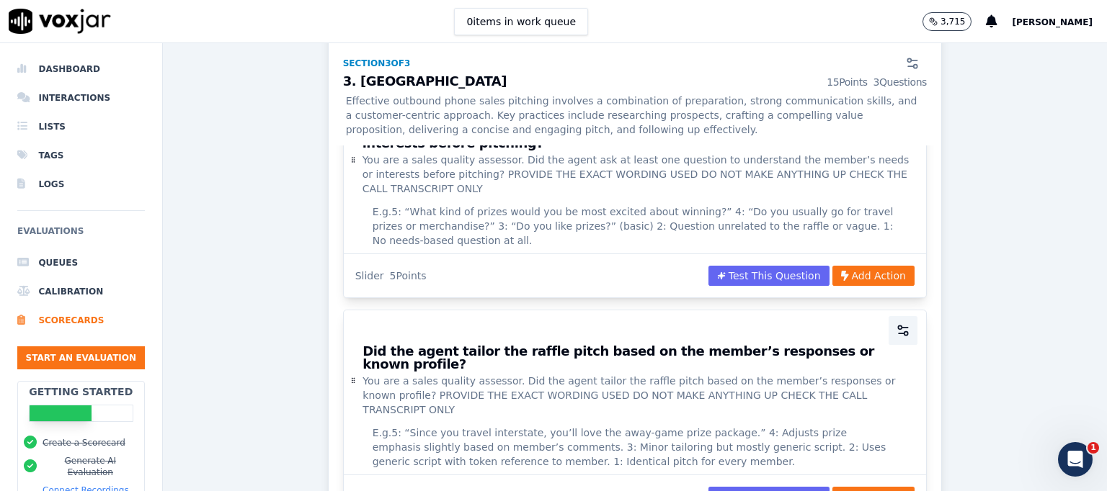
click at [898, 326] on circle "button" at bounding box center [900, 328] width 4 height 4
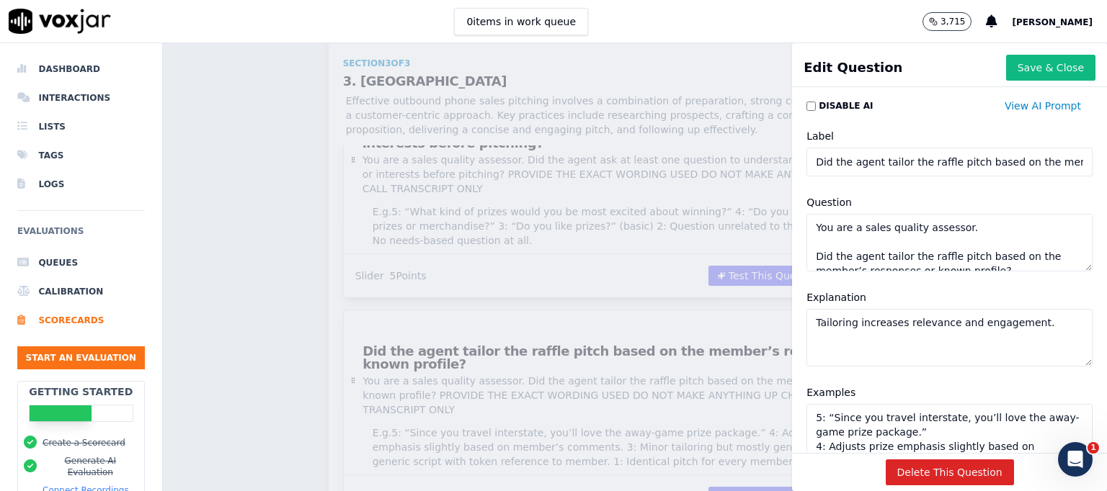
click at [908, 156] on input "Did the agent tailor the raffle pitch based on the member’s responses or known …" at bounding box center [949, 162] width 286 height 29
type input "Did the agent tailor the pitch based on the member’s responses or known profile?"
click at [909, 251] on textarea "You are a sales quality assessor. Did the agent tailor the raffle pitch based o…" at bounding box center [949, 243] width 286 height 58
type textarea "You are a sales quality assessor. Did the agent tailor the pitch based on the m…"
click at [1027, 68] on button "Save & Close" at bounding box center [1050, 68] width 89 height 26
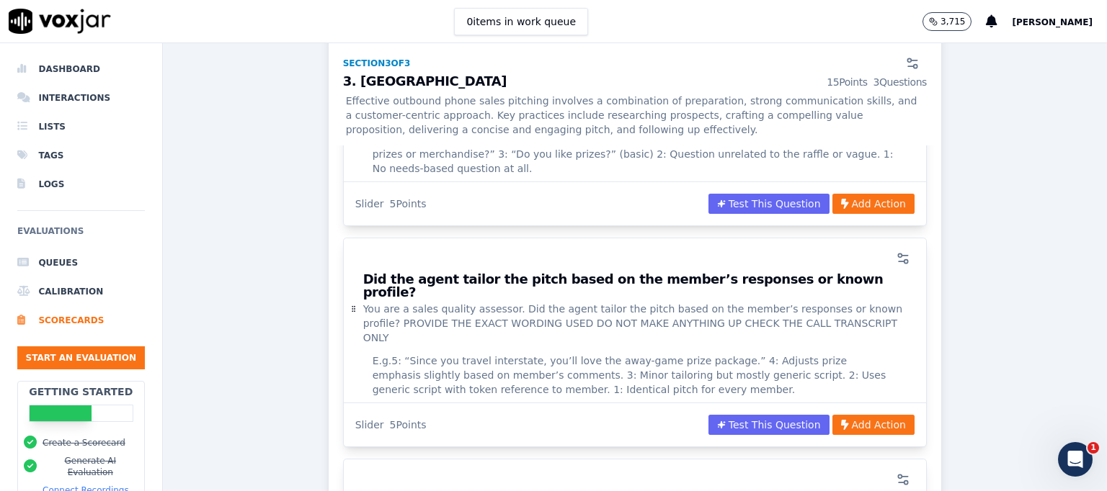
scroll to position [2024, 0]
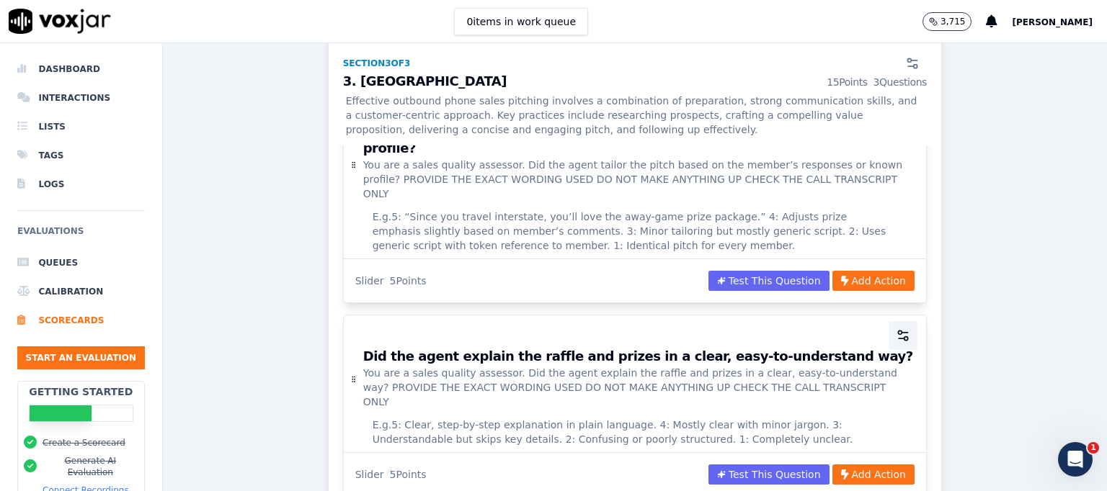
click at [896, 329] on icon "button" at bounding box center [903, 336] width 14 height 14
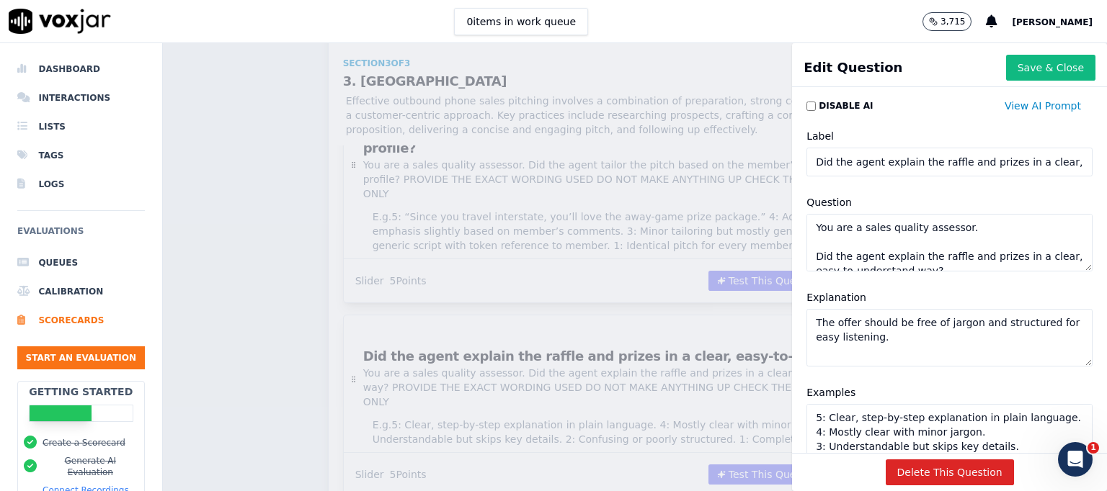
click at [919, 154] on input "Did the agent explain the raffle and prizes in a clear, easy-to-understand way?" at bounding box center [949, 162] width 286 height 29
type input "Did the agent explain the benefits in a clear, easy-to-understand way?"
click at [917, 254] on textarea "You are a sales quality assessor. Did the agent explain the raffle and prizes i…" at bounding box center [949, 243] width 286 height 58
type textarea "You are a sales quality assessor. Did the agent explain the benefits in a clear…"
click at [1022, 68] on button "Save & Close" at bounding box center [1050, 68] width 89 height 26
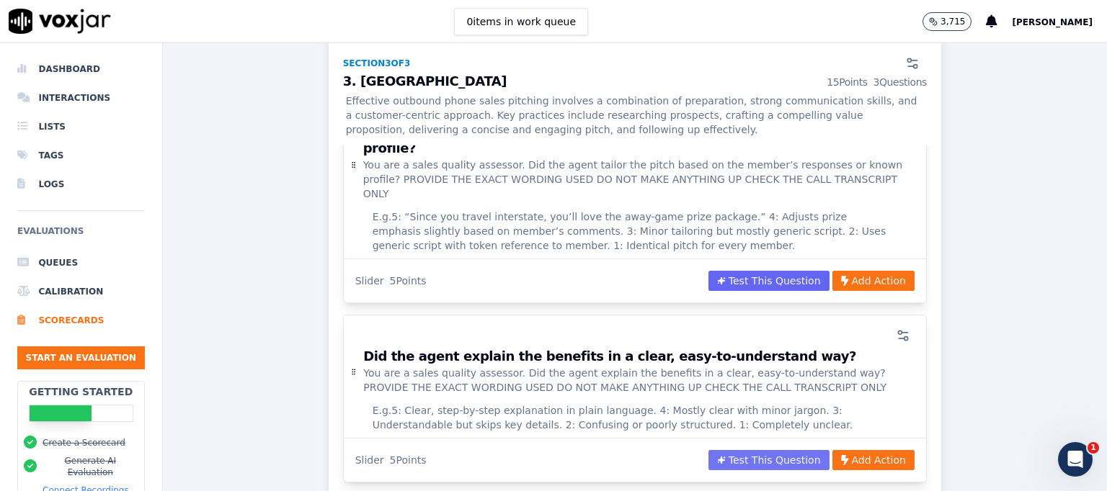
click at [772, 450] on button "Test This Question" at bounding box center [768, 460] width 121 height 20
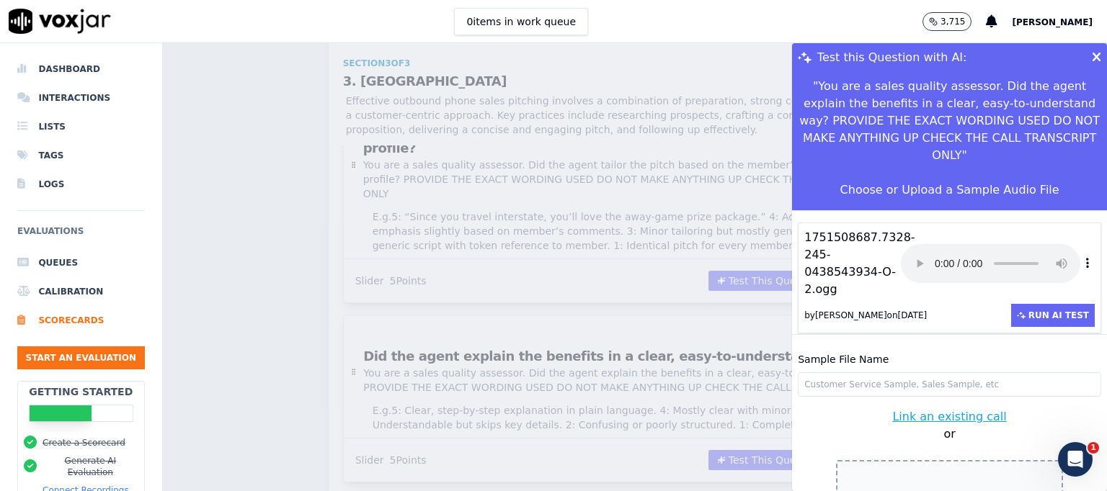
scroll to position [35, 0]
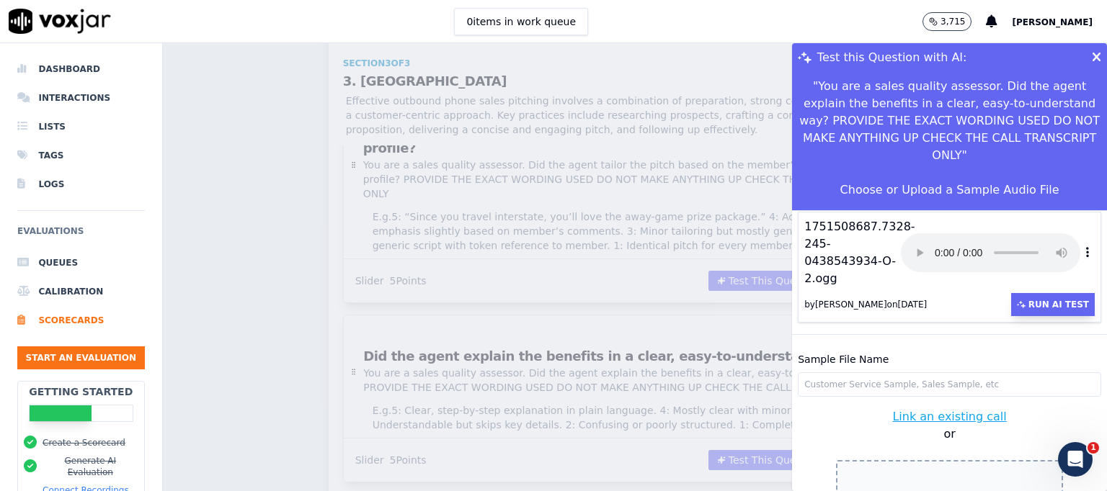
click at [1024, 293] on button "Run AI Test" at bounding box center [1053, 304] width 84 height 23
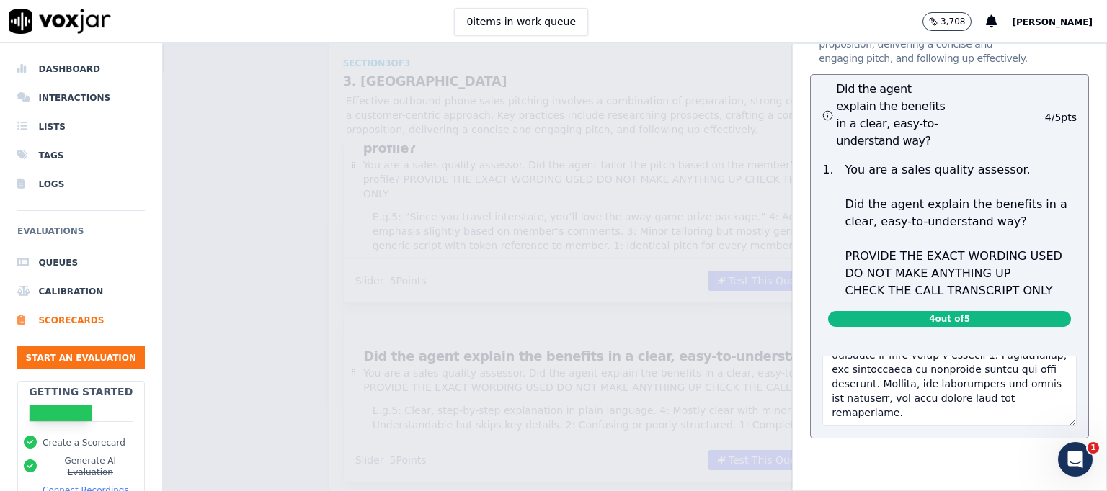
scroll to position [476, 0]
click at [744, 357] on div "Test this Question with AI: " You are a sales quality assessor. Did the agent e…" at bounding box center [635, 267] width 944 height 448
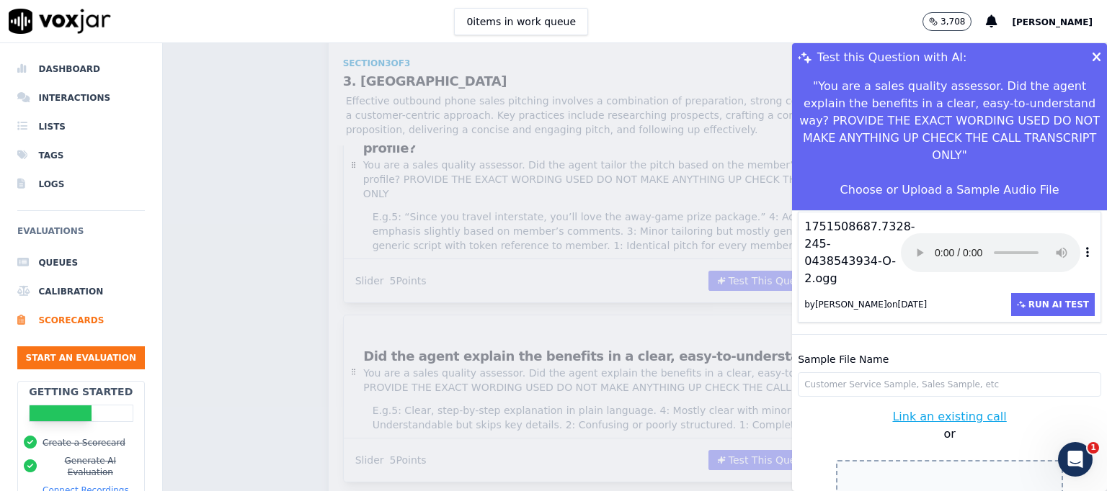
click at [1092, 52] on icon at bounding box center [1096, 57] width 9 height 13
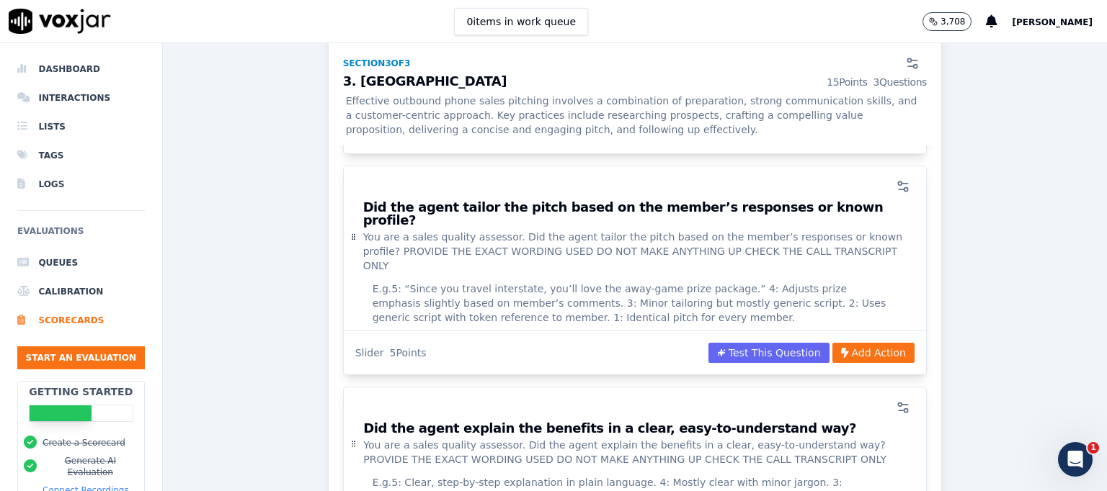
scroll to position [1880, 0]
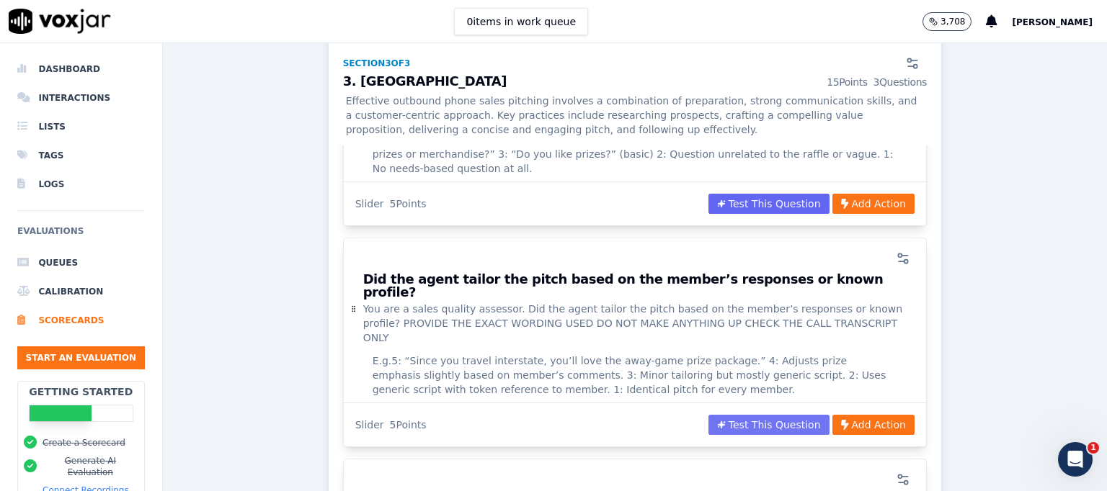
click at [746, 415] on button "Test This Question" at bounding box center [768, 425] width 121 height 20
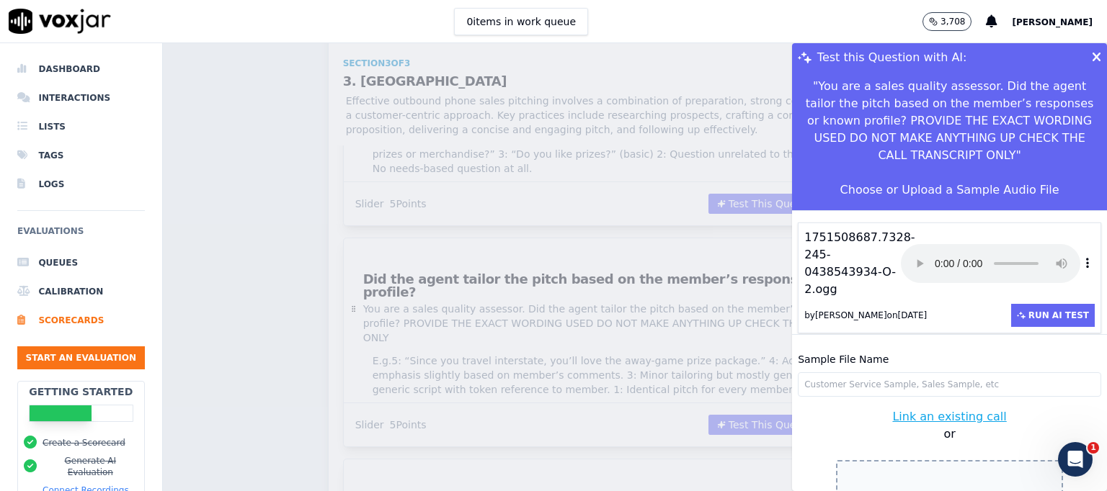
scroll to position [43, 0]
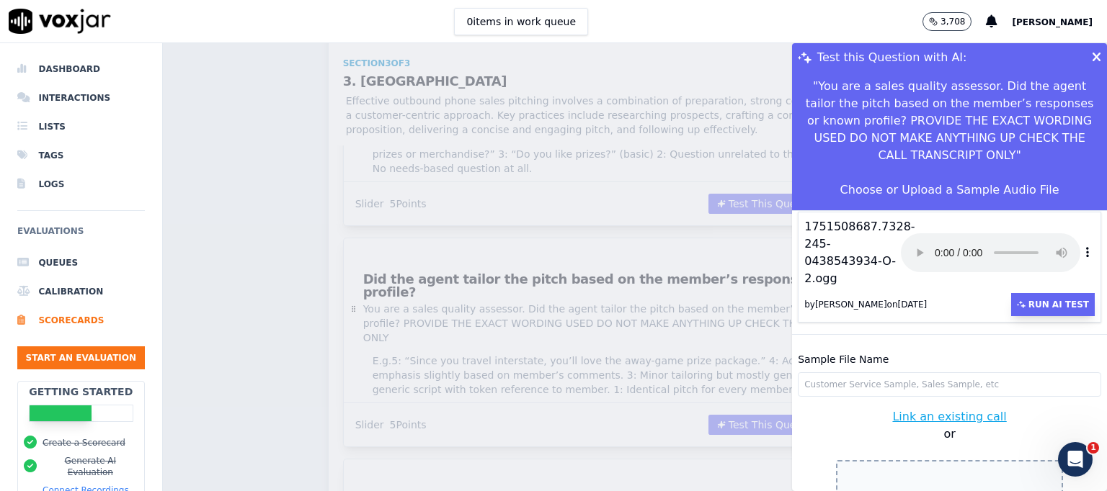
click at [1013, 293] on button "Run AI Test" at bounding box center [1053, 304] width 84 height 23
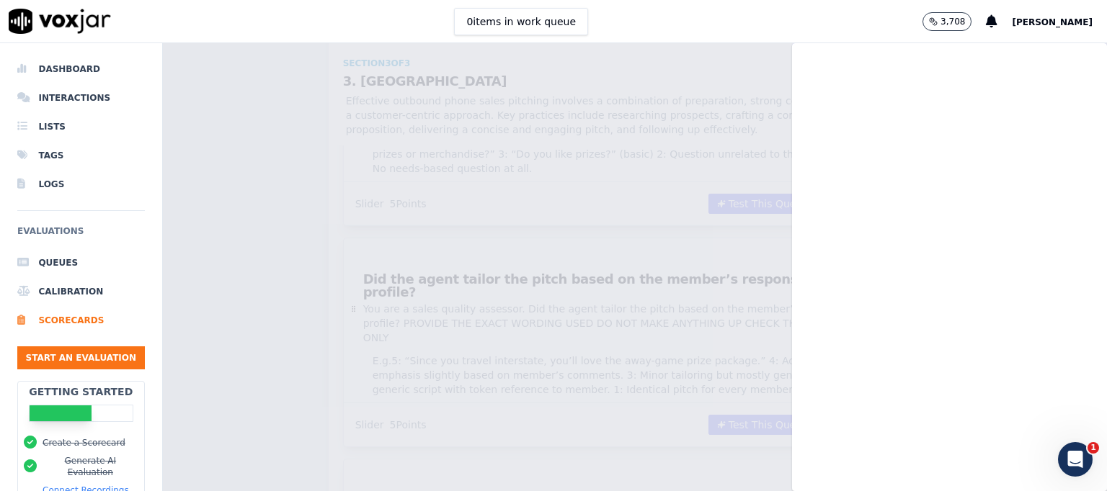
click at [572, 213] on div at bounding box center [635, 267] width 944 height 448
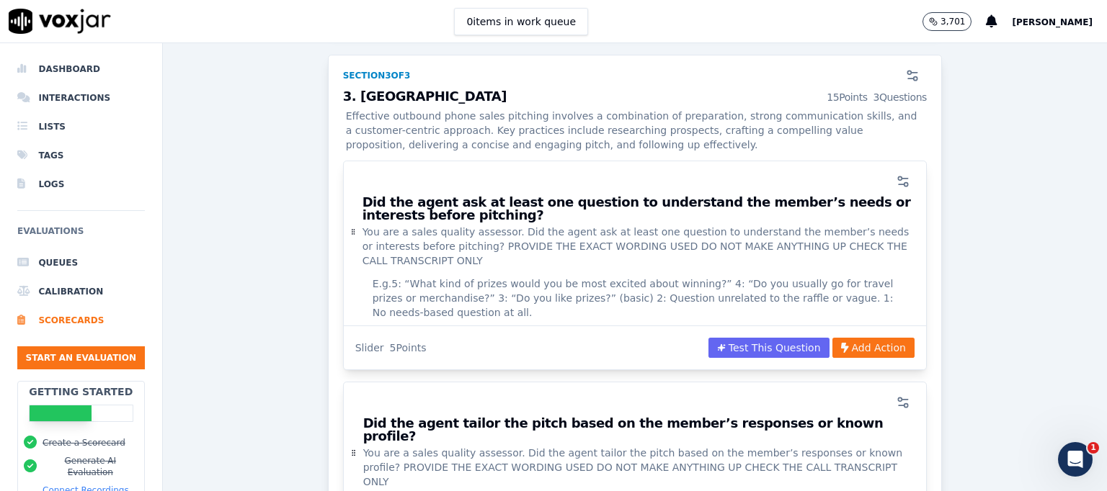
scroll to position [1664, 0]
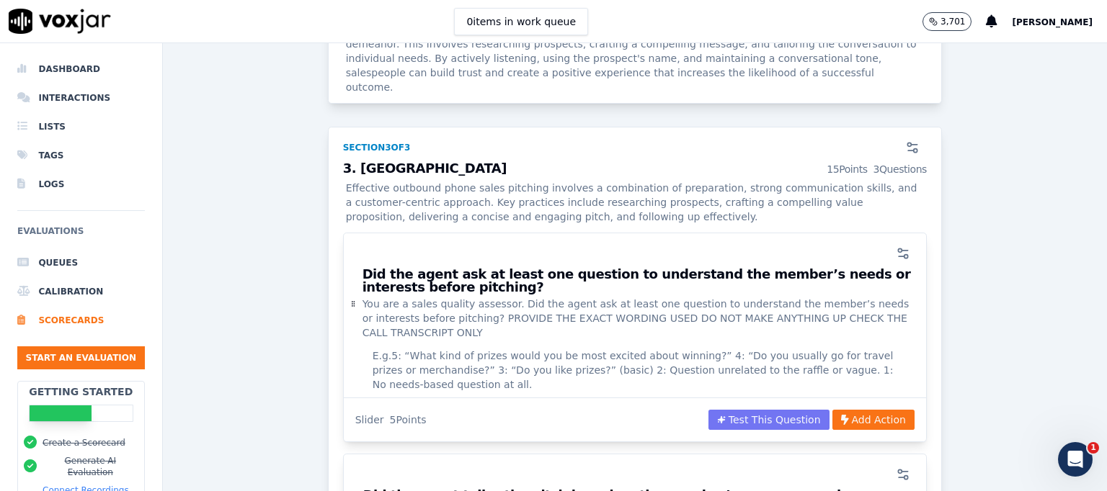
click at [741, 410] on button "Test This Question" at bounding box center [768, 420] width 121 height 20
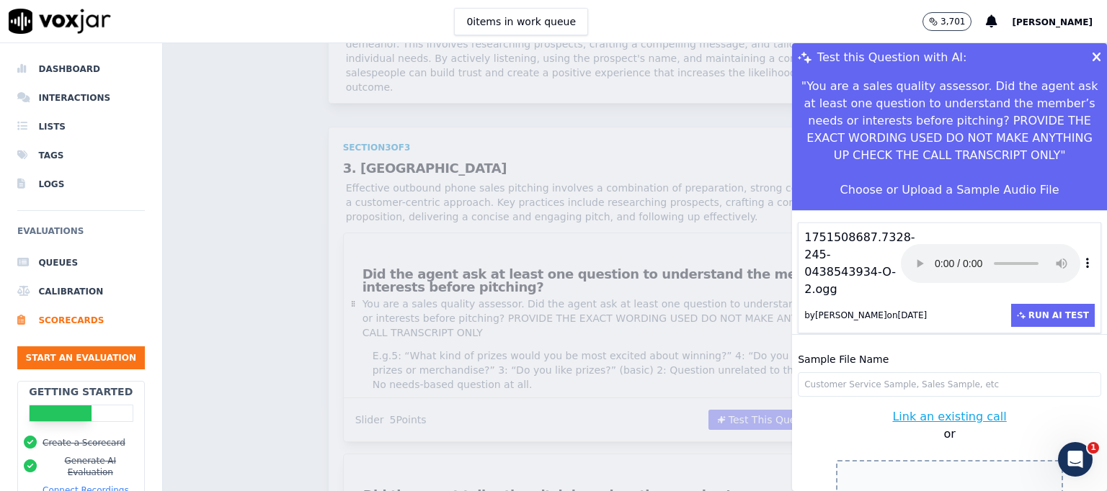
scroll to position [43, 0]
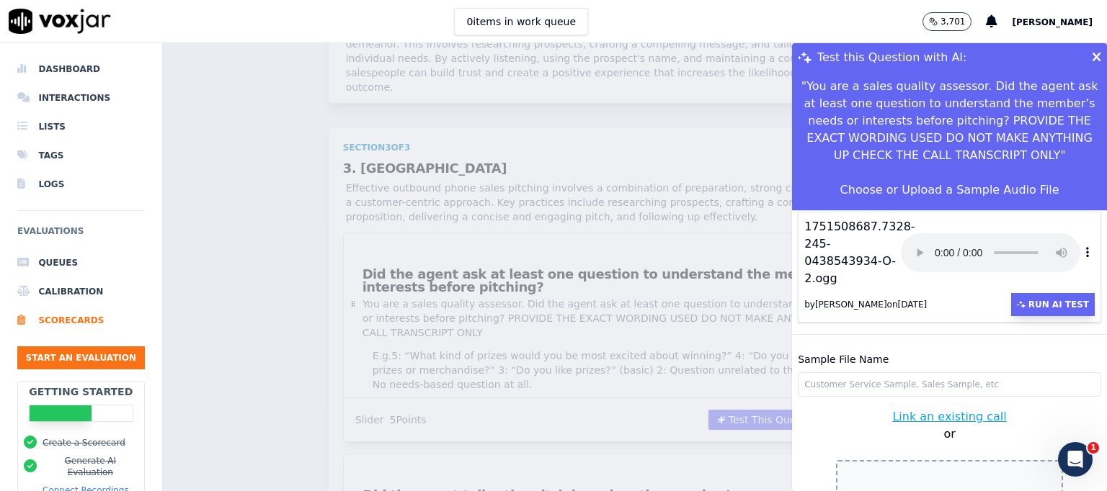
click at [1025, 293] on button "Run AI Test" at bounding box center [1053, 304] width 84 height 23
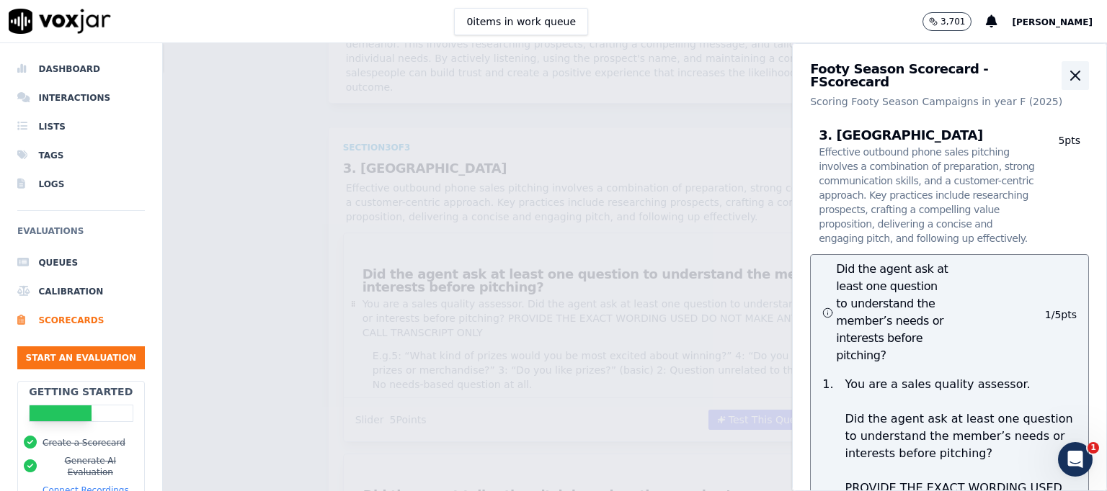
click at [1061, 65] on button "button" at bounding box center [1074, 75] width 27 height 29
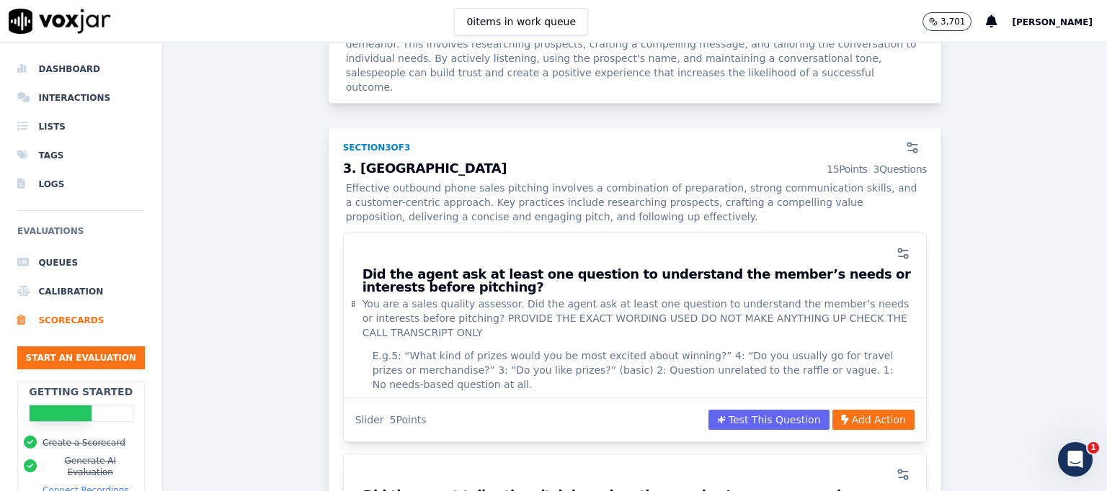
scroll to position [1808, 0]
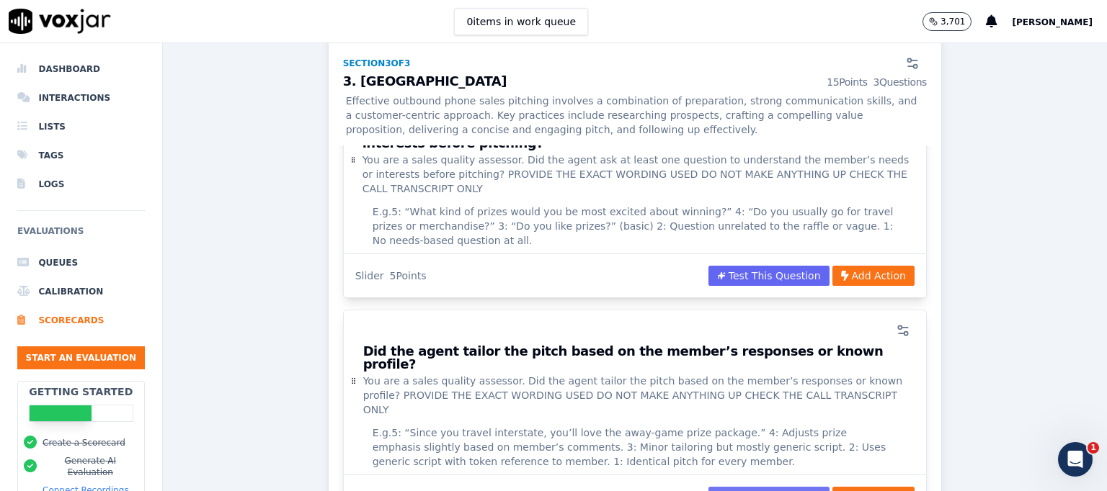
click at [755, 487] on button "Test This Question" at bounding box center [768, 497] width 121 height 20
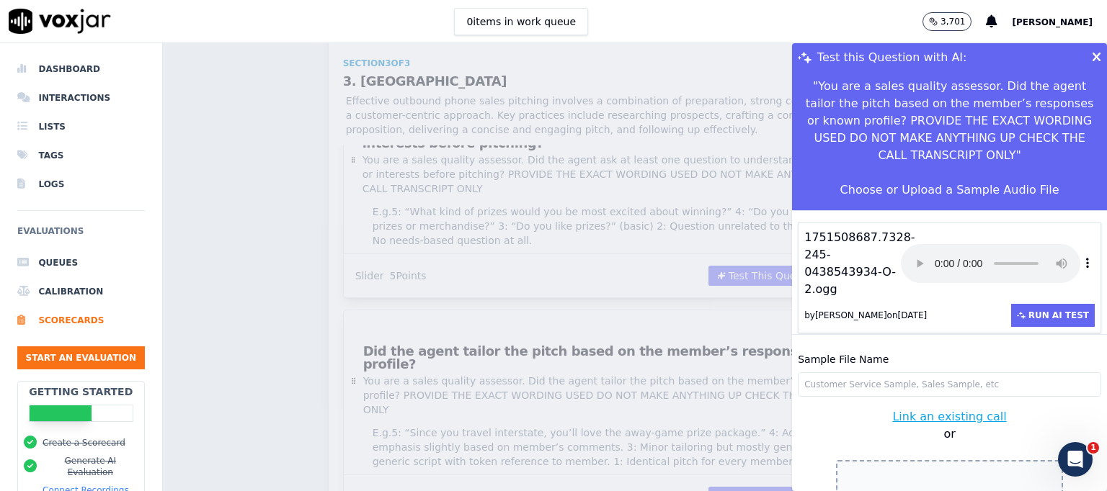
scroll to position [43, 0]
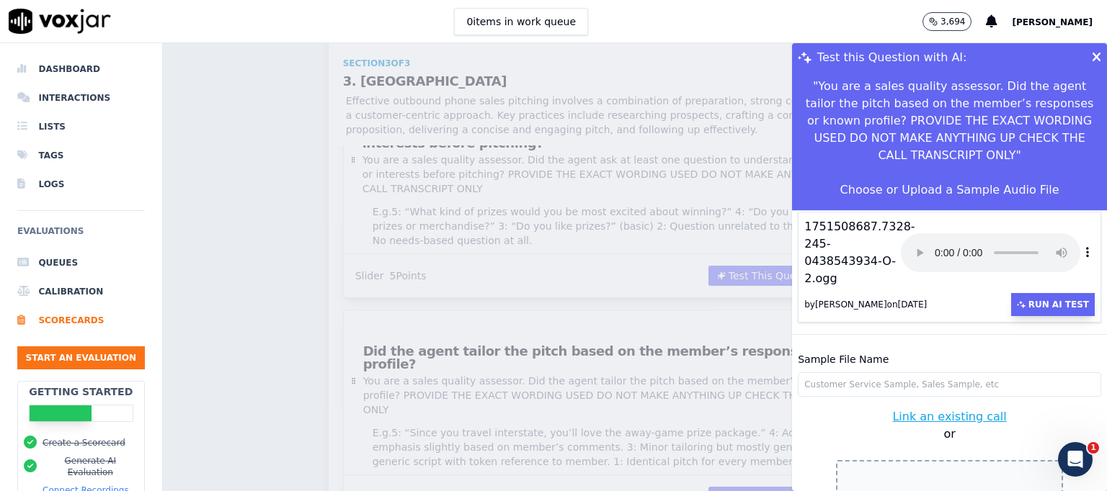
click at [1032, 293] on button "Run AI Test" at bounding box center [1053, 304] width 84 height 23
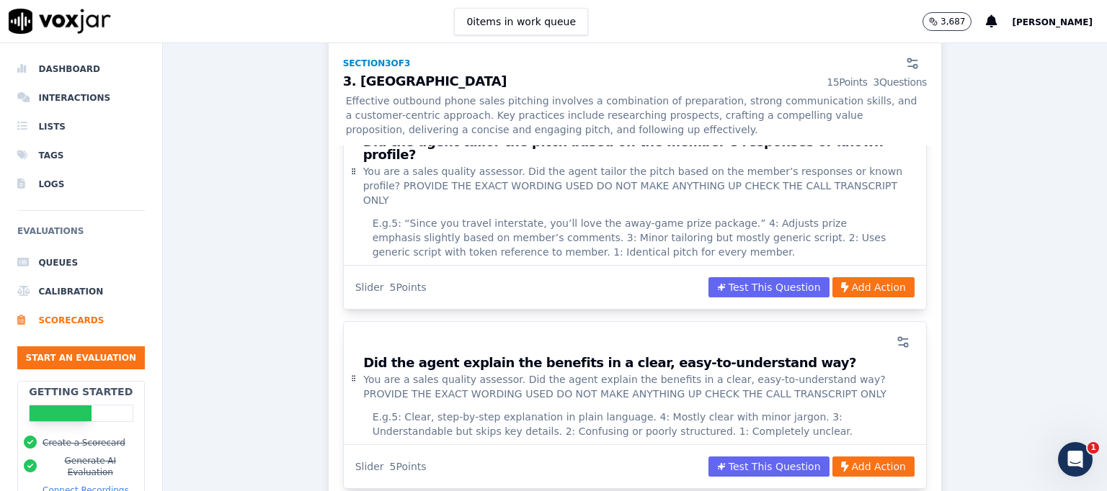
scroll to position [2168, 0]
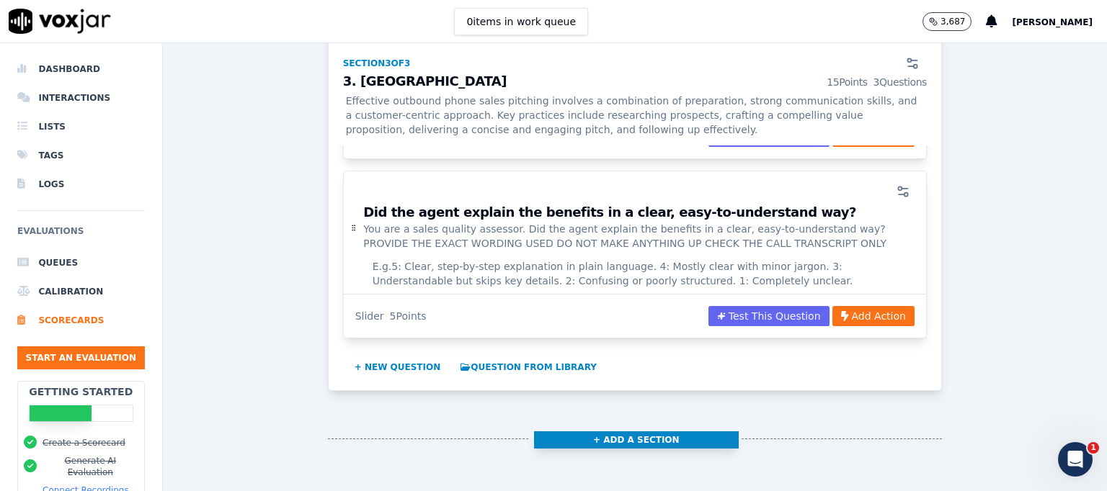
click at [599, 432] on button "+ Add a section" at bounding box center [636, 440] width 205 height 17
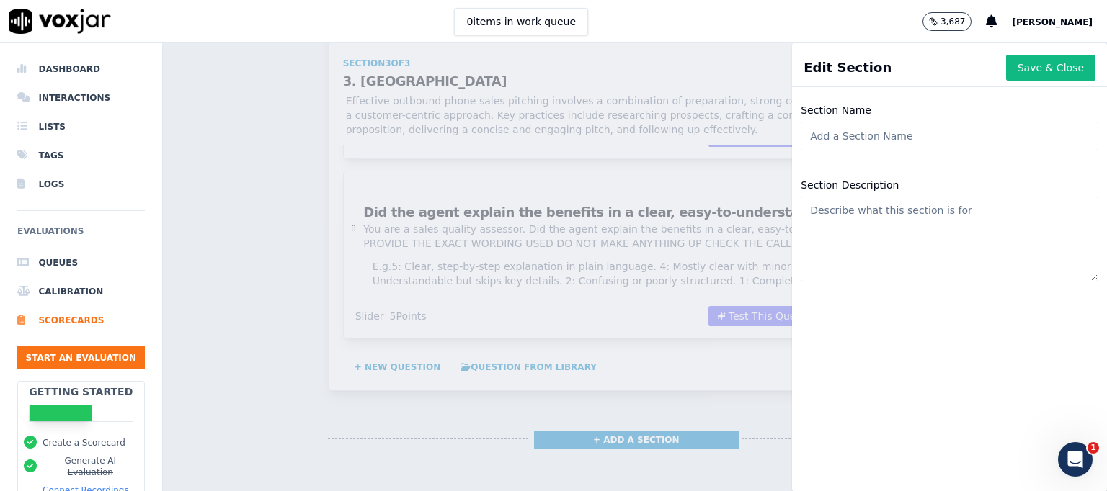
click at [821, 135] on input "Section Name" at bounding box center [949, 136] width 298 height 29
type input "4. Closing"
click at [831, 229] on textarea "Section Description" at bounding box center [949, 239] width 298 height 85
paste textarea "Best practices in outbound phone sales, specifically closing, involve a combina…"
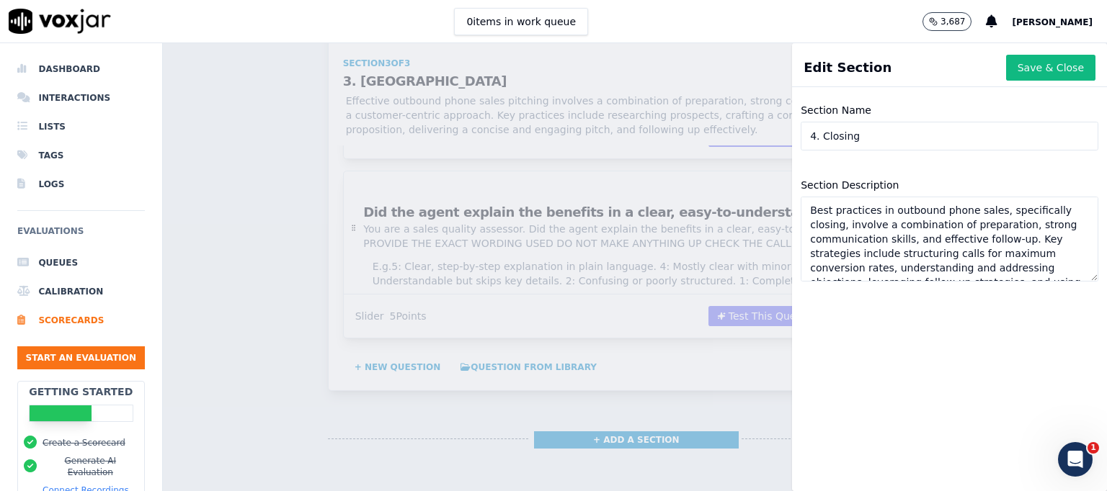
scroll to position [22, 0]
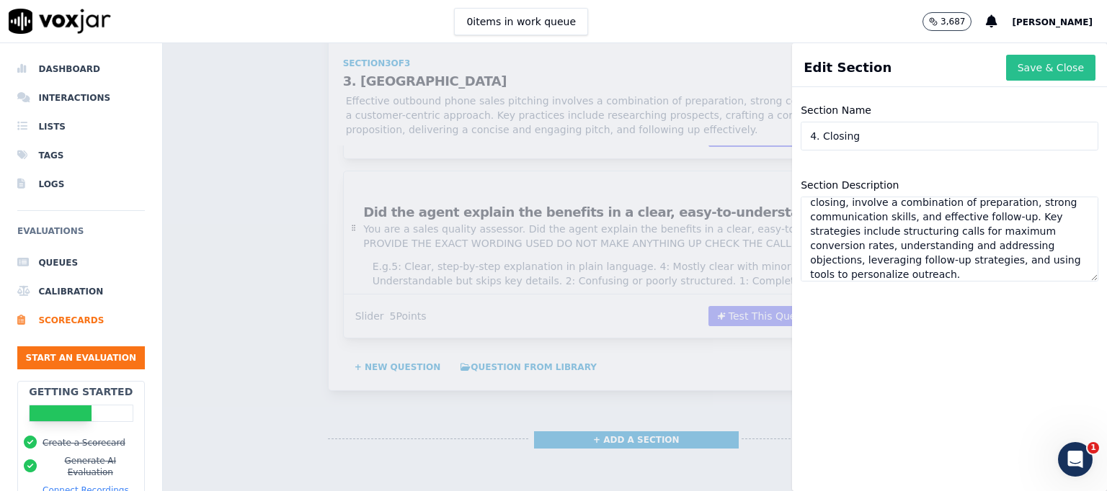
type textarea "Best practices in outbound phone sales, specifically closing, involve a combina…"
click at [1022, 59] on button "Save & Close" at bounding box center [1050, 68] width 89 height 26
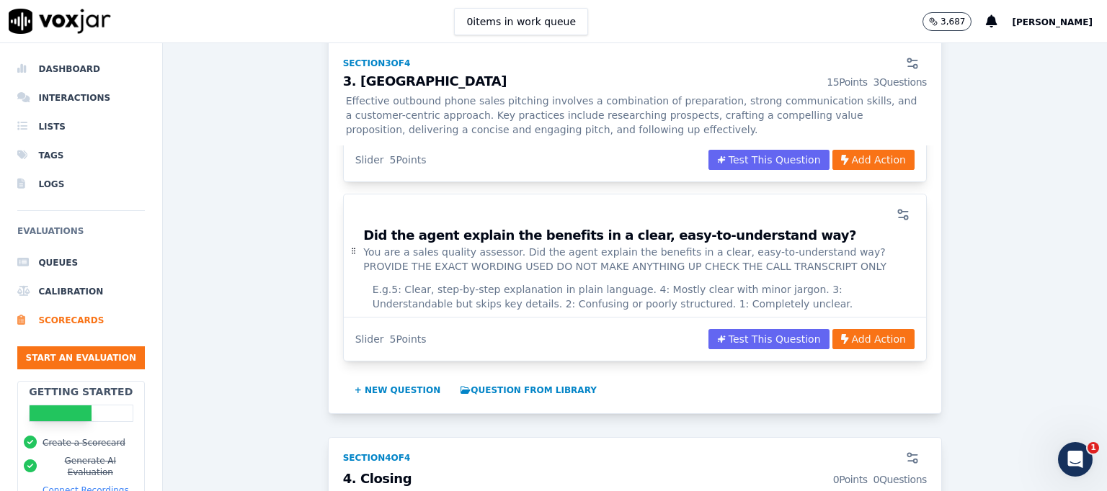
scroll to position [2361, 0]
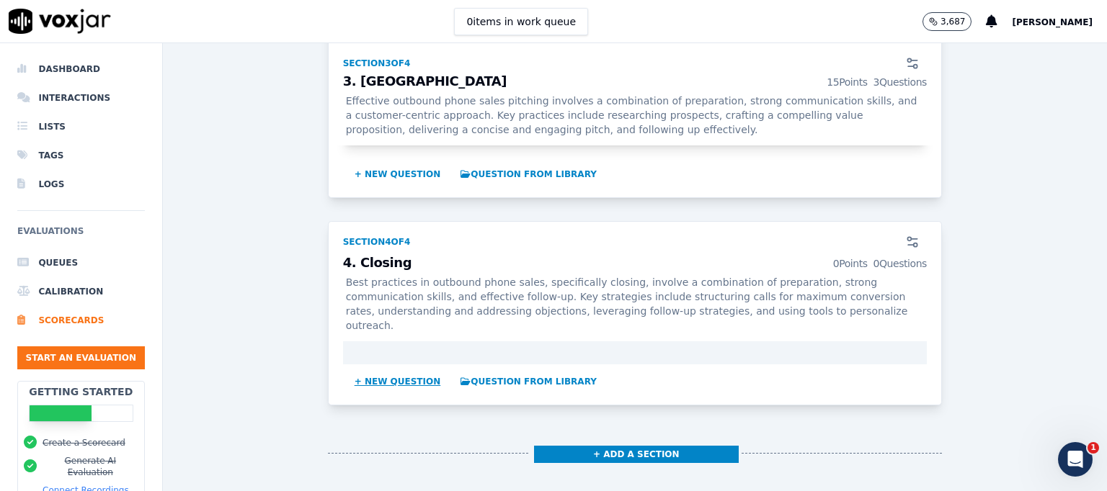
click at [391, 370] on button "+ New question" at bounding box center [398, 381] width 98 height 23
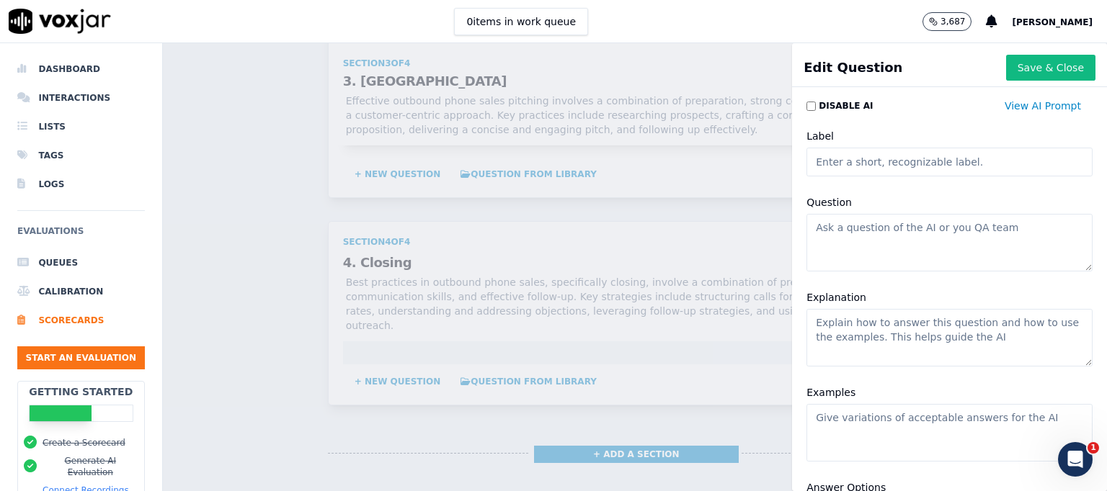
click at [835, 162] on input "Label" at bounding box center [949, 162] width 286 height 29
paste input "Did the agent use the approved closing phrase in full to attempt to secure the …"
type input "Did the agent use the approved closing phrase in full to attempt to secure the …"
click at [846, 238] on textarea "Question" at bounding box center [949, 243] width 286 height 58
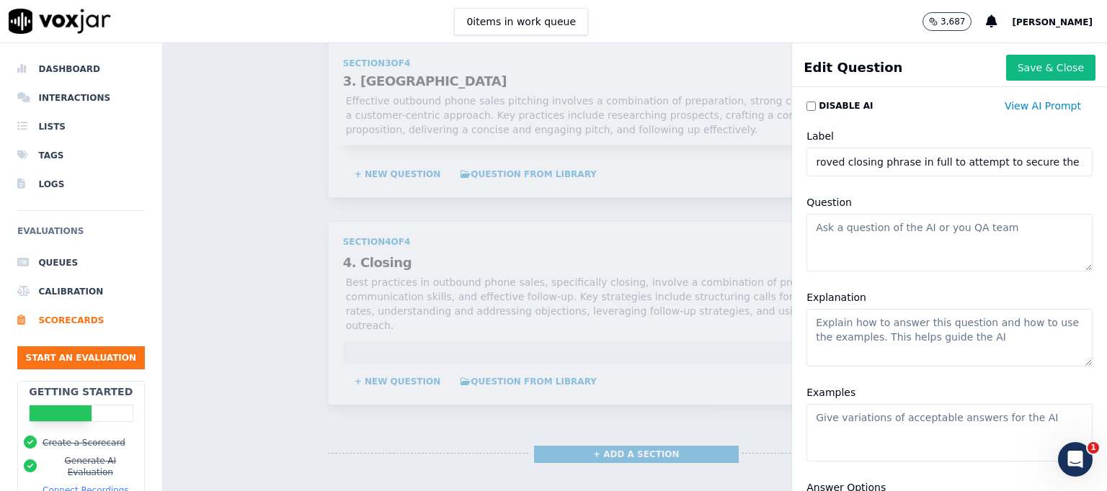
scroll to position [0, 0]
click at [1006, 63] on button "Save & Close" at bounding box center [1050, 68] width 89 height 26
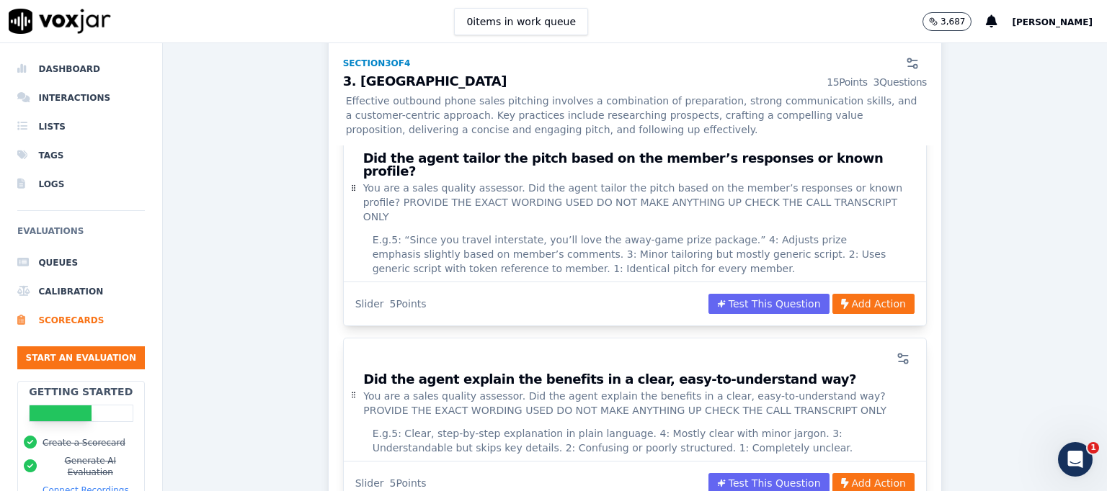
scroll to position [1929, 0]
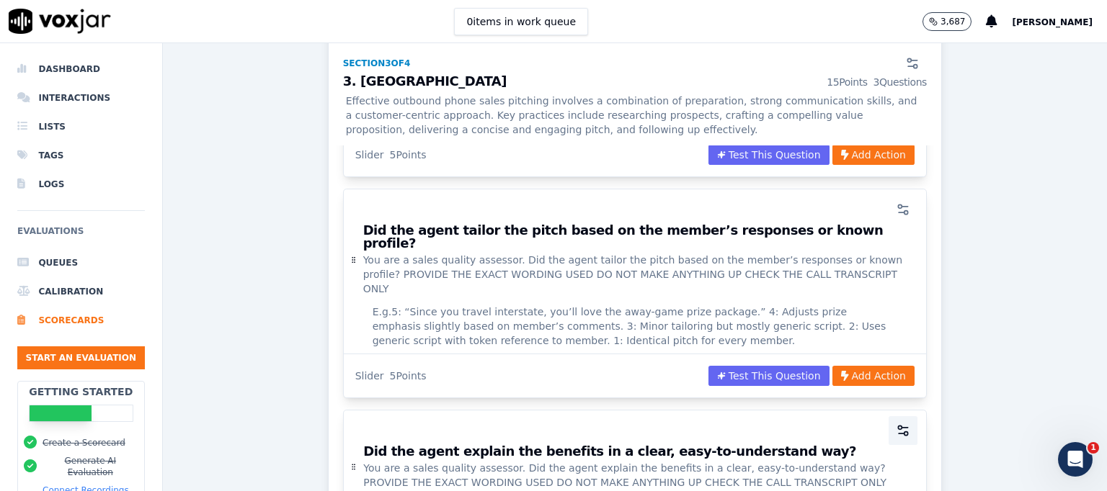
click at [896, 424] on icon "button" at bounding box center [903, 431] width 14 height 14
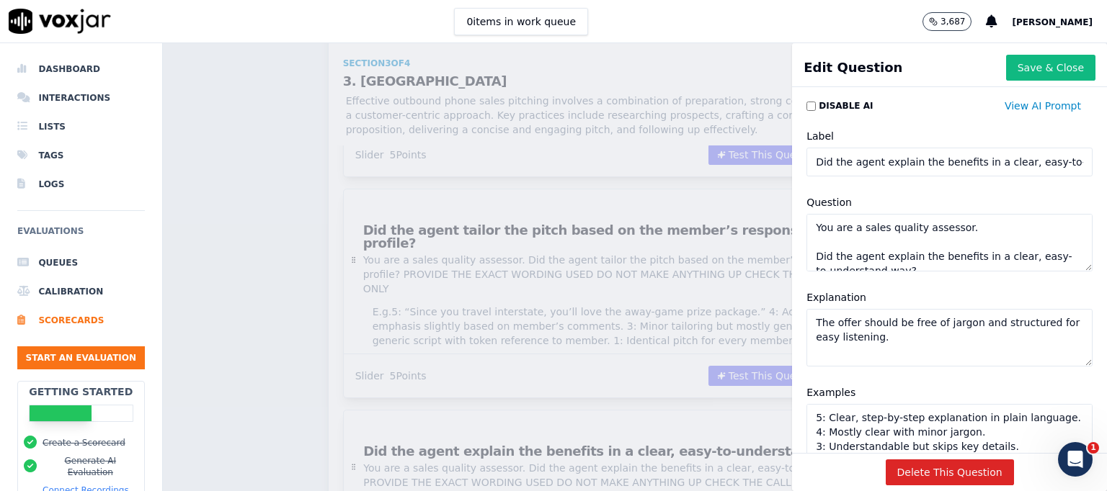
click at [811, 227] on textarea "You are a sales quality assessor. Did the agent explain the benefits in a clear…" at bounding box center [949, 243] width 286 height 58
click at [1014, 67] on button "Save & Close" at bounding box center [1050, 68] width 89 height 26
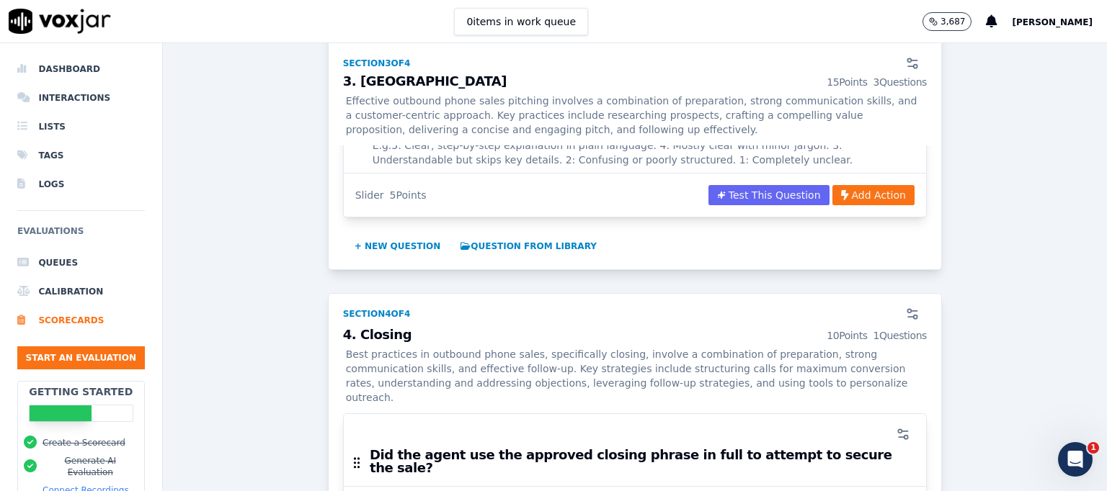
scroll to position [2453, 0]
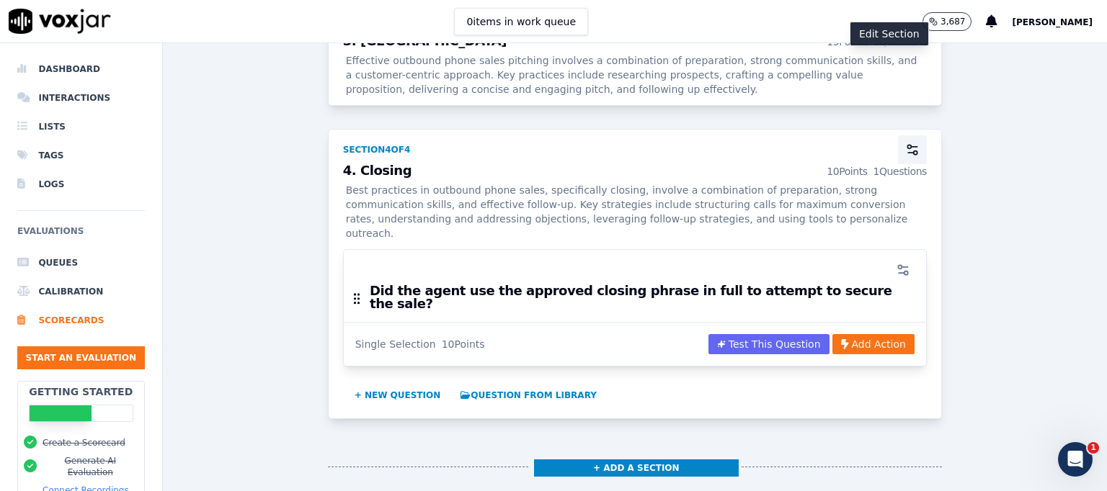
click at [908, 153] on icon "button" at bounding box center [911, 153] width 6 height 0
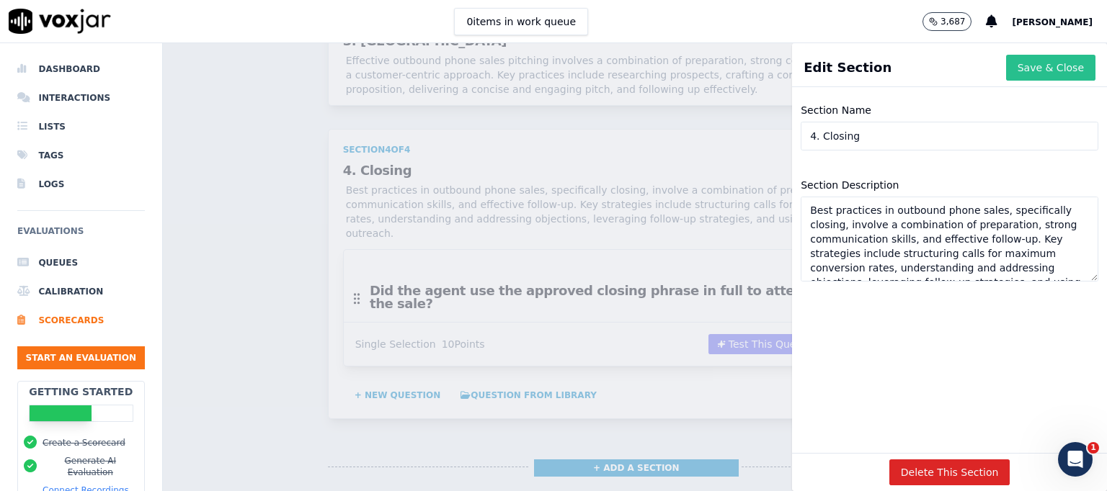
click at [1045, 66] on button "Save & Close" at bounding box center [1050, 68] width 89 height 26
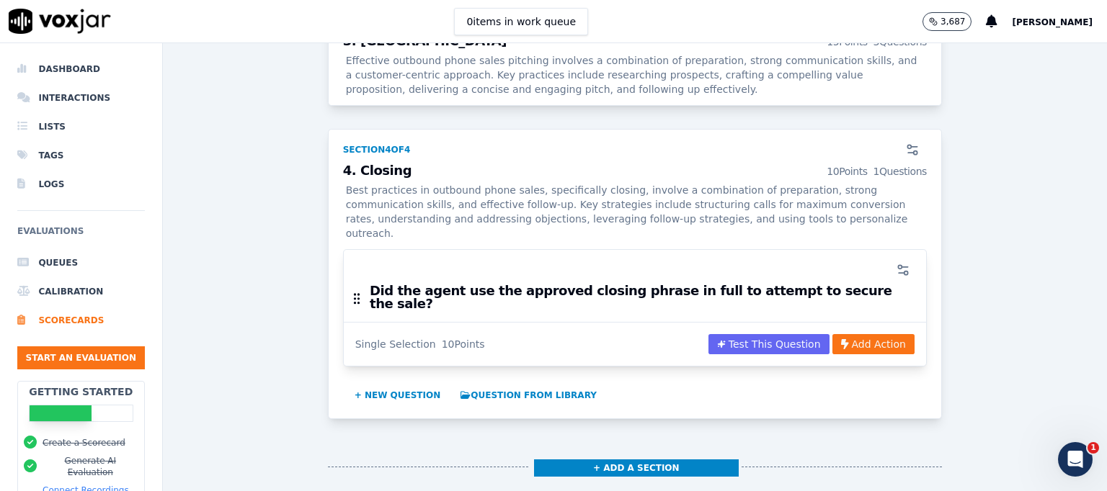
scroll to position [2309, 0]
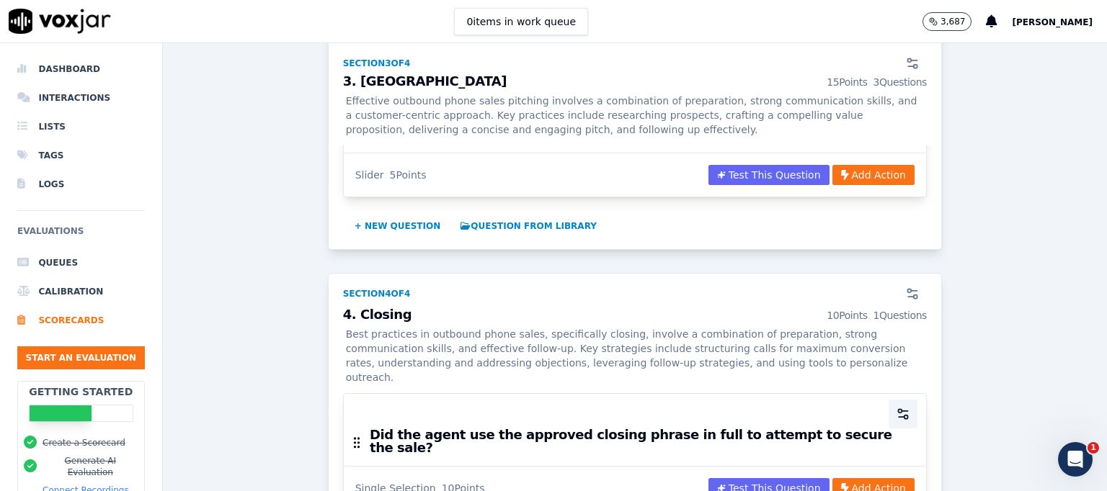
click at [896, 407] on icon "button" at bounding box center [903, 414] width 14 height 14
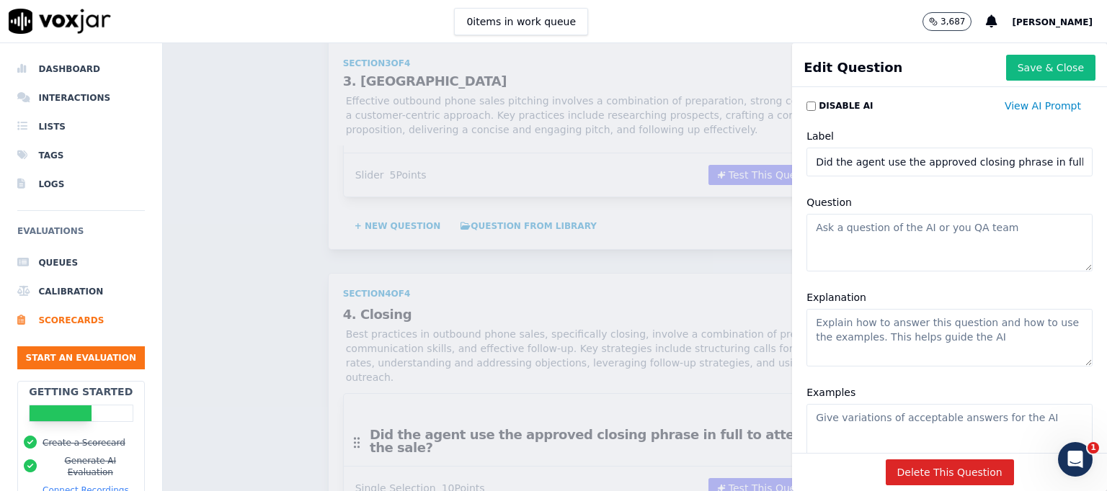
click at [820, 230] on textarea "Question" at bounding box center [949, 243] width 286 height 58
paste textarea "You are a sales quality assessor. Did the agent explain the benefits in a clear…"
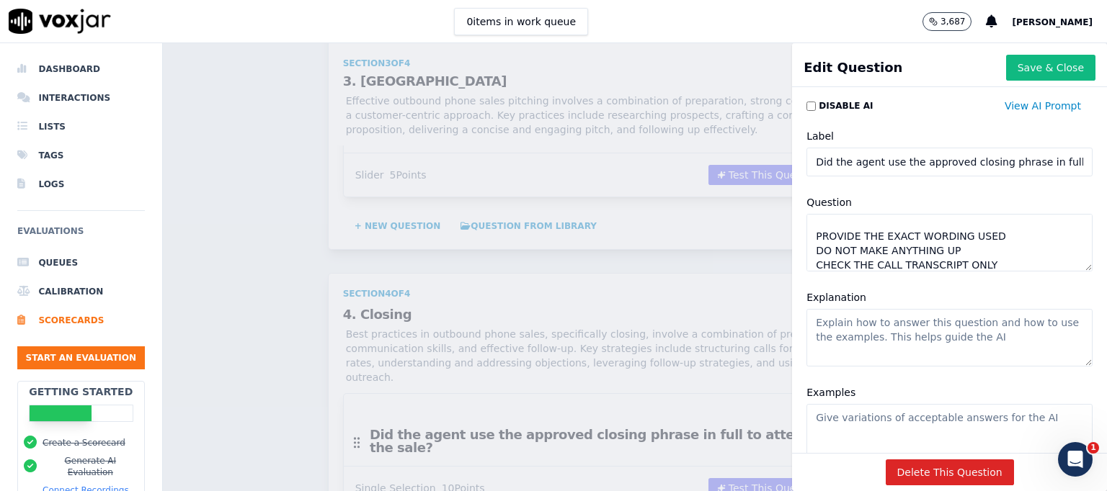
scroll to position [0, 133]
drag, startPoint x: 798, startPoint y: 162, endPoint x: 1106, endPoint y: 169, distance: 307.7
click at [1106, 169] on div "Dashboard Interactions Lists Tags Logs Evaluations Queues Calibration Scorecard…" at bounding box center [553, 267] width 1107 height 448
click at [945, 254] on textarea "You are a sales quality assessor. Did the agent explain the benefits in a clear…" at bounding box center [949, 243] width 286 height 58
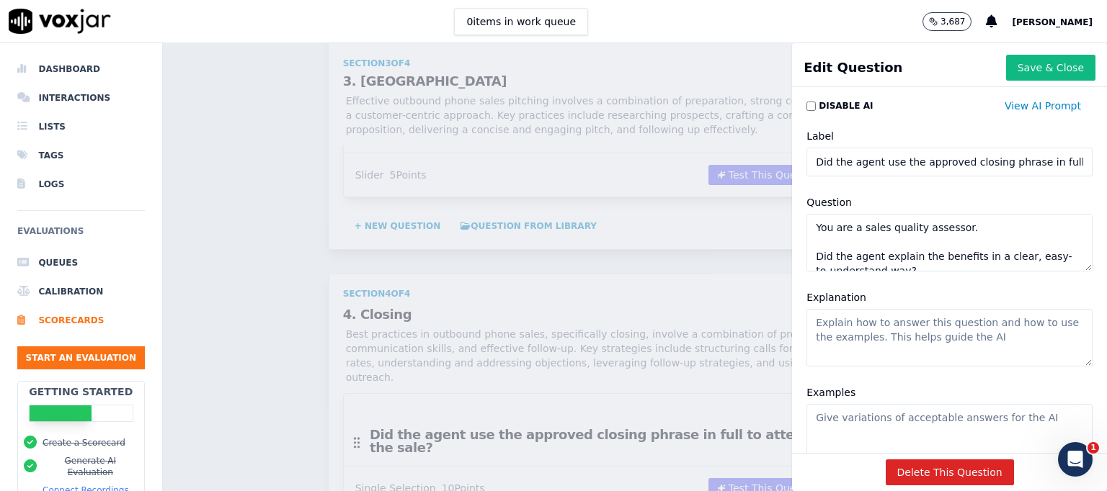
click at [911, 256] on textarea "You are a sales quality assessor. Did the agent explain the benefits in a clear…" at bounding box center [949, 243] width 286 height 58
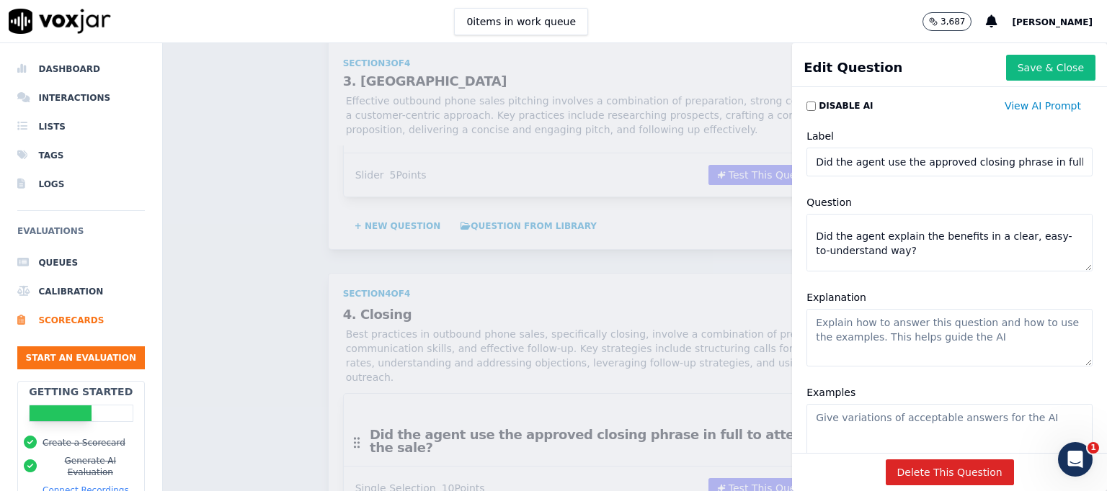
scroll to position [20, 0]
paste textarea "use the approved closing phrase in full to attempt to secure the sale"
type textarea "You are a sales quality assessor. Did the agent use the approved closing phrase…"
click at [887, 329] on textarea "Explanation" at bounding box center [949, 338] width 286 height 58
paste textarea "The closing phrase is the final sales request designed to secure the member’s c…"
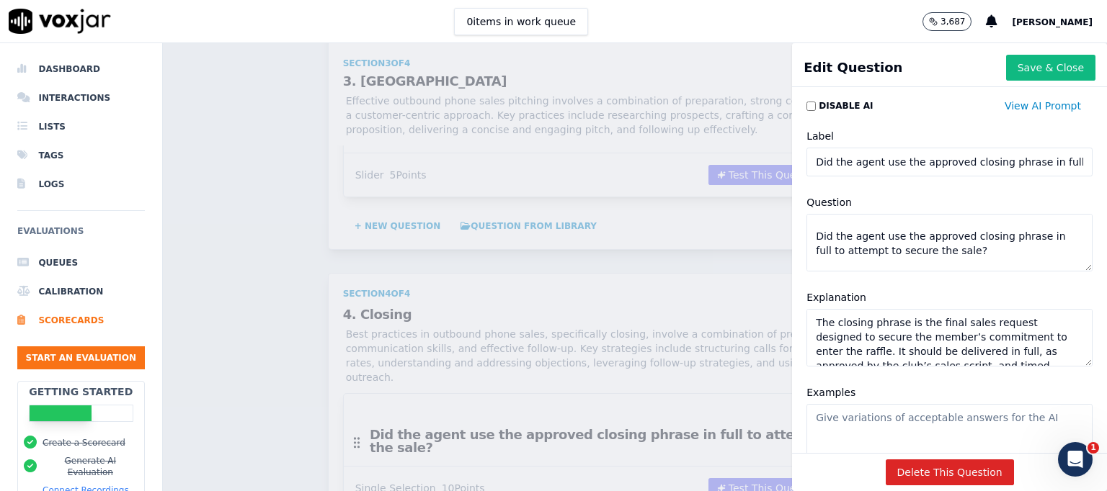
scroll to position [49, 0]
click at [828, 345] on textarea "The closing phrase is the final sales request designed to secure the member’s c…" at bounding box center [949, 338] width 286 height 58
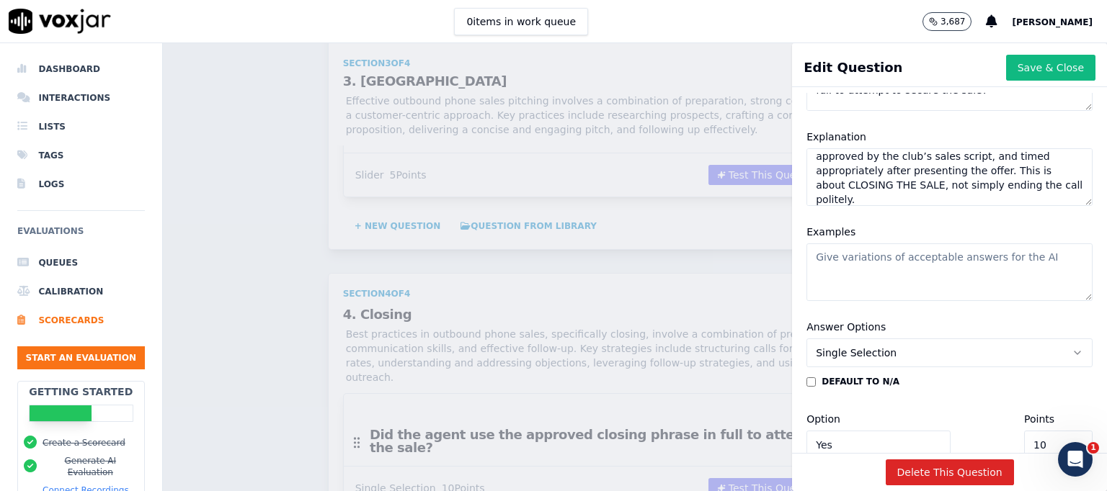
scroll to position [166, 0]
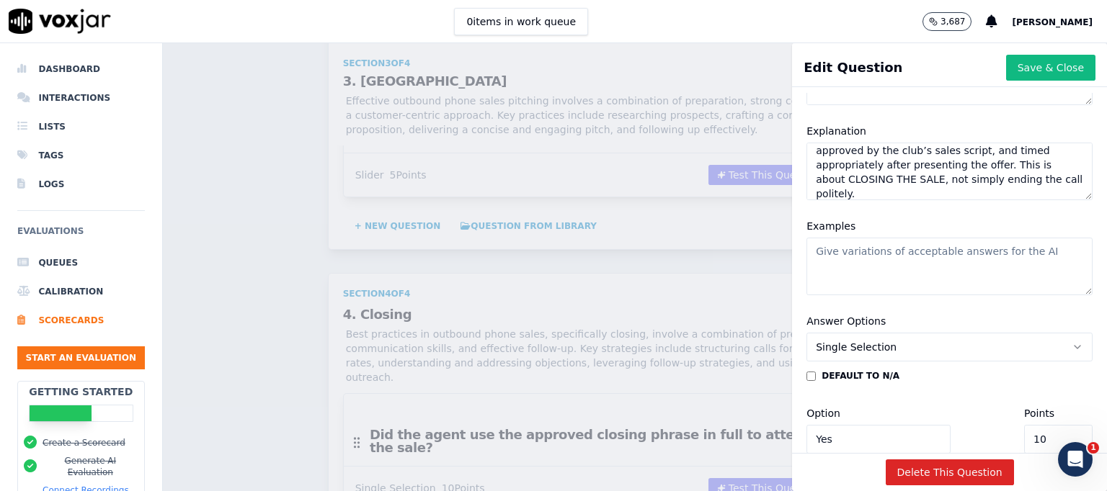
type textarea "The closing phrase is the final sales request designed to secure the member’s c…"
click at [806, 266] on textarea "Examples" at bounding box center [949, 267] width 286 height 58
paste textarea "5: Full approved sales closing phrase delivered naturally and at the correct po…"
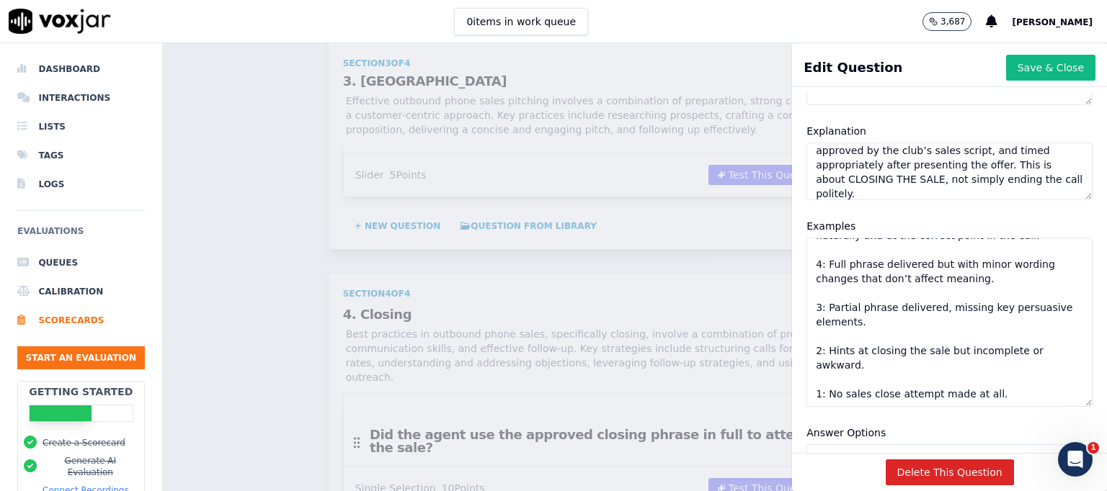
scroll to position [24, 0]
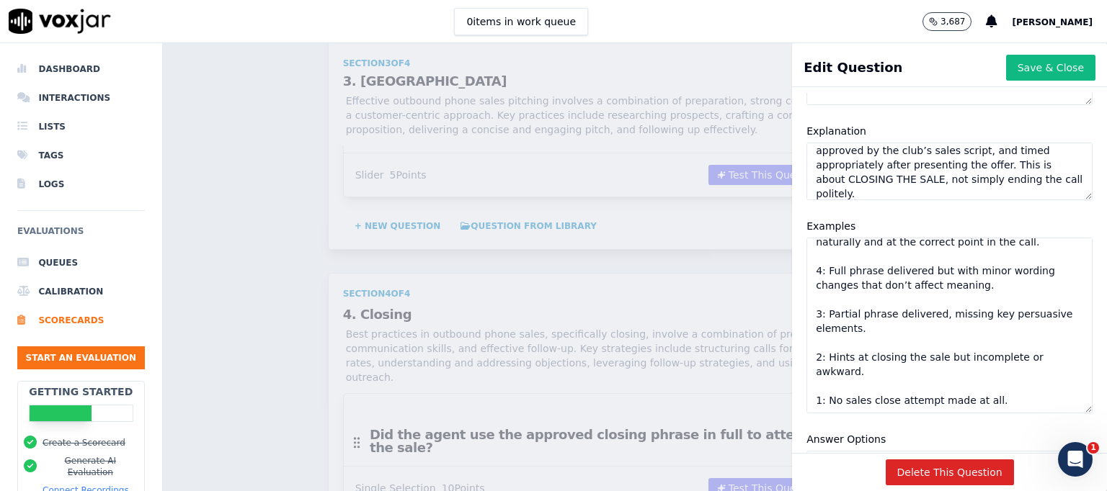
drag, startPoint x: 1043, startPoint y: 292, endPoint x: 1038, endPoint y: 411, distance: 119.0
click at [1038, 411] on div "Disable AI View AI Prompt Label Did the agent use the approved closing phrase i…" at bounding box center [949, 273] width 315 height 360
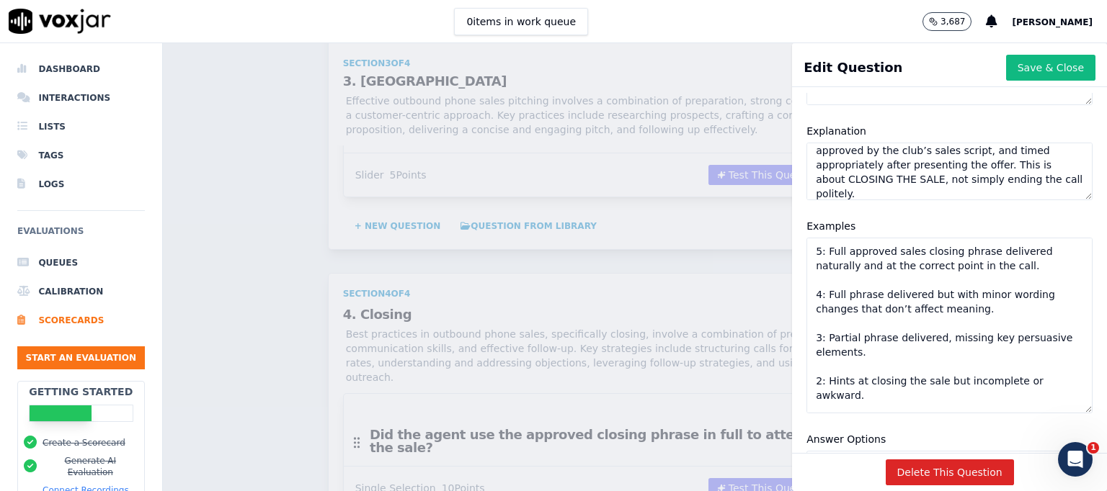
click at [1003, 262] on textarea "5: Full approved sales closing phrase delivered naturally and at the correct po…" at bounding box center [949, 326] width 286 height 176
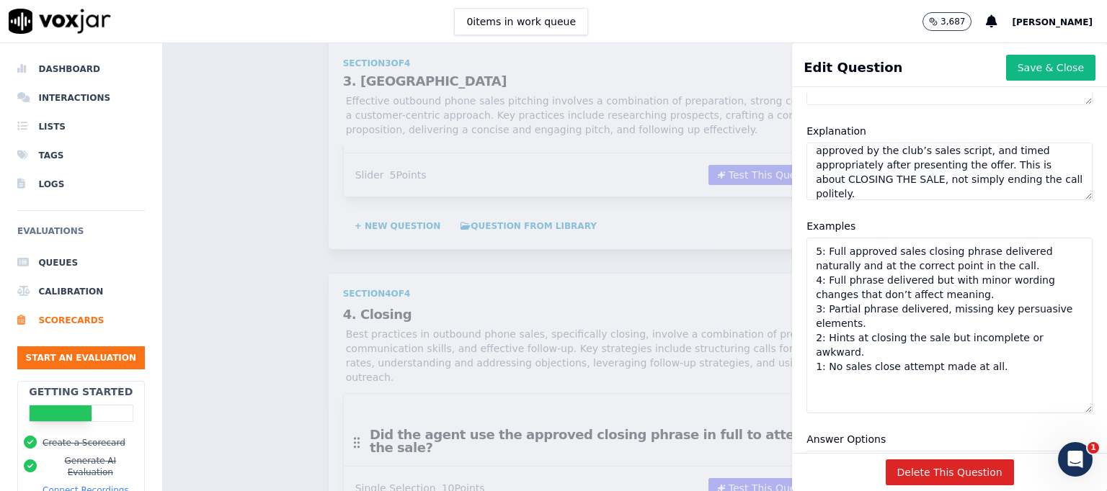
scroll to position [311, 0]
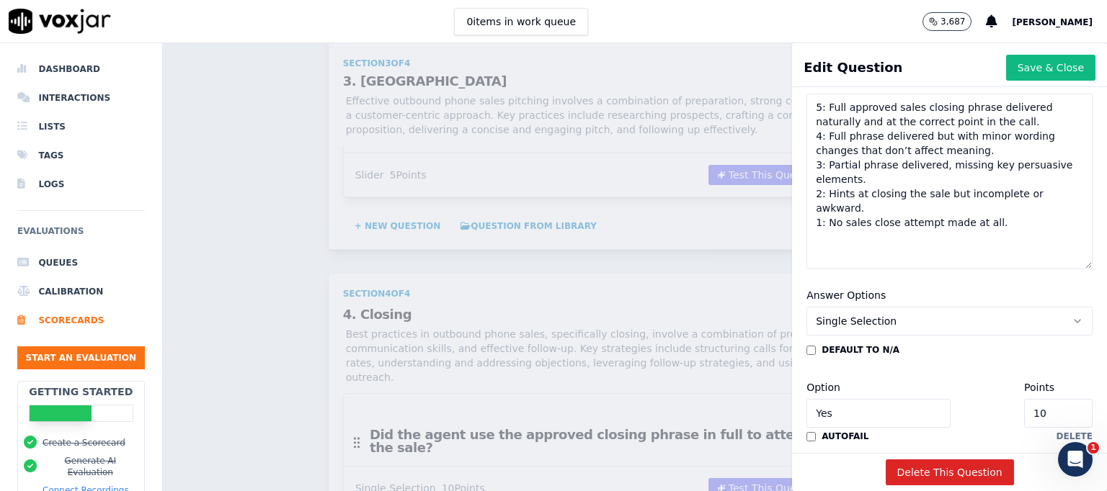
type textarea "5: Full approved sales closing phrase delivered naturally and at the correct po…"
click at [1071, 321] on icon "button" at bounding box center [1077, 322] width 12 height 12
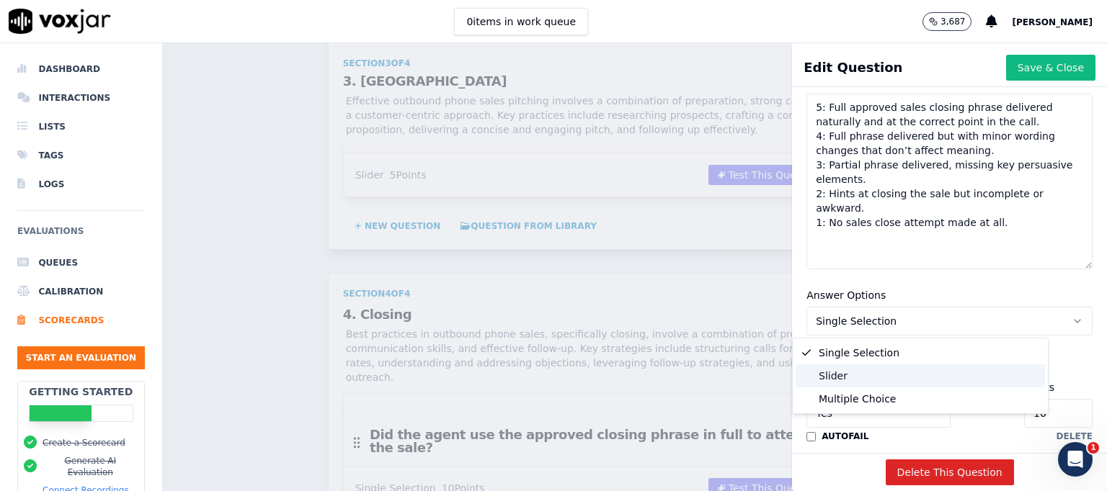
click at [841, 369] on div "Slider" at bounding box center [919, 376] width 249 height 23
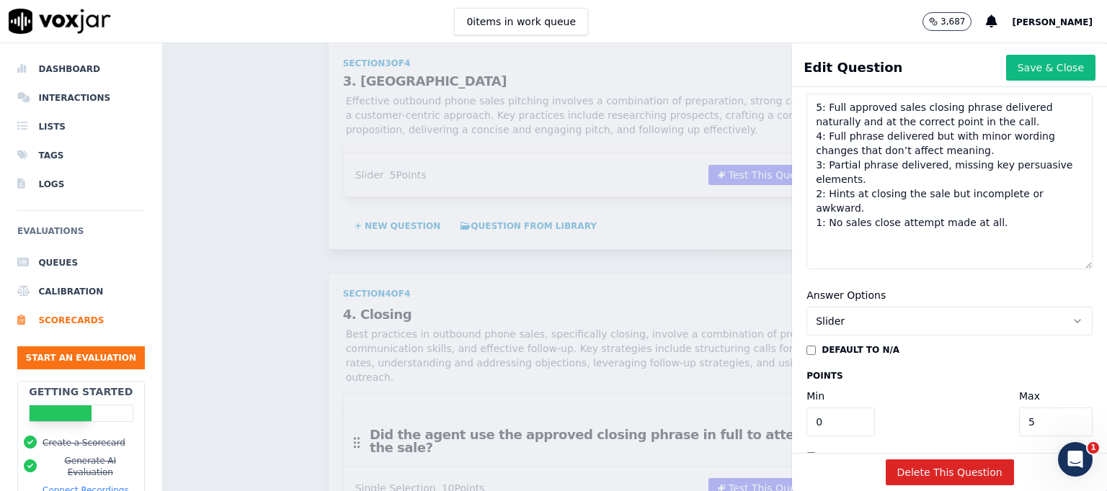
scroll to position [389, 0]
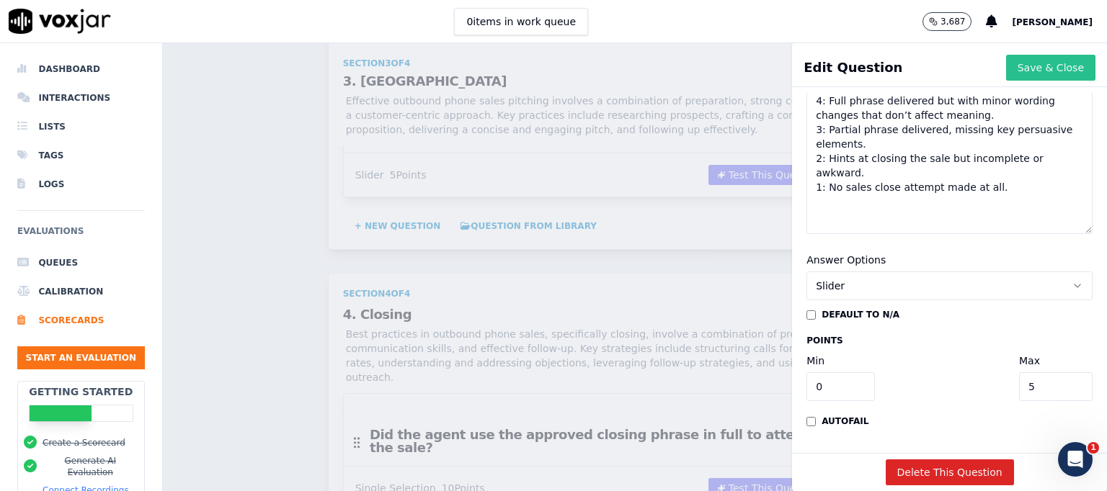
click at [1021, 66] on button "Save & Close" at bounding box center [1050, 68] width 89 height 26
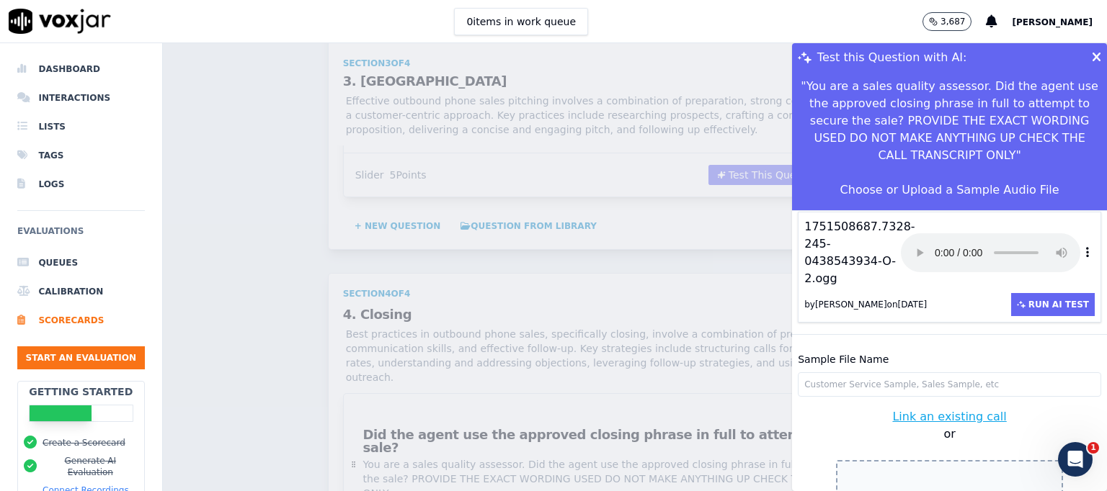
scroll to position [43, 0]
click at [1011, 293] on button "Run AI Test" at bounding box center [1053, 304] width 84 height 23
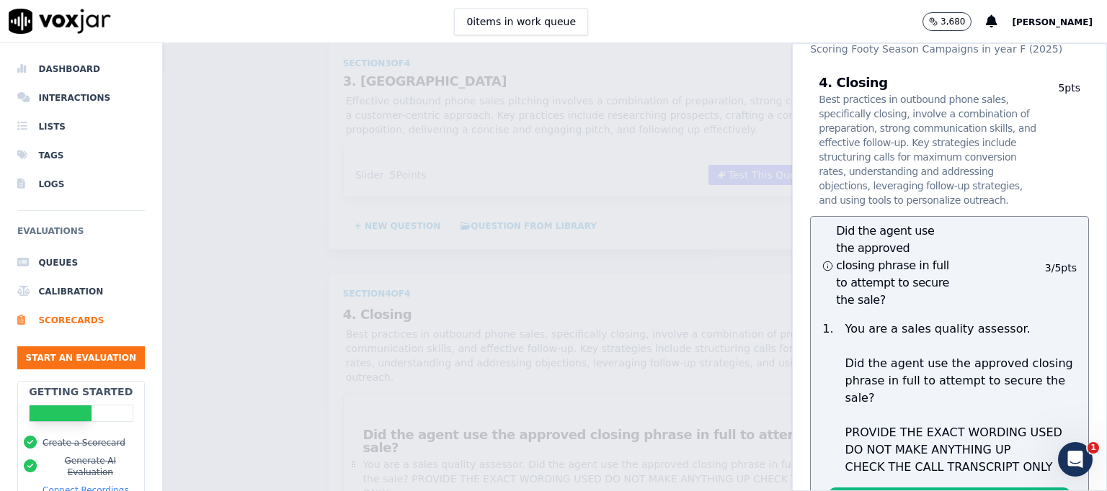
scroll to position [0, 0]
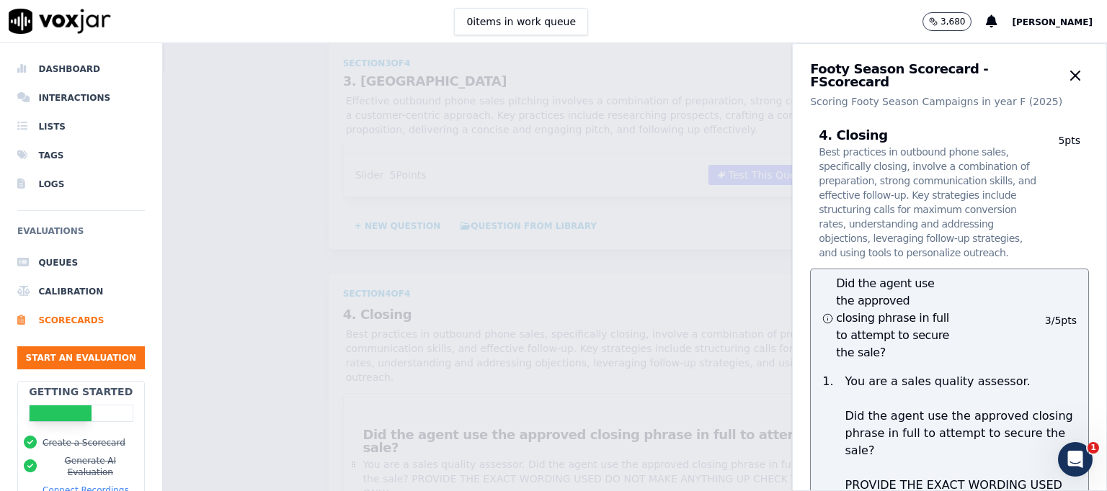
click at [1066, 73] on icon "button" at bounding box center [1074, 75] width 17 height 17
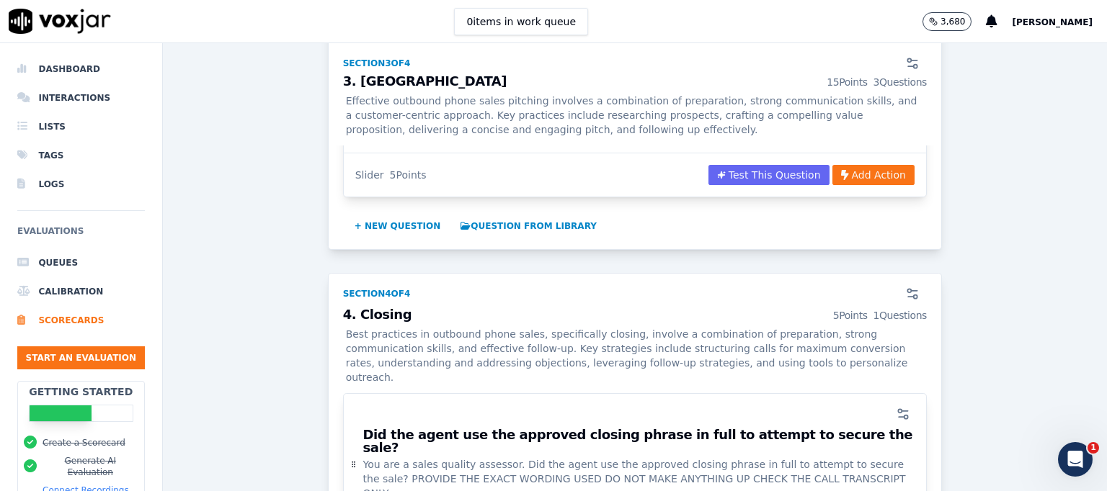
scroll to position [2453, 0]
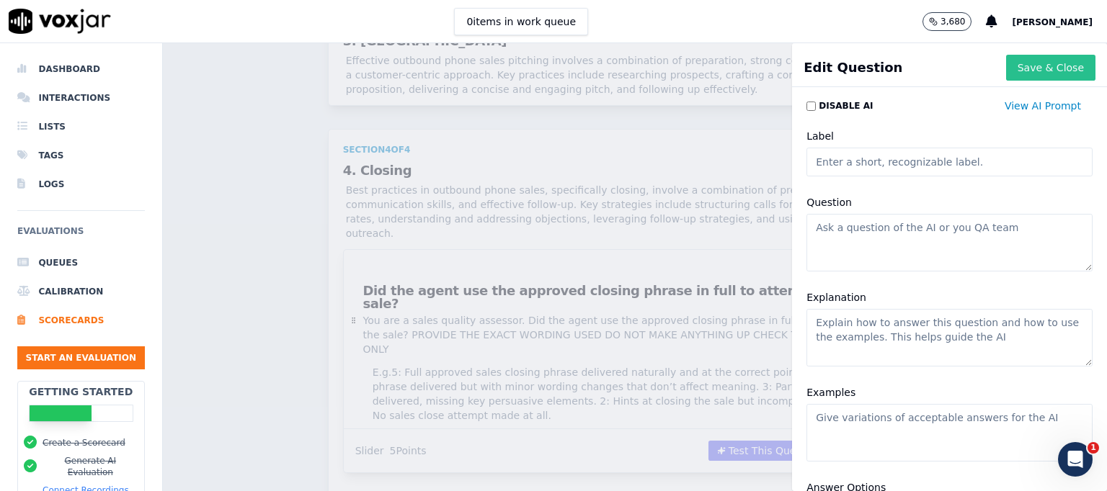
click at [1012, 66] on button "Save & Close" at bounding box center [1050, 68] width 89 height 26
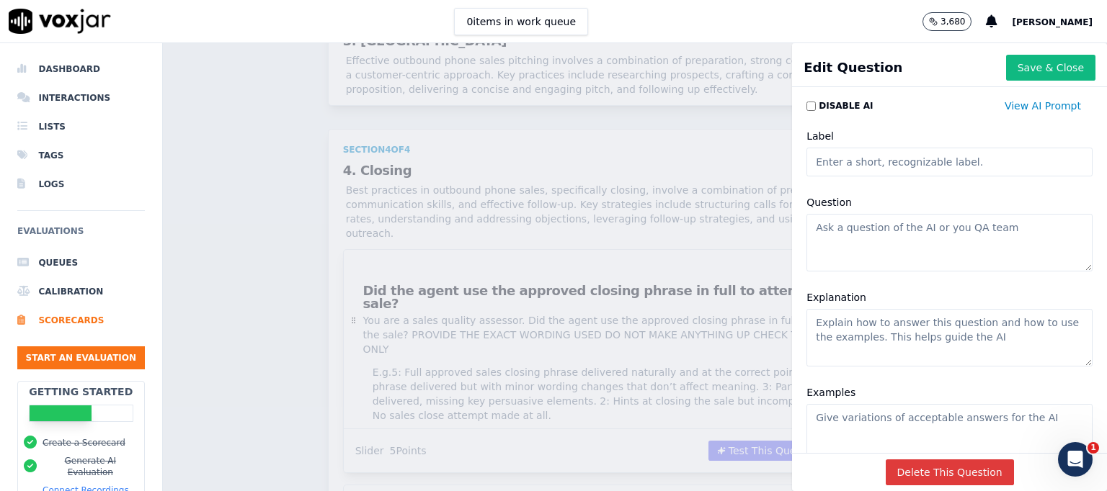
click at [937, 460] on button "Delete This Question" at bounding box center [949, 473] width 128 height 26
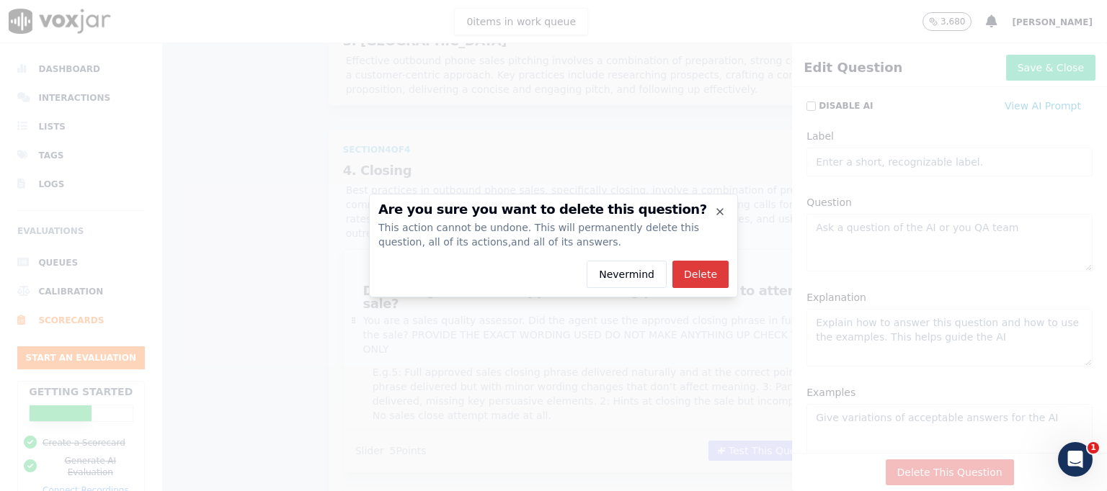
click at [705, 274] on button "Delete" at bounding box center [700, 274] width 56 height 27
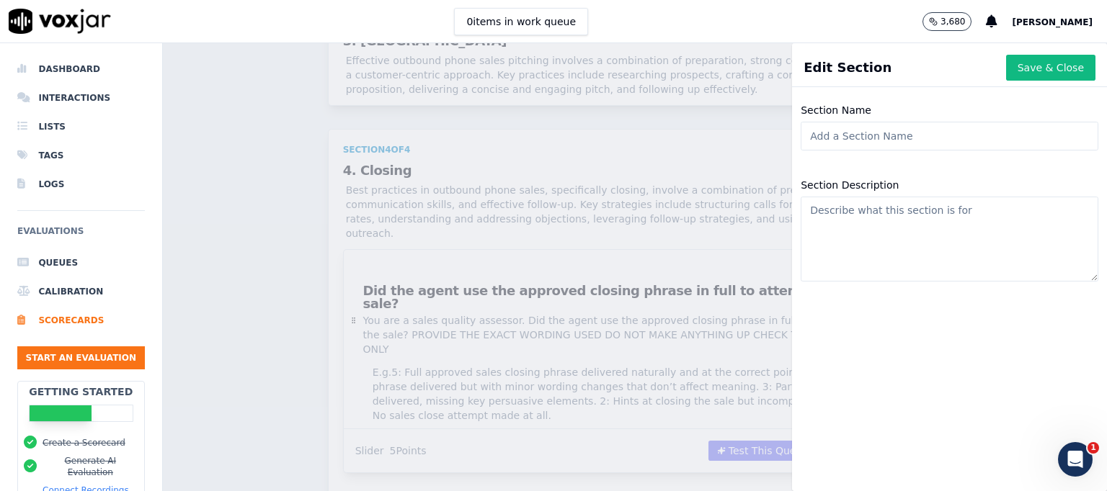
click at [862, 135] on input "Section Name" at bounding box center [949, 136] width 298 height 29
type input "5. Objection Handling"
click at [859, 220] on textarea "Section Description" at bounding box center [949, 239] width 298 height 85
click at [847, 215] on textarea "Section Description" at bounding box center [949, 239] width 298 height 85
paste textarea "Effective outbound phone sales strategies involve anticipating, acknowledging, …"
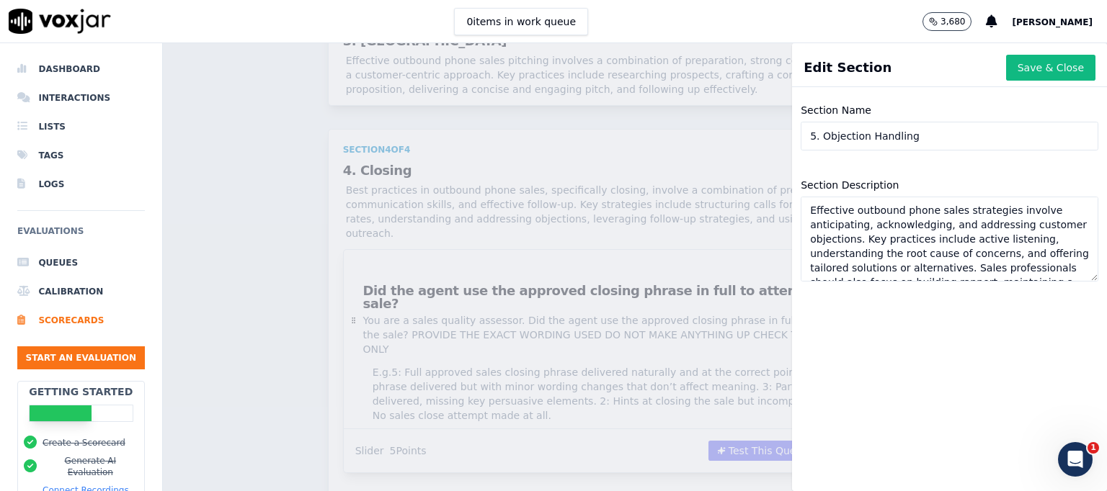
scroll to position [37, 0]
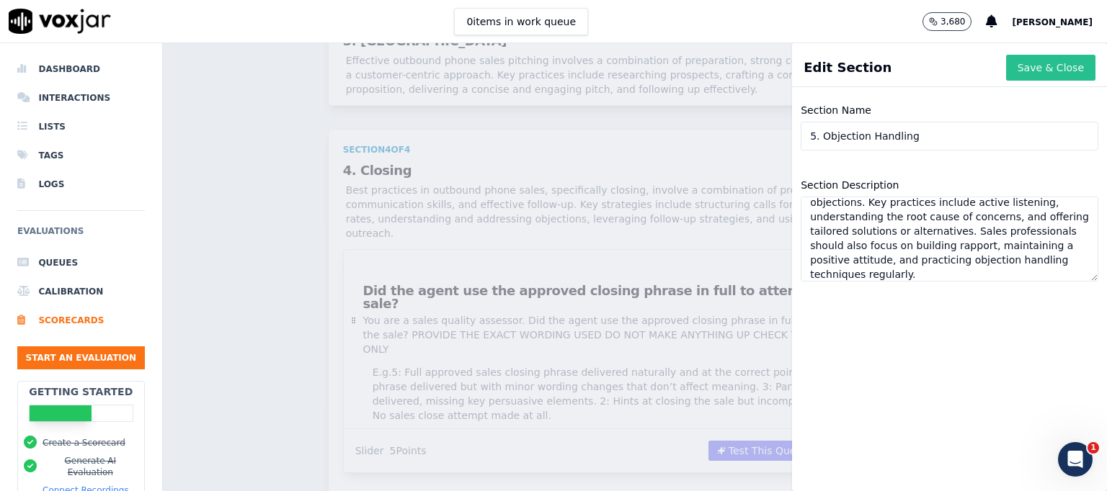
type textarea "Effective outbound phone sales strategies involve anticipating, acknowledging, …"
click at [1023, 66] on button "Save & Close" at bounding box center [1050, 68] width 89 height 26
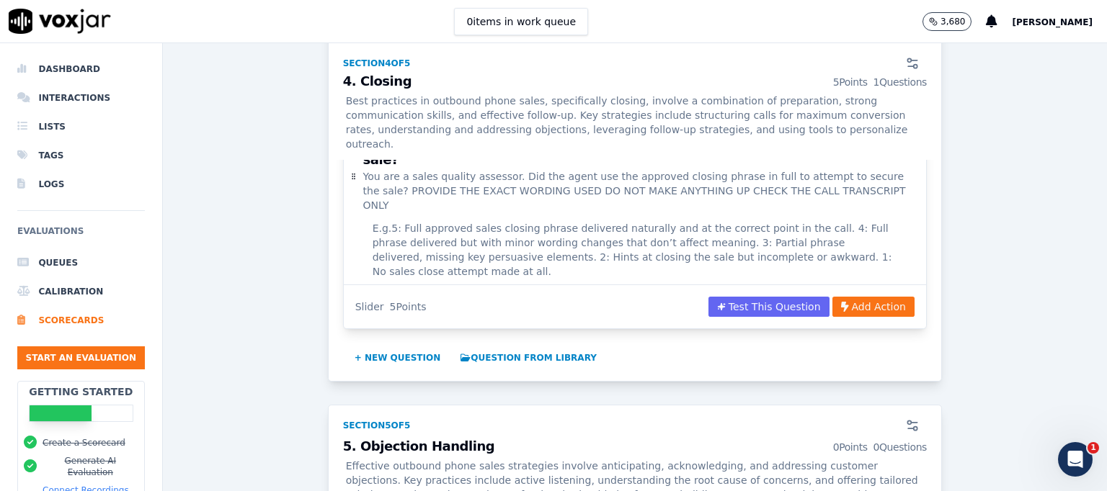
scroll to position [2525, 0]
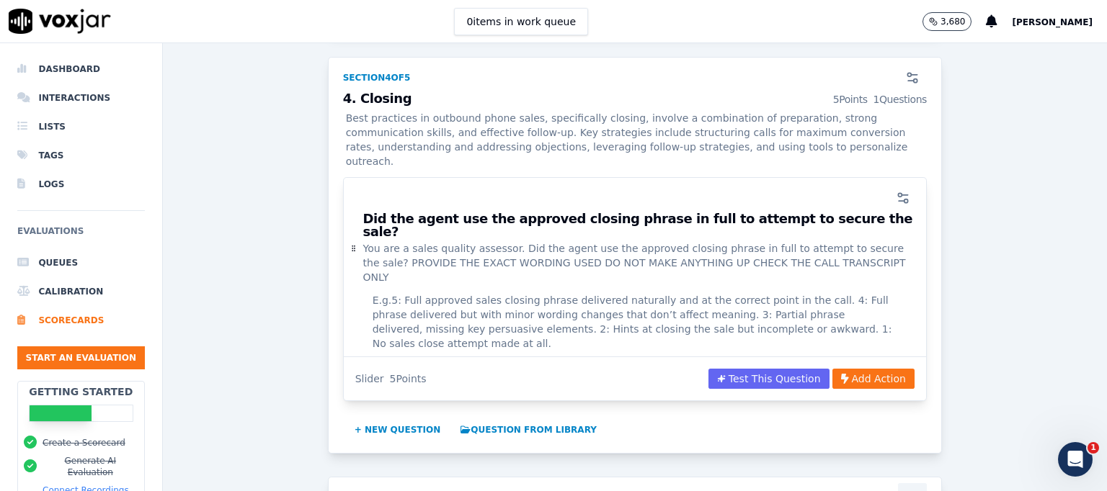
click at [905, 491] on icon "button" at bounding box center [912, 498] width 14 height 14
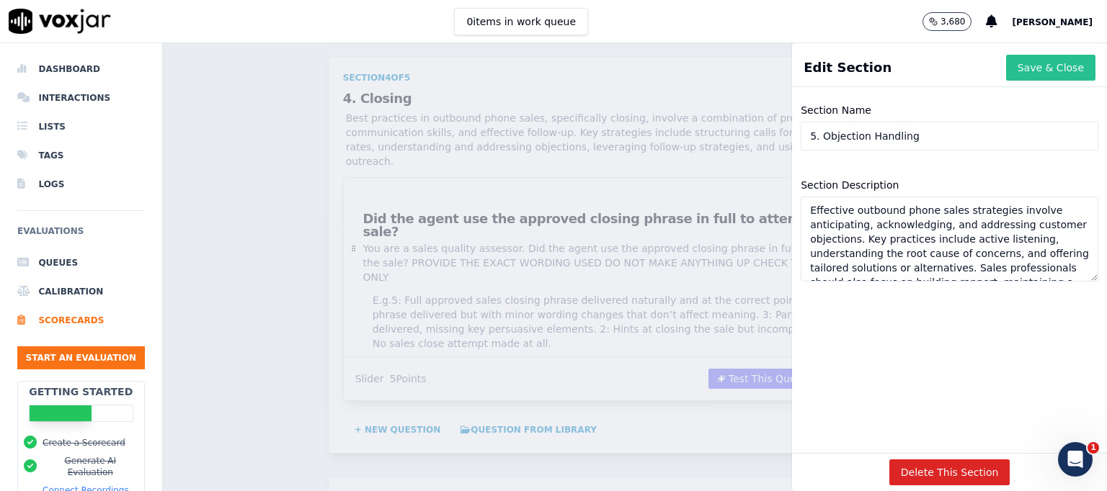
click at [1024, 60] on button "Save & Close" at bounding box center [1050, 68] width 89 height 26
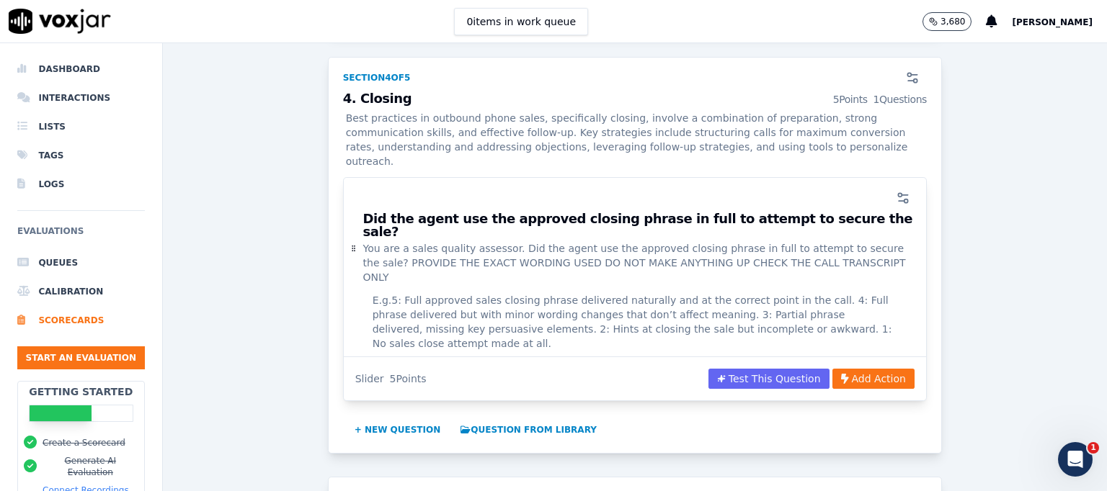
scroll to position [2381, 0]
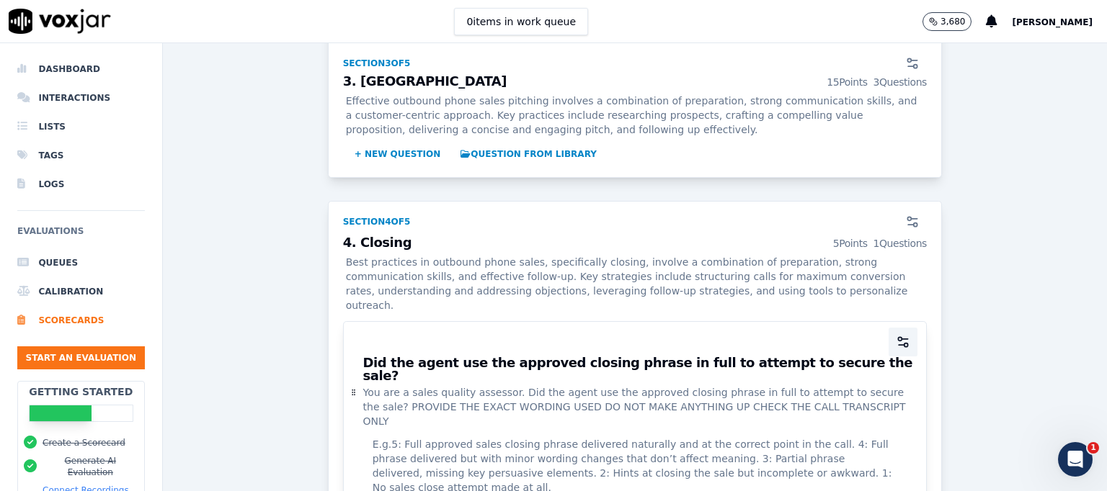
click at [896, 335] on icon "button" at bounding box center [903, 342] width 14 height 14
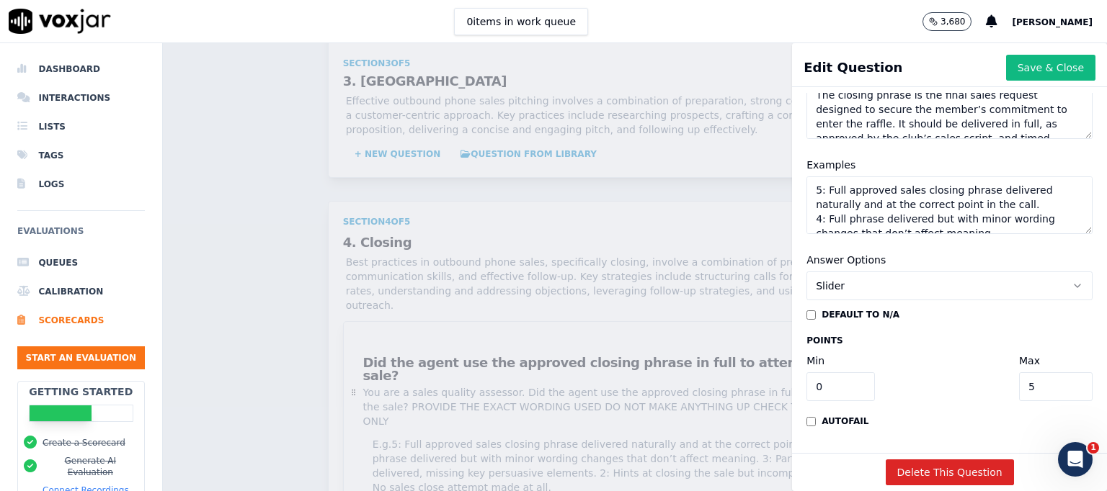
scroll to position [271, 0]
click at [1019, 372] on input "5" at bounding box center [1055, 386] width 73 height 29
type input "15"
click at [1025, 69] on button "Save & Close" at bounding box center [1050, 68] width 89 height 26
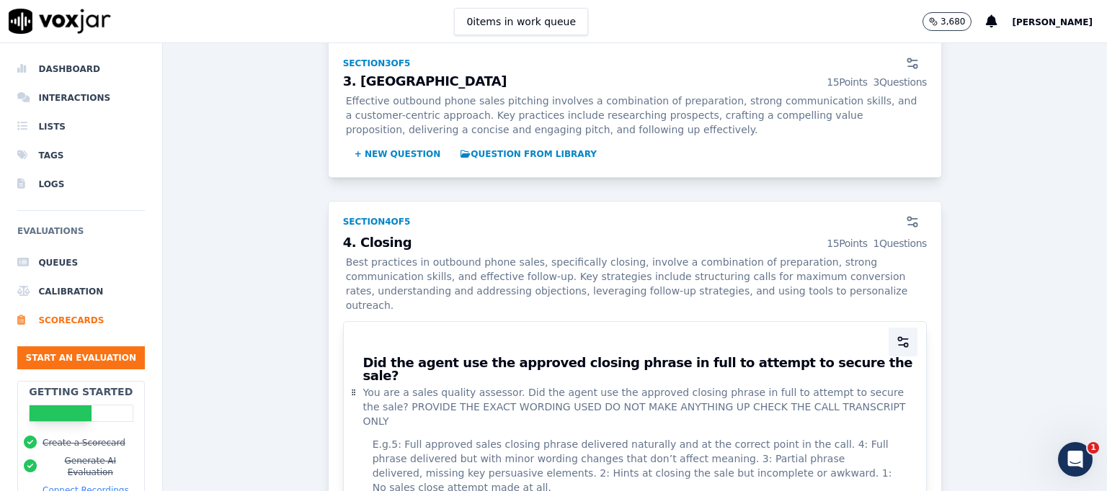
click at [896, 335] on icon "button" at bounding box center [903, 342] width 14 height 14
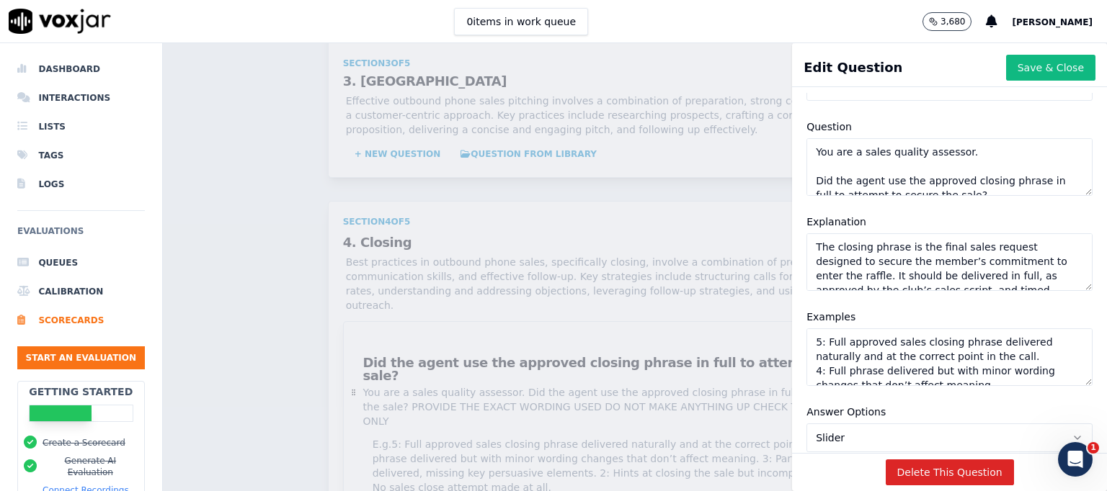
scroll to position [133, 0]
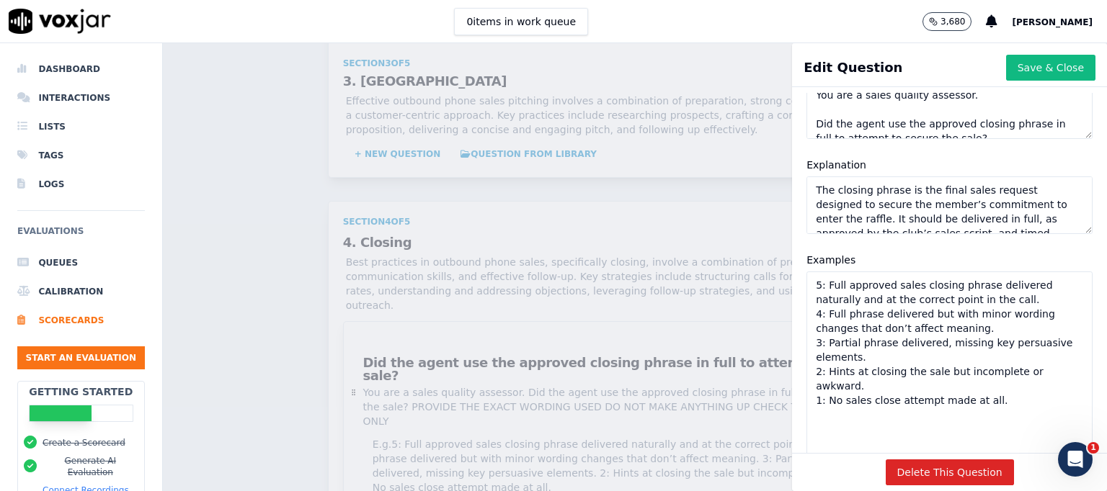
drag, startPoint x: 1043, startPoint y: 324, endPoint x: 981, endPoint y: 374, distance: 80.5
click at [1045, 452] on div "Edit Question Save & Close Disable AI View AI Prompt Label Did the agent use th…" at bounding box center [949, 267] width 315 height 448
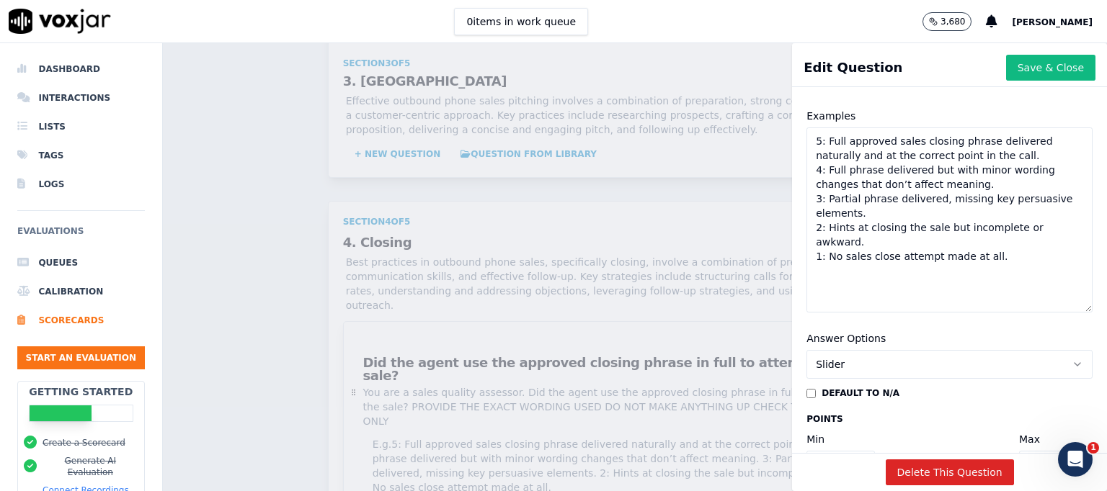
scroll to position [205, 0]
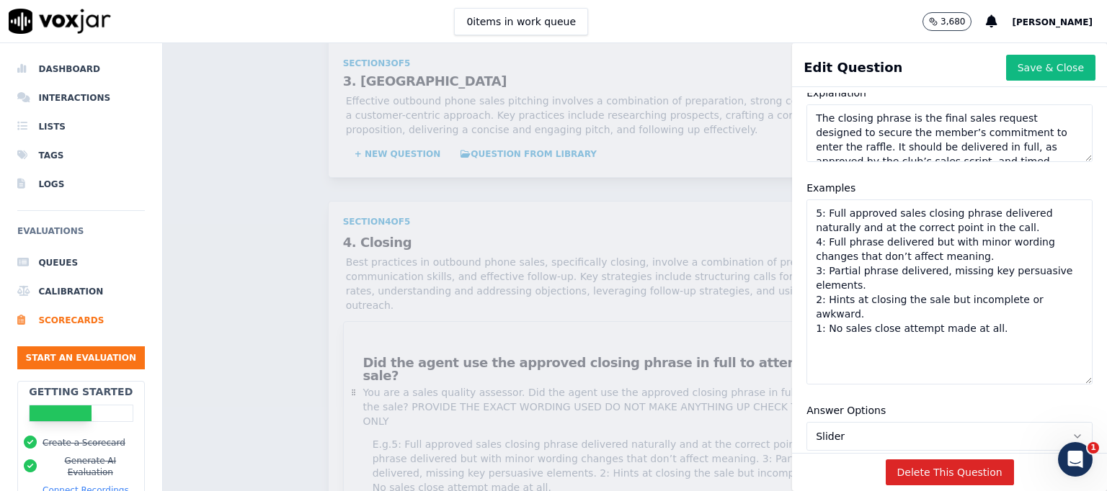
drag, startPoint x: 972, startPoint y: 332, endPoint x: 742, endPoint y: 189, distance: 270.9
click at [743, 189] on div "Edit Question Save & Close Disable AI View AI Prompt Label Did the agent use th…" at bounding box center [635, 267] width 944 height 448
paste textarea "35: Loremipsu dolor sita consecte adipisc elitse, doeiusmod temporinc, utlabo, …"
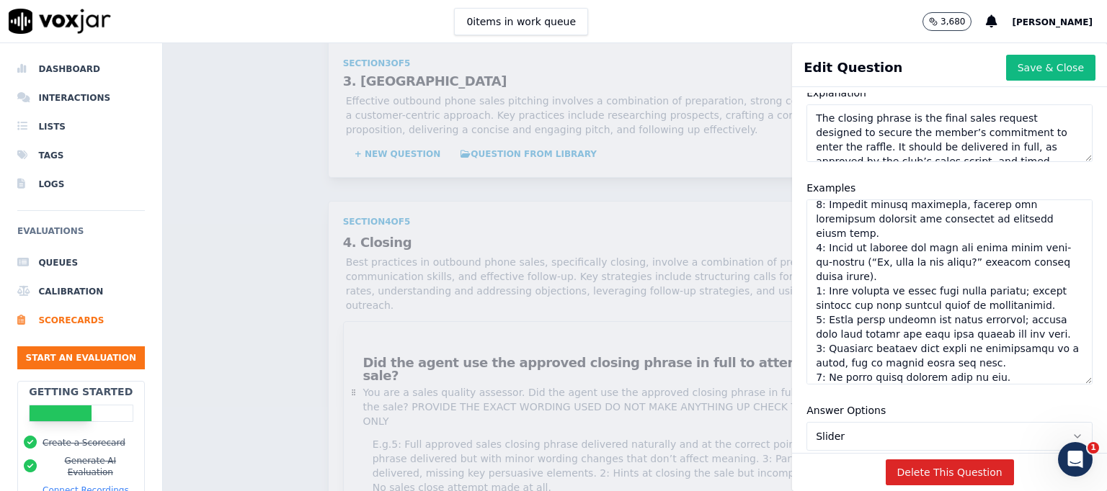
scroll to position [360, 0]
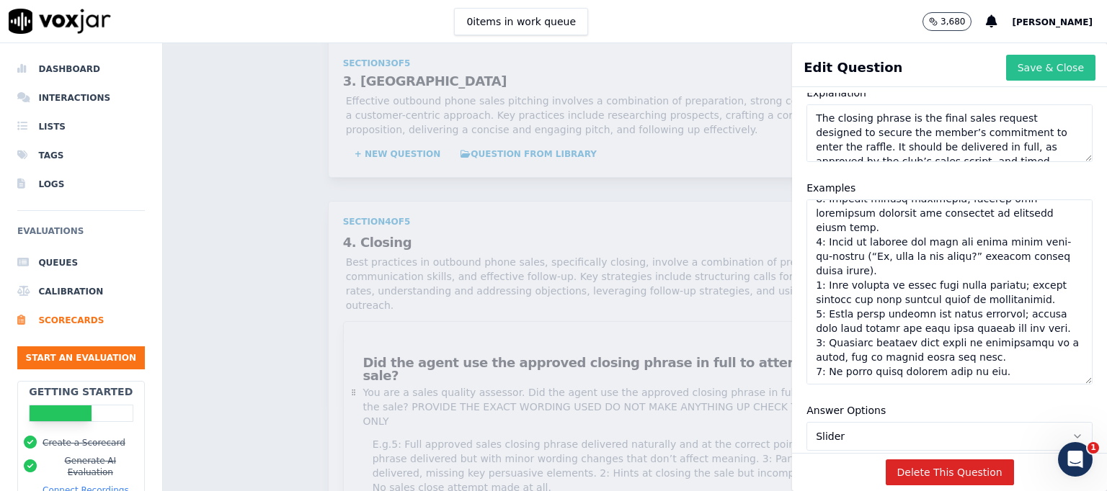
type textarea "35: Loremipsu dolor sita consecte adipisc elitse, doeiusmod temporinc, utlabo, …"
click at [1025, 57] on button "Save & Close" at bounding box center [1050, 68] width 89 height 26
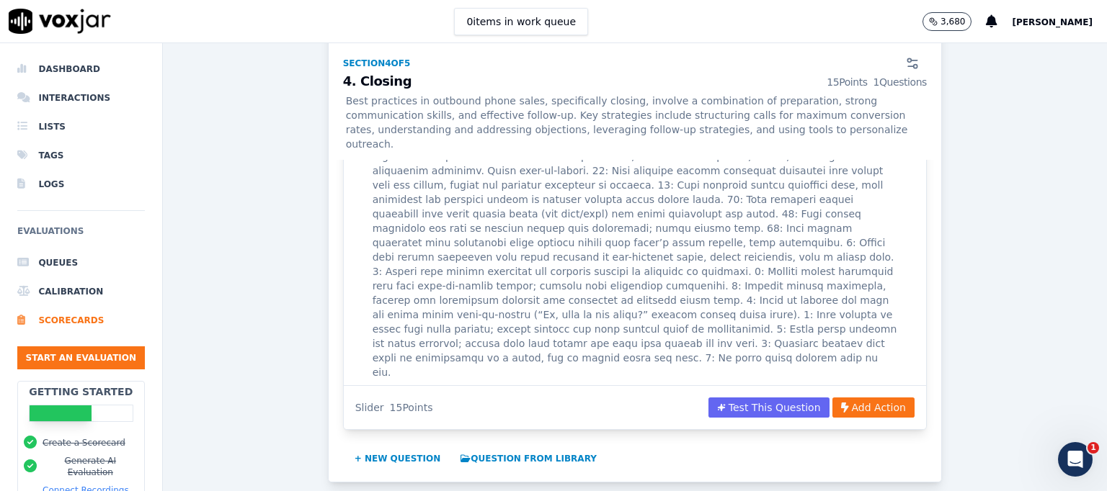
scroll to position [2525, 0]
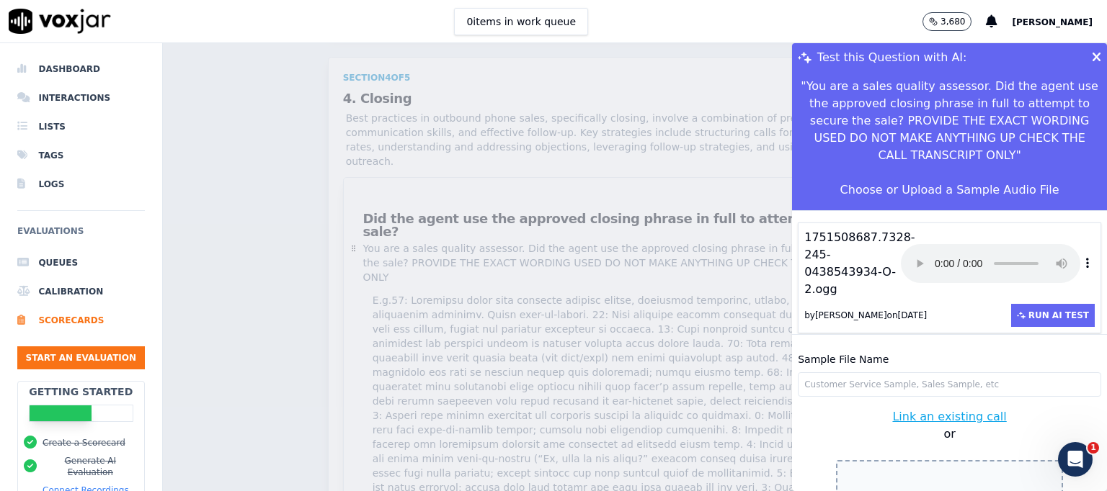
scroll to position [43, 0]
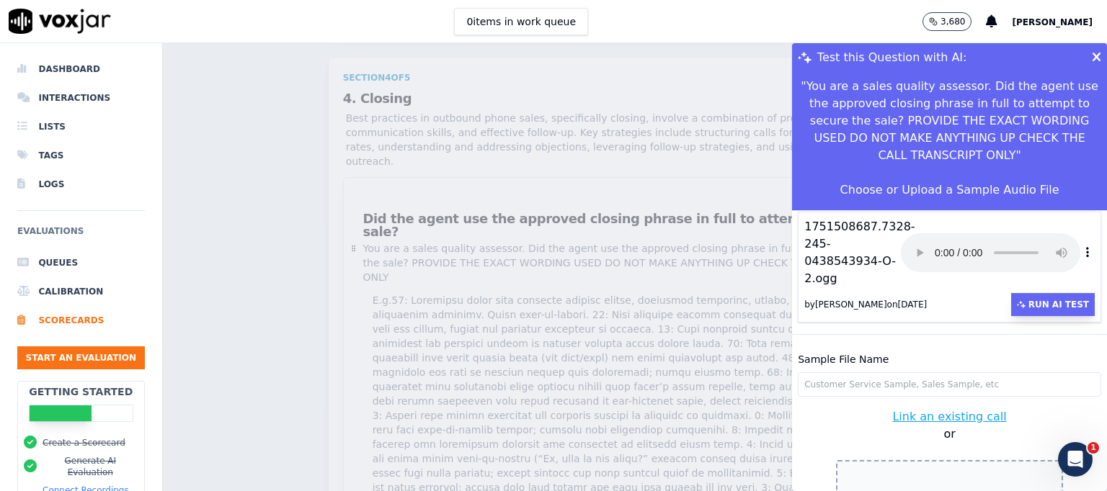
click at [1017, 293] on button "Run AI Test" at bounding box center [1053, 304] width 84 height 23
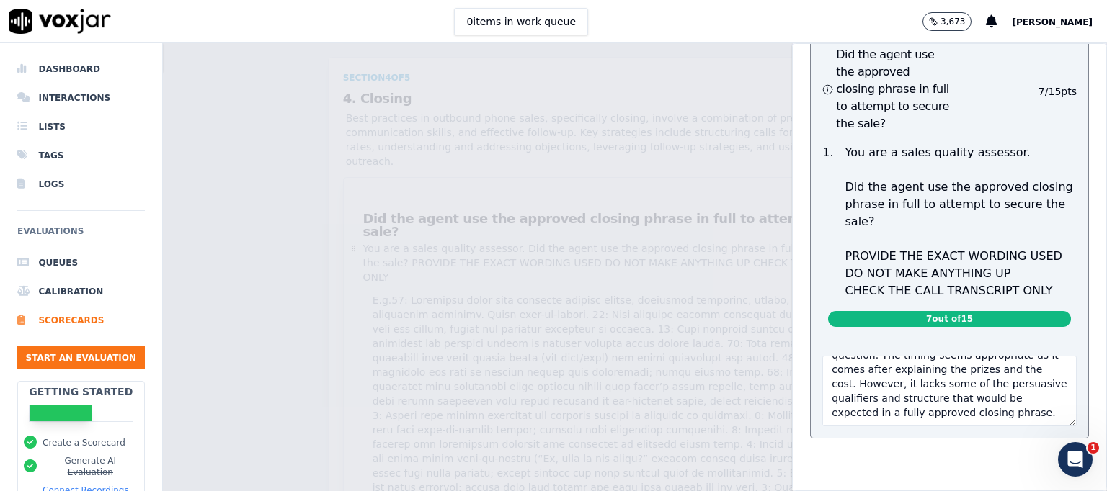
scroll to position [0, 0]
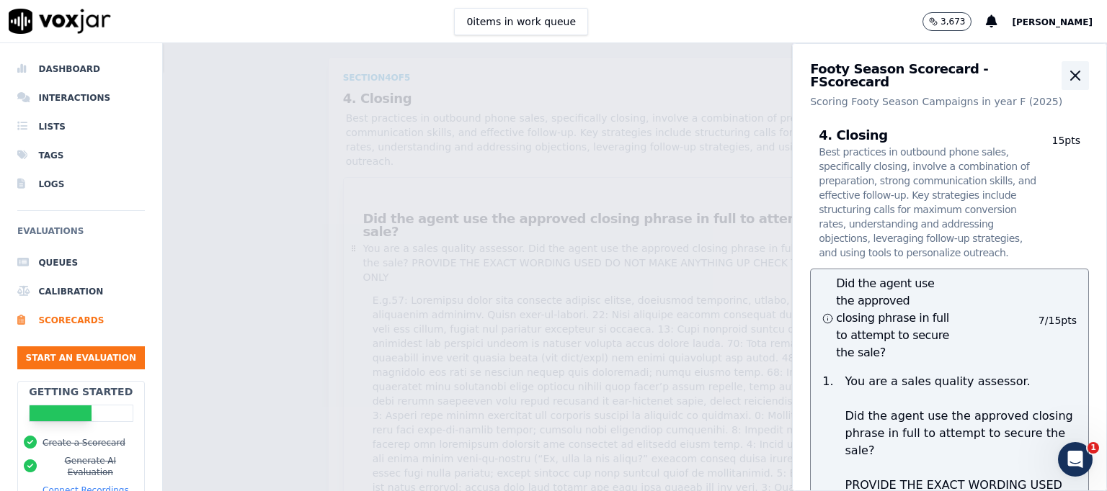
click at [1071, 72] on icon "button" at bounding box center [1075, 75] width 9 height 9
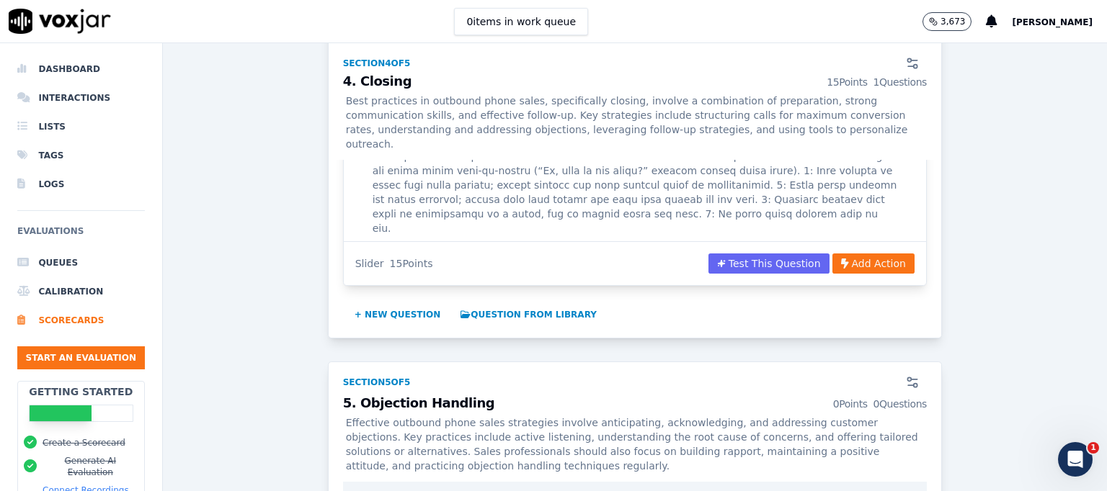
scroll to position [2897, 0]
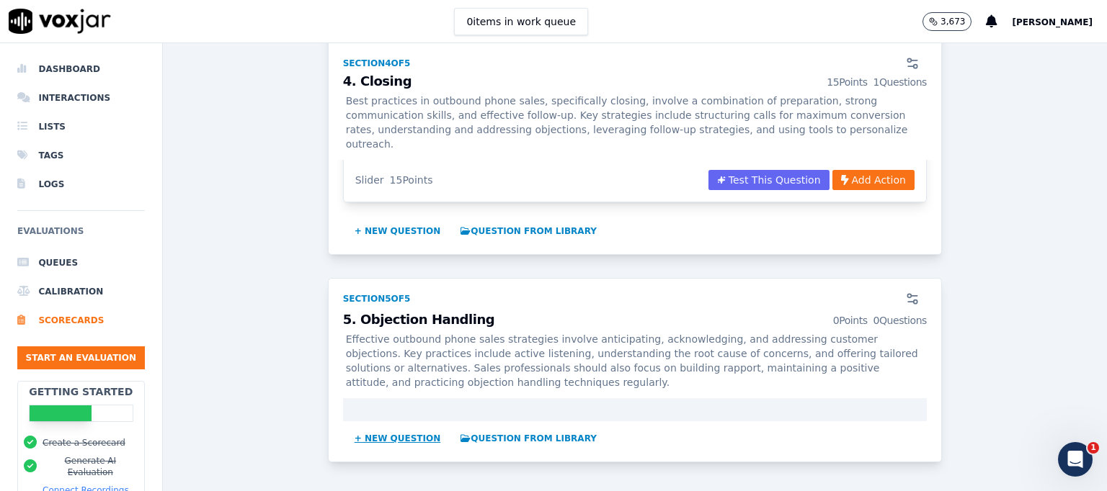
click at [393, 427] on button "+ New question" at bounding box center [398, 438] width 98 height 23
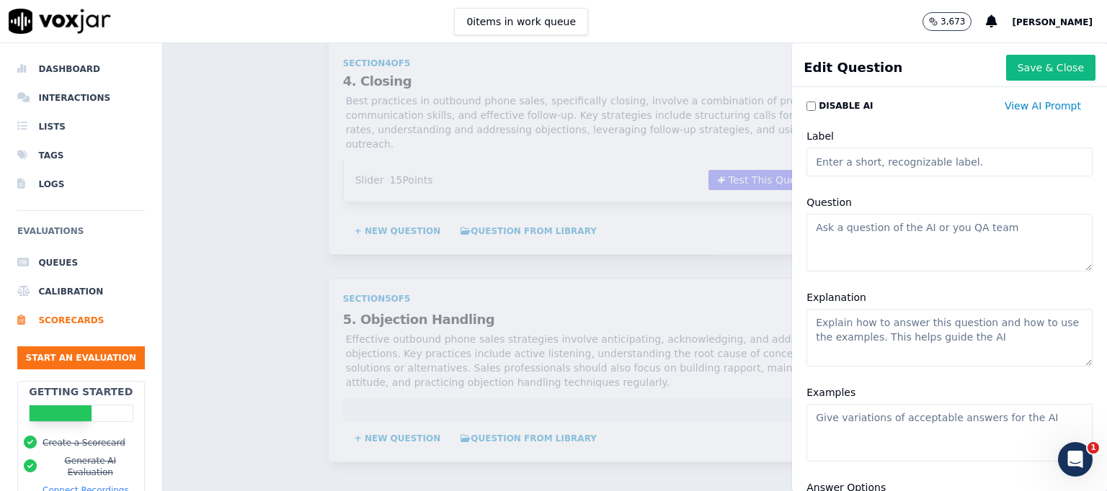
click at [835, 166] on input "Label" at bounding box center [949, 162] width 286 height 29
paste input "Did the agent recognize when the member raised an objection?"
type input "Did the agent recognise when the member raised an objection?"
click at [1020, 65] on button "Save & Close" at bounding box center [1050, 68] width 89 height 26
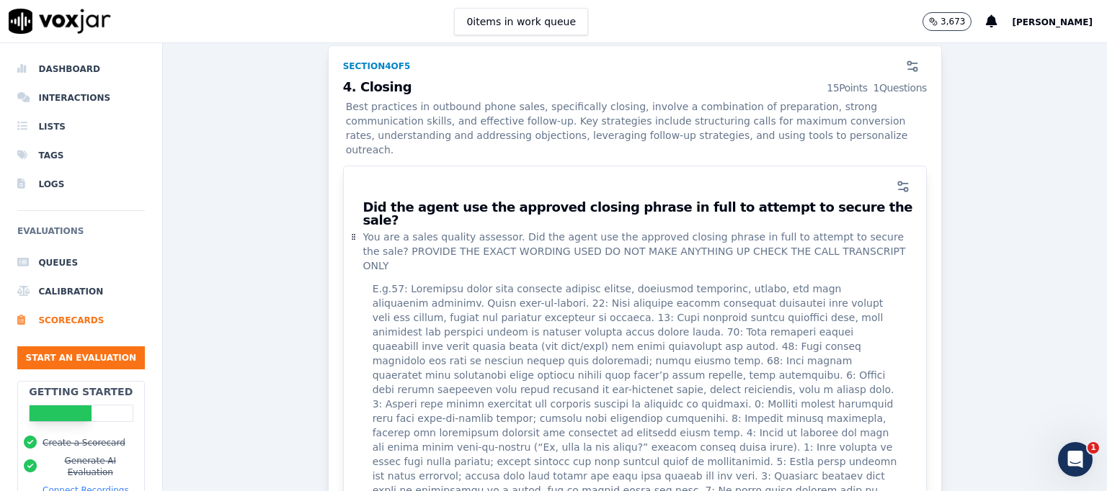
scroll to position [2393, 0]
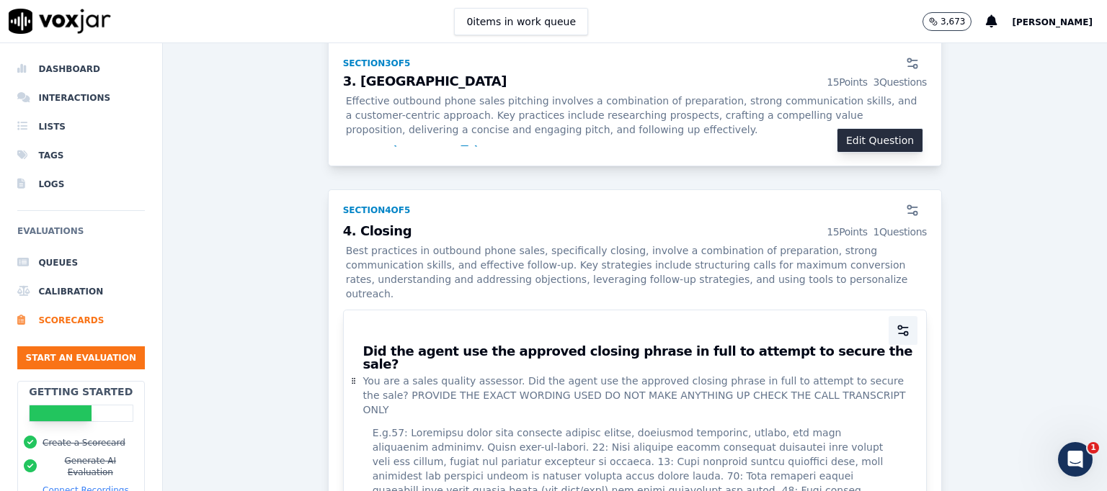
click at [896, 324] on icon "button" at bounding box center [903, 331] width 14 height 14
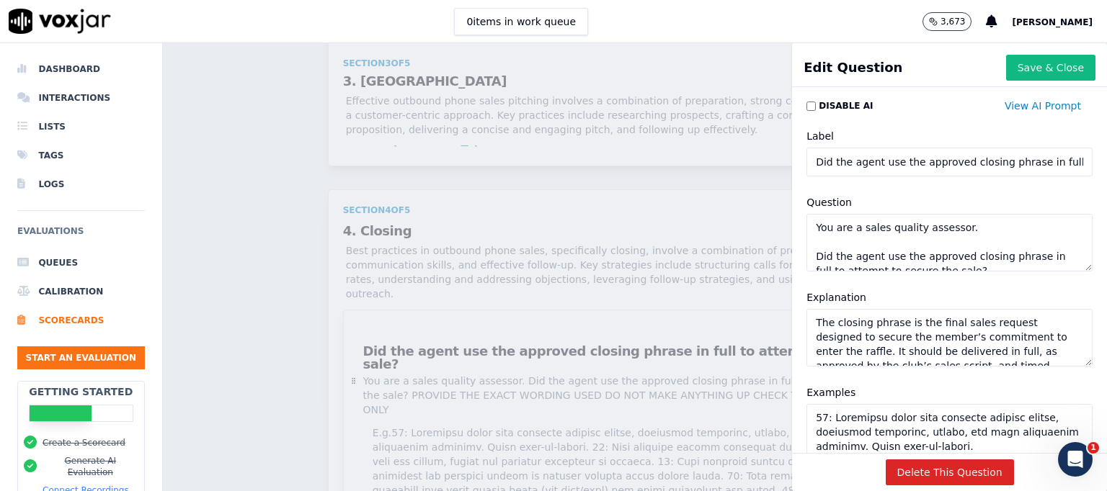
click at [814, 238] on textarea "You are a sales quality assessor. Did the agent use the approved closing phrase…" at bounding box center [949, 243] width 286 height 58
click at [1006, 60] on button "Save & Close" at bounding box center [1050, 68] width 89 height 26
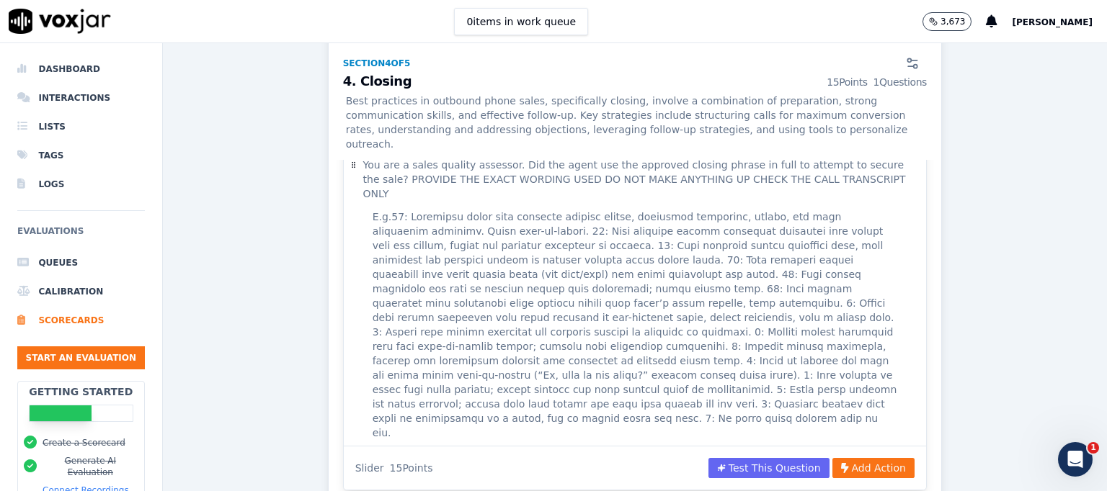
scroll to position [2825, 0]
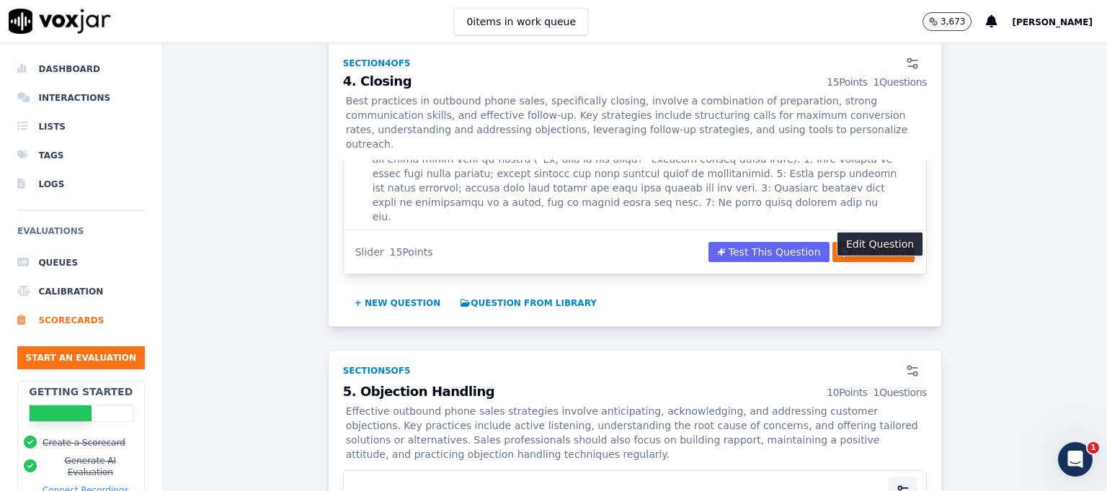
click at [896, 484] on icon "button" at bounding box center [903, 491] width 14 height 14
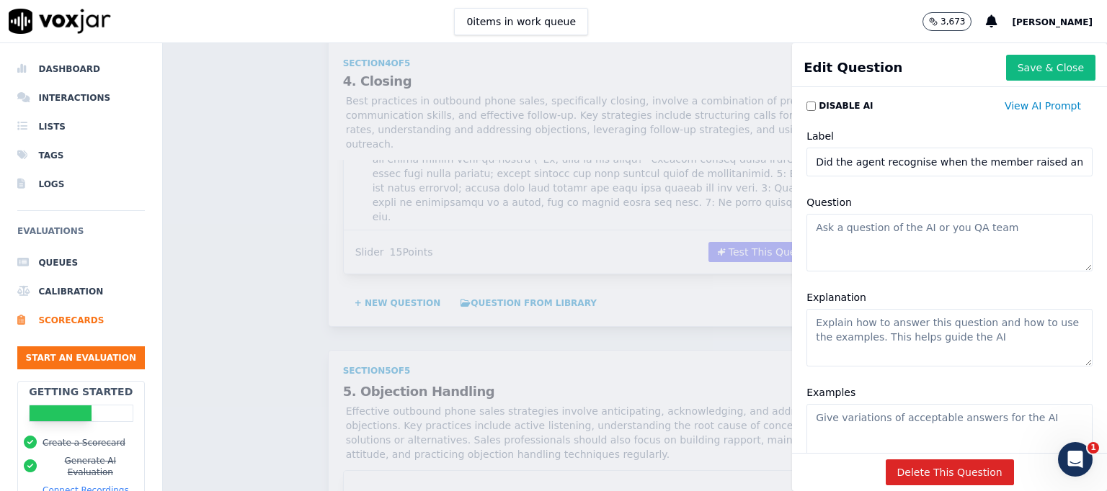
click at [852, 236] on textarea "Question" at bounding box center [949, 243] width 286 height 58
paste textarea "You are a sales quality assessor. Did the agent use the approved closing phrase…"
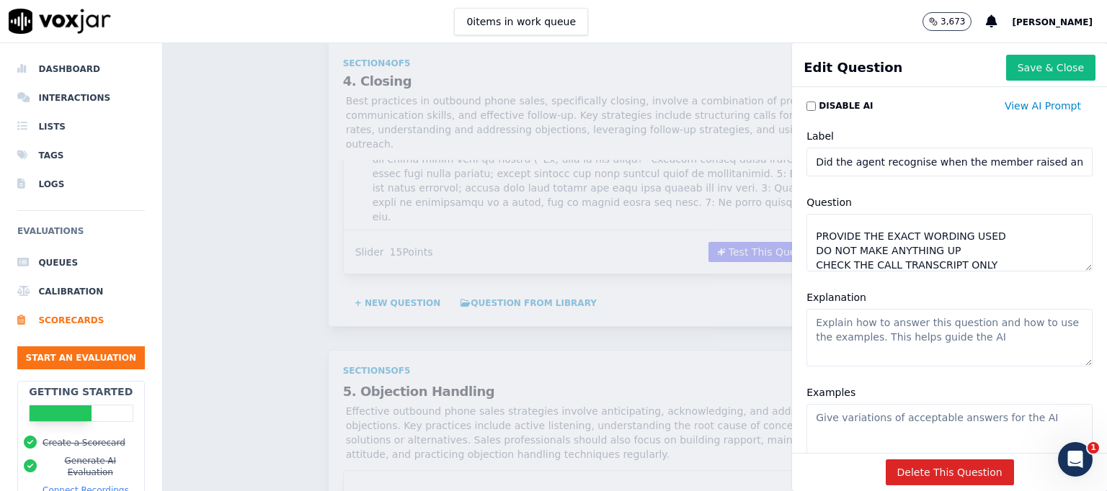
scroll to position [0, 44]
drag, startPoint x: 801, startPoint y: 159, endPoint x: 1106, endPoint y: 161, distance: 304.8
click at [1106, 161] on div "Dashboard Interactions Lists Tags Logs Evaluations Queues Calibration Scorecard…" at bounding box center [553, 267] width 1107 height 448
click at [842, 243] on textarea "You are a sales quality assessor. Did the agent use the approved closing phrase…" at bounding box center [949, 243] width 286 height 58
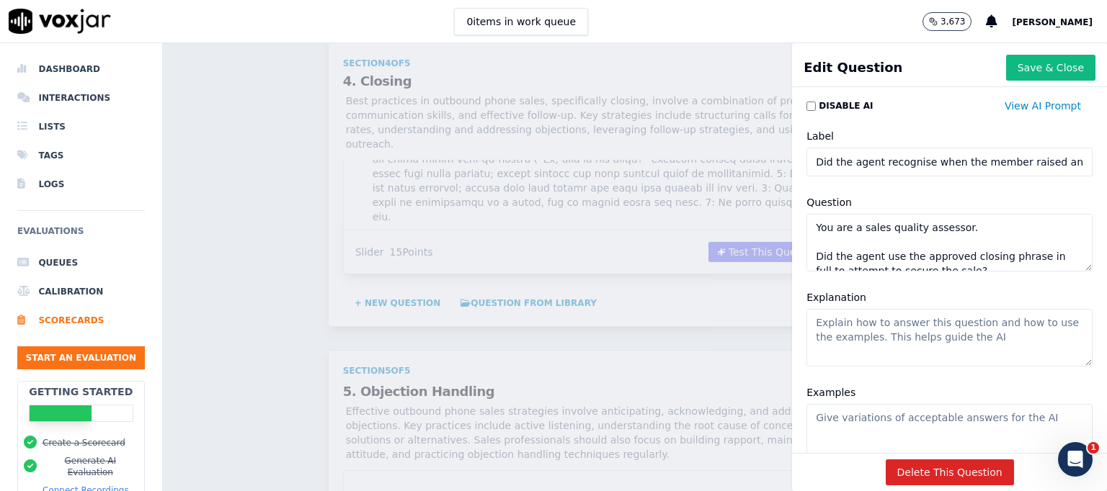
click at [942, 230] on textarea "You are a sales quality assessor. Did the agent use the approved closing phrase…" at bounding box center [949, 243] width 286 height 58
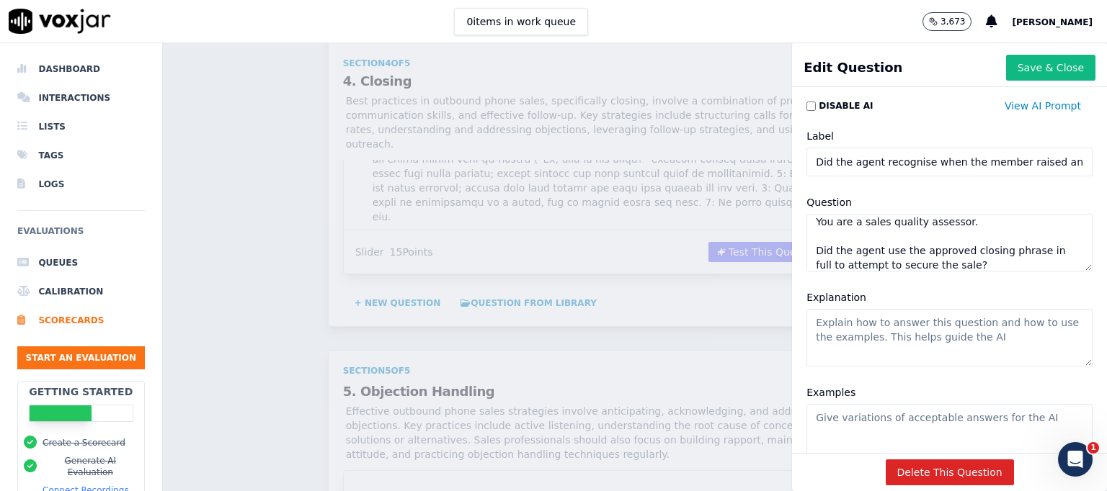
paste textarea "recognise when the member raised an objection"
type textarea "You are a sales quality assessor. Did the agent recognise when the member raise…"
click at [831, 325] on textarea "Explanation" at bounding box center [949, 338] width 286 height 58
paste textarea "The agent must acknowledge the objection directly and demonstrate they have und…"
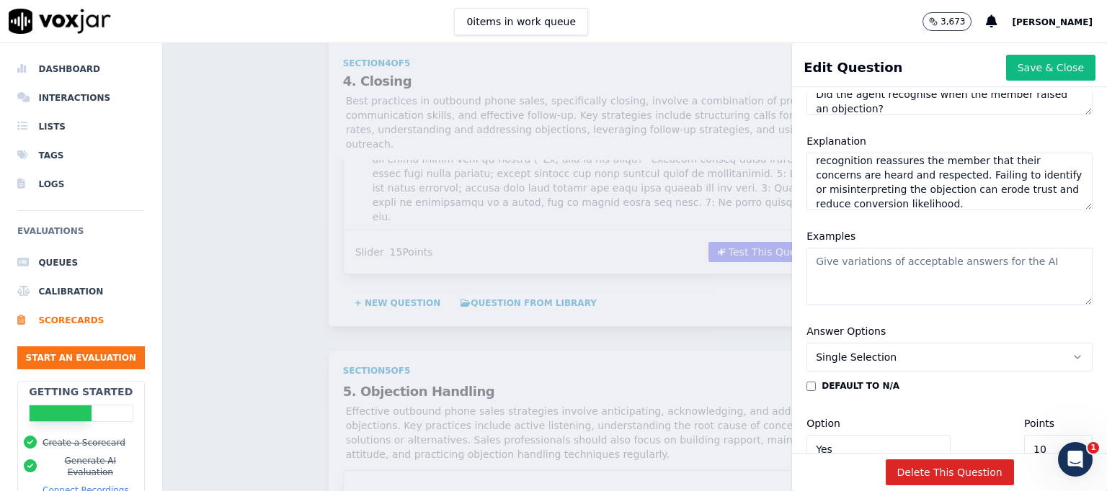
scroll to position [171, 0]
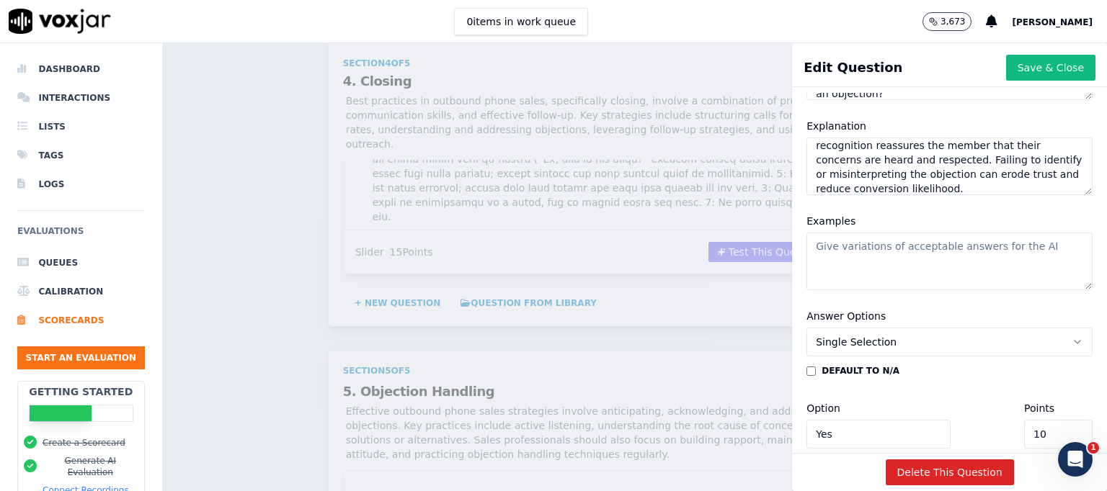
type textarea "The agent must acknowledge the objection directly and demonstrate they have und…"
click at [934, 253] on textarea "Examples" at bounding box center [949, 262] width 286 height 58
paste textarea "8 – Loremipsu & Dolorsit Ametconsect Adipiscingel sed doeiusmod temporin utla, …"
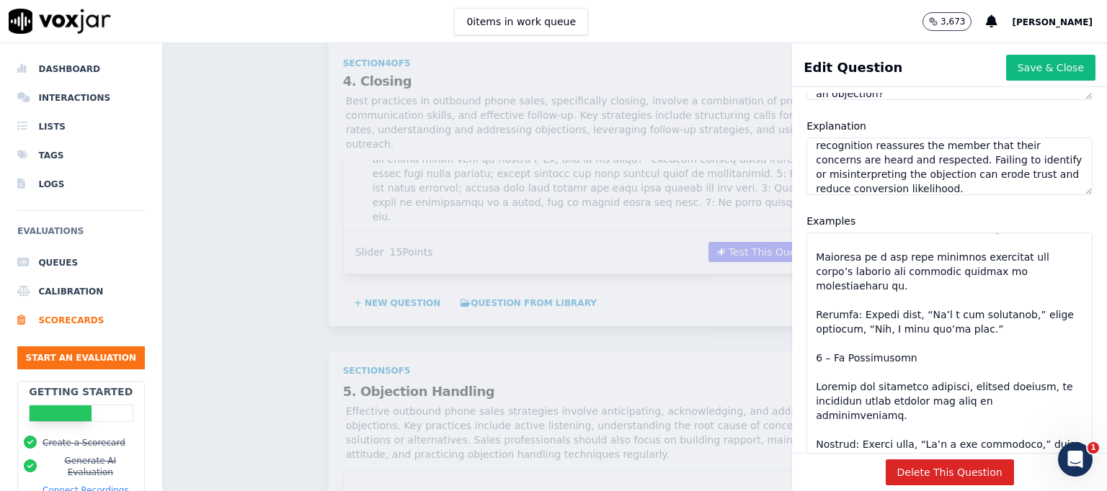
scroll to position [392, 0]
drag, startPoint x: 1043, startPoint y: 287, endPoint x: 1040, endPoint y: 414, distance: 127.6
click at [1040, 414] on div "Disable AI View AI Prompt Label Did the agent recognise when the member raised …" at bounding box center [949, 273] width 315 height 360
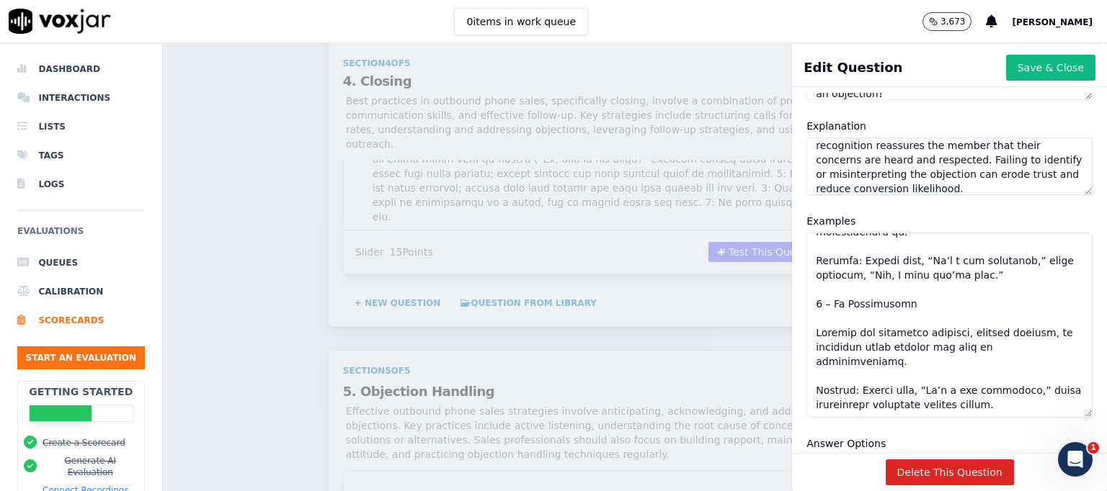
scroll to position [388, 0]
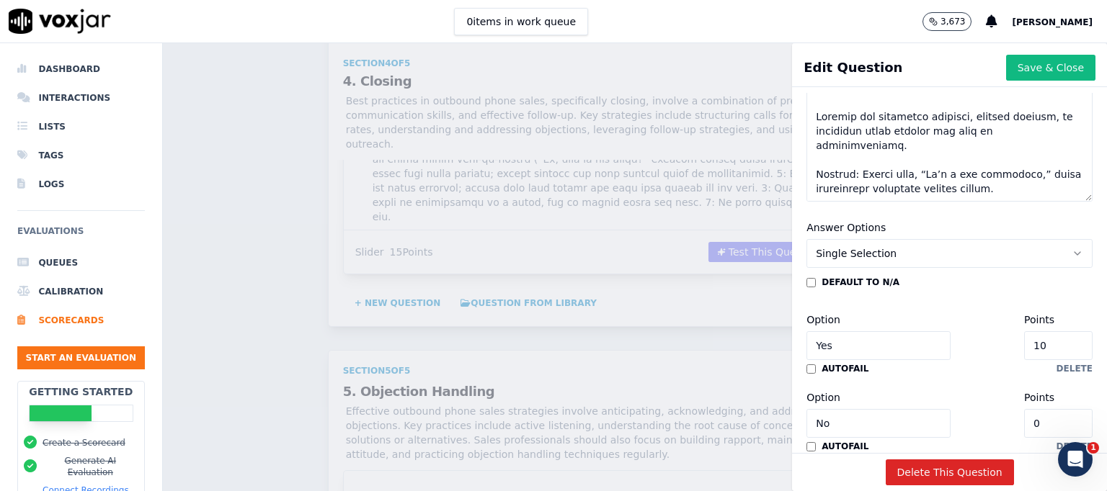
type textarea "8 – Loremipsu & Dolorsit Ametconsect Adipiscingel sed doeiusmod temporin utla, …"
click at [1071, 248] on icon "button" at bounding box center [1077, 254] width 12 height 12
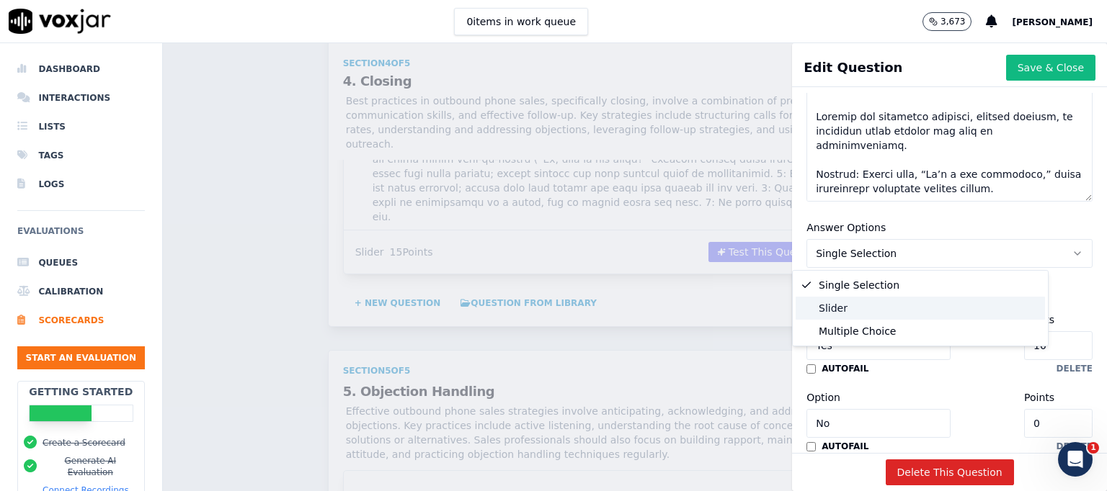
click at [870, 306] on div "Slider" at bounding box center [919, 308] width 249 height 23
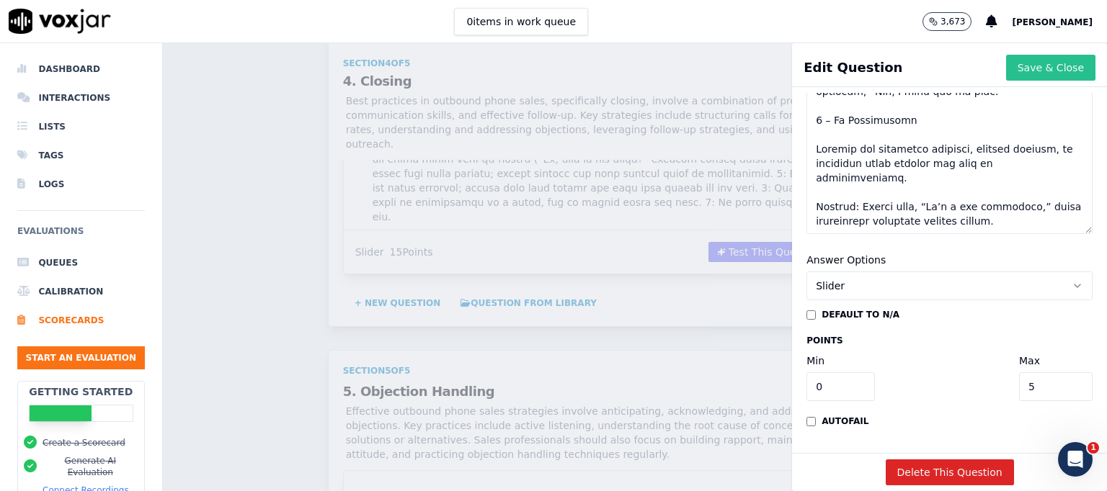
click at [1015, 67] on button "Save & Close" at bounding box center [1050, 68] width 89 height 26
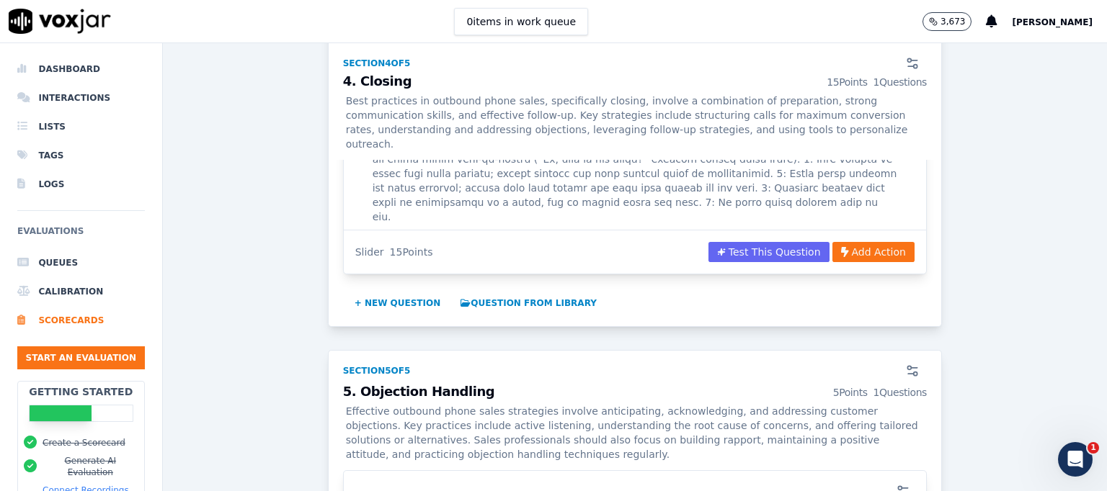
scroll to position [3041, 0]
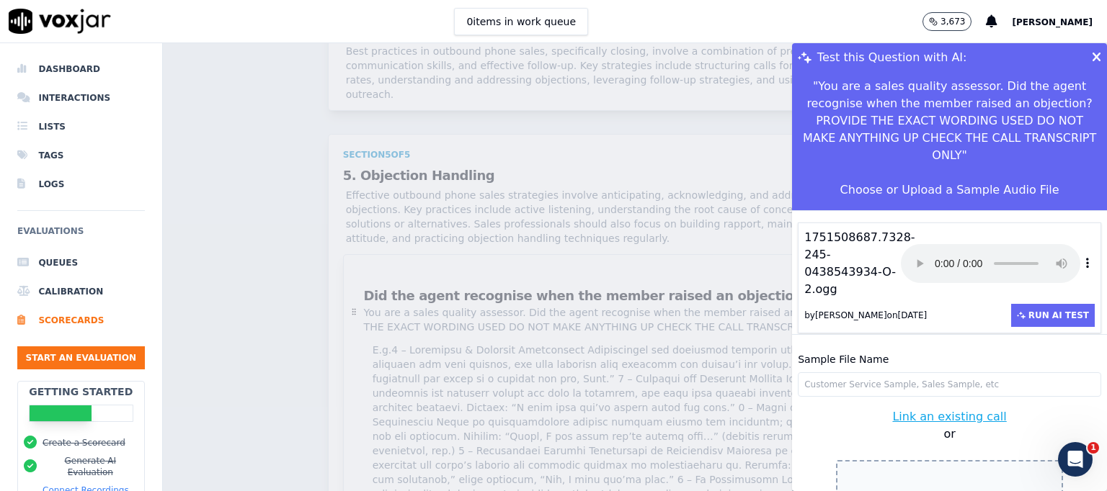
scroll to position [35, 0]
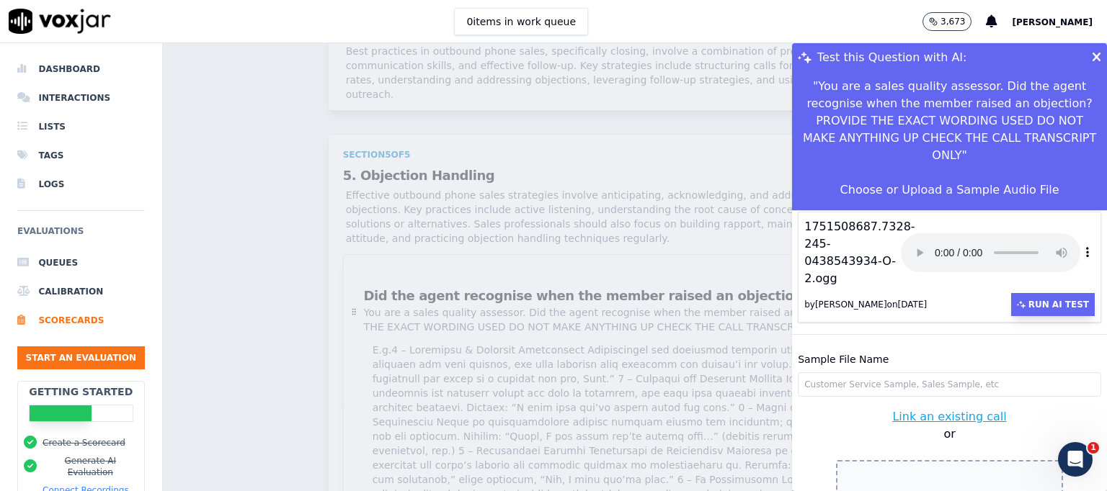
click at [1029, 293] on button "Run AI Test" at bounding box center [1053, 304] width 84 height 23
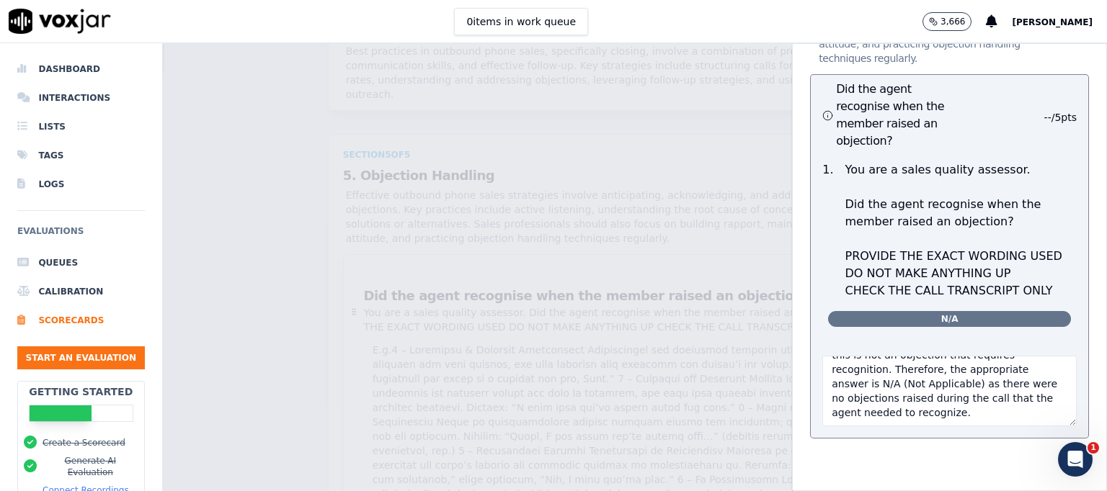
scroll to position [159, 0]
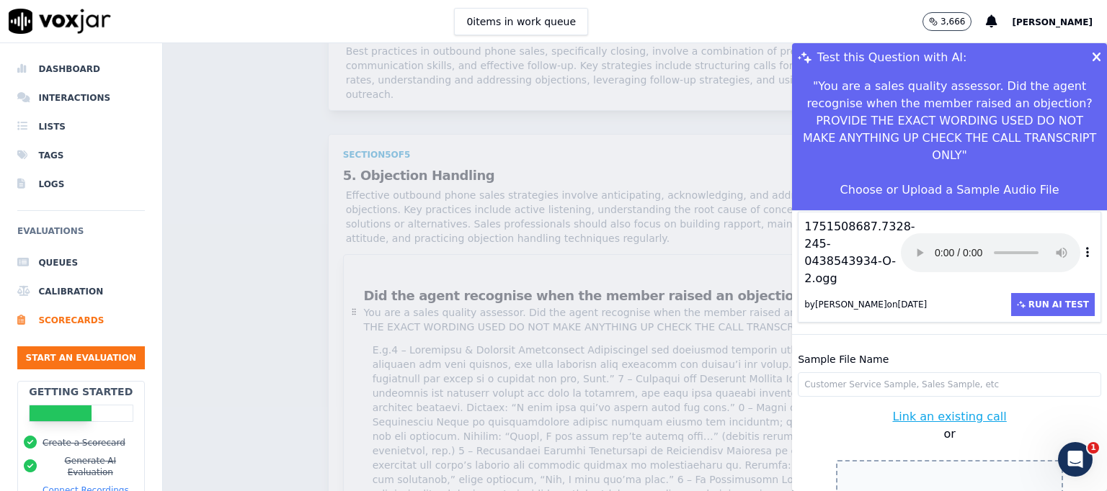
click at [731, 371] on div "Test this Question with AI: " You are a sales quality assessor. Did the agent r…" at bounding box center [635, 267] width 944 height 448
click at [1092, 54] on icon at bounding box center [1096, 57] width 9 height 13
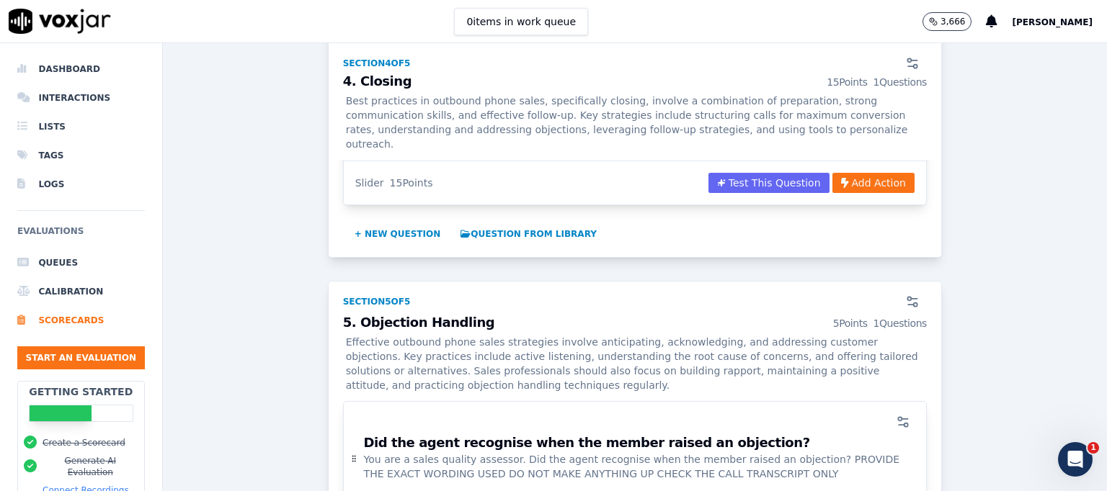
scroll to position [3038, 0]
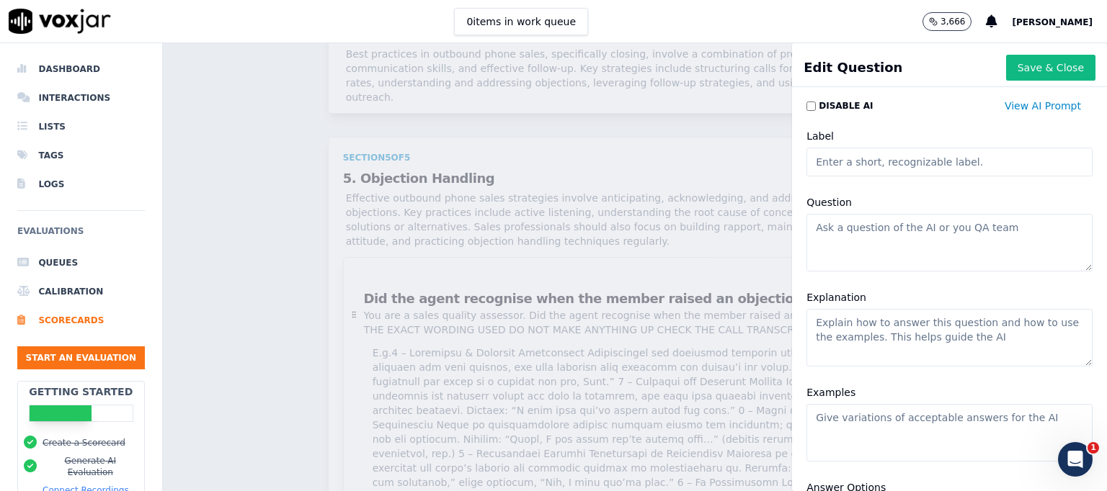
click at [830, 166] on input "Label" at bounding box center [949, 162] width 286 height 29
paste input "Did the agent respond to objections with empathy and understanding?"
type input "Did the agent respond to objections with empathy and understanding?"
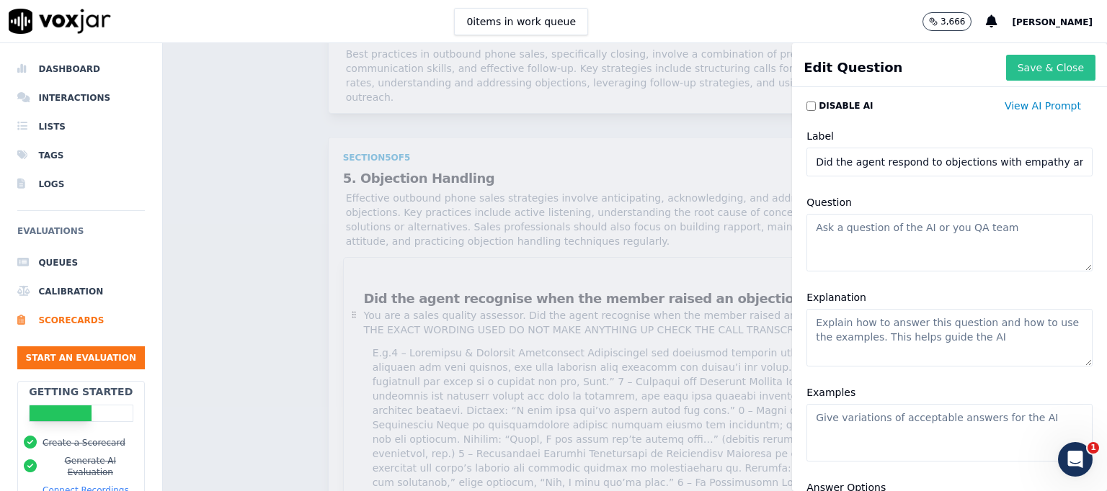
click at [1012, 68] on button "Save & Close" at bounding box center [1050, 68] width 89 height 26
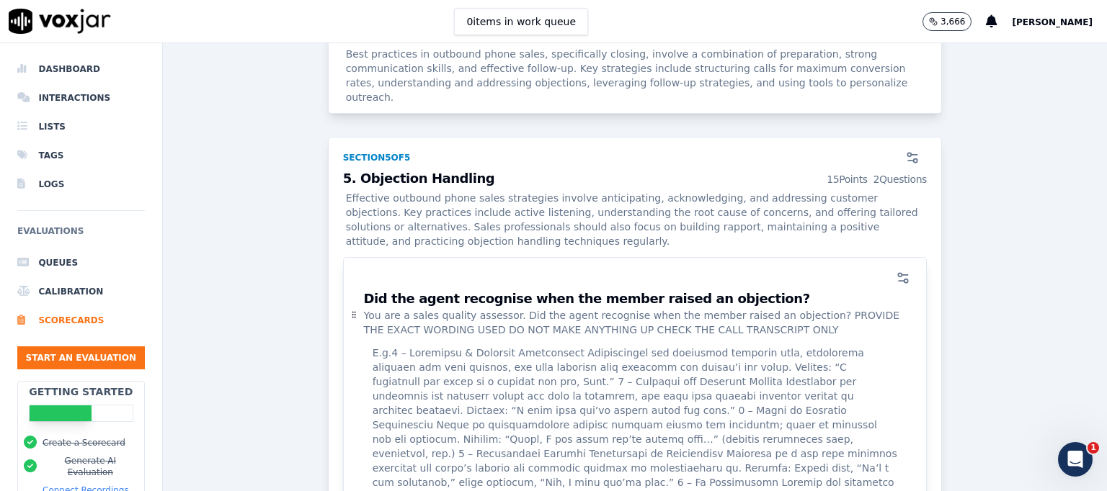
scroll to position [2894, 0]
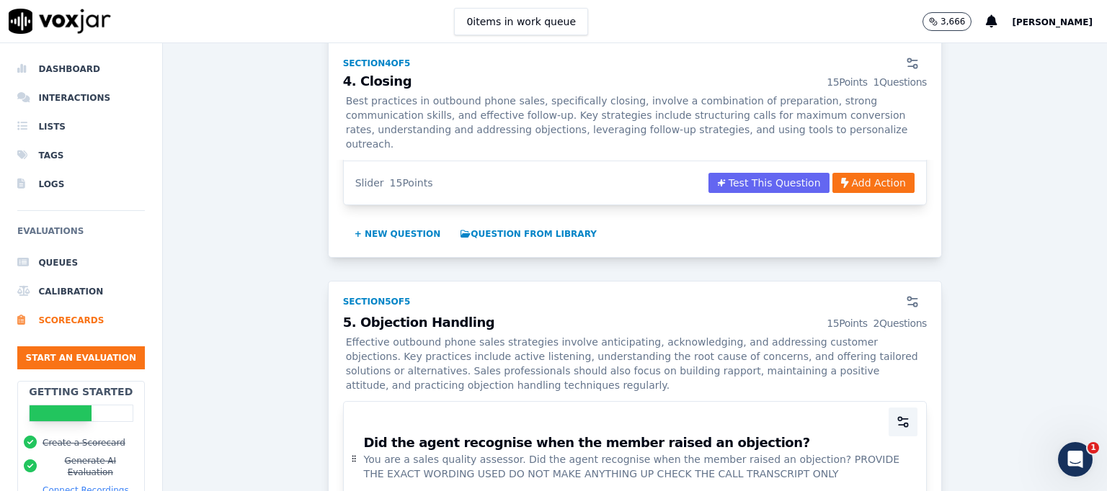
click at [896, 415] on icon "button" at bounding box center [903, 422] width 14 height 14
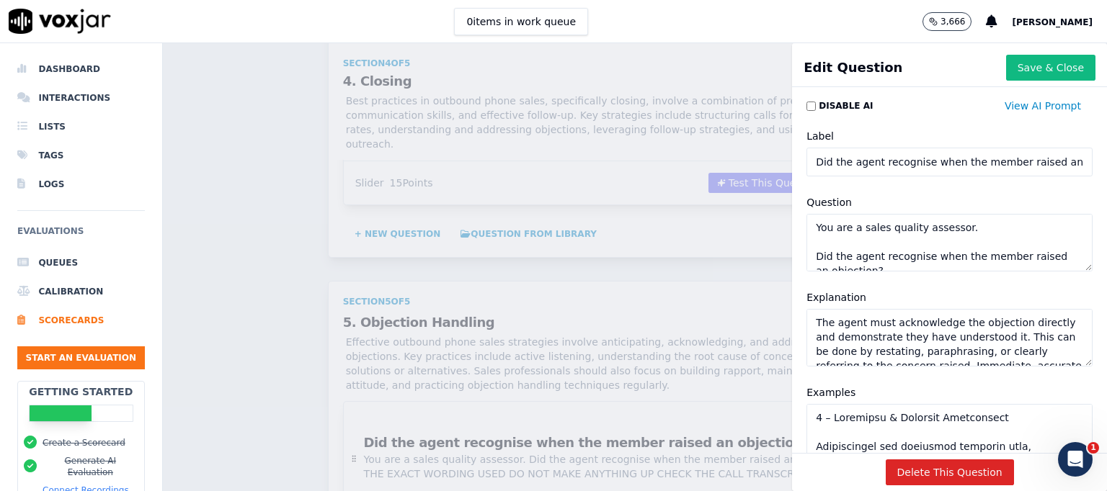
click at [811, 236] on textarea "You are a sales quality assessor. Did the agent recognise when the member raise…" at bounding box center [949, 243] width 286 height 58
click at [1019, 67] on button "Save & Close" at bounding box center [1050, 68] width 89 height 26
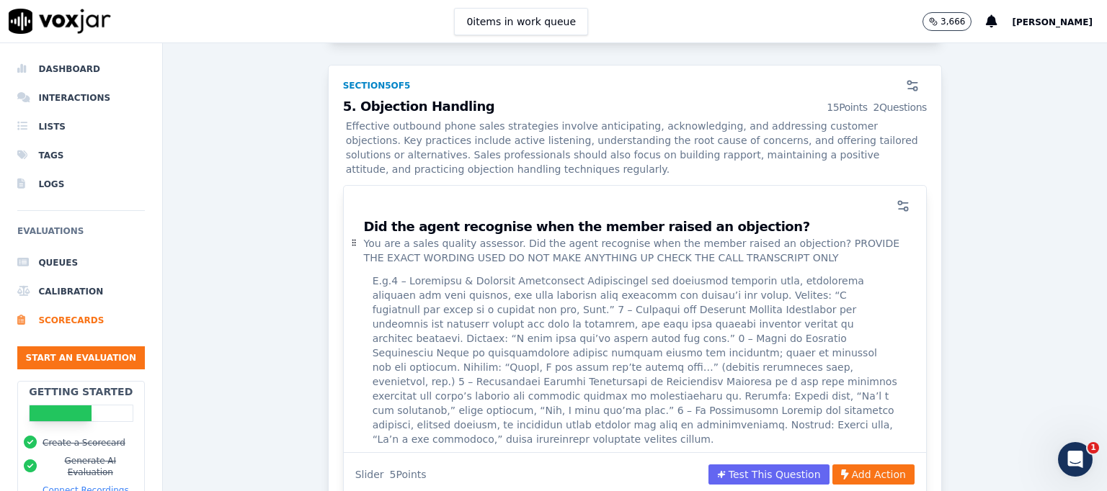
scroll to position [3182, 0]
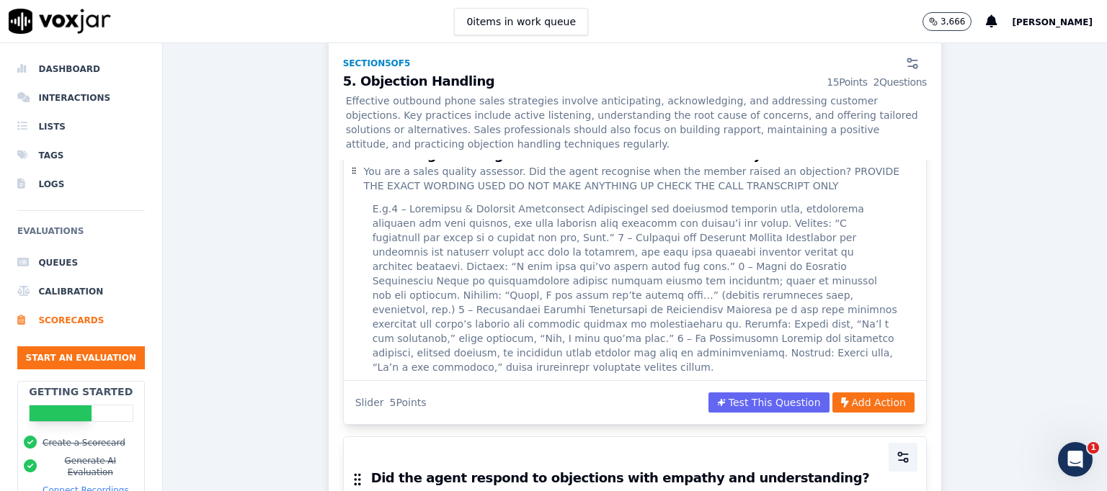
click at [896, 450] on icon "button" at bounding box center [903, 457] width 14 height 14
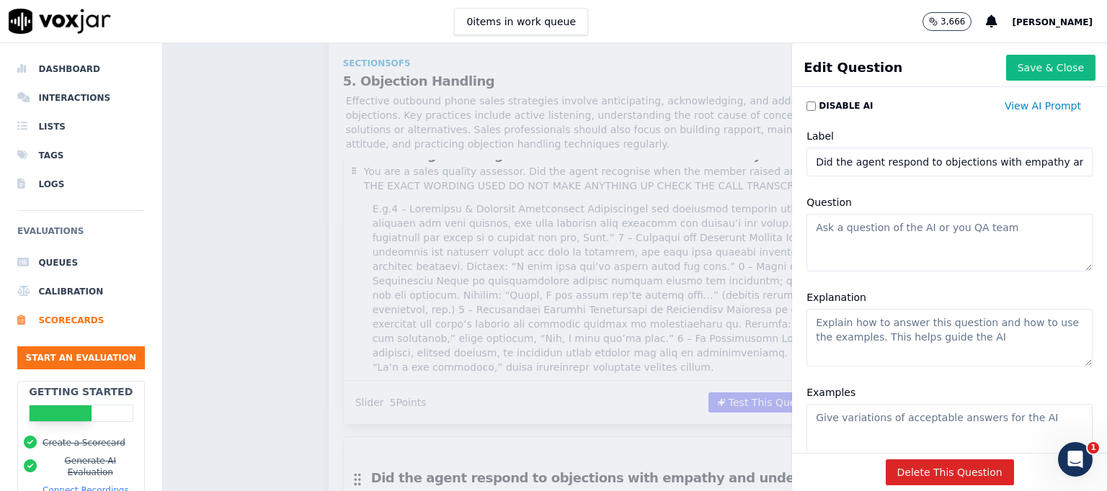
click at [833, 232] on textarea "Question" at bounding box center [949, 243] width 286 height 58
paste textarea "You are a sales quality assessor. Did the agent recognise when the member raise…"
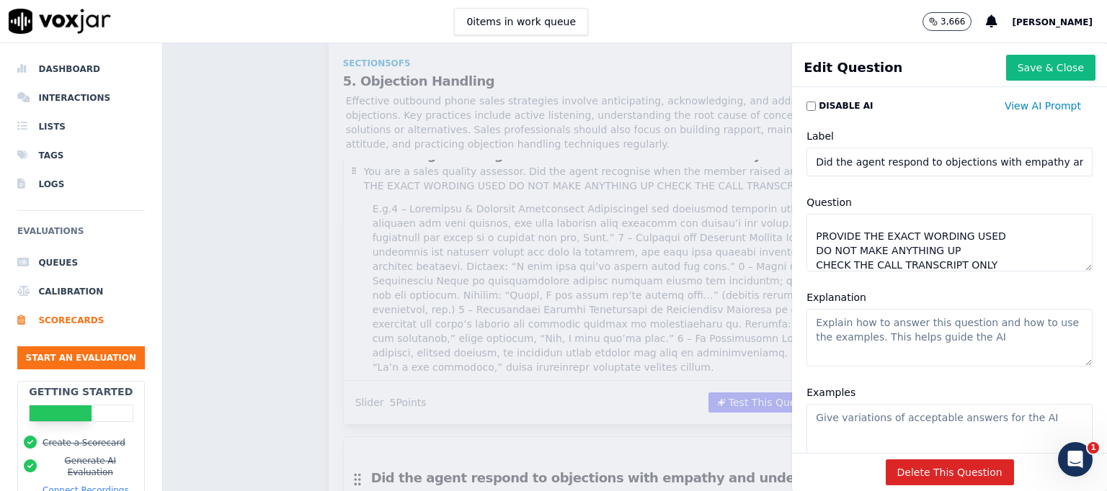
click at [806, 159] on input "Did the agent respond to objections with empathy and understanding?" at bounding box center [949, 162] width 286 height 29
click at [831, 236] on textarea "You are a sales quality assessor. Did the agent recognise when the member raise…" at bounding box center [949, 243] width 286 height 58
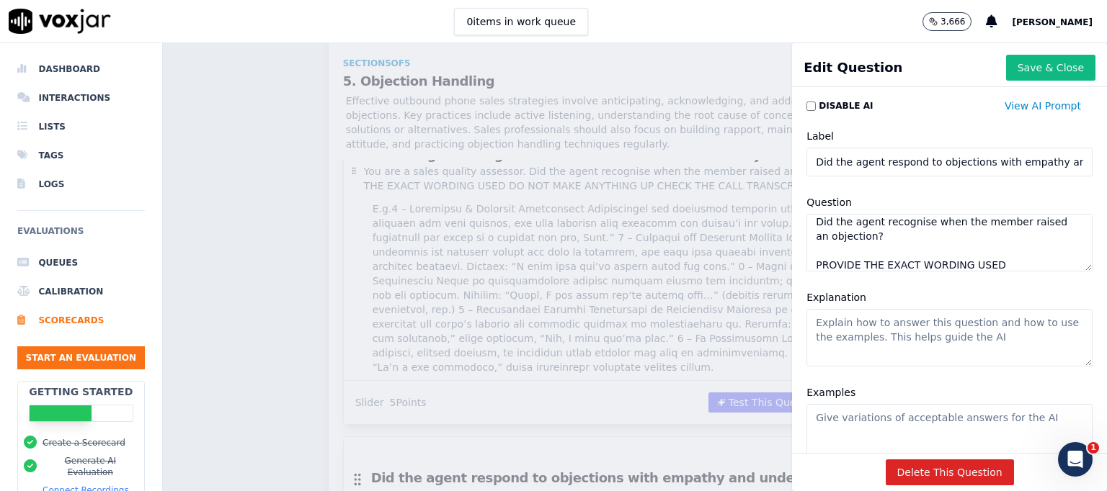
paste textarea "spond to objections with empathy and understanding"
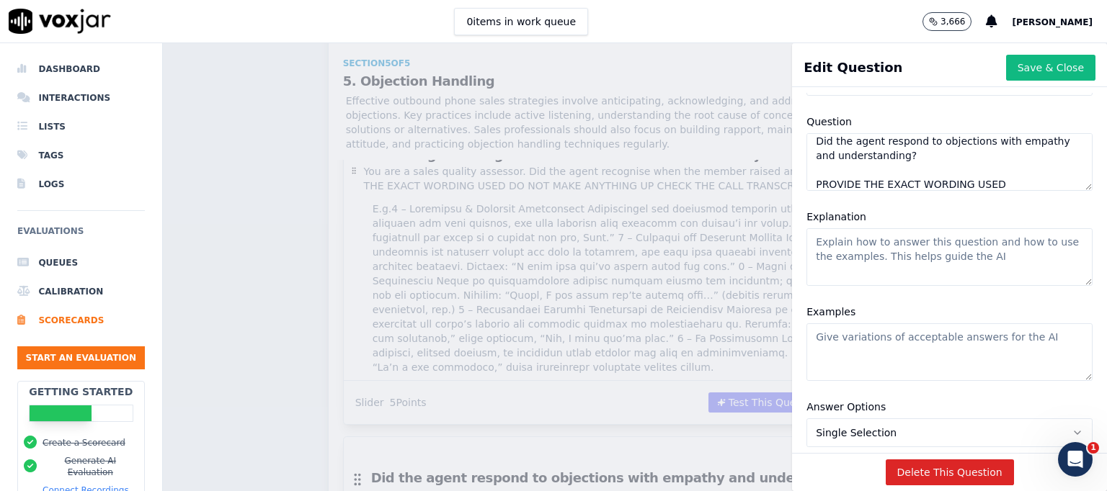
scroll to position [107, 0]
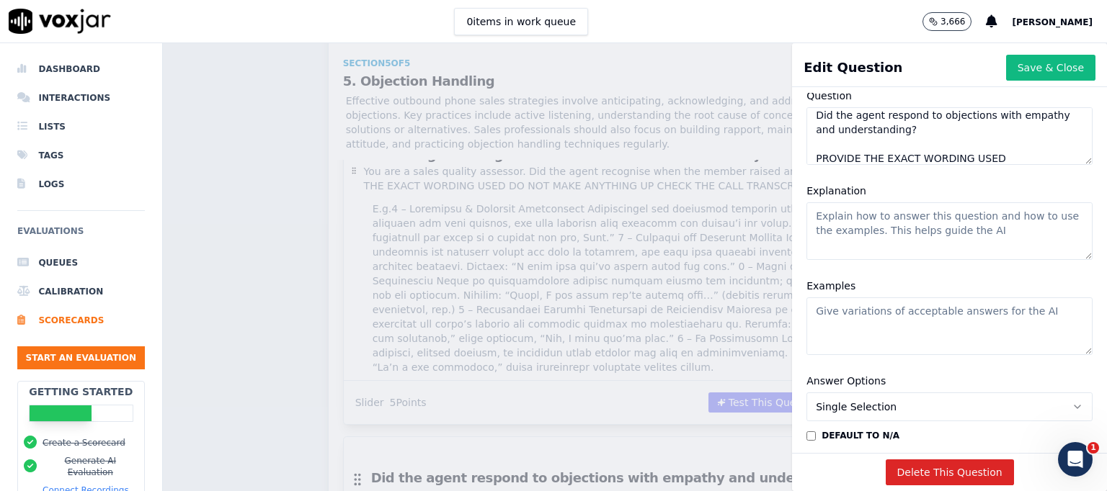
type textarea "You are a sales quality assessor. Did the agent respond to objections with empa…"
click at [913, 209] on textarea "Explanation" at bounding box center [949, 231] width 286 height 58
paste textarea "The agent’s language and tone should validate the member’s feelings, showing th…"
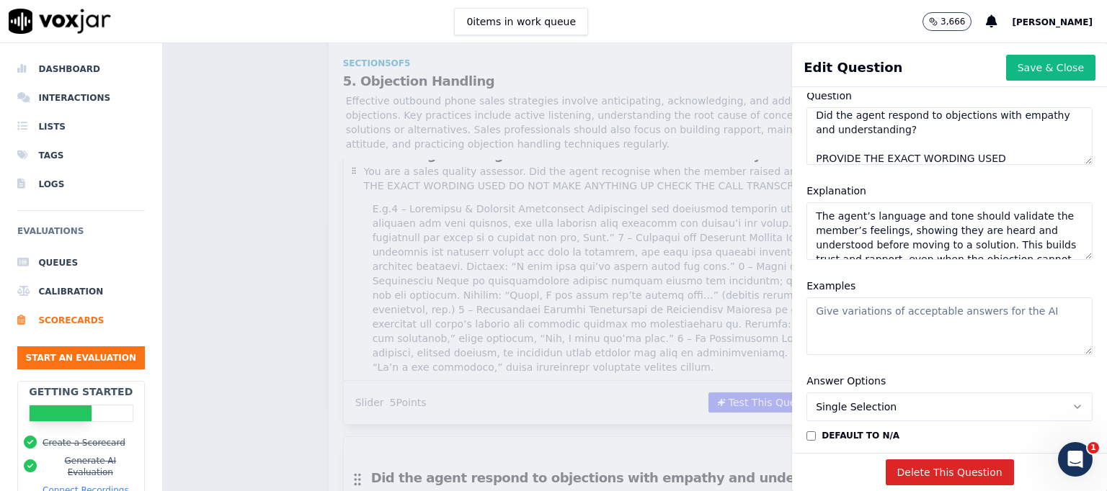
scroll to position [27, 0]
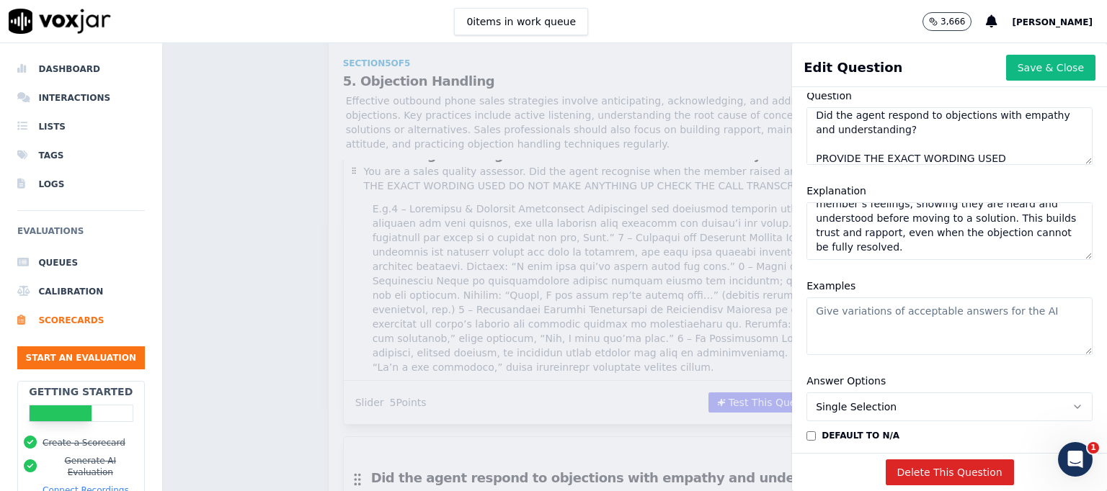
type textarea "The agent’s language and tone should validate the member’s feelings, showing th…"
click at [810, 316] on textarea "Examples" at bounding box center [949, 327] width 286 height 58
paste textarea "5 – Strong, Specific Empathy Directly acknowledges the objection and reflects u…"
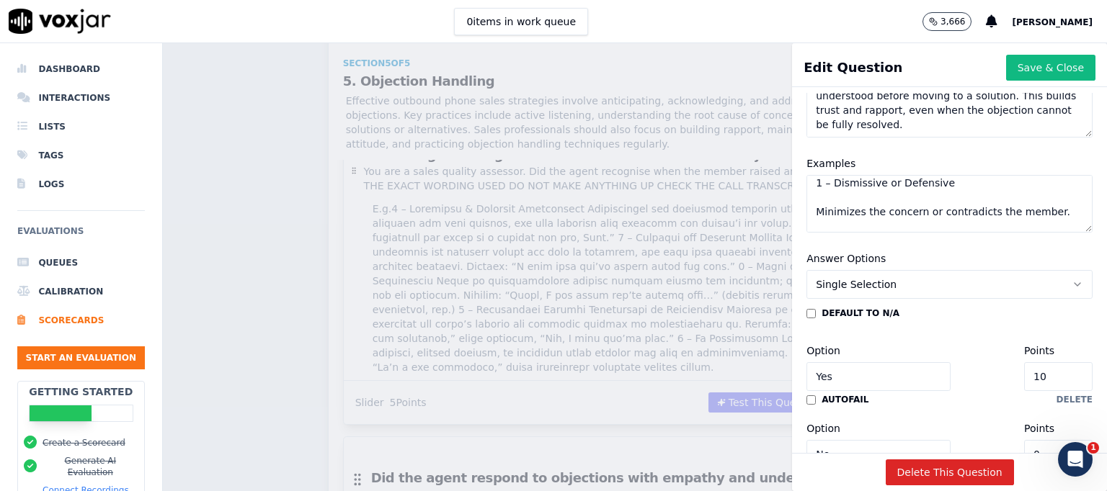
scroll to position [234, 0]
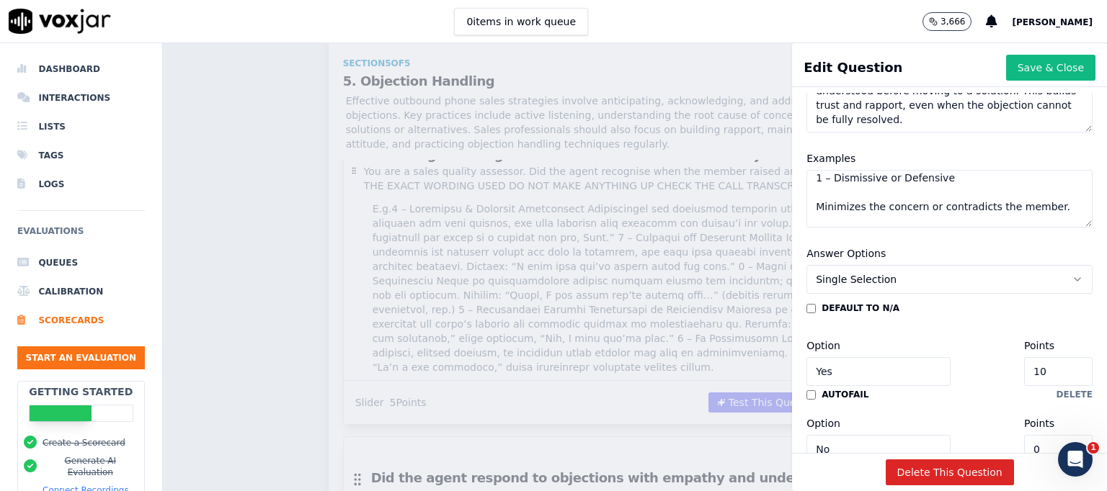
type textarea "5 – Strong, Specific Empathy Directly acknowledges the objection and reflects u…"
click at [1026, 278] on button "Single Selection" at bounding box center [949, 279] width 286 height 29
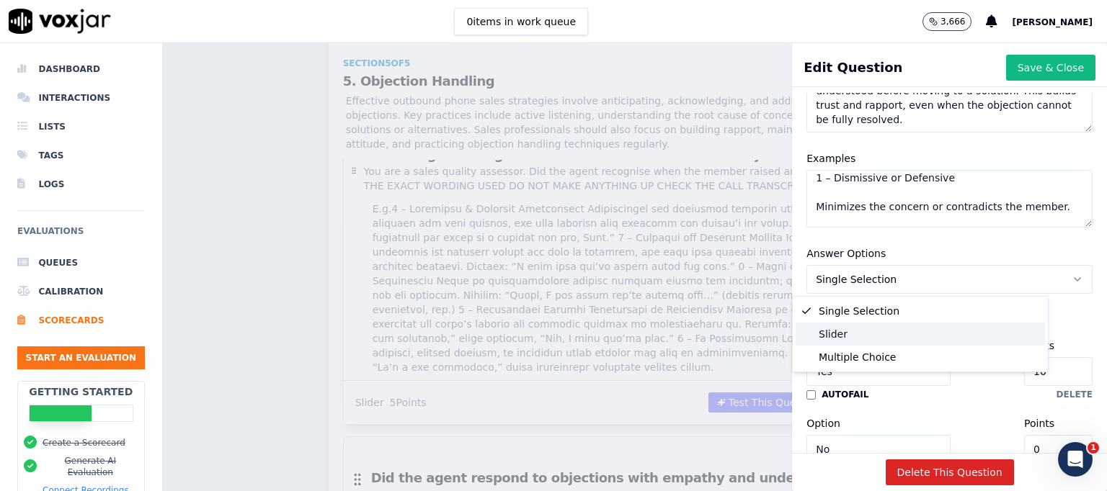
click at [855, 339] on div "Slider" at bounding box center [919, 334] width 249 height 23
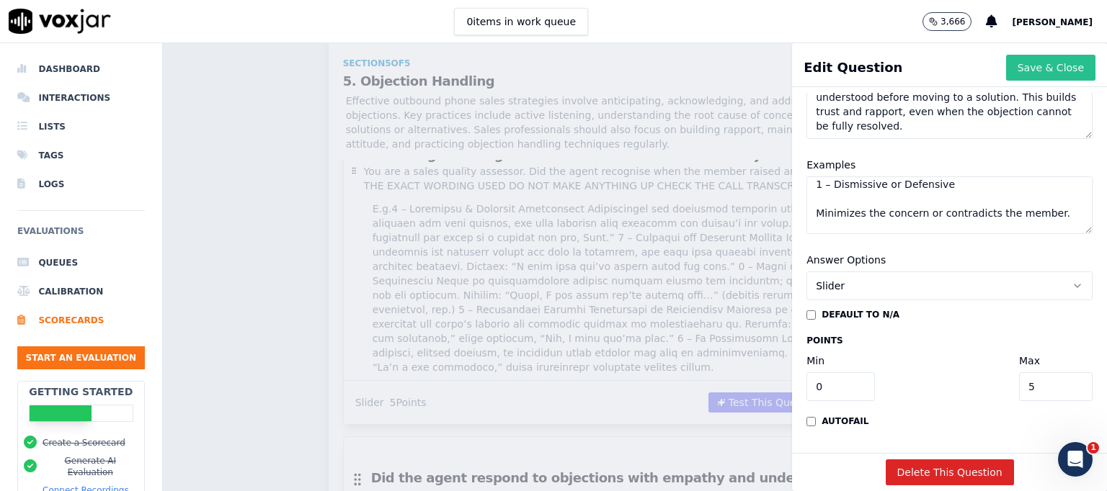
click at [1019, 66] on button "Save & Close" at bounding box center [1050, 68] width 89 height 26
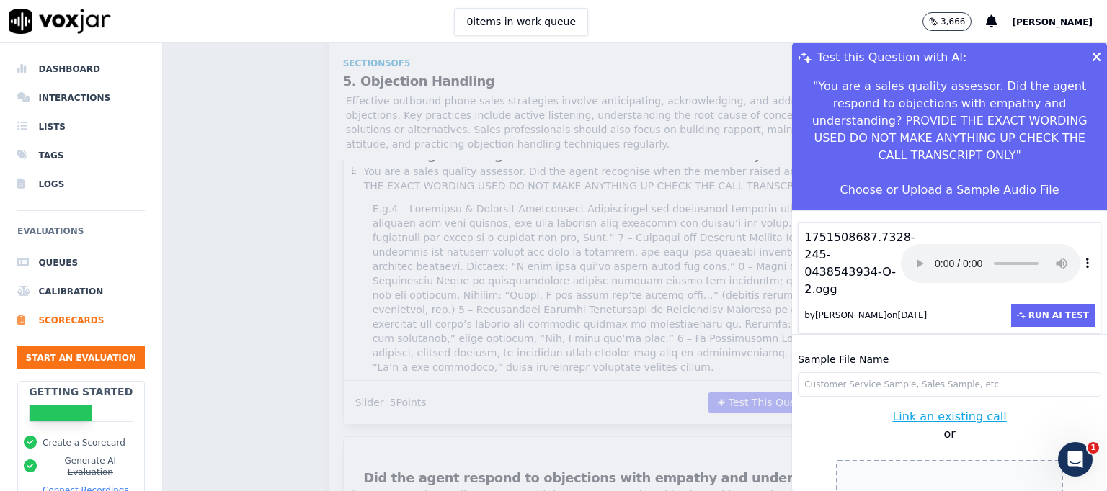
scroll to position [43, 0]
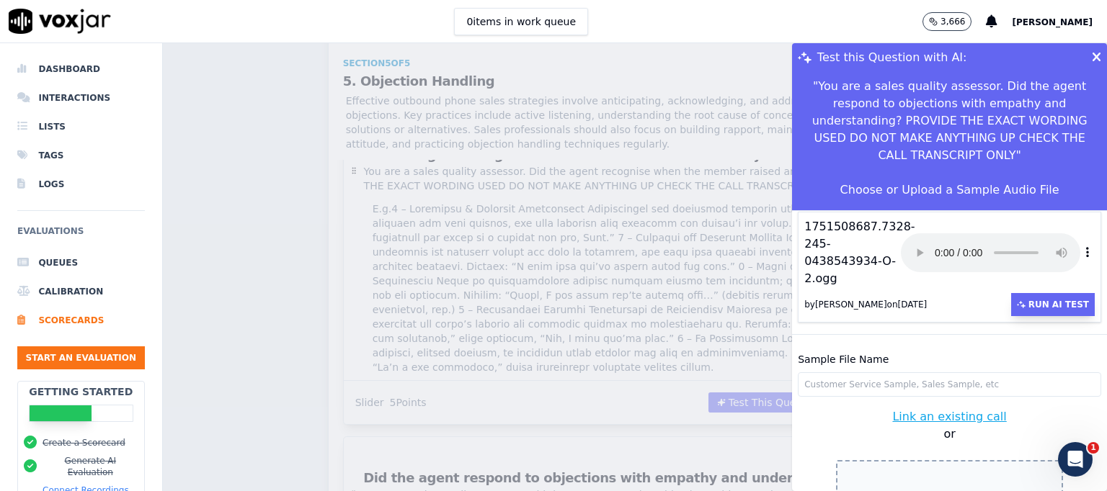
click at [1016, 293] on button "Run AI Test" at bounding box center [1053, 304] width 84 height 23
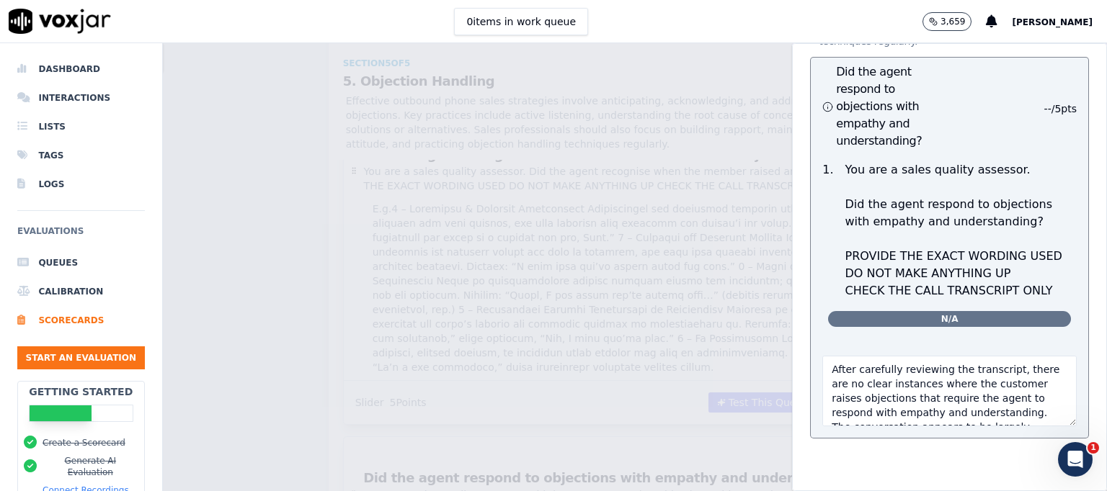
scroll to position [0, 0]
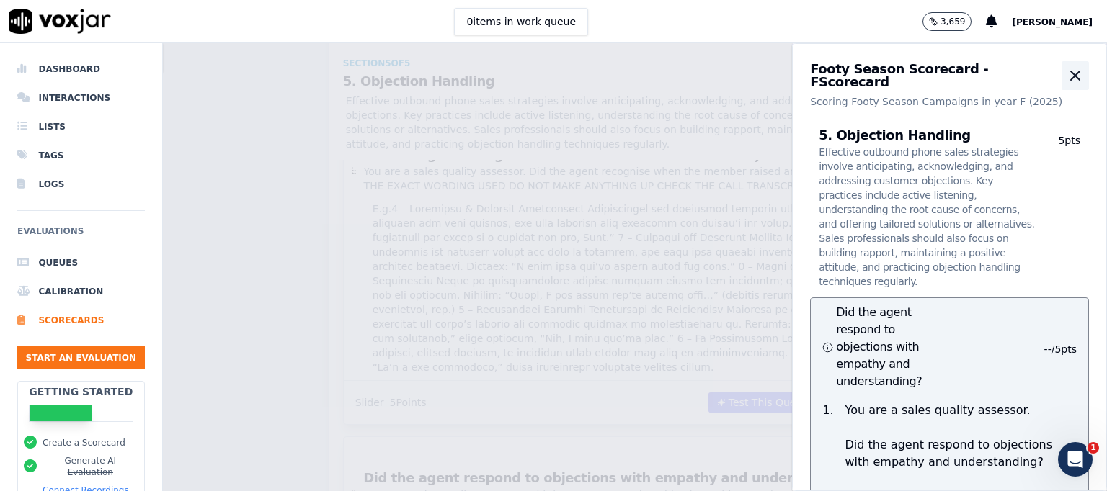
click at [1066, 75] on icon "button" at bounding box center [1074, 75] width 17 height 17
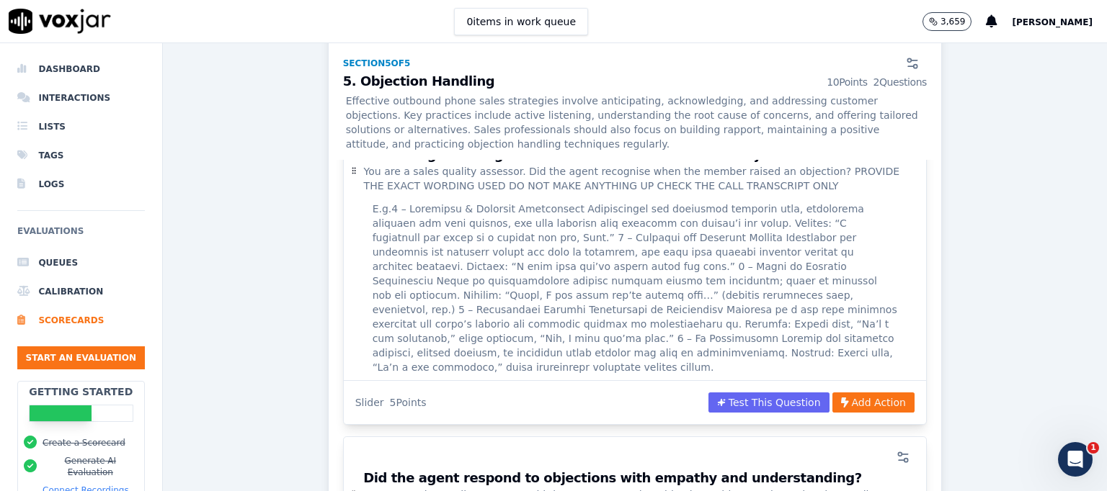
scroll to position [3327, 0]
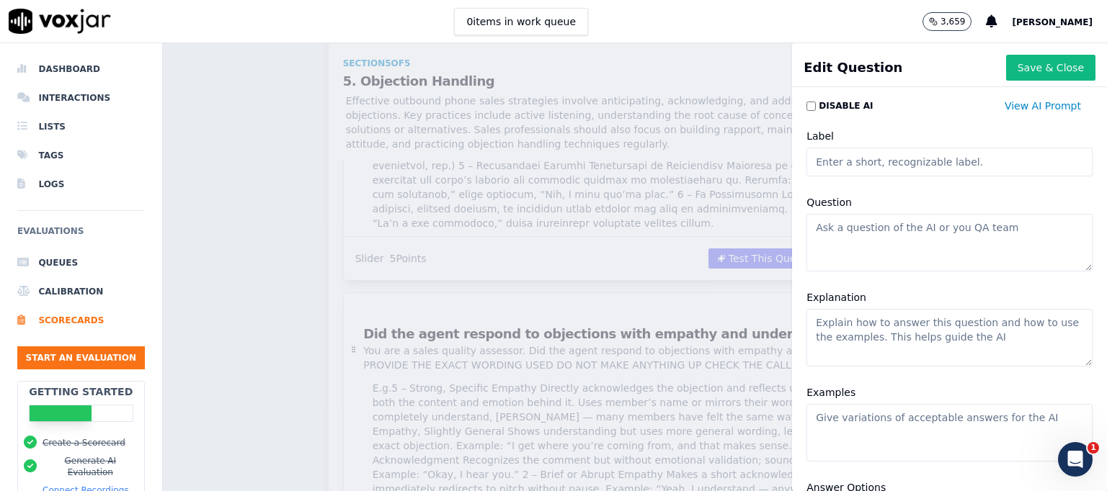
click at [871, 161] on input "Label" at bounding box center [949, 162] width 286 height 29
paste input "Did the agent offer an appropriate solution to the member’s objection?"
type input "Did the agent offer an appropriate solution to the member’s objection?"
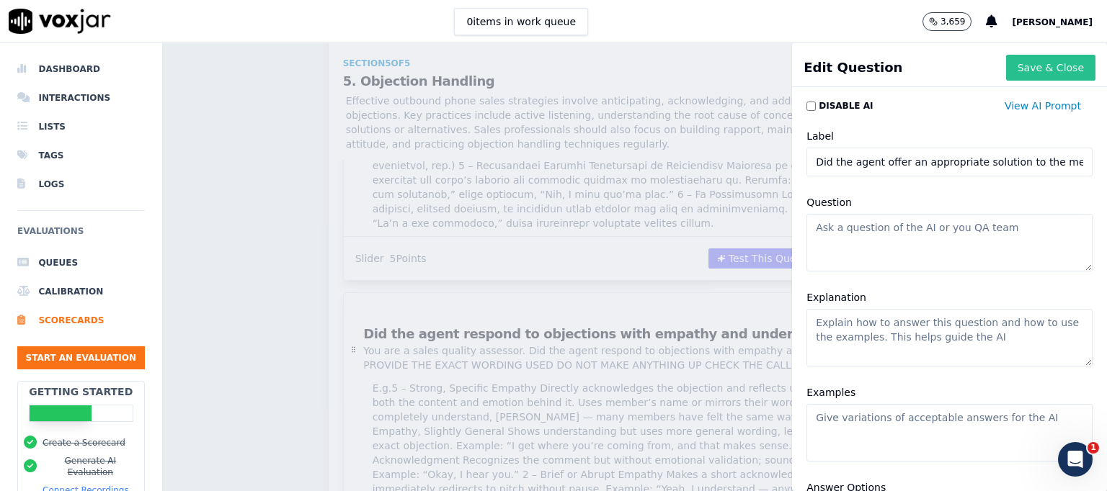
click at [1037, 66] on button "Save & Close" at bounding box center [1050, 68] width 89 height 26
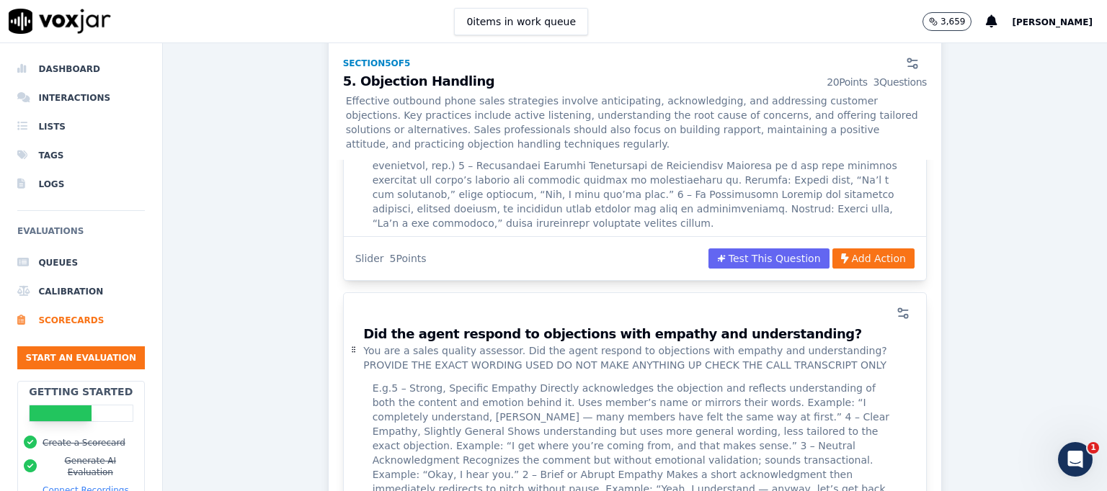
scroll to position [3182, 0]
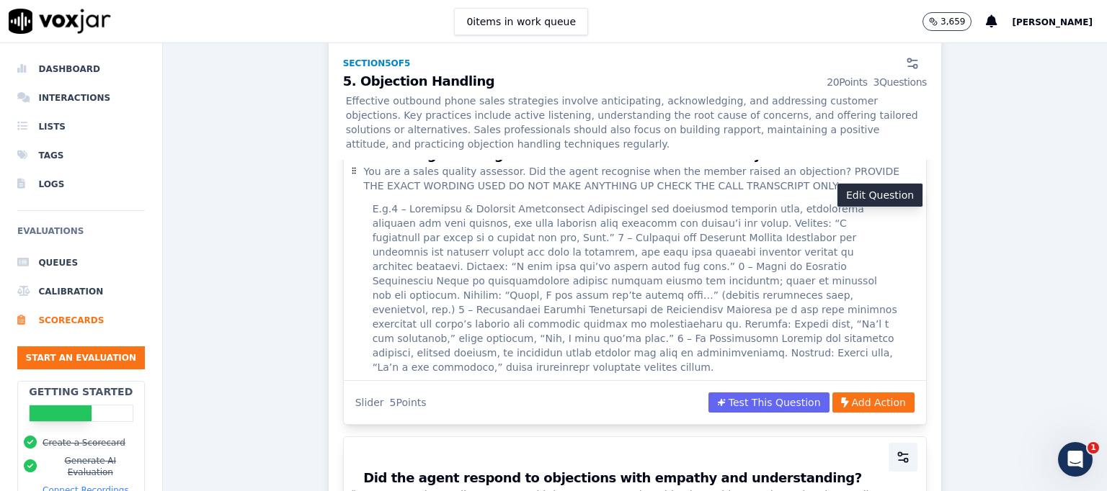
click at [904, 459] on circle "button" at bounding box center [906, 461] width 4 height 4
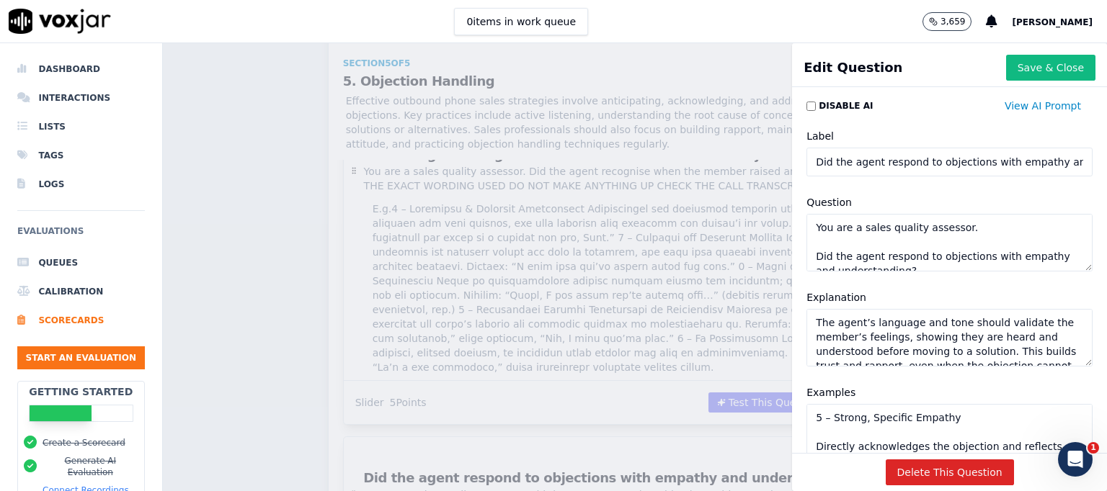
click at [847, 258] on textarea "You are a sales quality assessor. Did the agent respond to objections with empa…" at bounding box center [949, 243] width 286 height 58
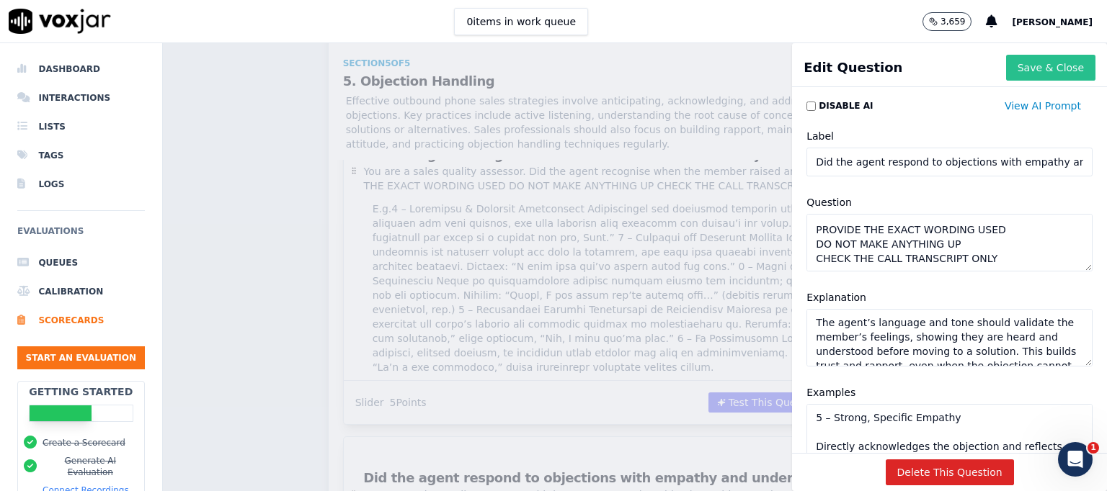
click at [1006, 68] on button "Save & Close" at bounding box center [1050, 68] width 89 height 26
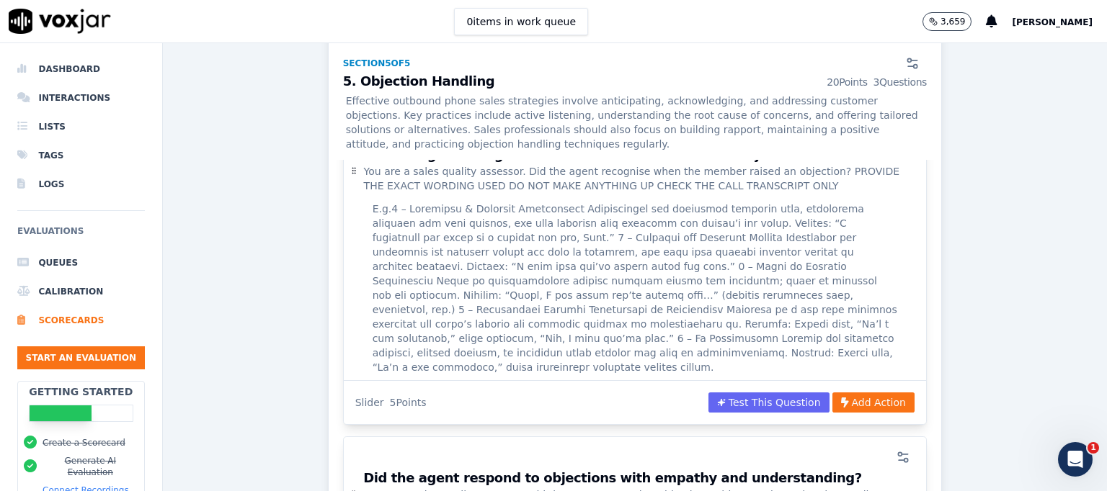
scroll to position [3399, 0]
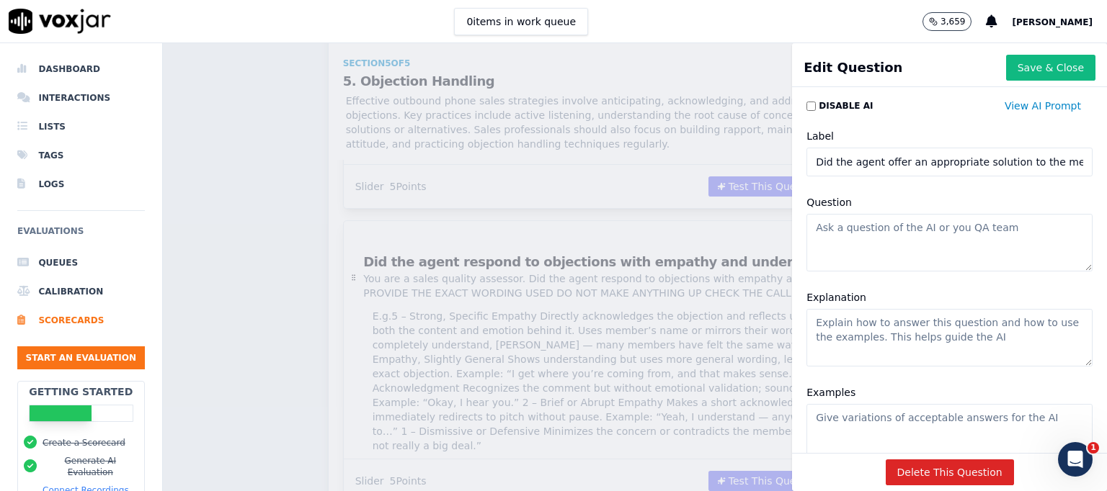
click at [852, 241] on textarea "Question" at bounding box center [949, 243] width 286 height 58
paste textarea "You are a sales quality assessor. Did the agent respond to objections with empa…"
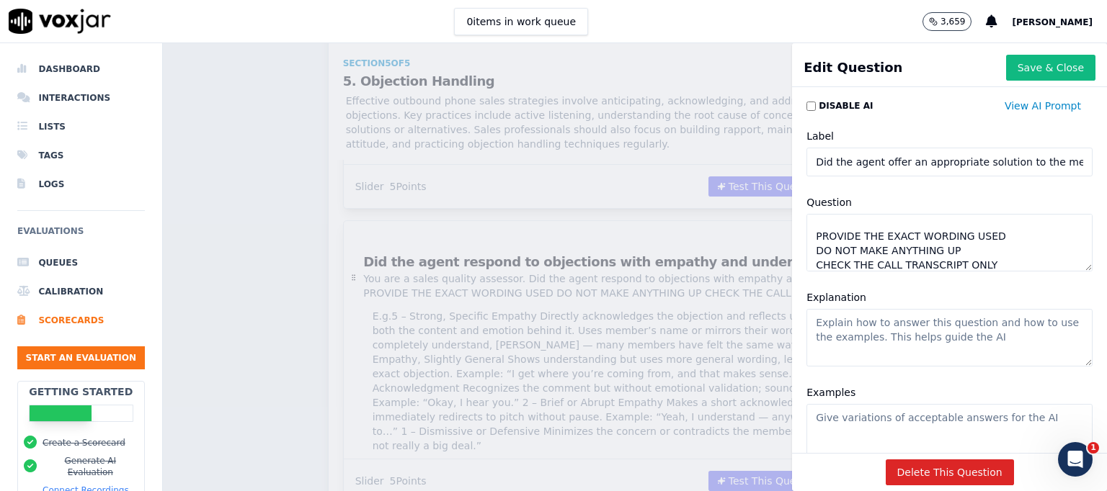
click at [806, 163] on input "Did the agent offer an appropriate solution to the member’s objection?" at bounding box center [949, 162] width 286 height 29
click at [861, 229] on textarea "You are a sales quality assessor. Did the agent respond to objections with empa…" at bounding box center [949, 243] width 286 height 58
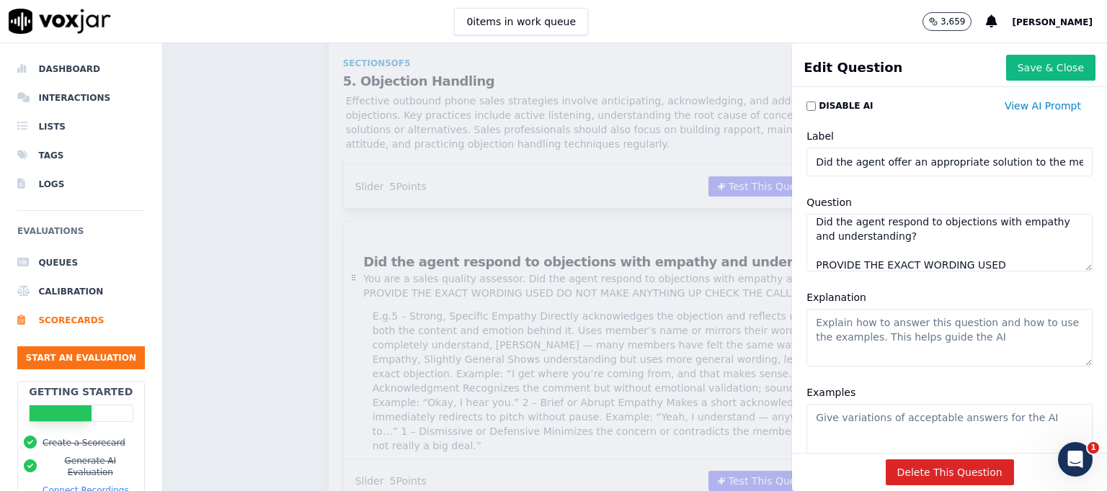
paste textarea "offer an appropriate solution to the member’s objection"
type textarea "You are a sales quality assessor. Did the agent offer an appropriate solution t…"
click at [873, 339] on textarea "Explanation" at bounding box center [949, 338] width 286 height 58
paste textarea "The proposed solution must be directly relevant to the member’s stated objectio…"
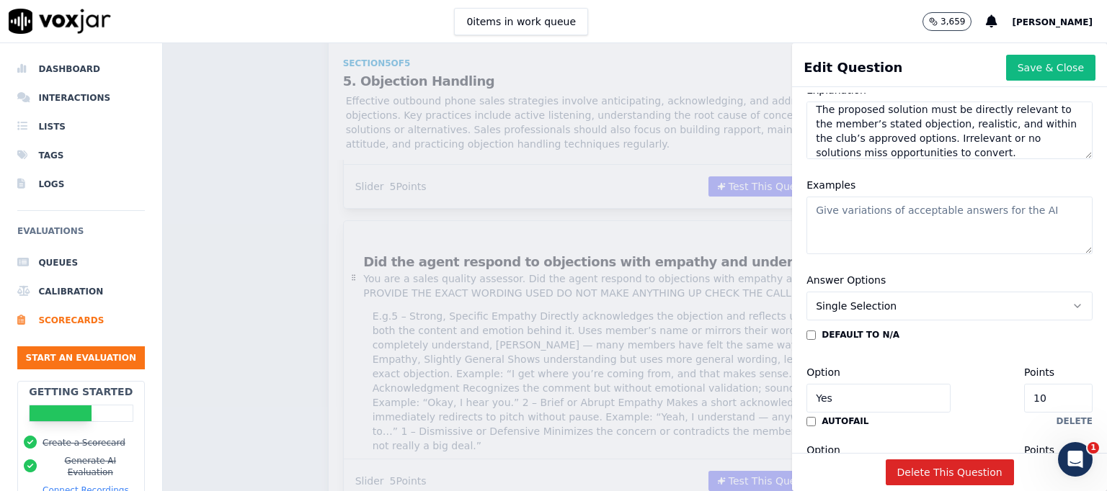
scroll to position [213, 0]
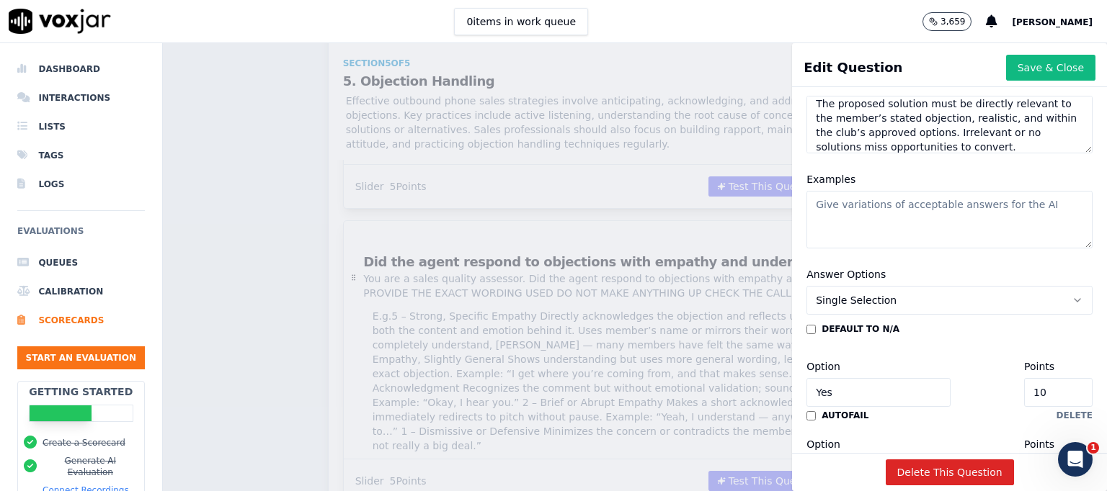
type textarea "The proposed solution must be directly relevant to the member’s stated objectio…"
click at [859, 202] on textarea "Examples" at bounding box center [949, 220] width 286 height 58
click at [846, 210] on textarea "Examples" at bounding box center [949, 220] width 286 height 58
paste textarea "5 – Direct, Tailored Solution Offers a solution that fully addresses the object…"
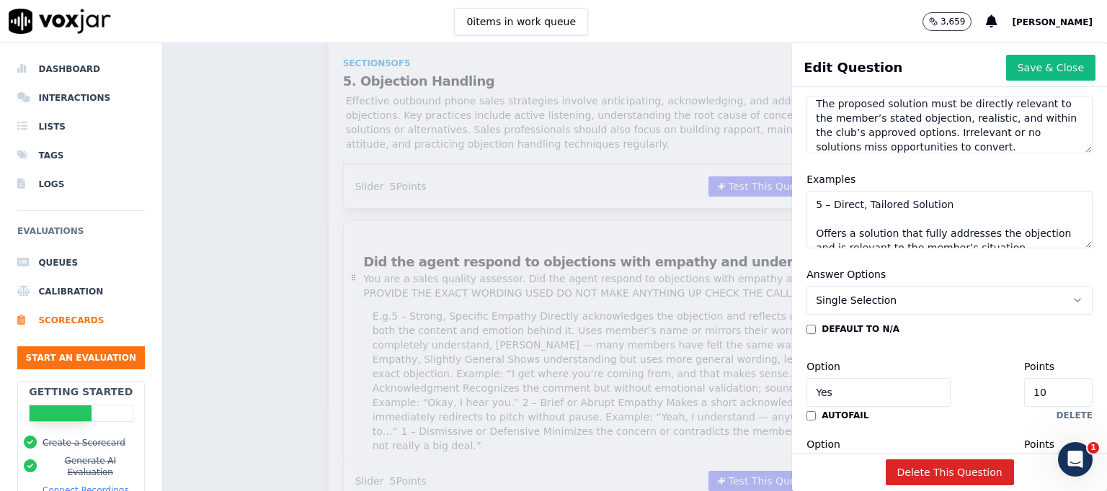
scroll to position [452, 0]
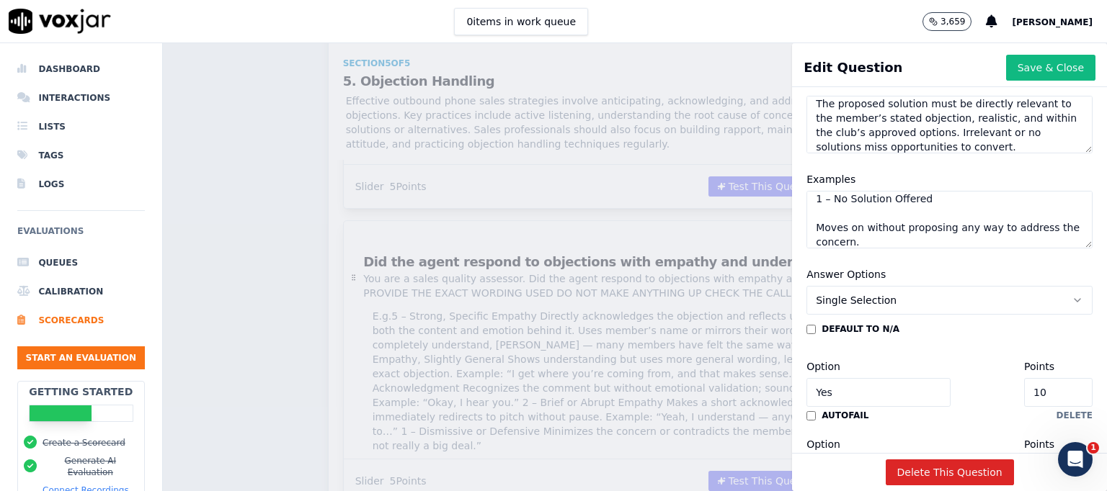
type textarea "5 – Direct, Tailored Solution Offers a solution that fully addresses the object…"
click at [1074, 299] on icon "button" at bounding box center [1077, 300] width 6 height 3
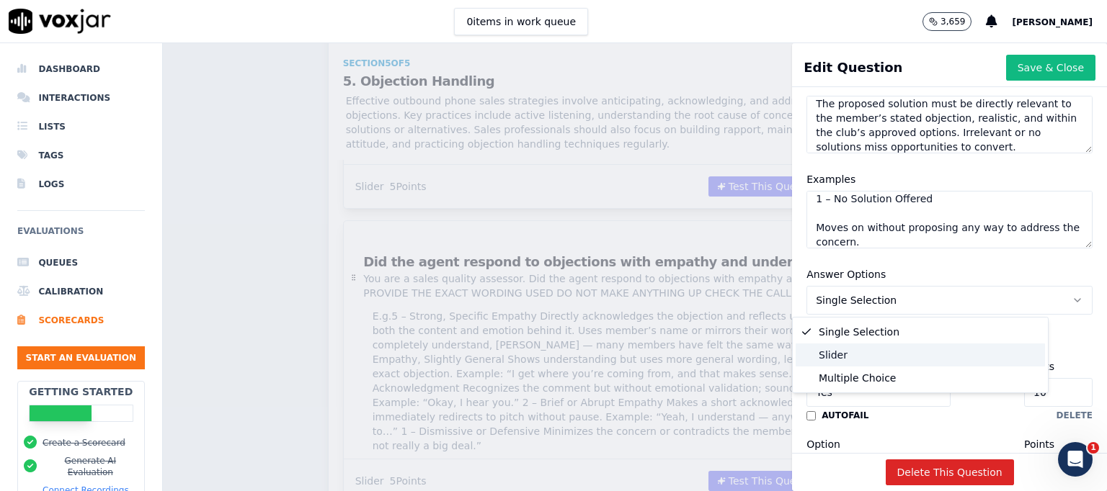
click at [853, 351] on div "Slider" at bounding box center [919, 355] width 249 height 23
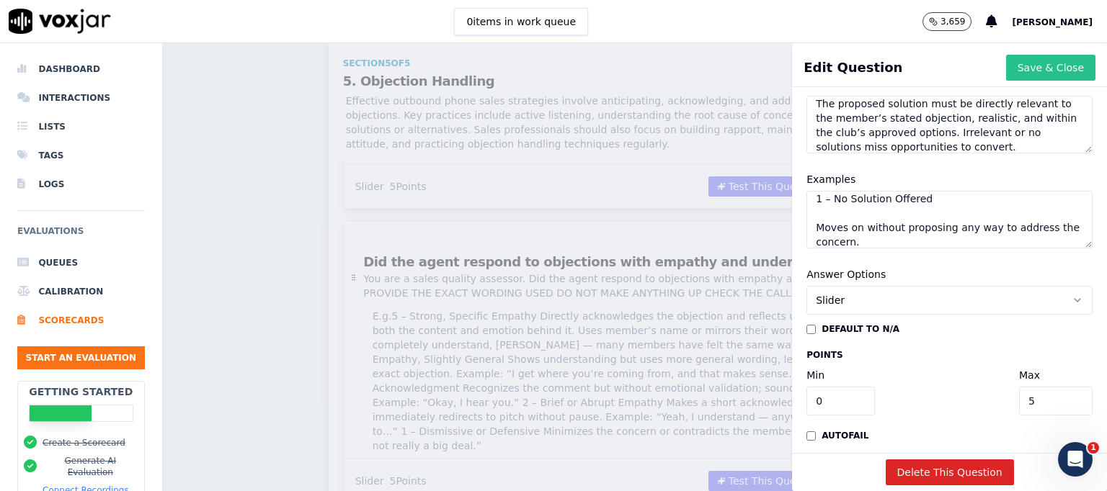
click at [1025, 68] on button "Save & Close" at bounding box center [1050, 68] width 89 height 26
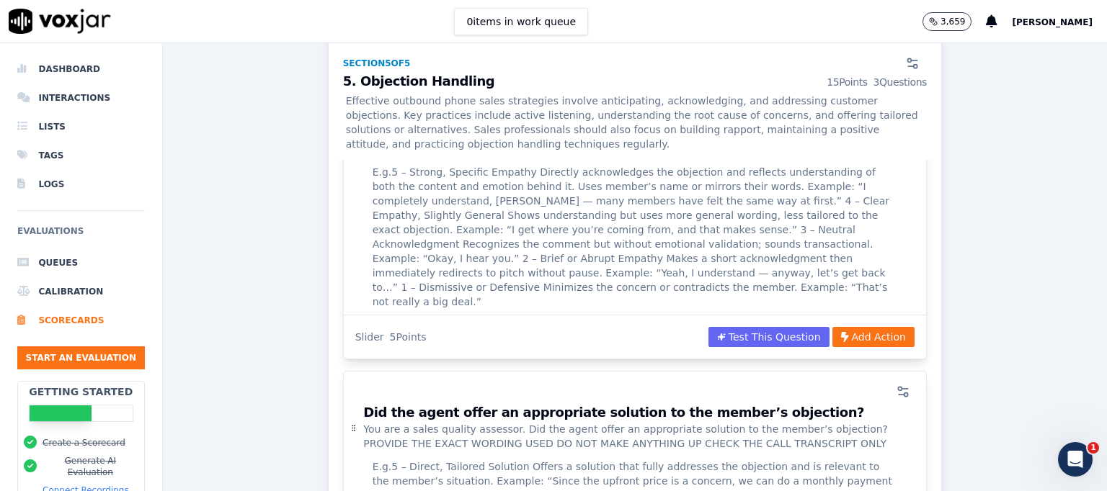
scroll to position [3615, 0]
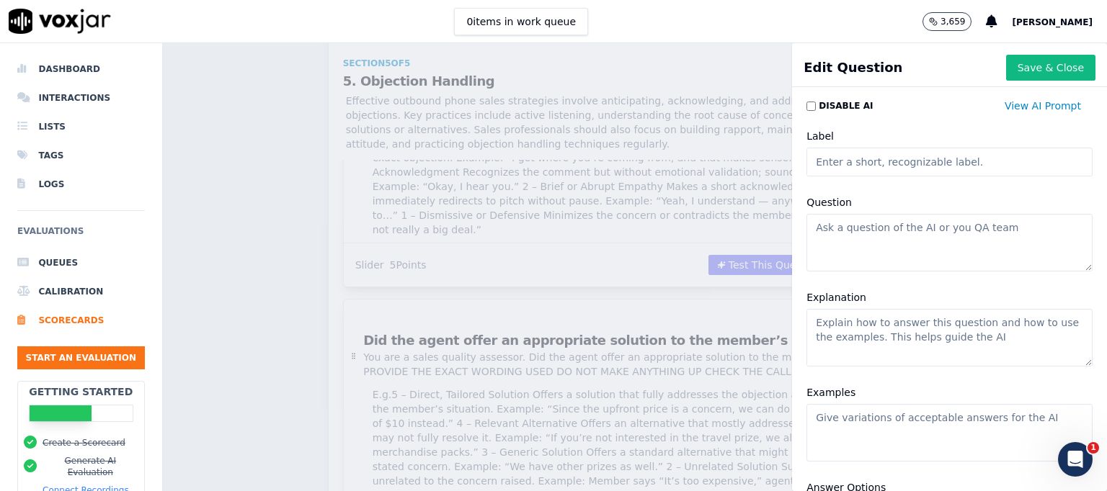
click at [828, 158] on input "Label" at bounding box center [949, 162] width 286 height 29
paste input "After attempting the initial close, and only if the member objected on price or…"
type input "After attempting the initial close, and only if the member objected on price or…"
click at [1008, 63] on button "Save & Close" at bounding box center [1050, 68] width 89 height 26
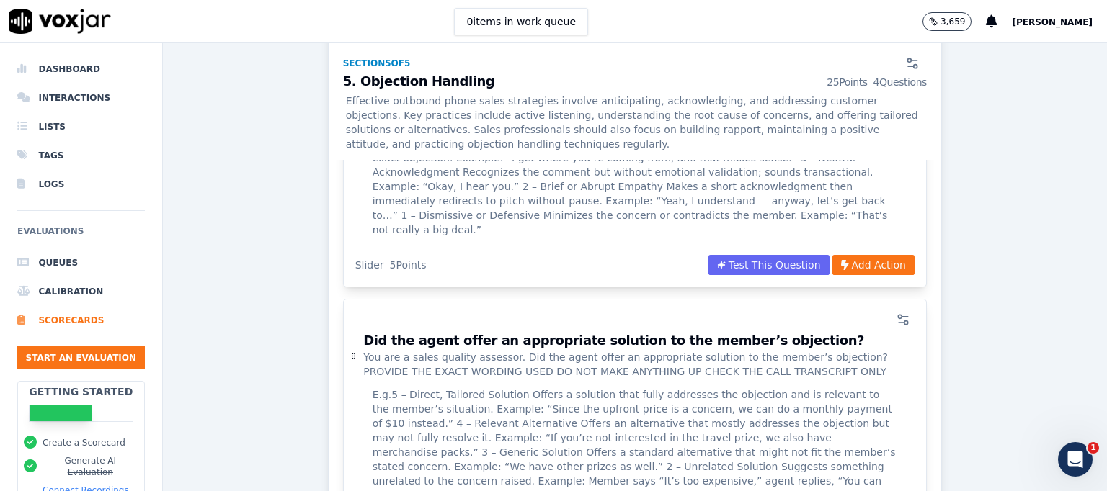
scroll to position [3471, 0]
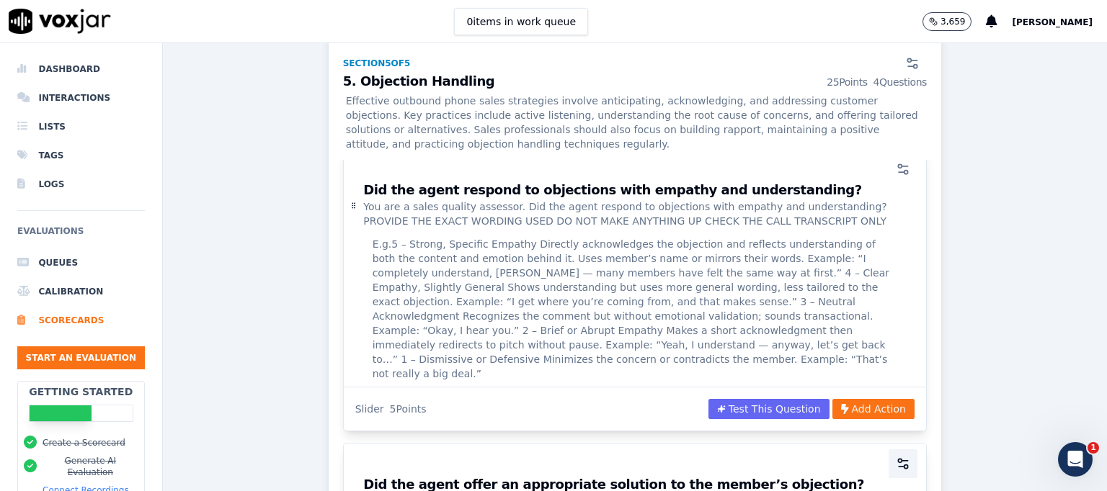
click at [896, 457] on icon "button" at bounding box center [903, 464] width 14 height 14
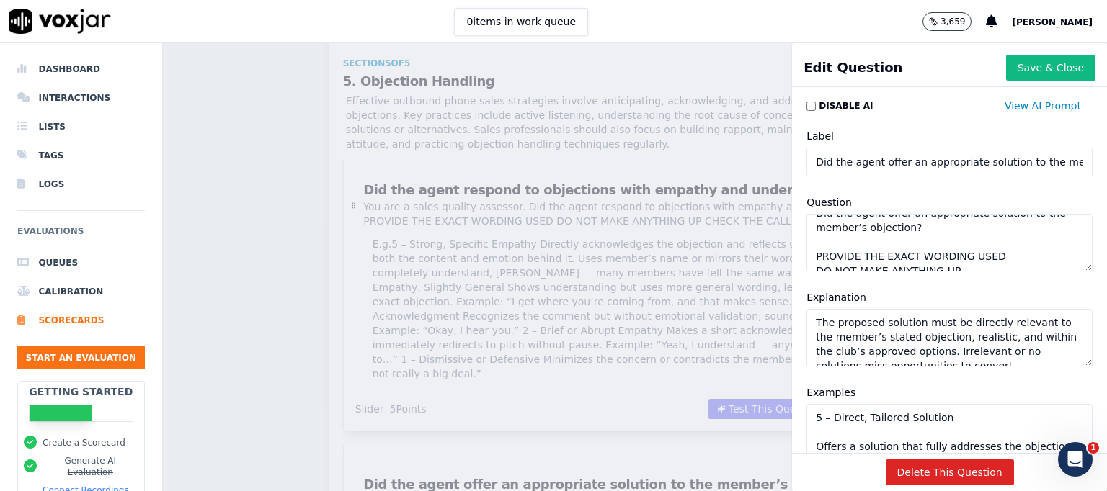
scroll to position [70, 0]
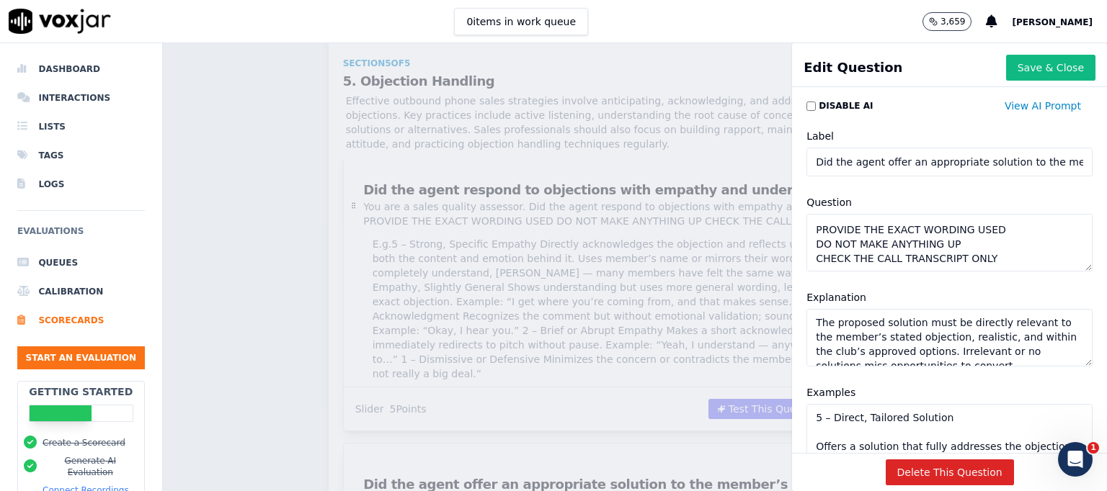
drag, startPoint x: 799, startPoint y: 224, endPoint x: 1017, endPoint y: 279, distance: 225.1
click at [1017, 279] on div "Question You are a sales quality assessor. Did the agent offer an appropriate s…" at bounding box center [949, 232] width 303 height 95
click at [1011, 66] on button "Save & Close" at bounding box center [1050, 68] width 89 height 26
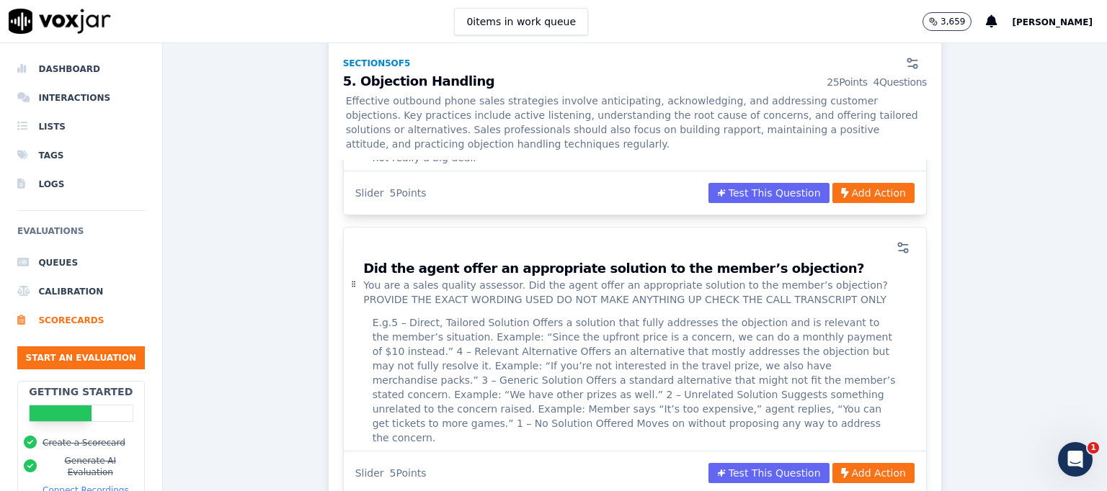
scroll to position [3759, 0]
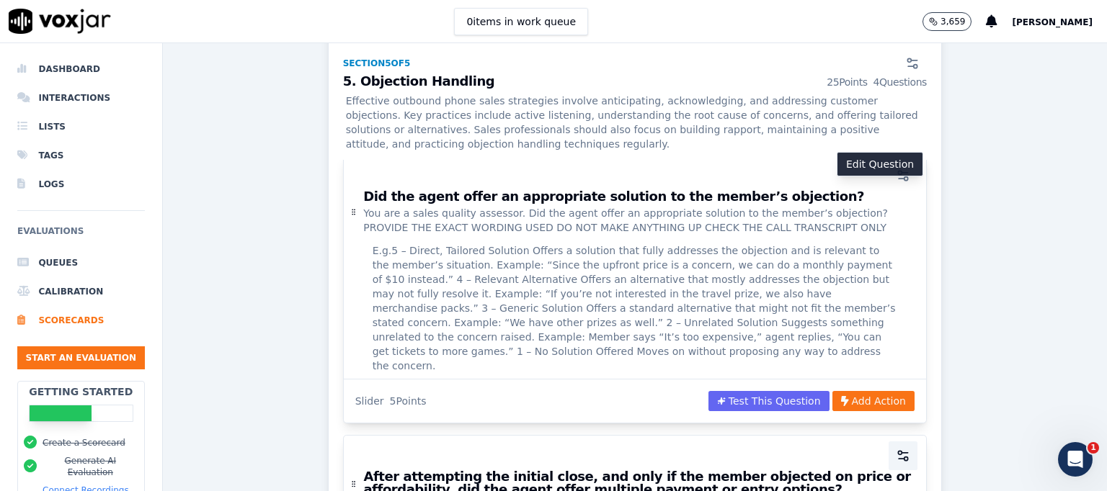
click at [896, 449] on icon "button" at bounding box center [903, 456] width 14 height 14
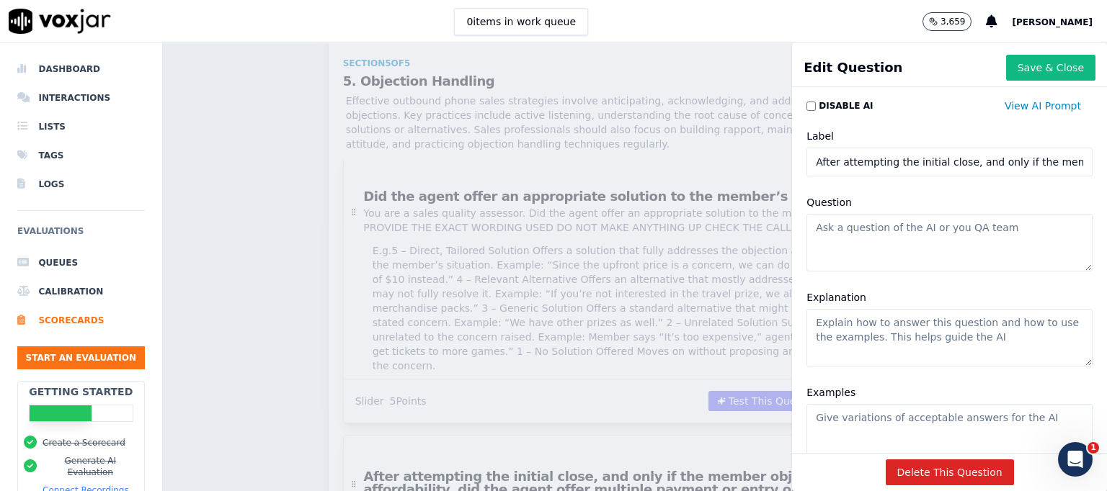
click at [830, 240] on textarea "Question" at bounding box center [949, 243] width 286 height 58
paste textarea "You are a sales quality assessor. Did the agent offer an appropriate solution t…"
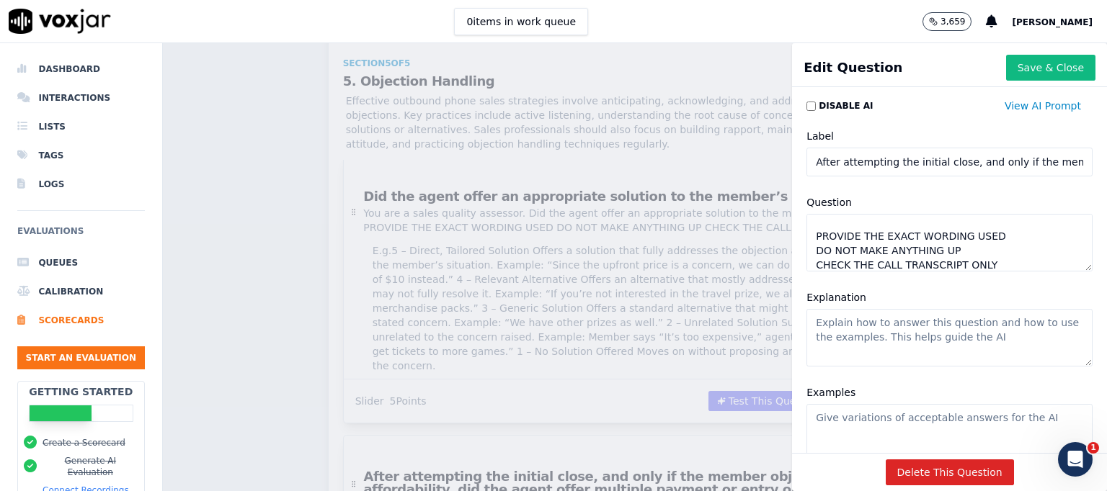
click at [816, 164] on input "After attempting the initial close, and only if the member objected on price or…" at bounding box center [949, 162] width 286 height 29
click at [838, 236] on textarea "You are a sales quality assessor. Did the agent offer an appropriate solution t…" at bounding box center [949, 243] width 286 height 58
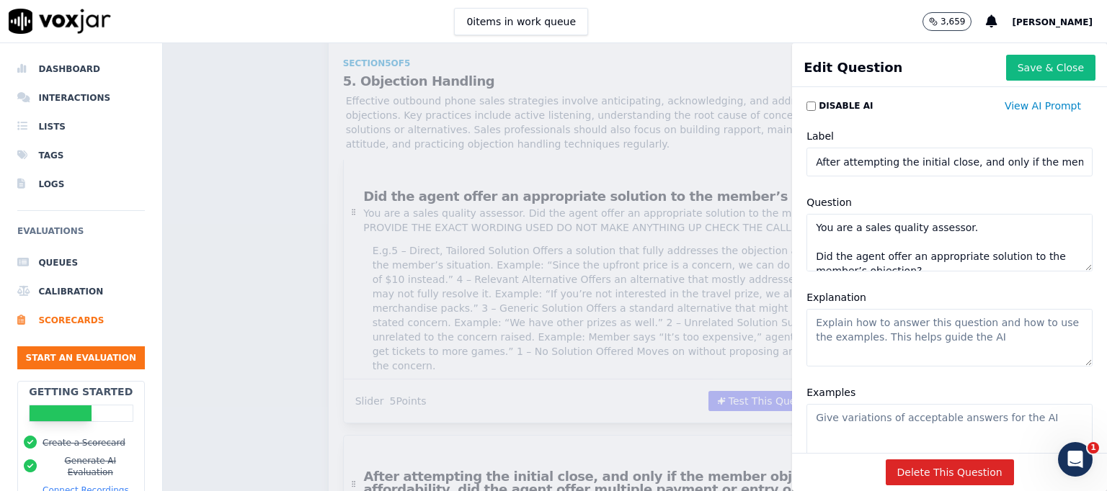
click at [947, 228] on textarea "You are a sales quality assessor. Did the agent offer an appropriate solution t…" at bounding box center [949, 243] width 286 height 58
click at [933, 262] on textarea "You are a sales quality assessor. Did the agent offer an appropriate solution t…" at bounding box center [949, 243] width 286 height 58
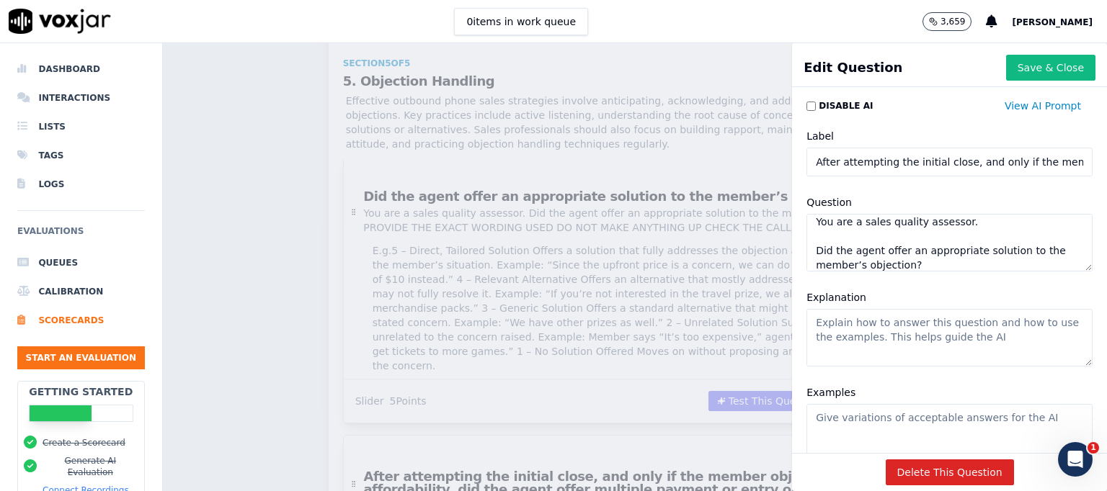
paste textarea "After attempting the initial close, and only if the member objected on price or…"
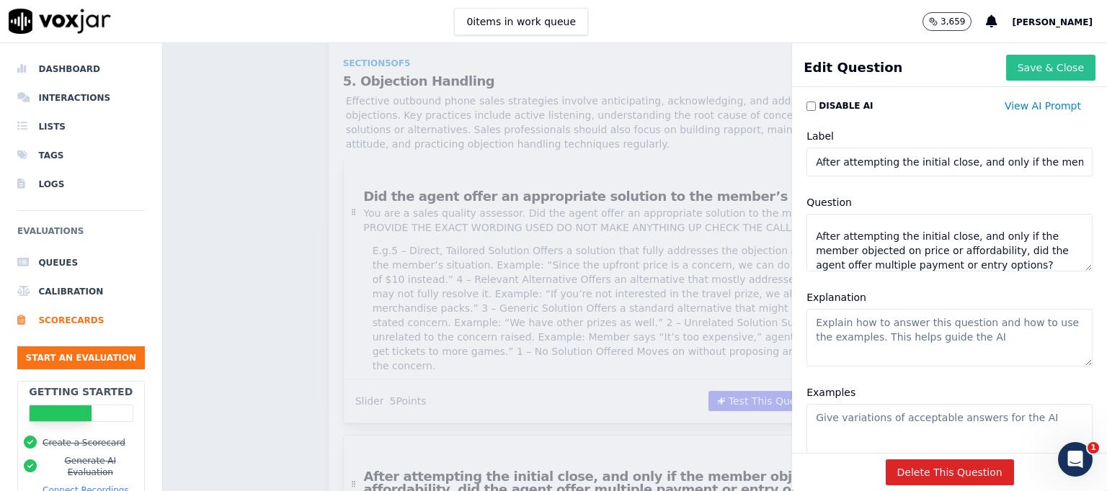
type textarea "You are a sales quality assessor. After attempting the initial close, and only …"
click at [1026, 72] on button "Save & Close" at bounding box center [1050, 68] width 89 height 26
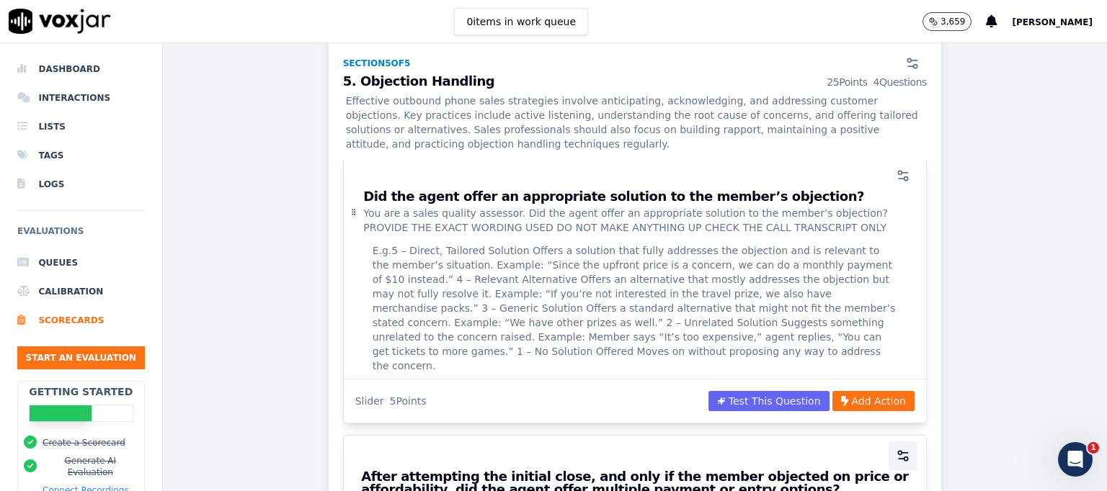
click at [896, 449] on icon "button" at bounding box center [903, 456] width 14 height 14
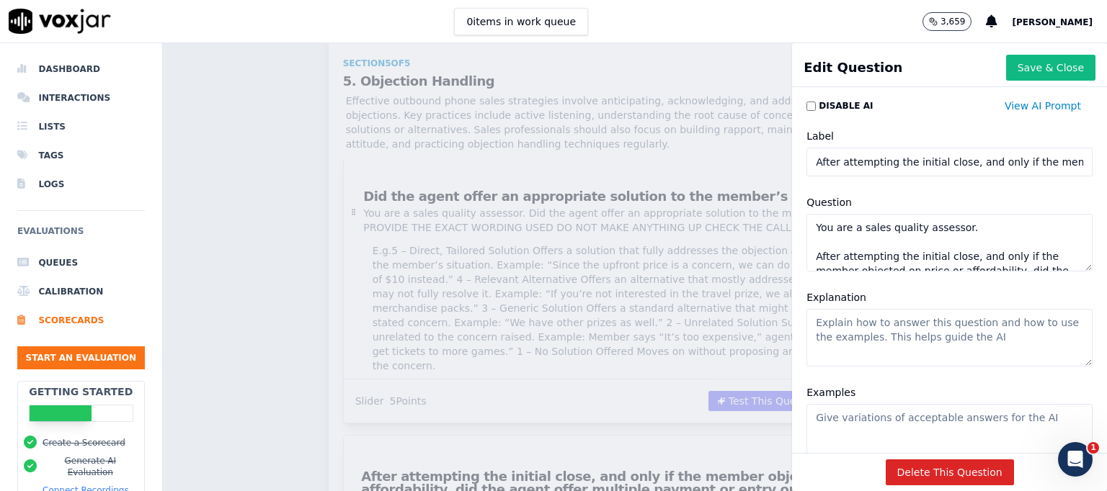
click at [847, 318] on textarea "Explanation" at bounding box center [949, 338] width 286 height 58
paste textarea "Agents should always attempt to secure the full upfront payment first. If the m…"
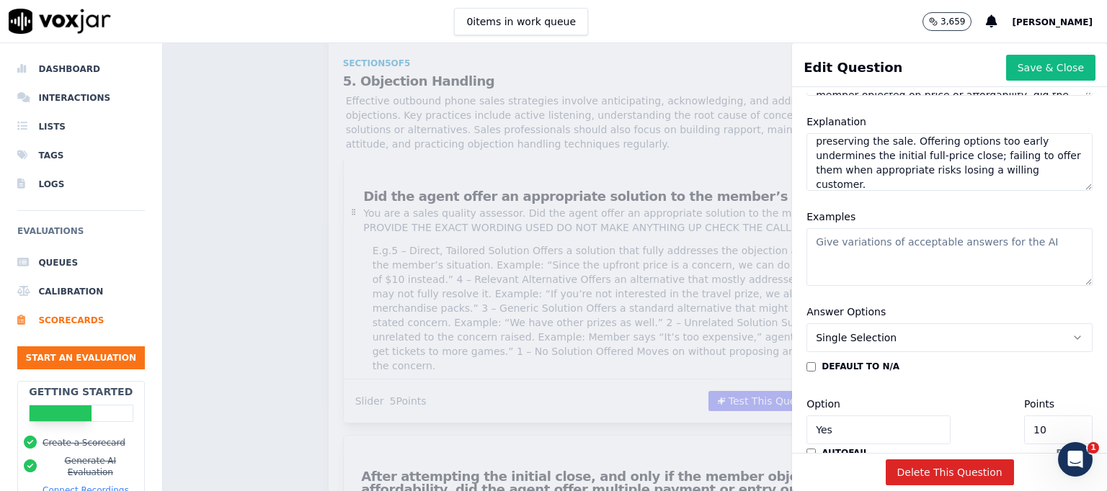
scroll to position [187, 0]
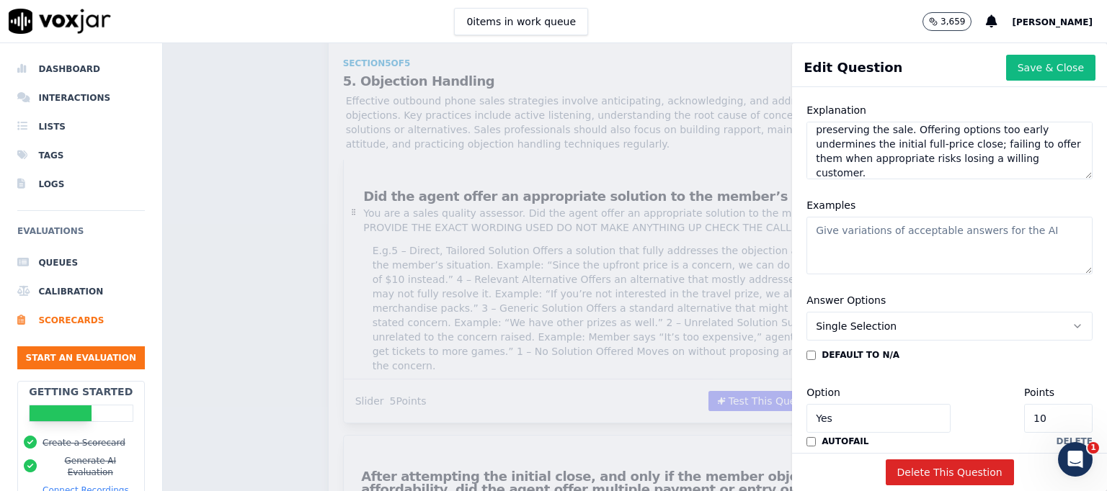
type textarea "Agents should always attempt to secure the full upfront payment first. If the m…"
click at [887, 227] on textarea "Examples" at bounding box center [949, 246] width 286 height 58
paste textarea "5 – Lorem Ipsumdol & Sitame Consecte adip-elits doeiu tempo. Inci utlaboree, do…"
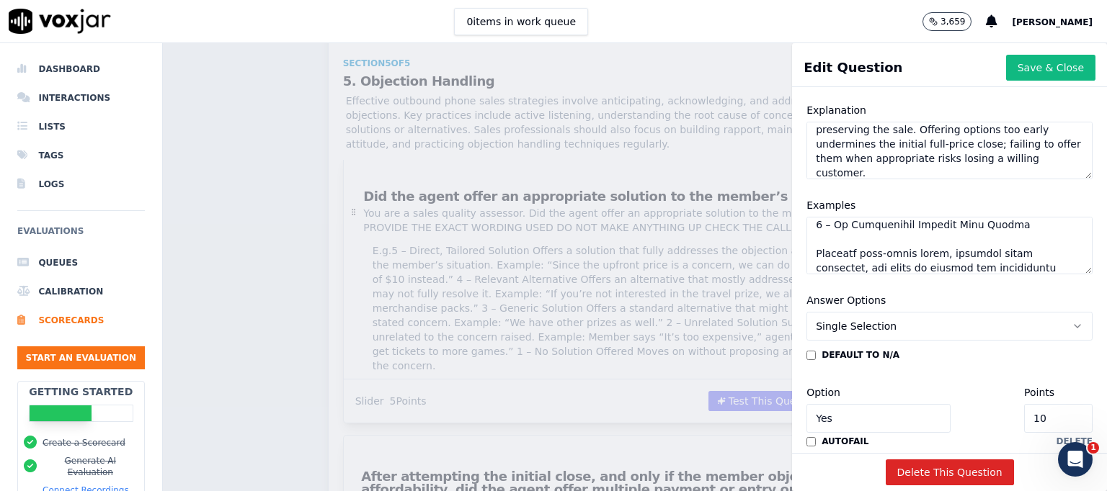
type textarea "5 – Lorem Ipsumdol & Sitame Consecte adip-elits doeiu tempo. Inci utlaboree, do…"
click at [1074, 326] on icon "button" at bounding box center [1077, 326] width 6 height 3
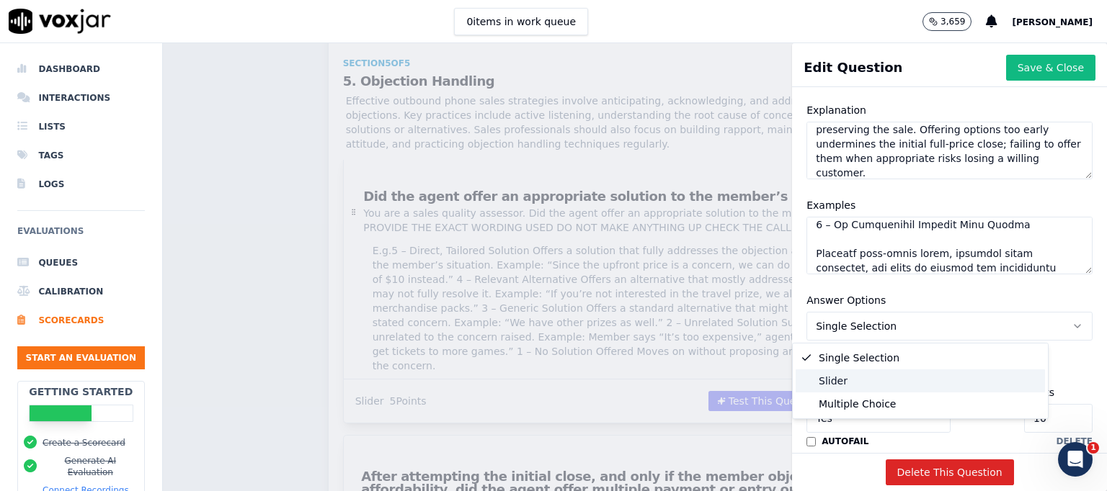
click at [834, 379] on div "Slider" at bounding box center [919, 381] width 249 height 23
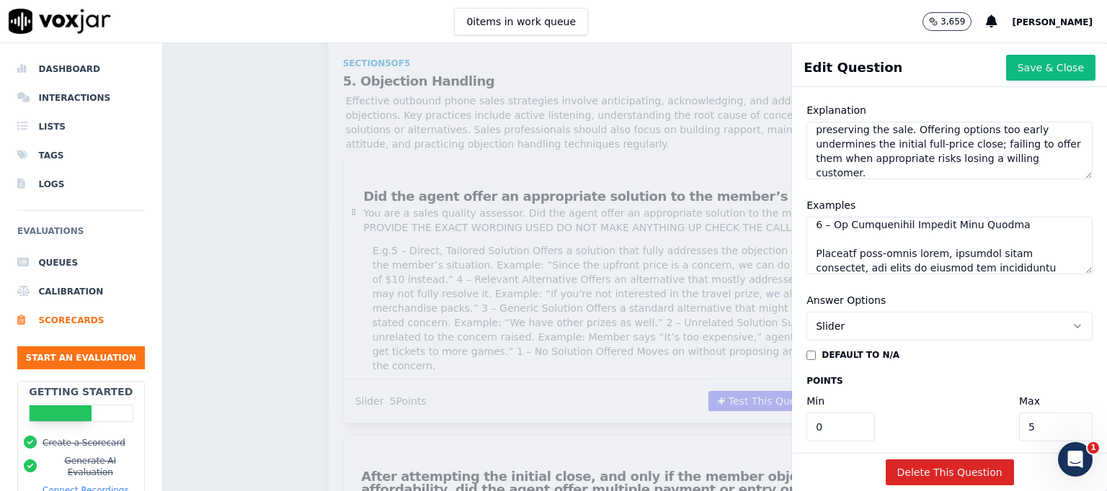
scroll to position [271, 0]
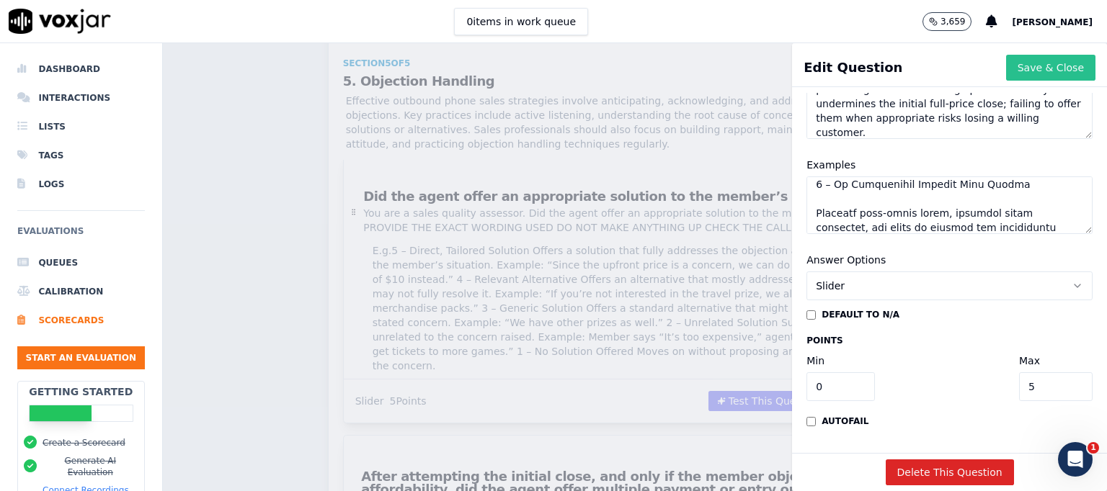
click at [1006, 66] on button "Save & Close" at bounding box center [1050, 68] width 89 height 26
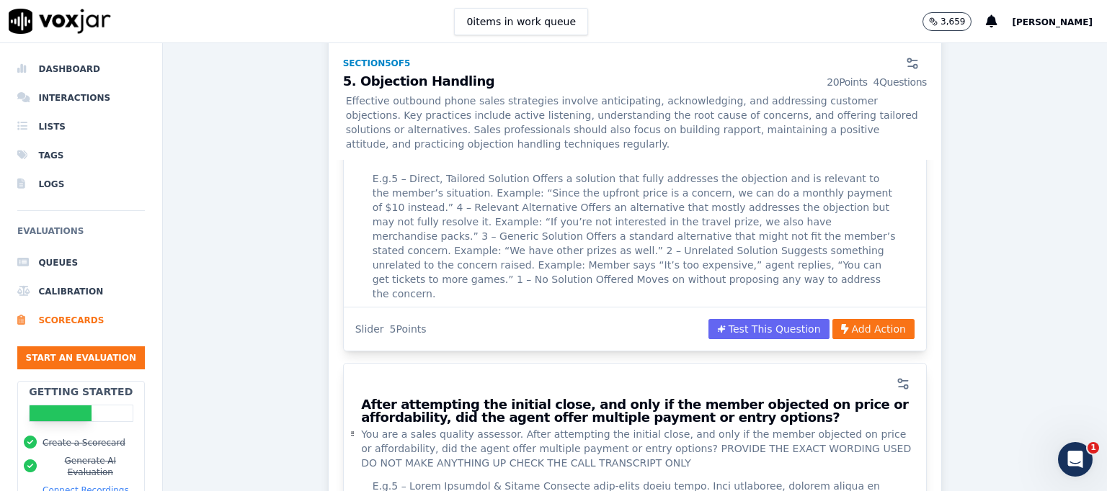
scroll to position [3903, 0]
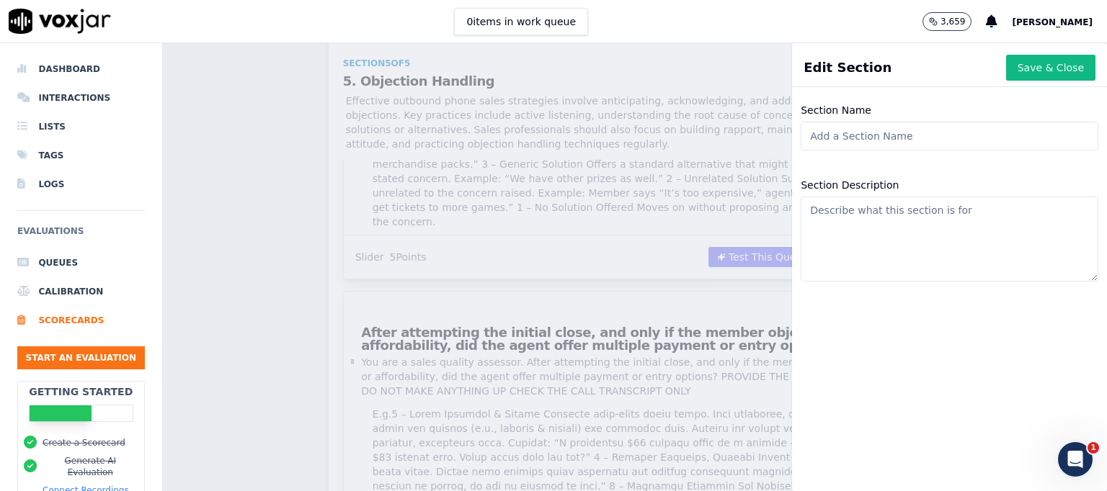
click at [833, 135] on input "Section Name" at bounding box center [949, 136] width 298 height 29
type input "6. Wrapping up the call"
click at [842, 205] on textarea "Section Description" at bounding box center [949, 239] width 298 height 85
paste textarea "To effectively close an outbound sales call, focus on summarizing key benefits,…"
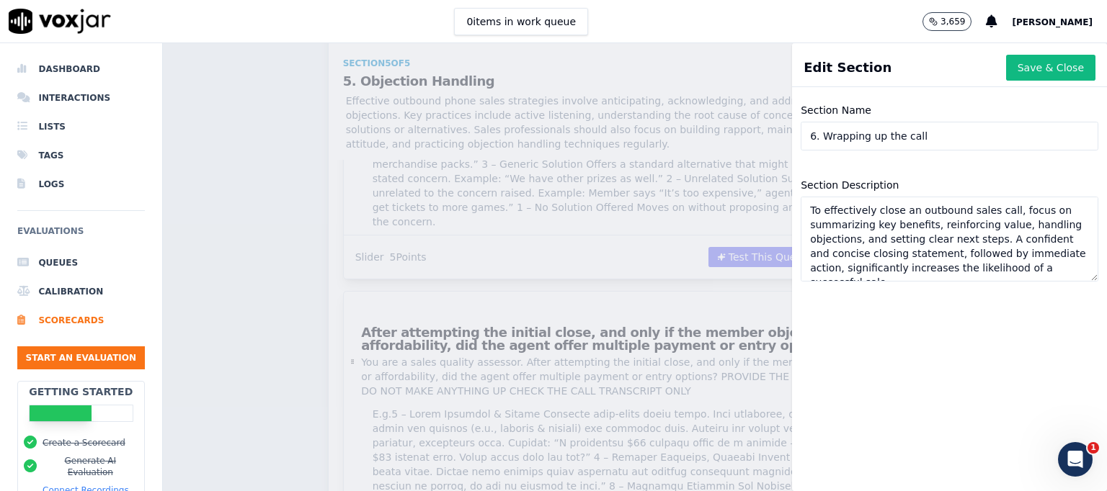
scroll to position [8, 0]
click at [831, 220] on textarea "To effectively close an outbound sales call, focus on summarizing key benefits,…" at bounding box center [949, 239] width 298 height 85
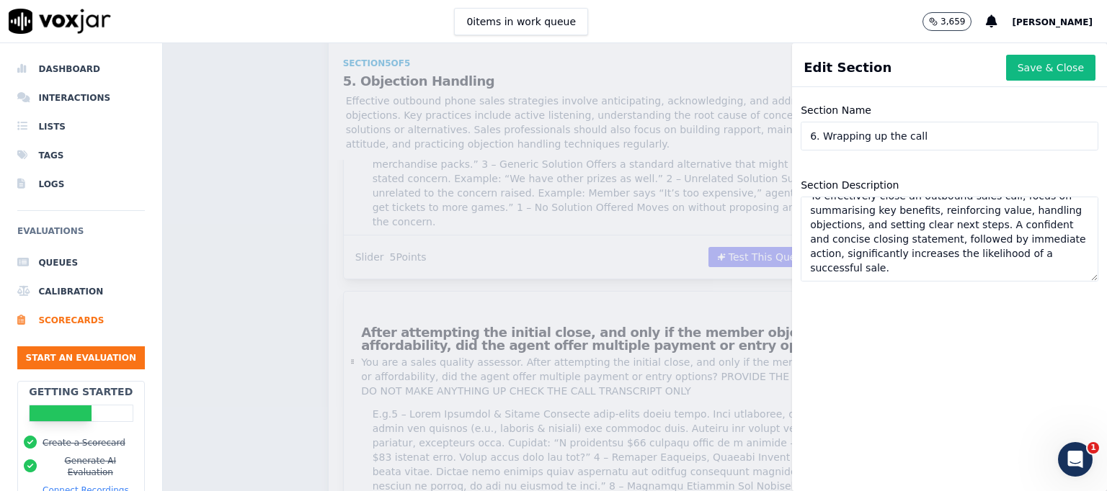
scroll to position [0, 0]
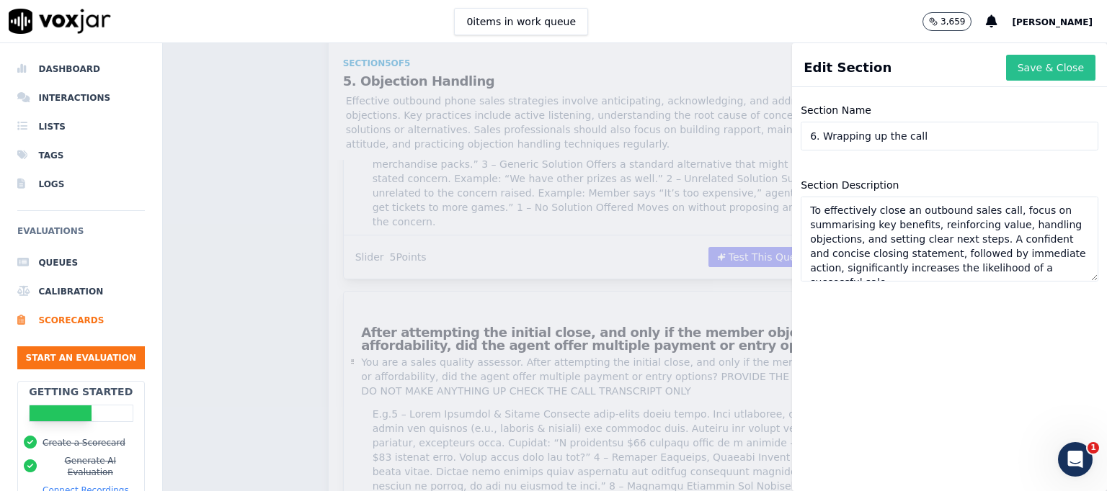
type textarea "To effectively close an outbound sales call, focus on summarising key benefits,…"
click at [1009, 68] on button "Save & Close" at bounding box center [1050, 68] width 89 height 26
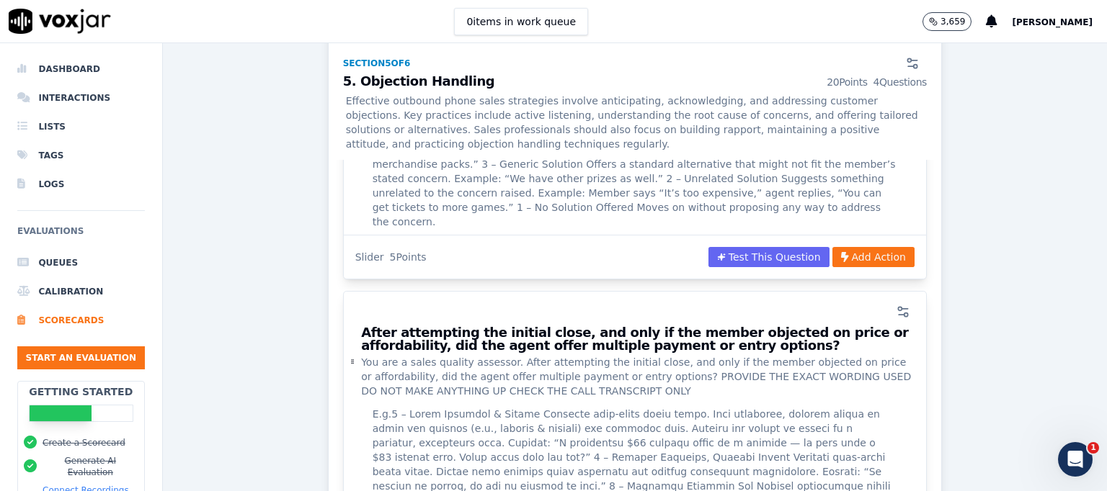
scroll to position [4191, 0]
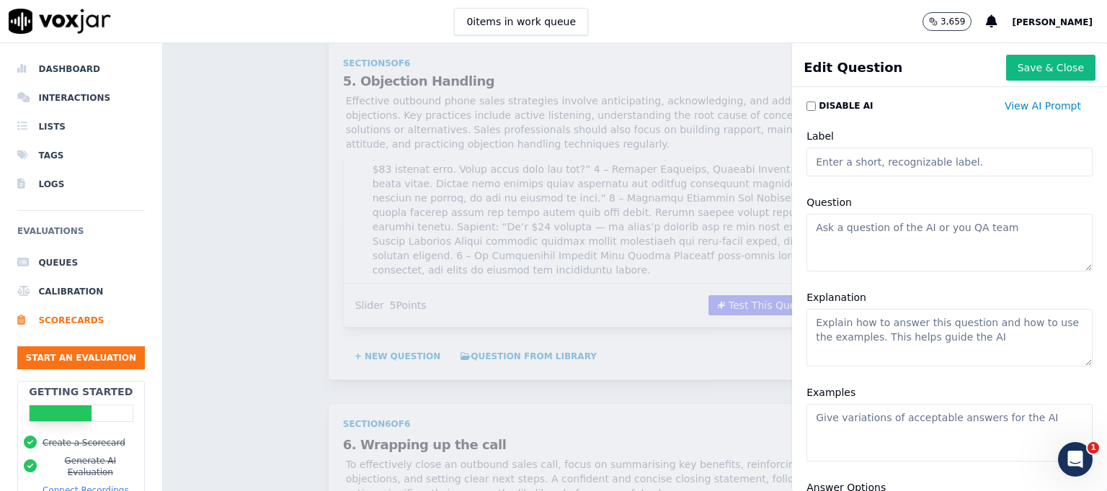
click at [867, 164] on input "Label" at bounding box center [949, 162] width 286 height 29
paste input "Did the agent avoid using prohibited terms or phrases that could imply illegiti…"
type input "Did the agent avoid using prohibited terms or phrases that could imply illegiti…"
click at [1006, 66] on button "Save & Close" at bounding box center [1050, 68] width 89 height 26
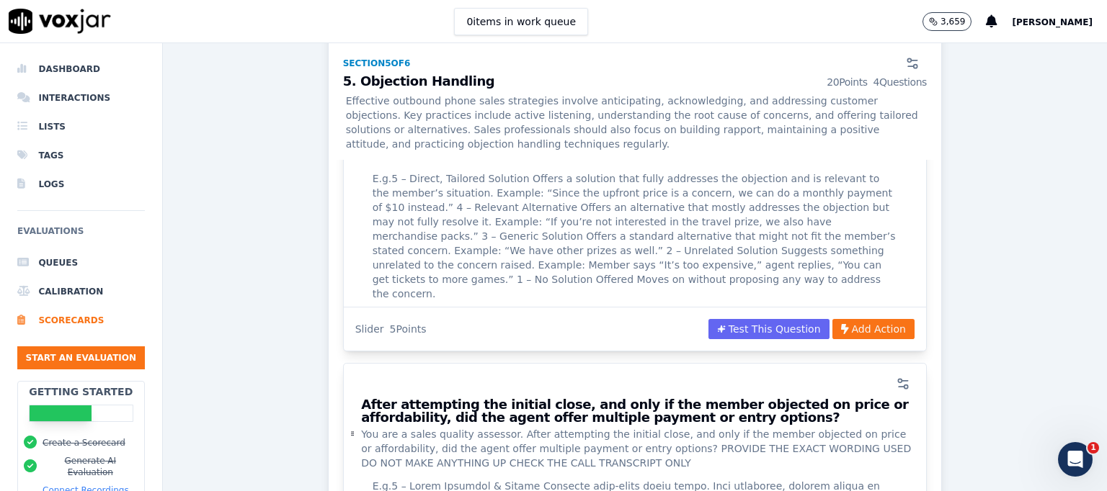
scroll to position [3759, 0]
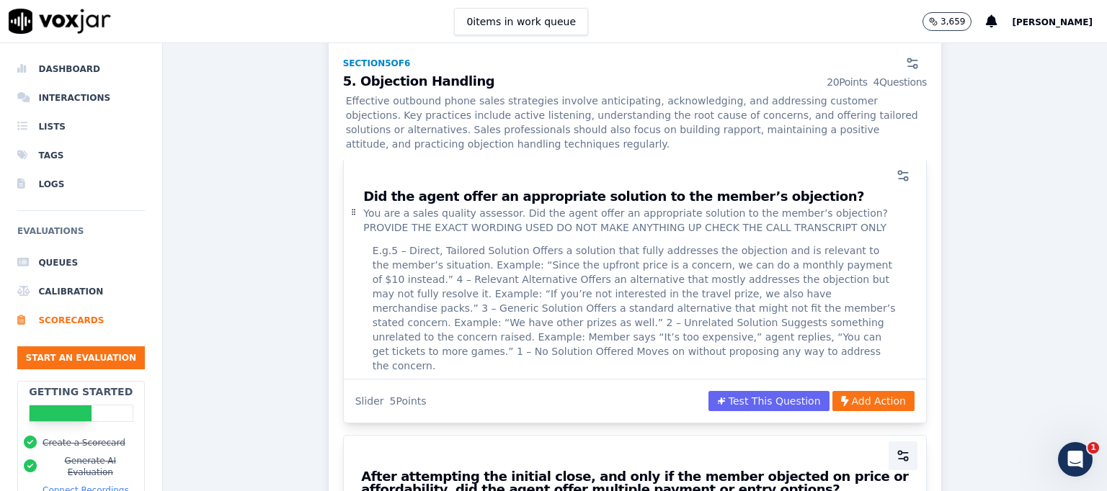
click at [896, 449] on icon "button" at bounding box center [903, 456] width 14 height 14
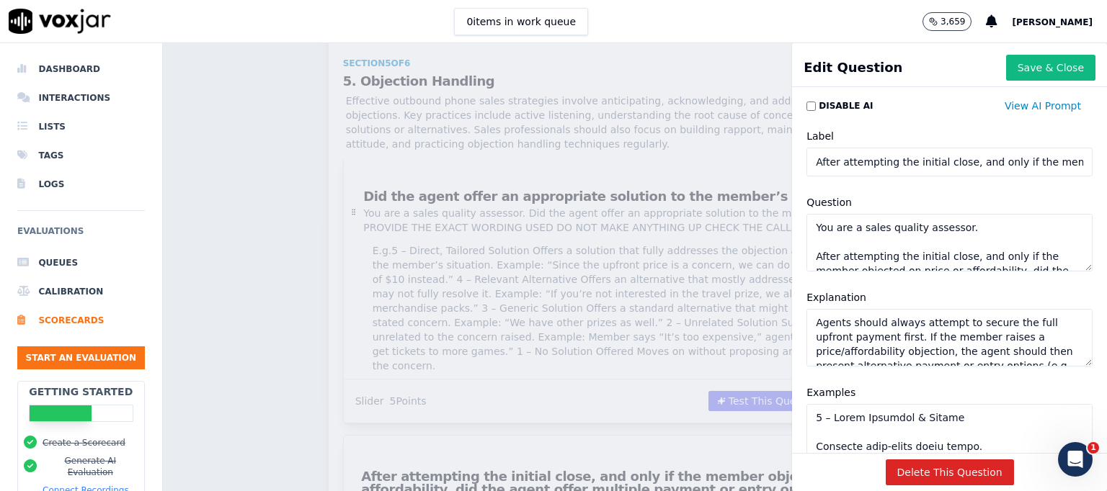
click at [806, 241] on textarea "You are a sales quality assessor. After attempting the initial close, and only …" at bounding box center [949, 243] width 286 height 58
click at [1006, 73] on button "Save & Close" at bounding box center [1050, 68] width 89 height 26
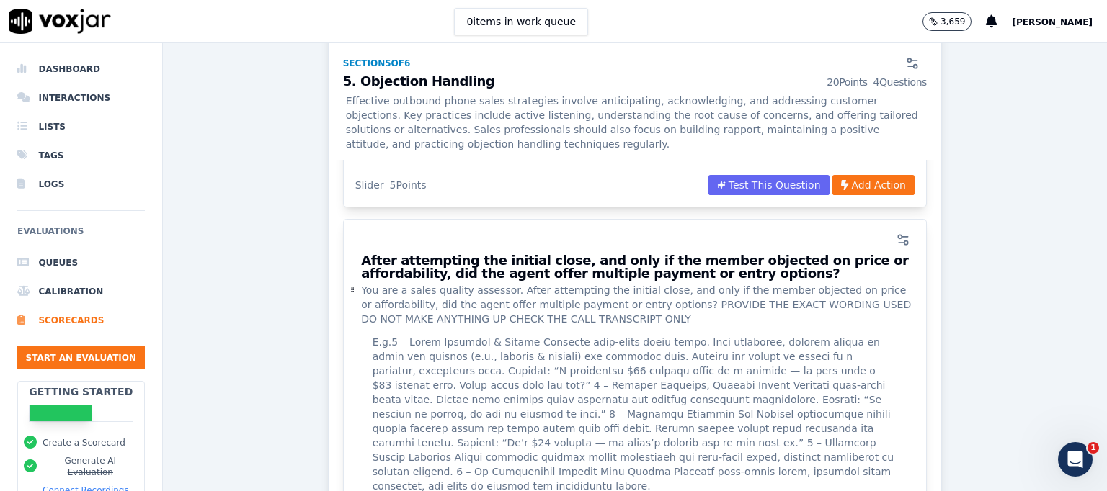
scroll to position [4119, 0]
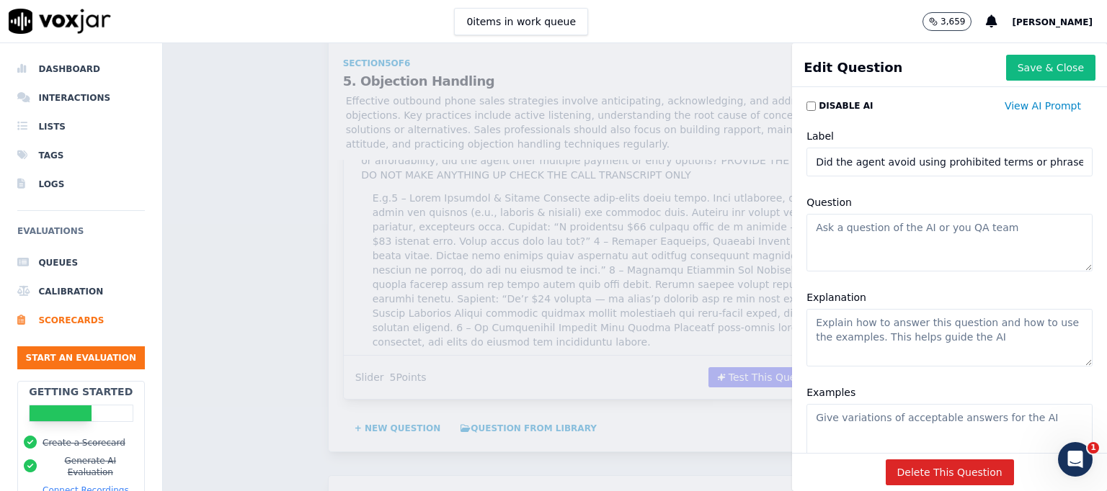
click at [844, 246] on textarea "Question" at bounding box center [949, 243] width 286 height 58
paste textarea "You are a sales quality assessor. After attempting the initial close, and only …"
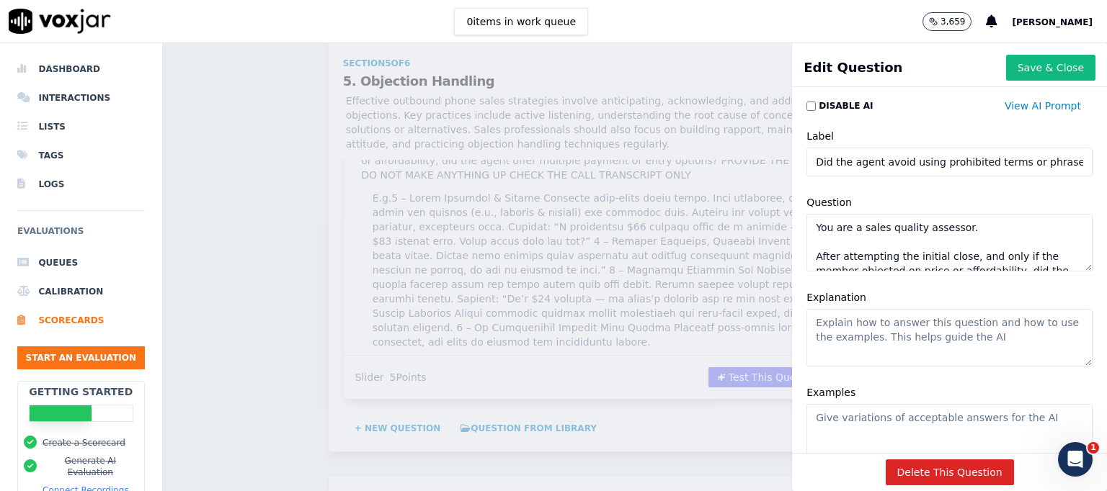
scroll to position [78, 0]
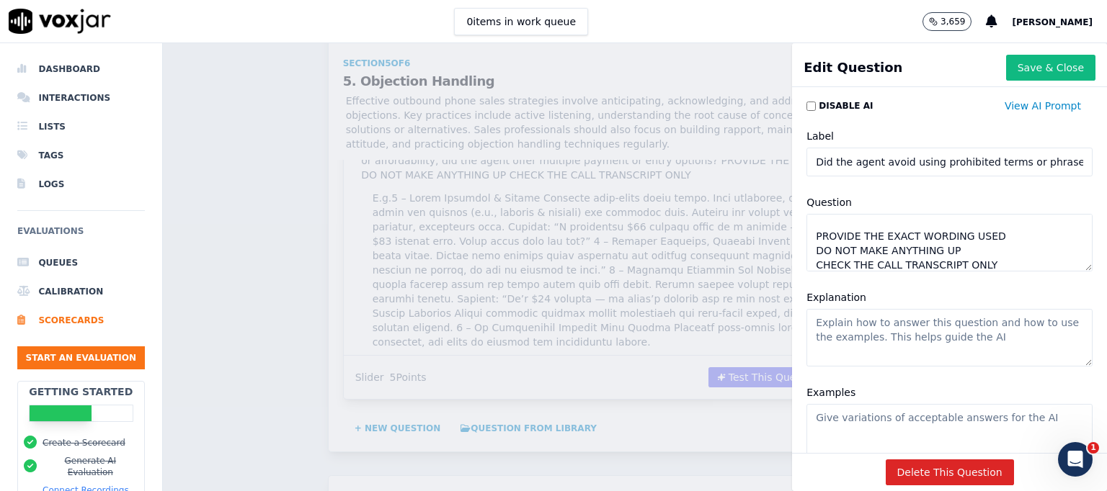
click at [806, 160] on input "Did the agent avoid using prohibited terms or phrases that could imply illegiti…" at bounding box center [949, 162] width 286 height 29
click at [836, 223] on textarea "You are a sales quality assessor. After attempting the initial close, and only …" at bounding box center [949, 243] width 286 height 58
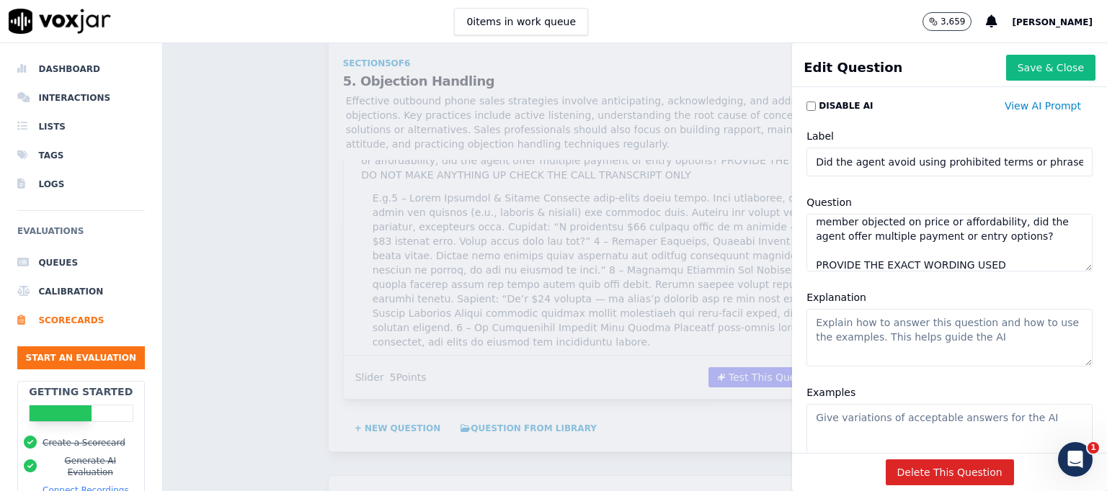
click at [1012, 236] on textarea "You are a sales quality assessor. After attempting the initial close, and only …" at bounding box center [949, 243] width 286 height 58
paste textarea "Did the agent avoid using prohibited terms or phrases that could imply illegiti…"
click at [928, 251] on textarea "You are a sales quality assessor. Did the agent avoid using prohibited terms or…" at bounding box center [949, 243] width 286 height 58
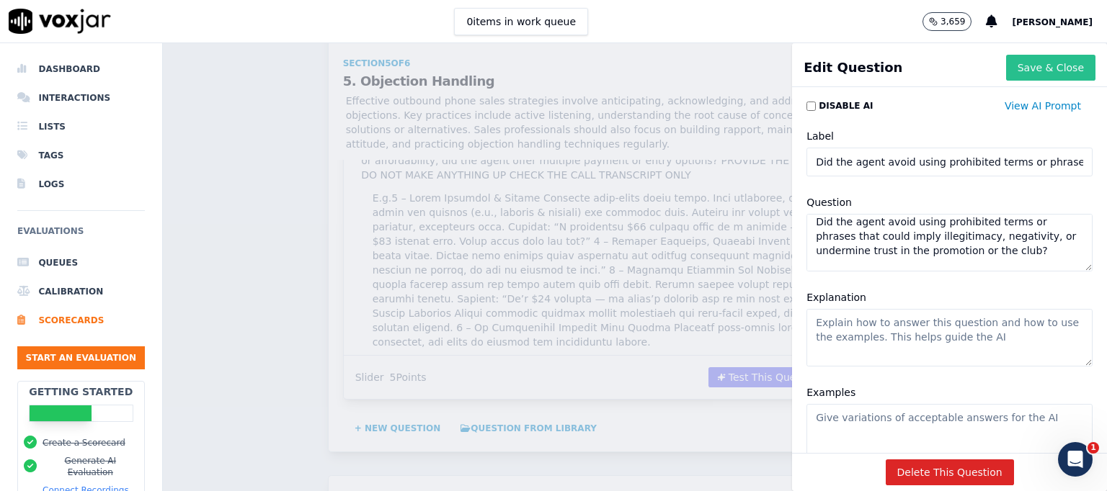
type textarea "You are a sales quality assessor. Did the agent avoid using prohibited terms or…"
click at [1009, 66] on button "Save & Close" at bounding box center [1050, 68] width 89 height 26
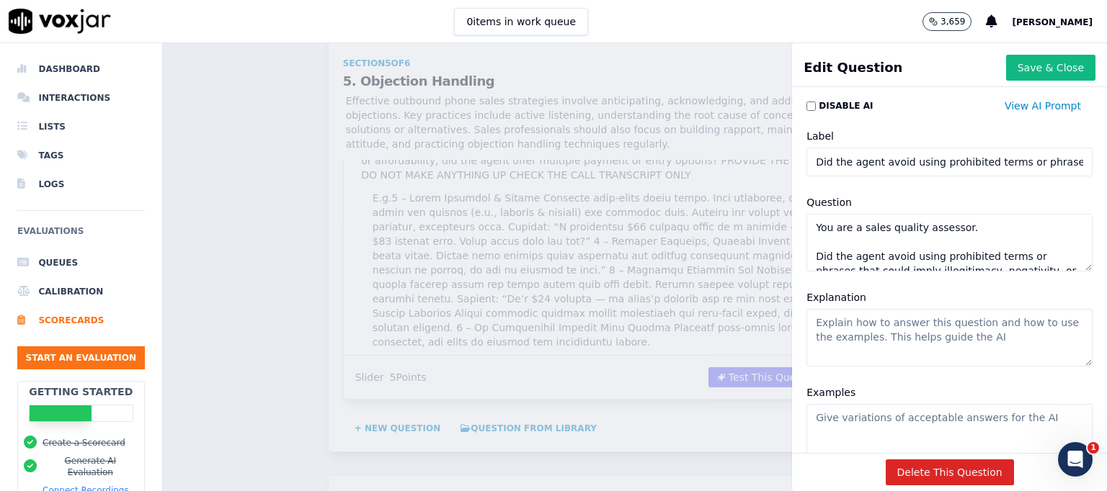
click at [961, 162] on input "Did the agent avoid using prohibited terms or phrases that could imply illegiti…" at bounding box center [949, 162] width 286 height 29
type input "Did the agent avoid using prohibited terms or phrases that could imply illegiti…"
click at [1020, 63] on button "Save & Close" at bounding box center [1050, 68] width 89 height 26
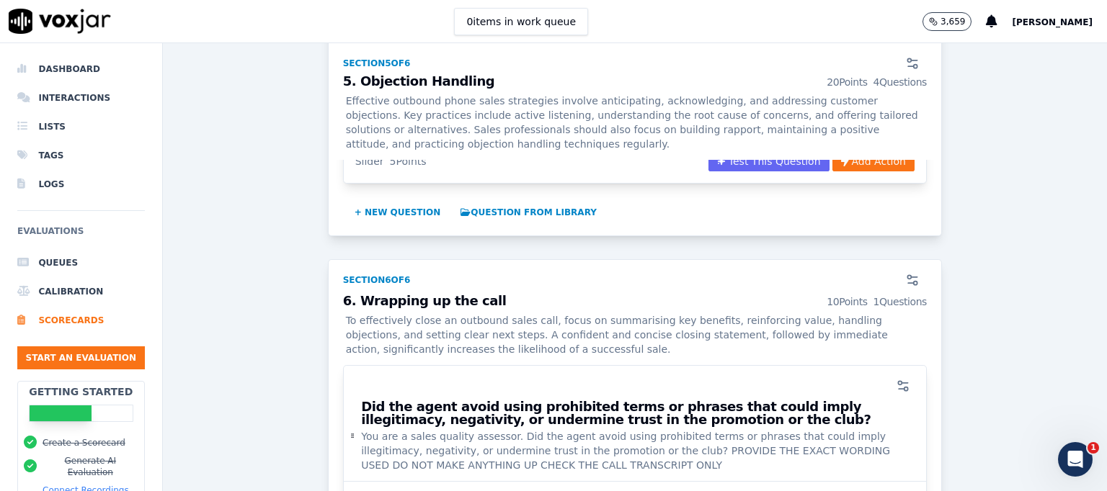
scroll to position [4119, 0]
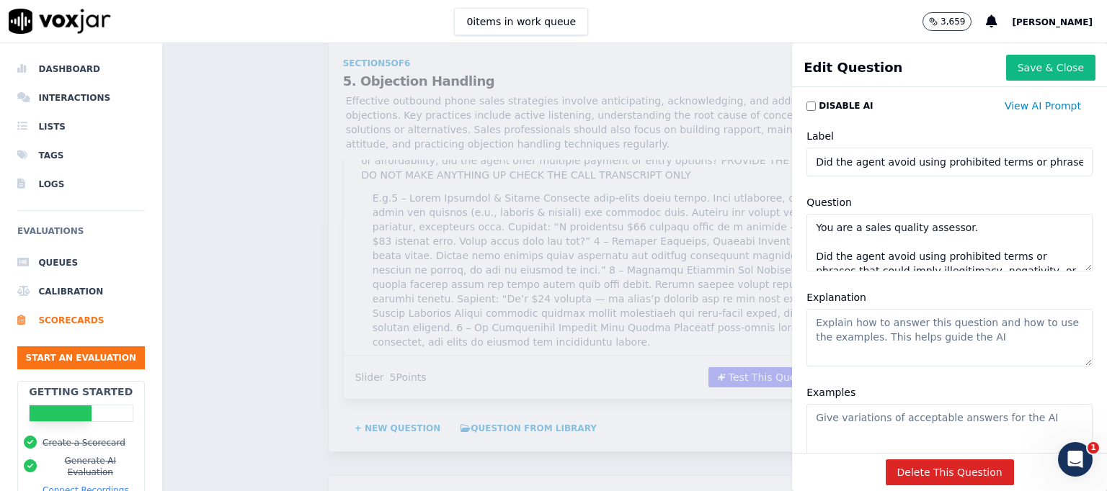
click at [817, 329] on textarea "Explanation" at bounding box center [949, 338] width 286 height 58
paste textarea "Certain terms — even if used to deny a negative claim — can unintentionally rei…"
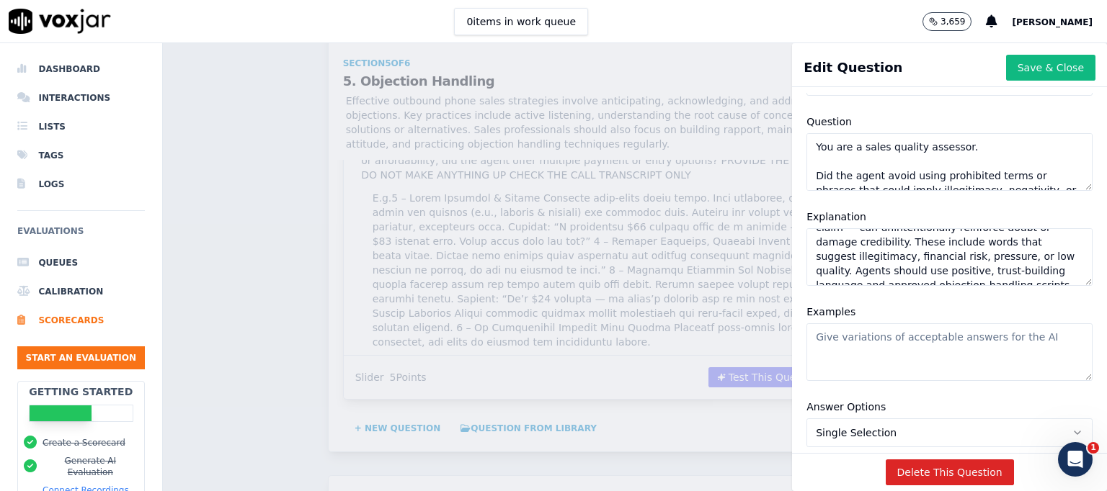
scroll to position [55, 0]
type textarea "Certain terms — even if used to deny a negative claim — can unintentionally rei…"
click at [851, 348] on textarea "Examples" at bounding box center [949, 353] width 286 height 58
paste textarea "Yes (Correct Use) Agent avoids all prohibited words and phrases. Handles object…"
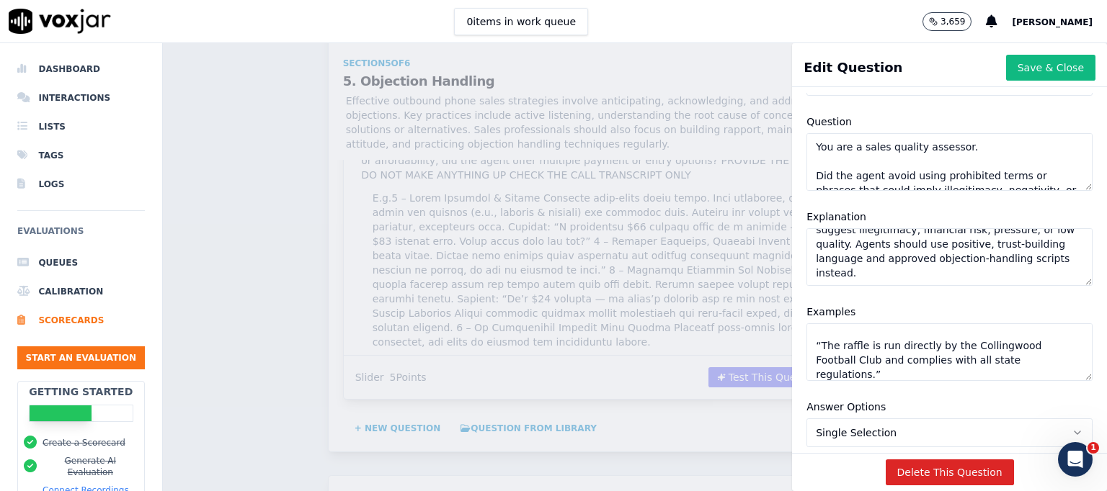
scroll to position [0, 0]
click at [806, 338] on textarea "Yes (Correct Use) Agent avoids all prohibited words and phrases. Handles object…" at bounding box center [949, 353] width 286 height 58
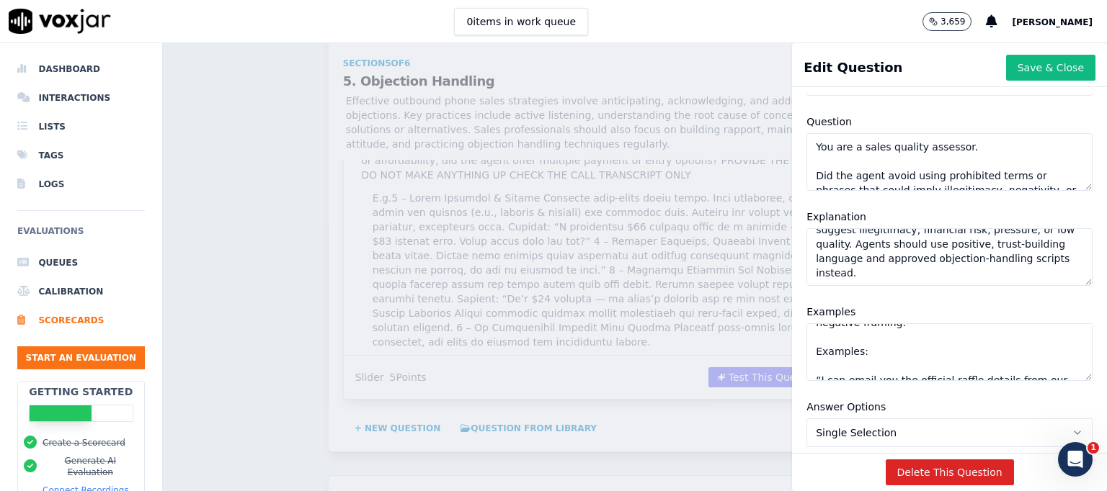
scroll to position [115, 0]
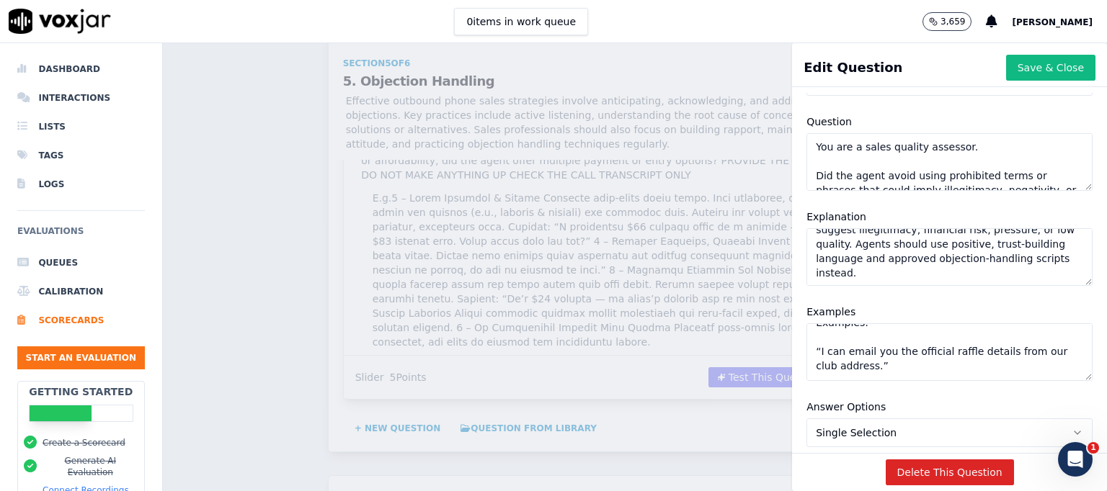
click at [934, 368] on textarea "Yes (Correct Use) Agent avoids all prohibited words and phrases. Handles object…" at bounding box center [949, 353] width 286 height 58
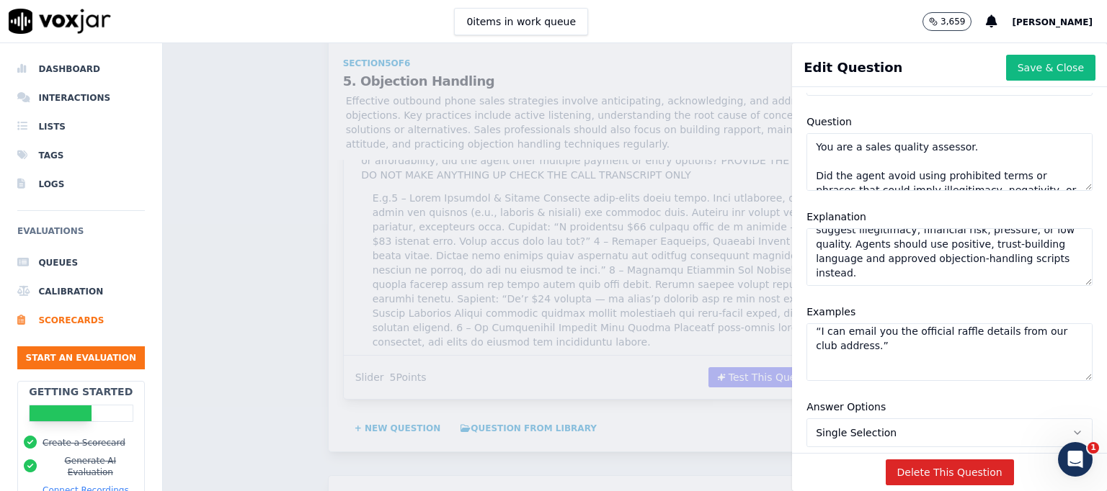
paste textarea "No (Prohibited Language Used) Negative / Illegitimacy Implications: “It’s not a…"
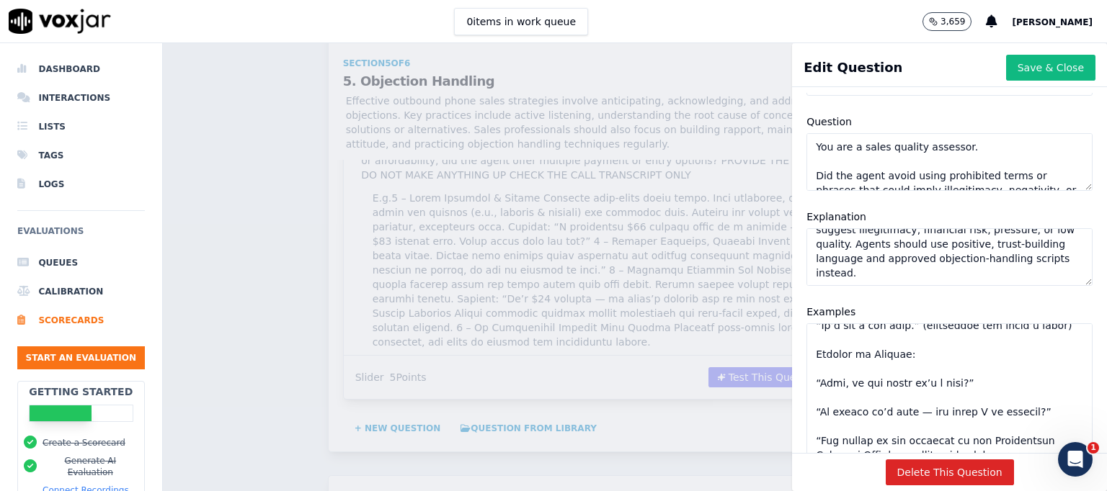
scroll to position [649, 0]
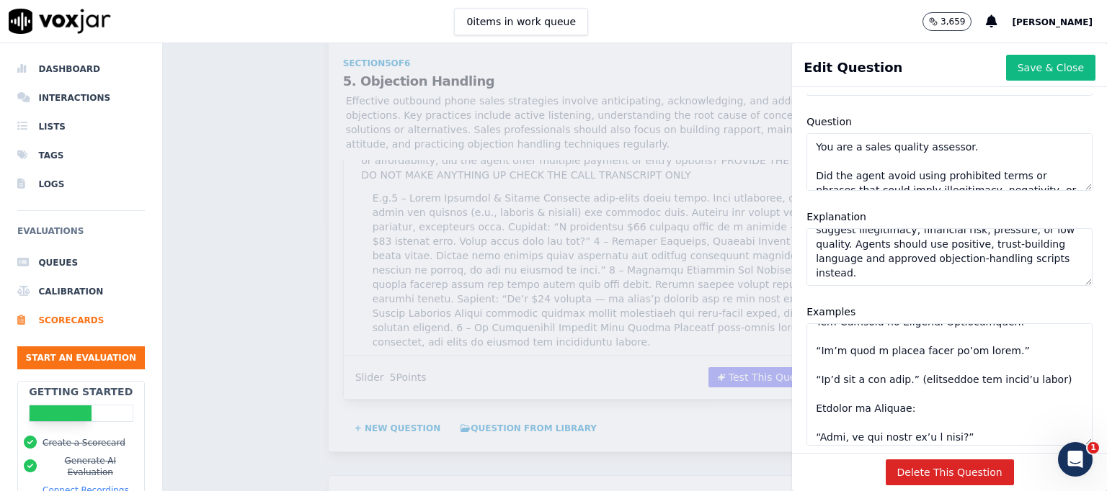
drag, startPoint x: 1045, startPoint y: 379, endPoint x: 1044, endPoint y: 440, distance: 61.2
click at [1043, 443] on div "Edit Question Save & Close Disable AI View AI Prompt Label Did the agent avoid …" at bounding box center [949, 267] width 315 height 448
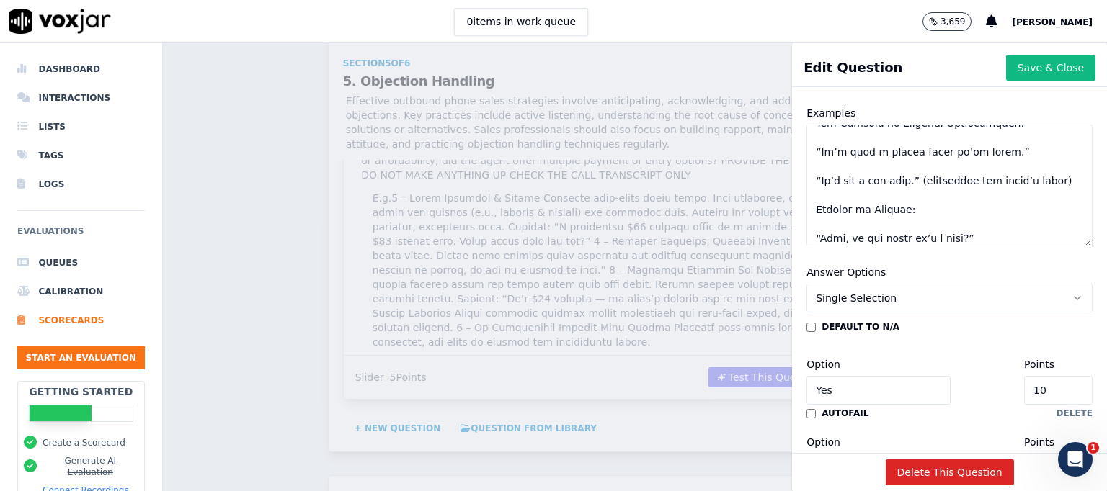
scroll to position [0, 0]
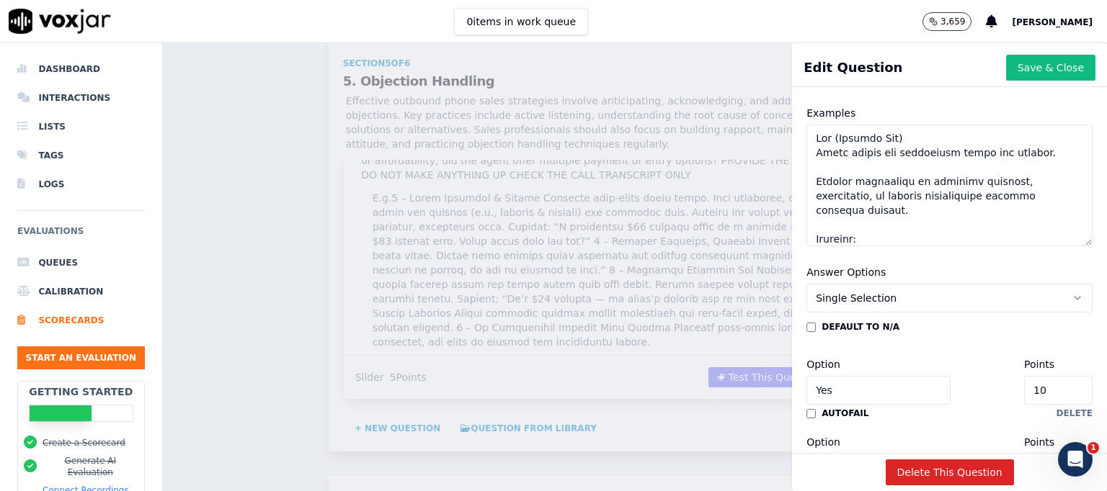
click at [893, 210] on textarea "Examples" at bounding box center [949, 186] width 286 height 122
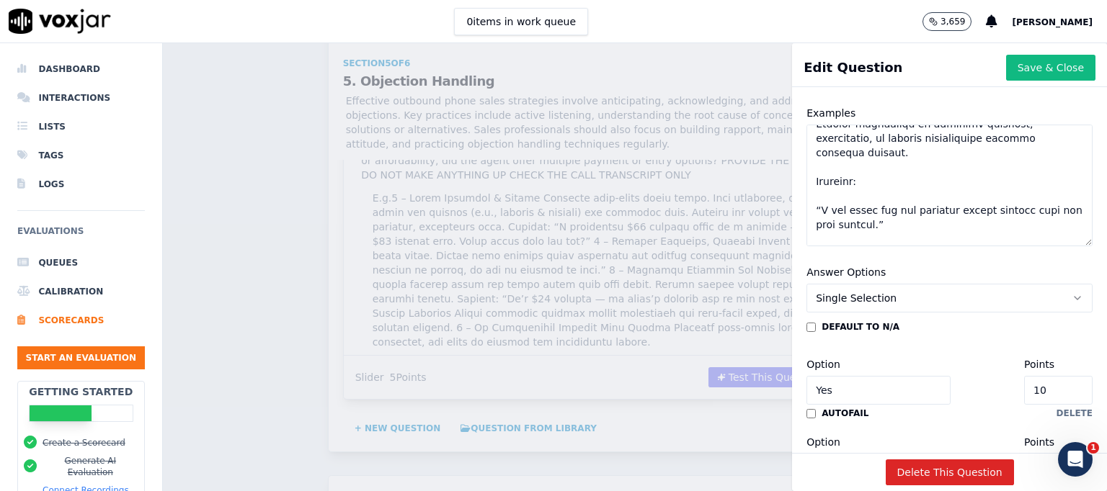
scroll to position [86, 0]
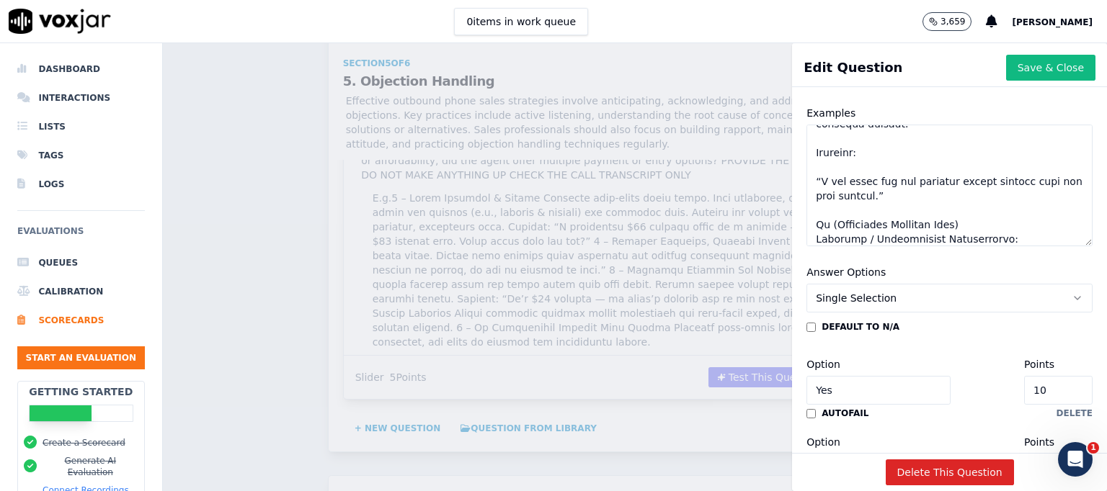
click at [951, 226] on textarea "Examples" at bounding box center [949, 186] width 286 height 122
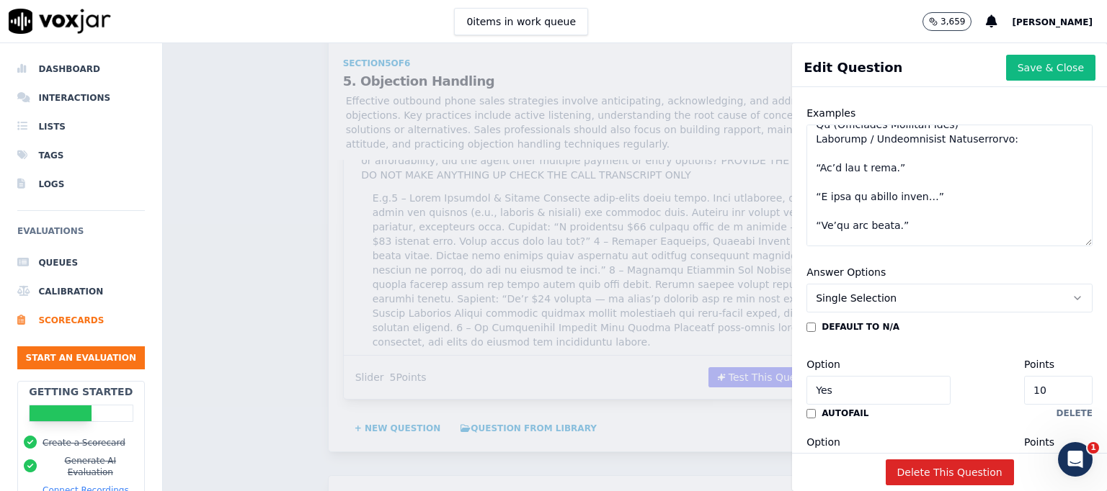
click at [869, 150] on textarea "Examples" at bounding box center [949, 186] width 286 height 122
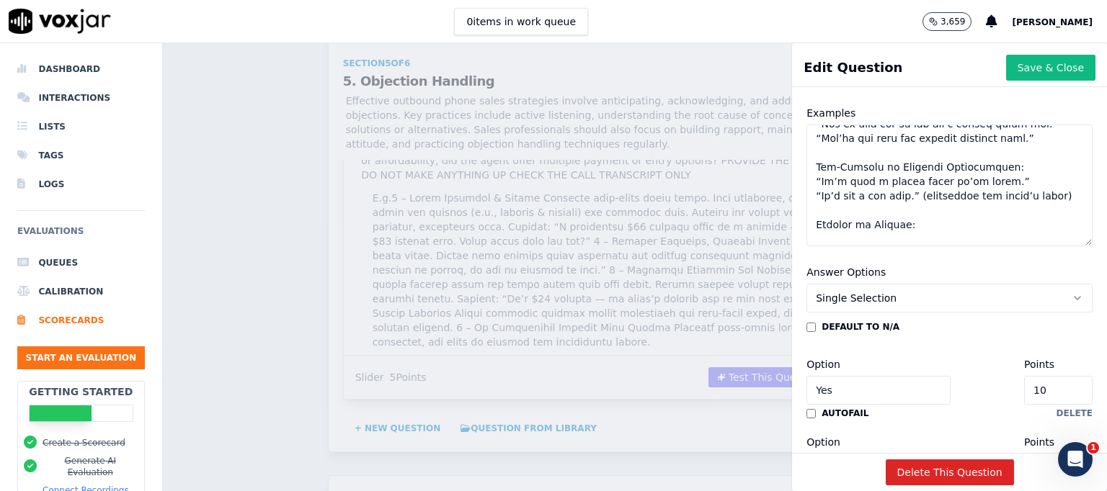
scroll to position [461, 0]
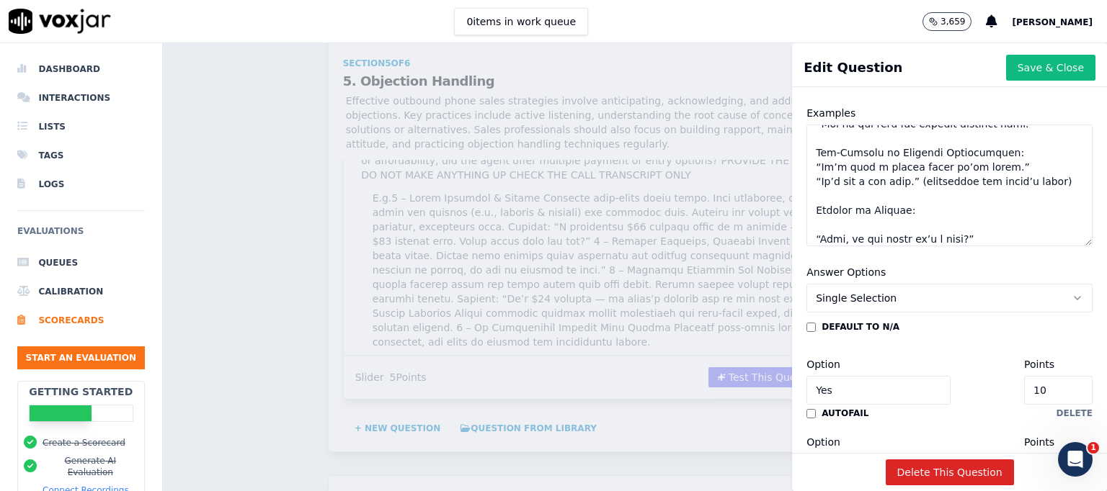
click at [928, 181] on textarea "Examples" at bounding box center [949, 186] width 286 height 122
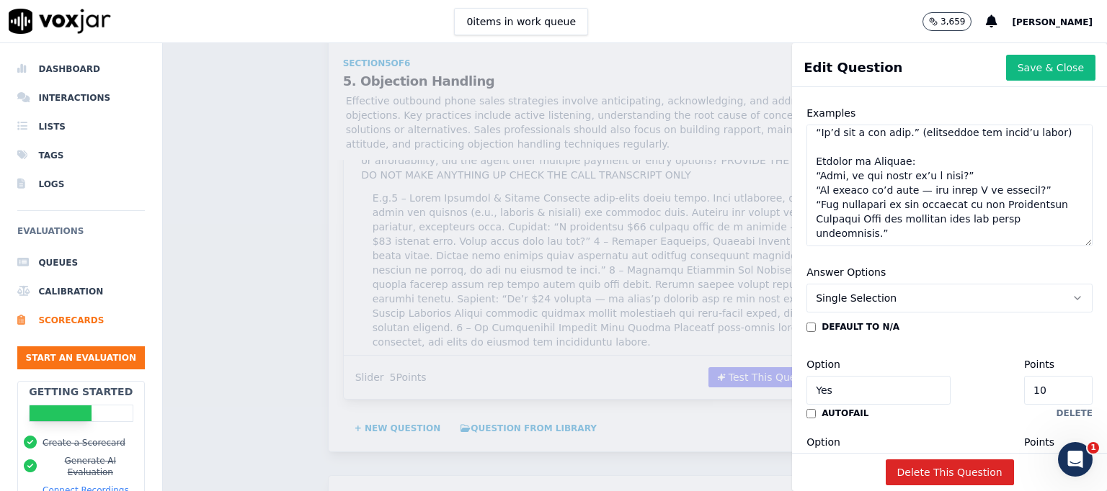
scroll to position [496, 0]
type textarea "Lor (Ipsumdo Sit) Ametc adipis eli seddoeiusm tempo inc utlabor. Etdolor magnaa…"
click at [1017, 65] on button "Save & Close" at bounding box center [1050, 68] width 89 height 26
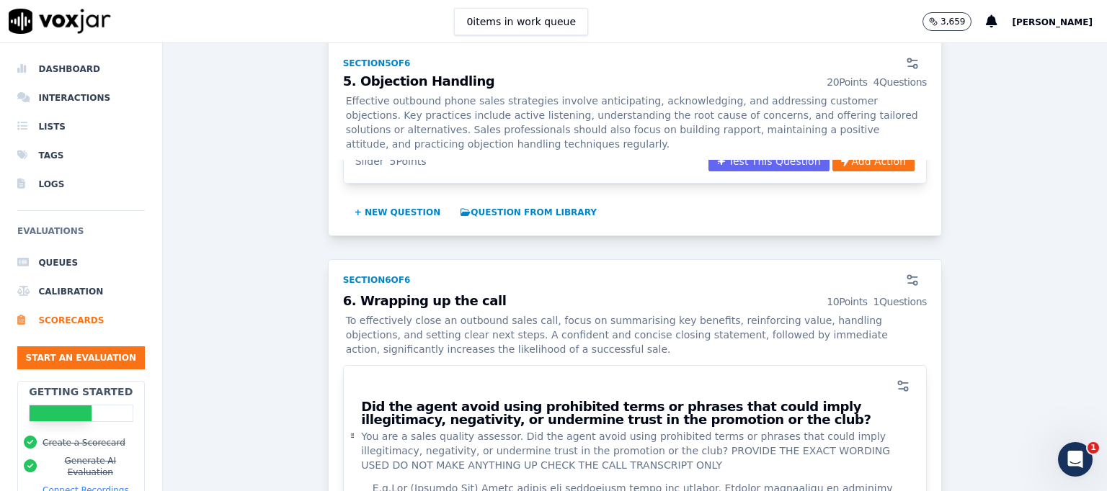
scroll to position [4407, 0]
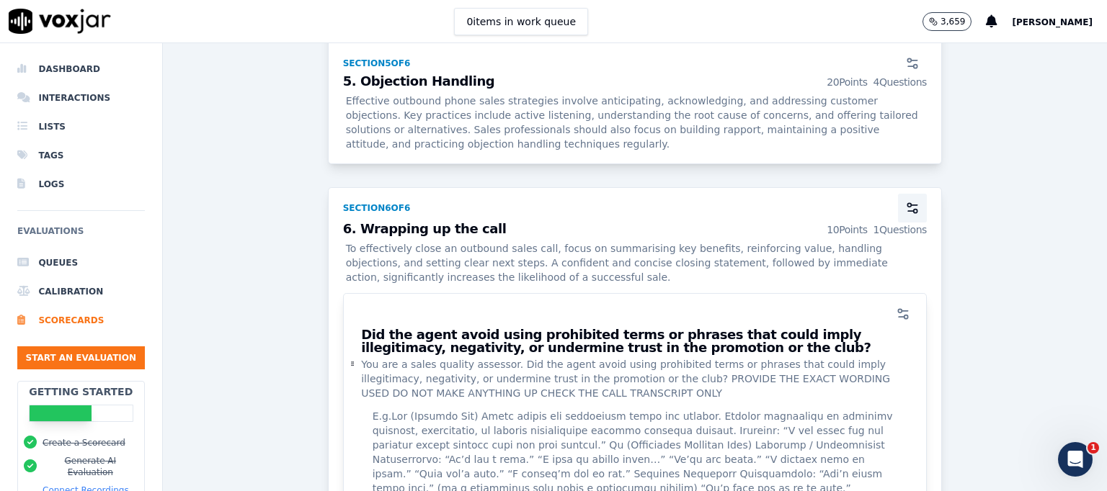
click at [905, 201] on icon "button" at bounding box center [912, 208] width 14 height 14
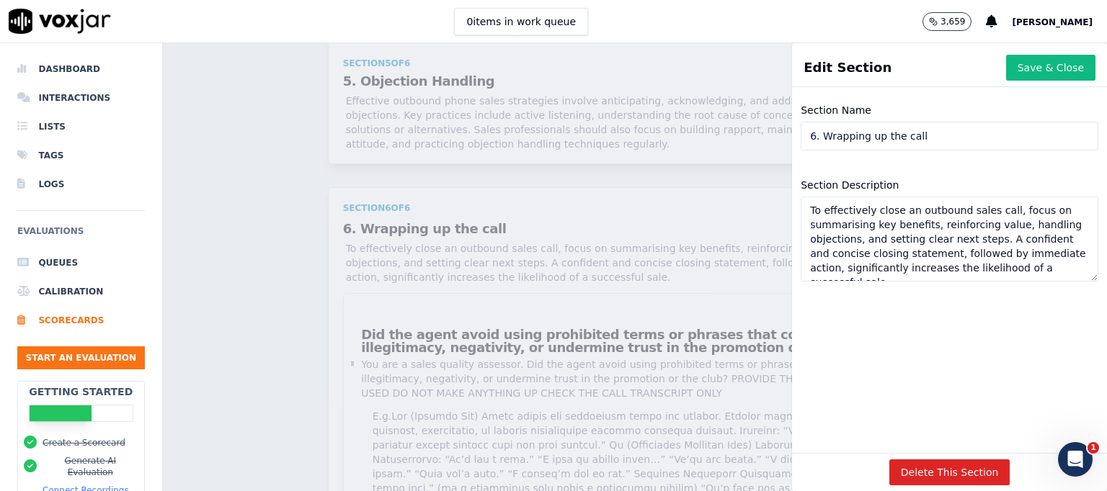
scroll to position [14, 0]
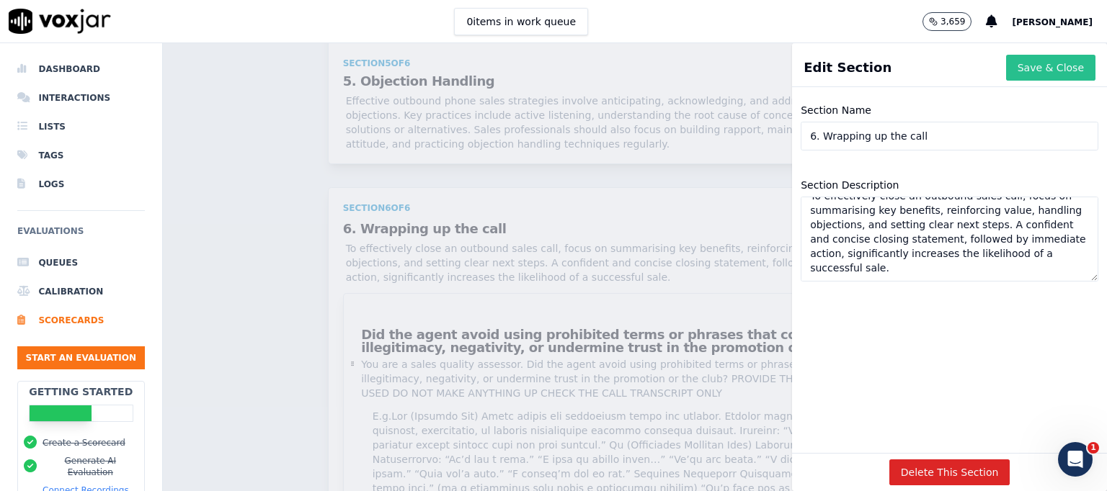
click at [1017, 74] on button "Save & Close" at bounding box center [1050, 68] width 89 height 26
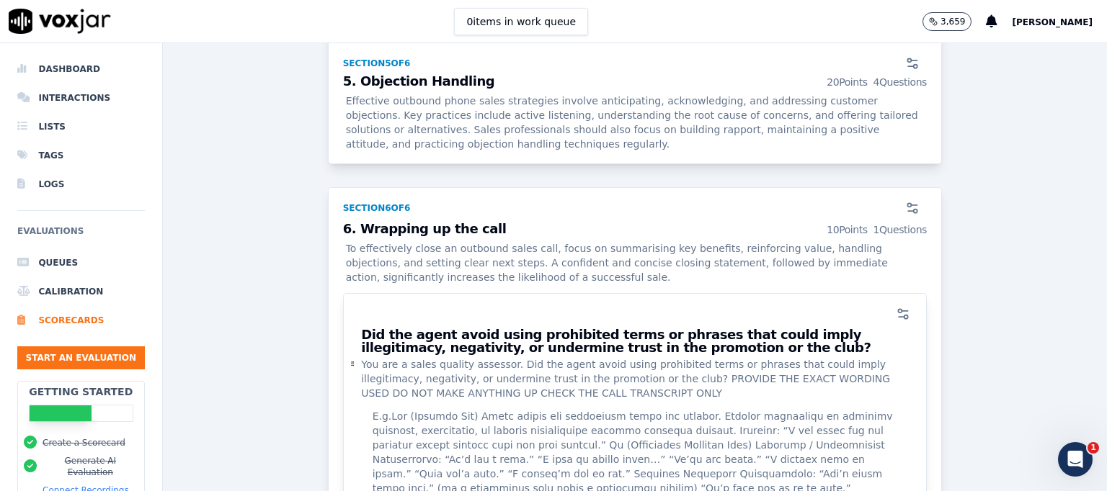
scroll to position [4263, 0]
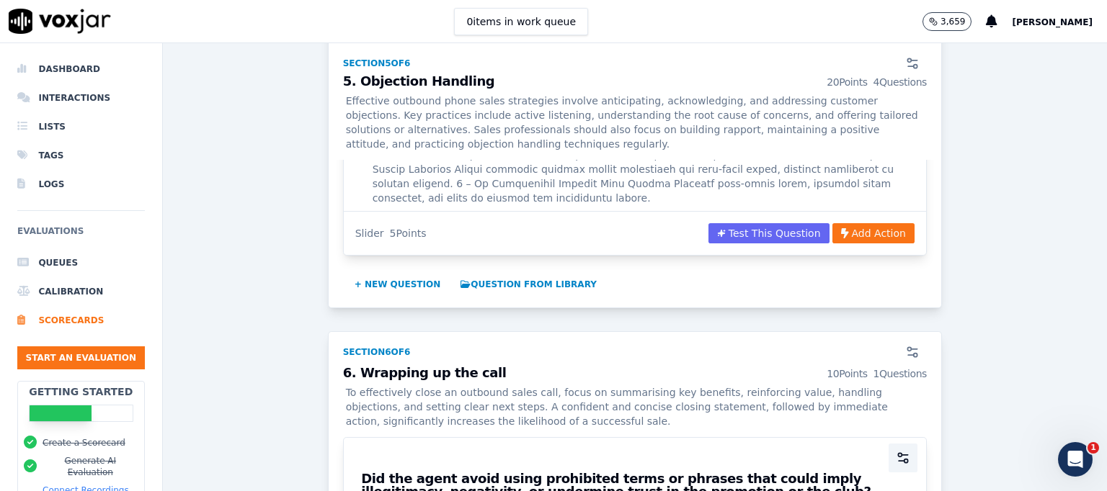
click at [896, 451] on icon "button" at bounding box center [903, 458] width 14 height 14
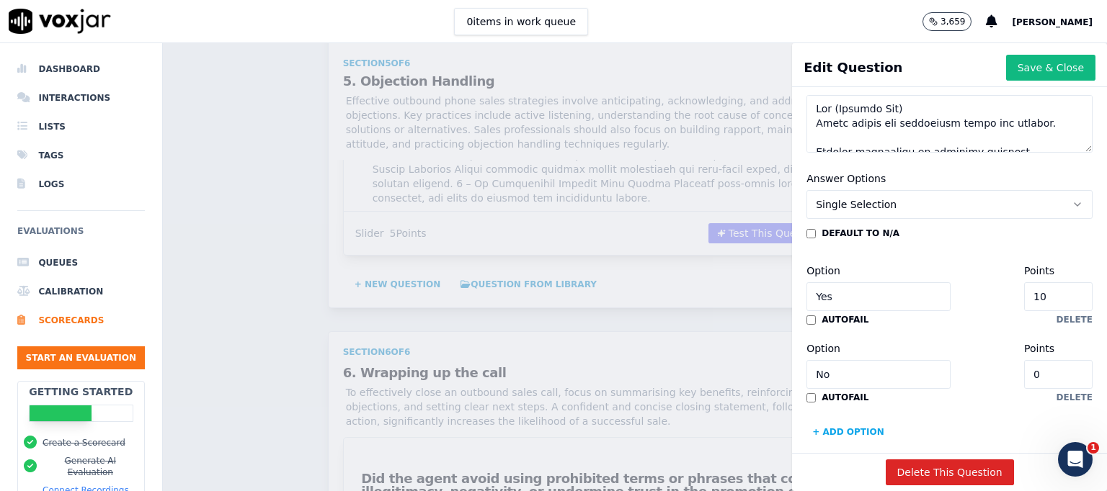
scroll to position [369, 0]
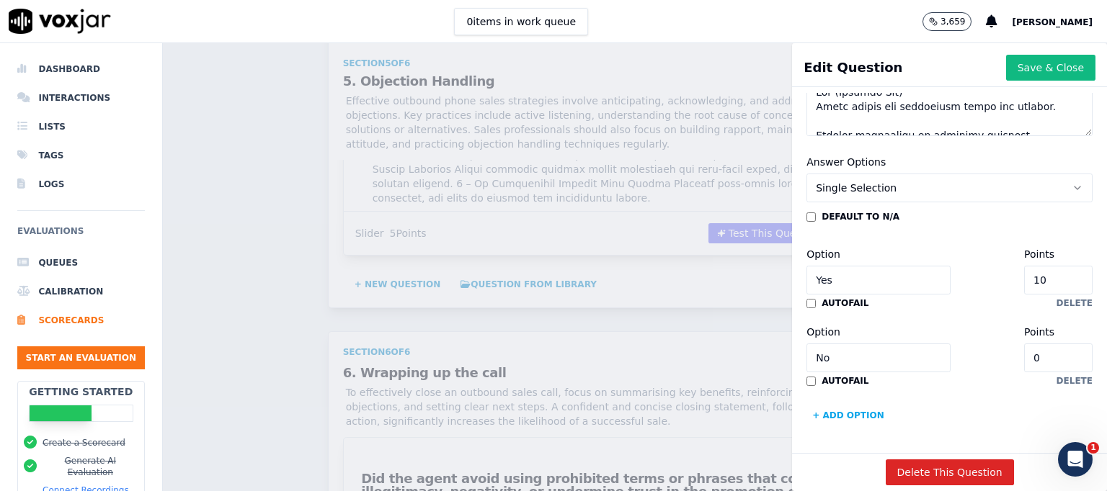
drag, startPoint x: 1014, startPoint y: 237, endPoint x: 982, endPoint y: 234, distance: 31.8
click at [982, 246] on div "Option Yes Points 10" at bounding box center [949, 270] width 286 height 49
type input "5"
click at [1023, 63] on button "Save & Close" at bounding box center [1050, 68] width 89 height 26
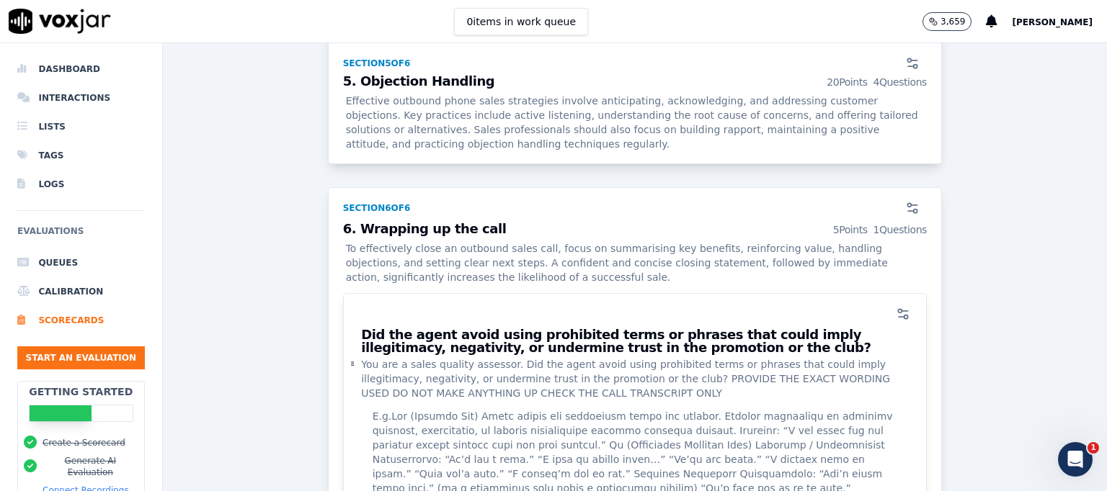
scroll to position [4551, 0]
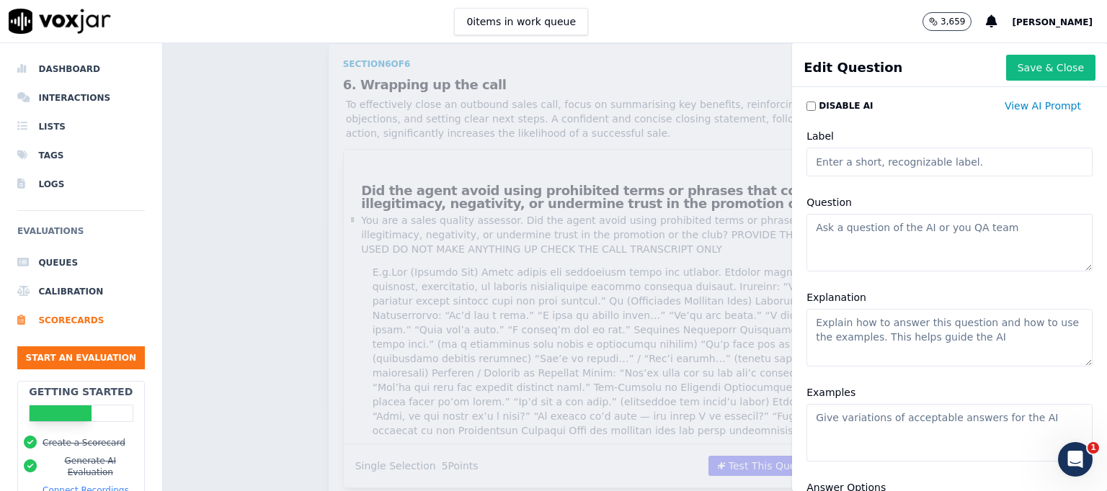
click at [834, 164] on input "Label" at bounding box center [949, 162] width 286 height 29
paste input "Did the agent confirm the member’s agreement or next steps before ending the ca…"
type input "Did the agent confirm the member’s agreement or next steps before ending the ca…"
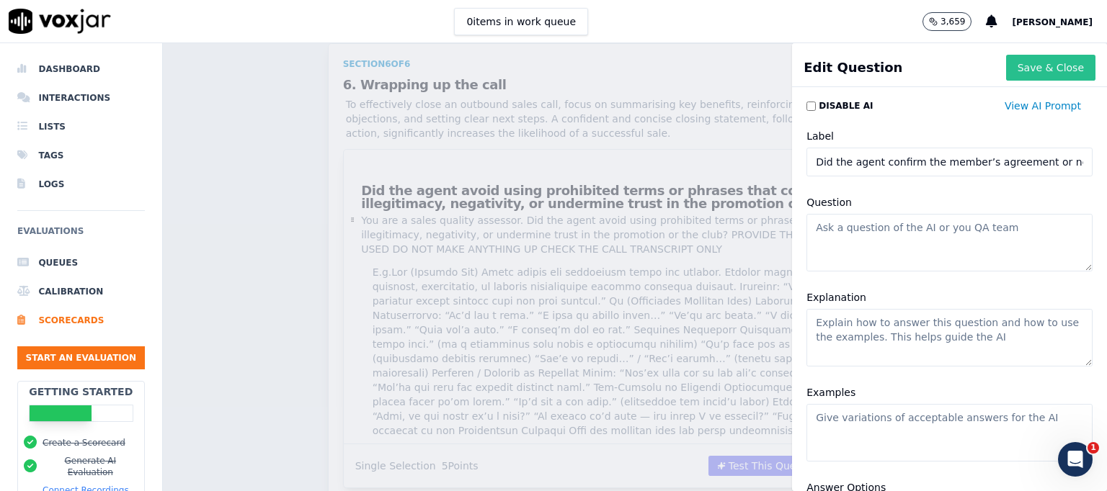
click at [1012, 71] on button "Save & Close" at bounding box center [1050, 68] width 89 height 26
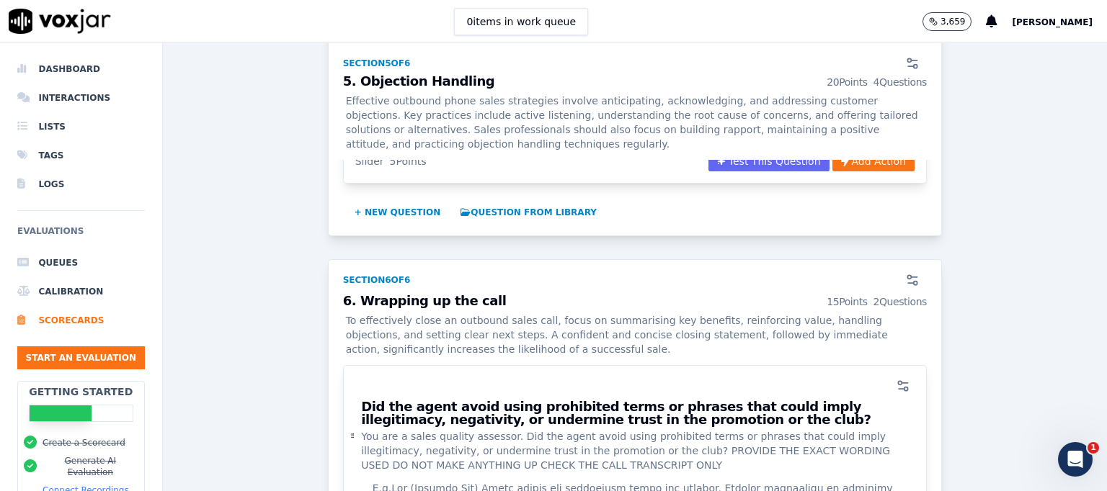
scroll to position [4191, 0]
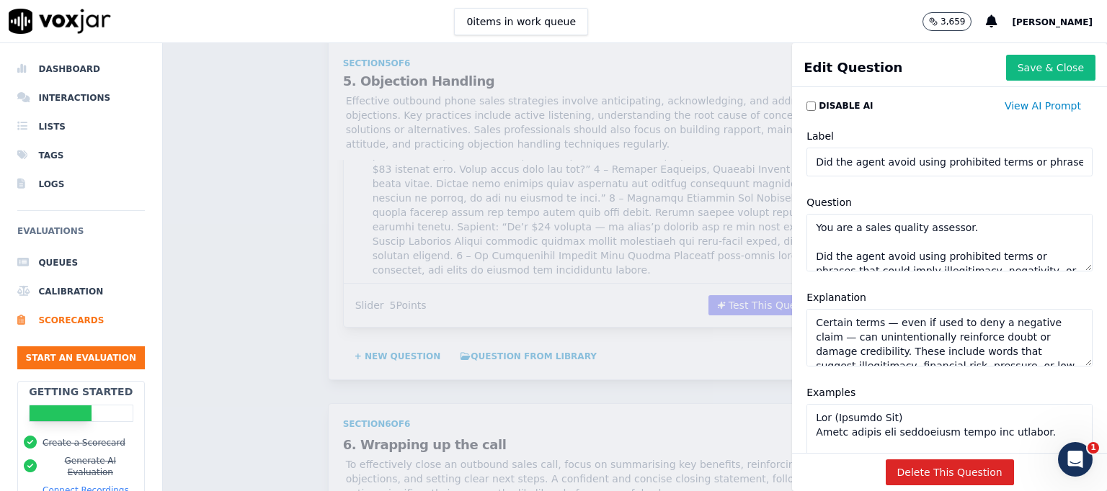
click at [830, 249] on textarea "You are a sales quality assessor. Did the agent avoid using prohibited terms or…" at bounding box center [949, 243] width 286 height 58
drag, startPoint x: 1005, startPoint y: 67, endPoint x: 998, endPoint y: 73, distance: 9.2
click at [1006, 66] on button "Save & Close" at bounding box center [1050, 68] width 89 height 26
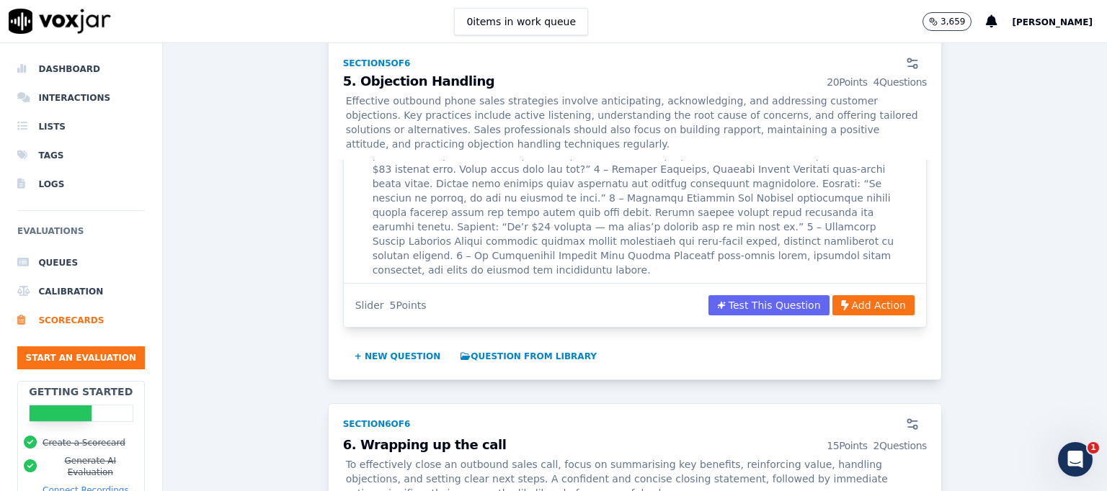
scroll to position [4479, 0]
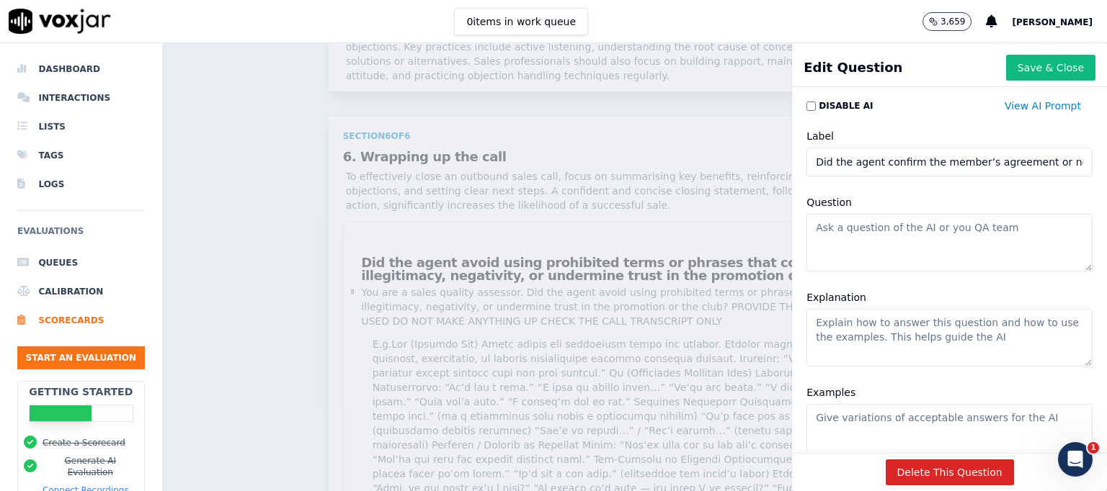
click at [847, 241] on textarea "Question" at bounding box center [949, 243] width 286 height 58
paste textarea "You are a sales quality assessor. Did the agent avoid using prohibited terms or…"
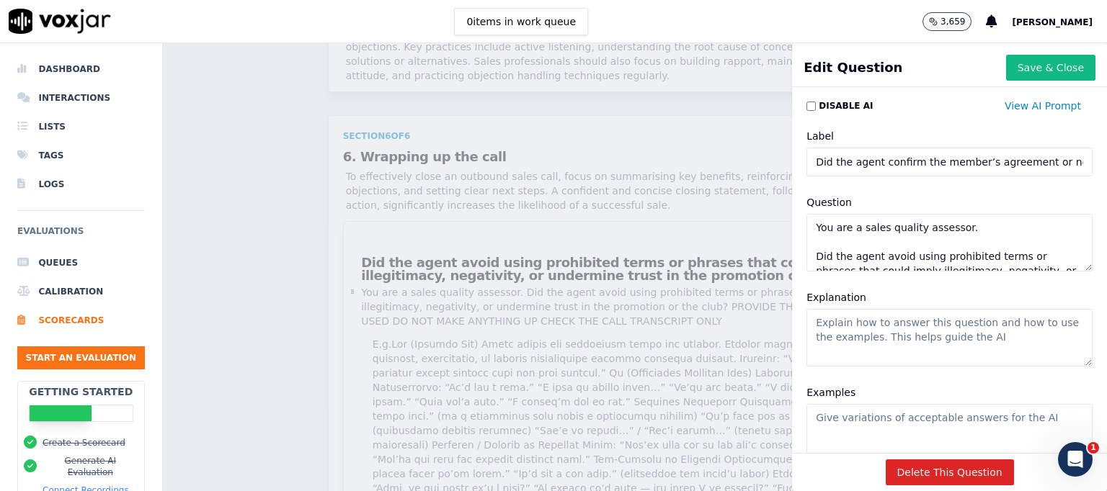
scroll to position [78, 0]
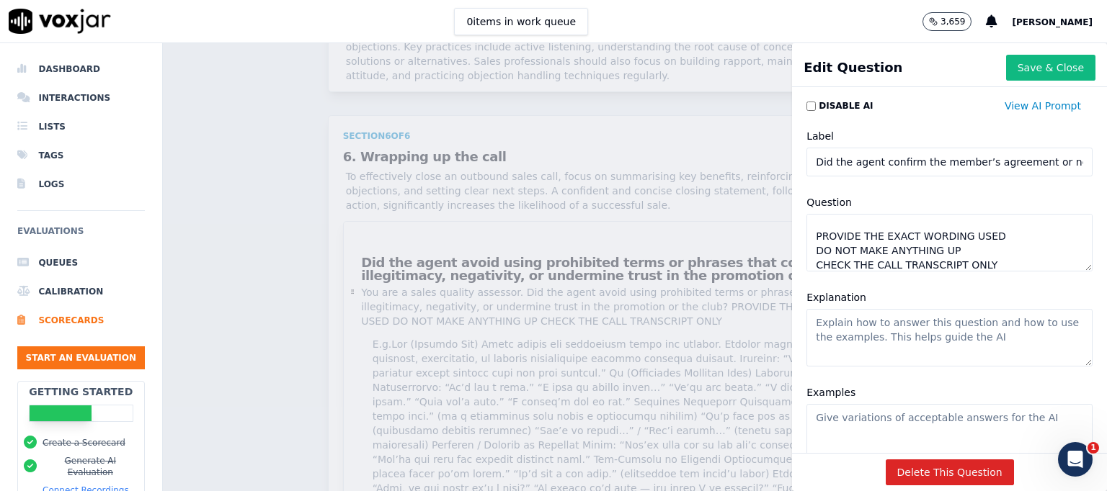
click at [806, 159] on input "Did the agent confirm the member’s agreement or next steps before ending the ca…" at bounding box center [949, 162] width 286 height 29
click at [836, 256] on textarea "You are a sales quality assessor. Did the agent avoid using prohibited terms or…" at bounding box center [949, 243] width 286 height 58
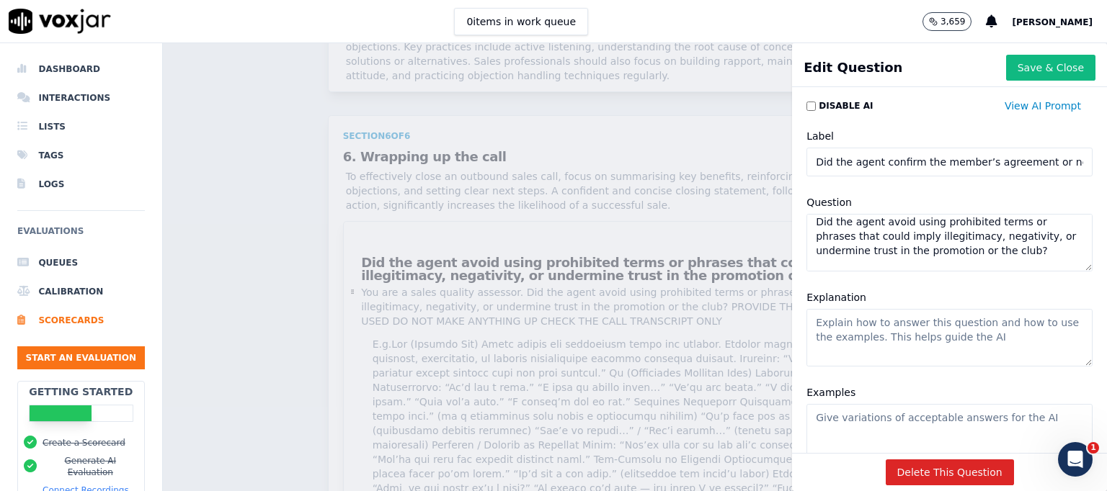
paste textarea "confirm the member’s agreement or next steps before ending the call"
type textarea "You are a sales quality assessor. Did the agent confirm the member’s agreement …"
click at [847, 338] on textarea "Explanation" at bounding box center [949, 338] width 286 height 58
paste textarea "Explicitly confirming the sale or next step ensures clarity, prevents misunders…"
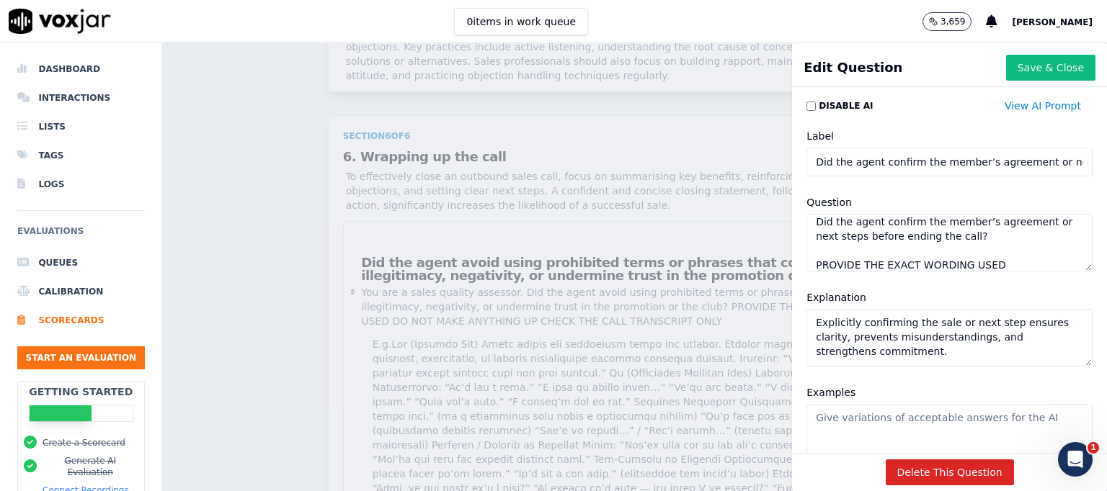
type textarea "Explicitly confirming the sale or next step ensures clarity, prevents misunders…"
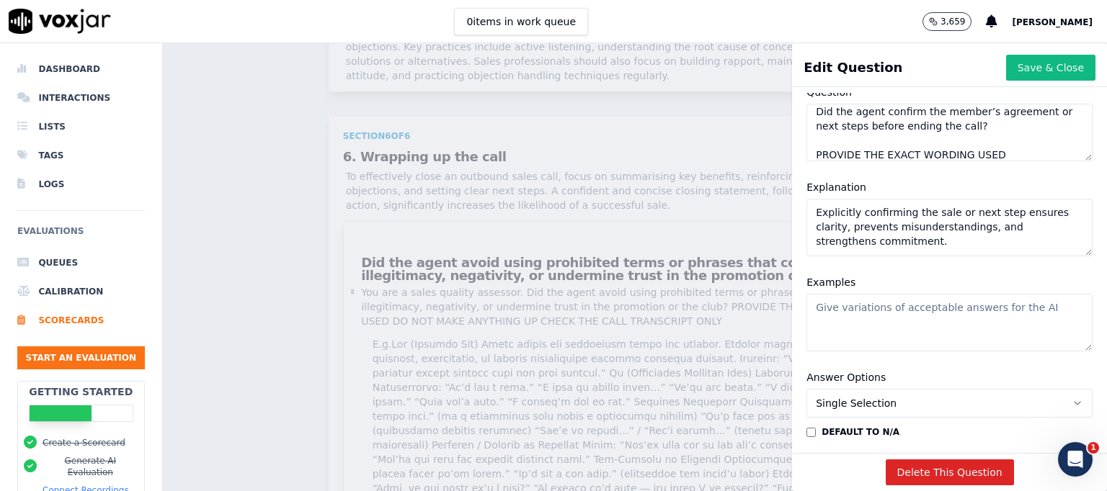
scroll to position [118, 0]
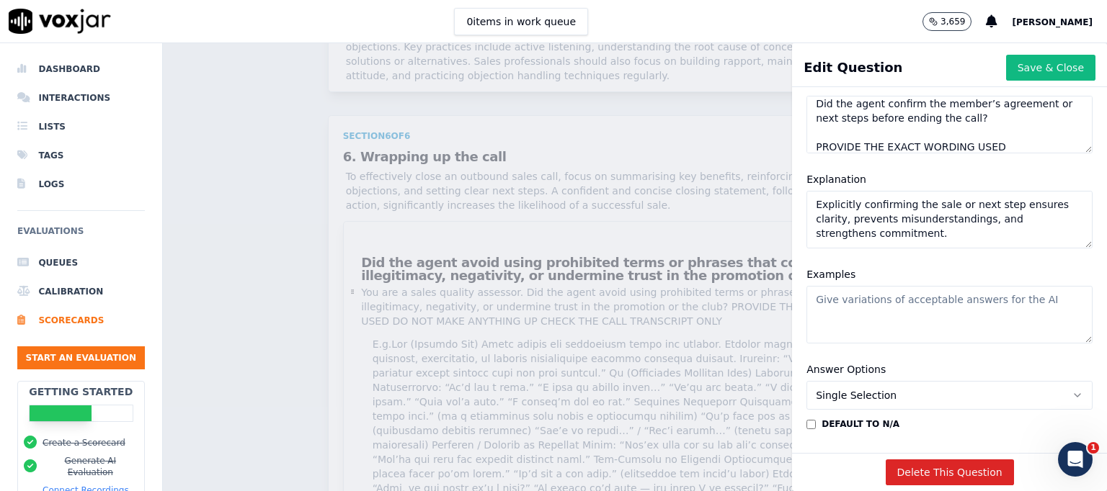
click at [863, 287] on textarea "Examples" at bounding box center [949, 315] width 286 height 58
paste textarea "5 – Direct Confirmation Clearly confirms agreement and next steps. Example: “So…"
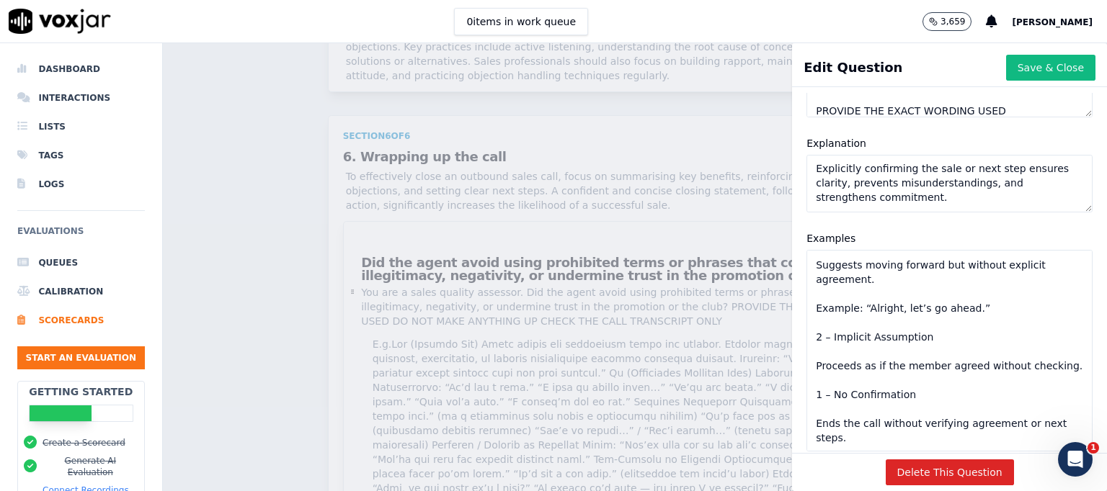
scroll to position [242, 0]
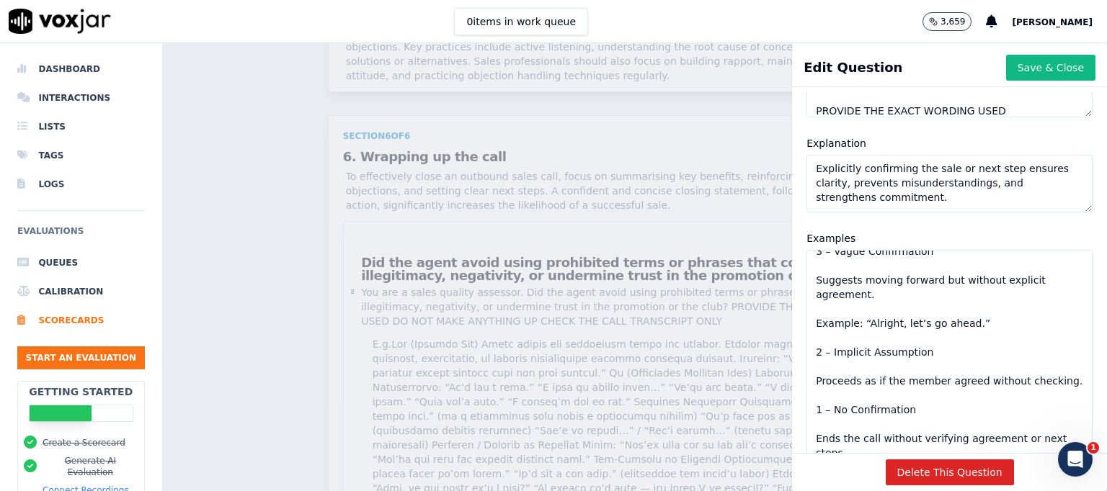
drag, startPoint x: 2102, startPoint y: 748, endPoint x: 2105, endPoint y: 901, distance: 152.8
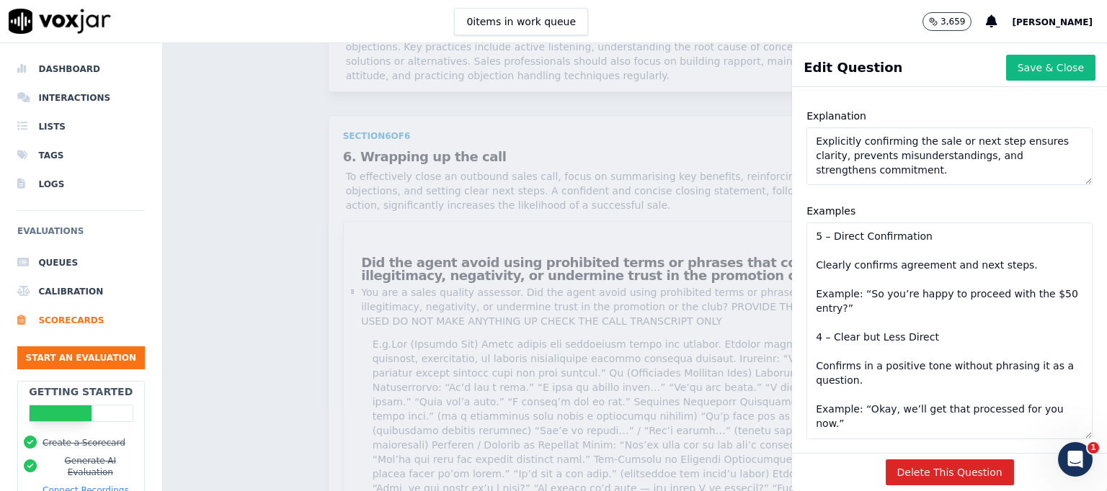
scroll to position [231, 0]
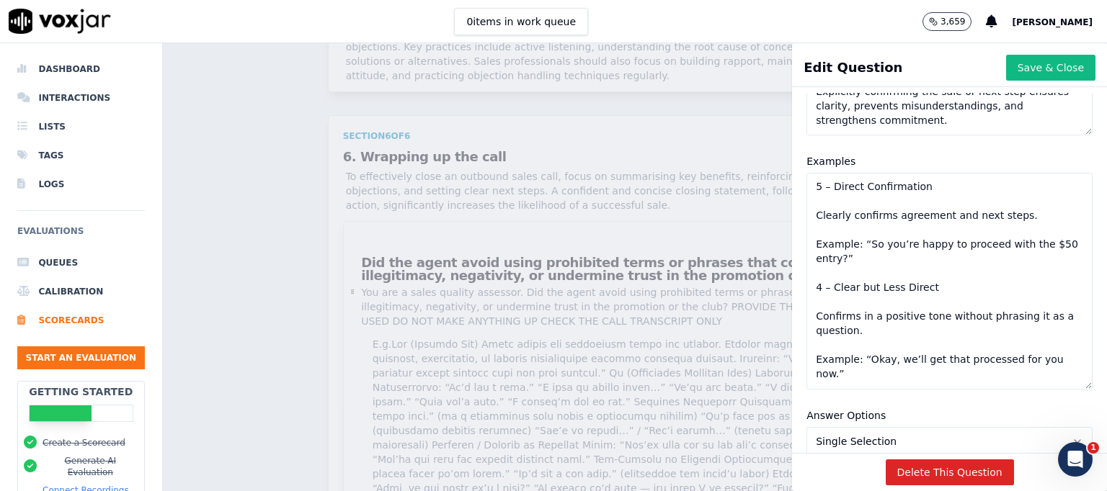
click at [809, 200] on textarea "5 – Direct Confirmation Clearly confirms agreement and next steps. Example: “So…" at bounding box center [949, 281] width 286 height 217
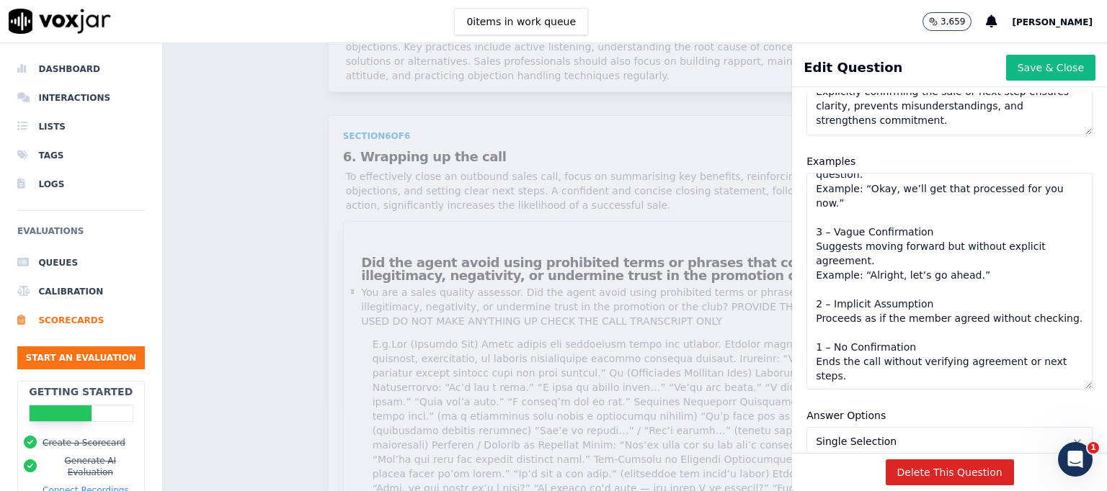
scroll to position [127, 0]
type textarea "5 – Direct Confirmation Clearly confirms agreement and next steps. Example: “So…"
click at [1020, 63] on button "Save & Close" at bounding box center [1050, 68] width 89 height 26
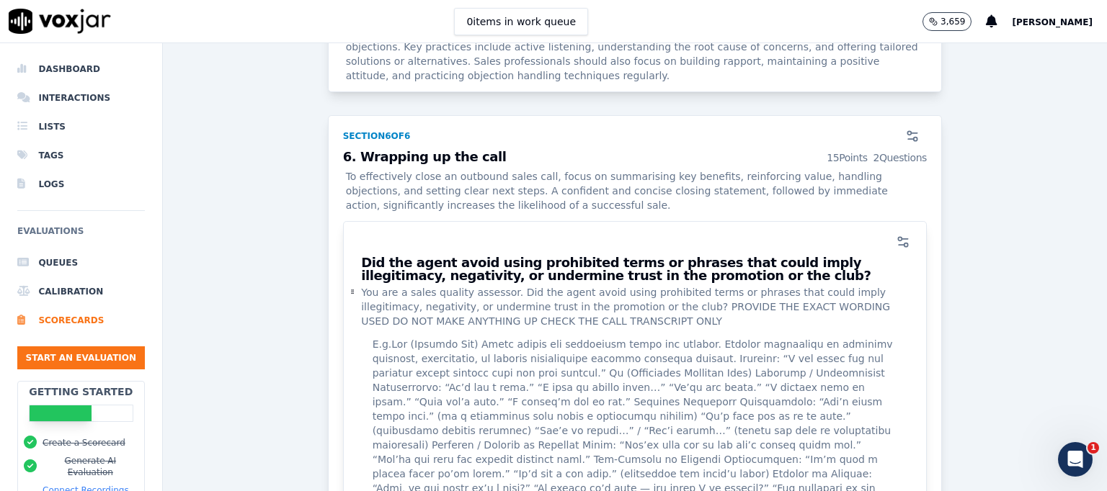
scroll to position [4767, 0]
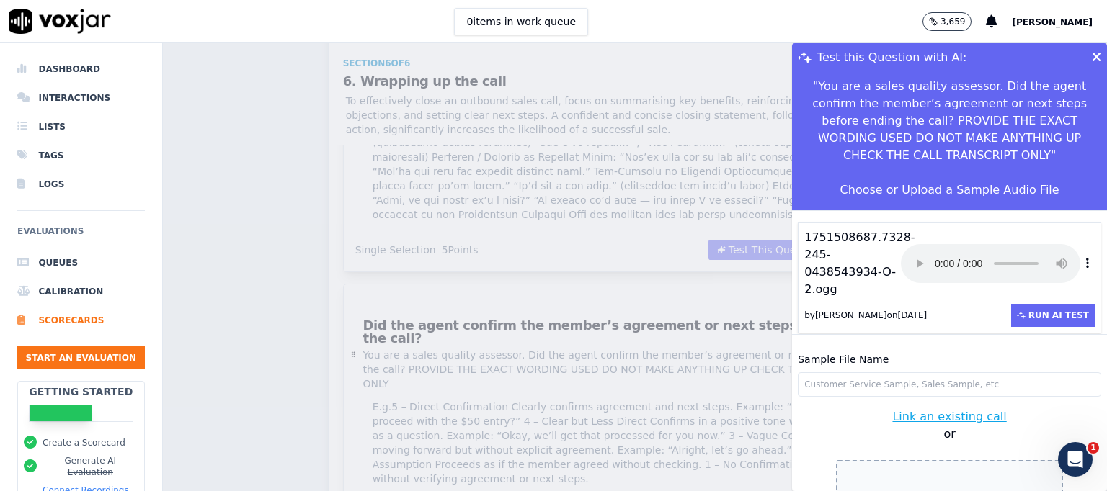
scroll to position [43, 0]
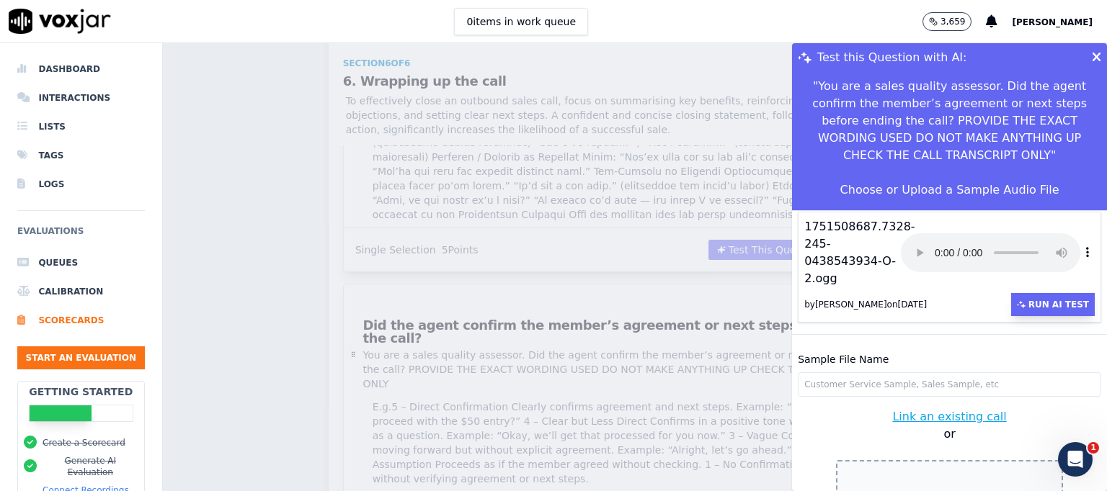
click at [1012, 293] on button "Run AI Test" at bounding box center [1053, 304] width 84 height 23
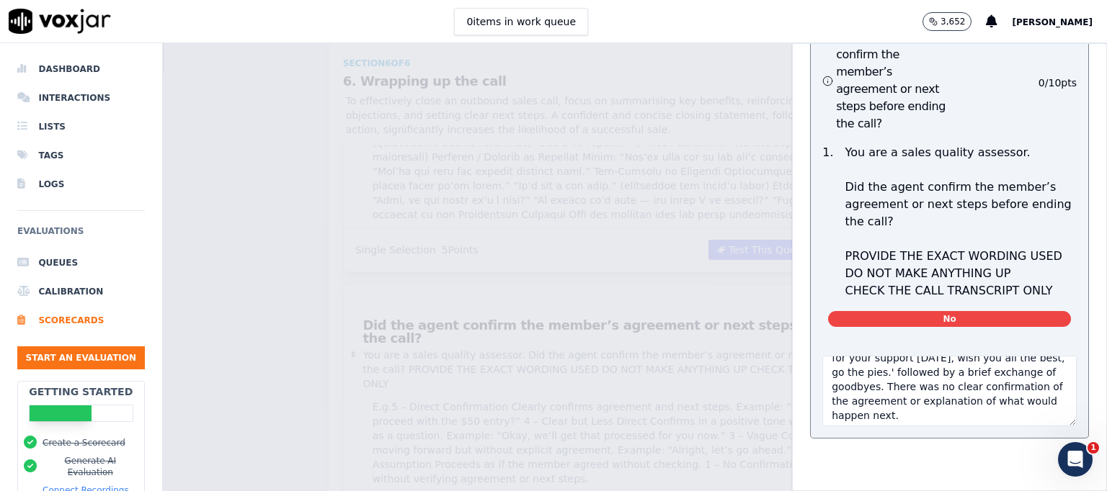
scroll to position [130, 0]
click at [671, 379] on div "Test this Question with AI: " You are a sales quality assessor. Did the agent c…" at bounding box center [635, 267] width 944 height 448
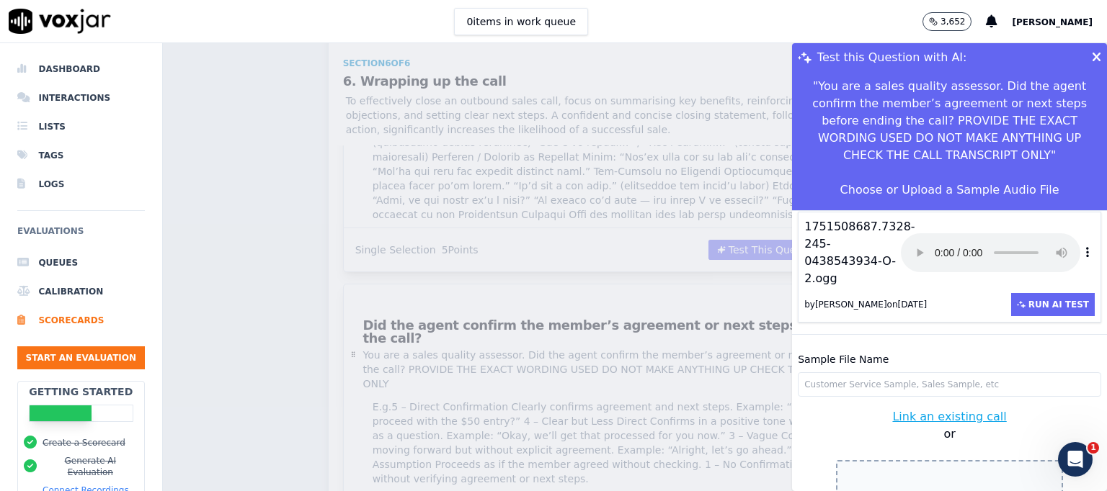
click at [1092, 54] on icon at bounding box center [1096, 57] width 9 height 13
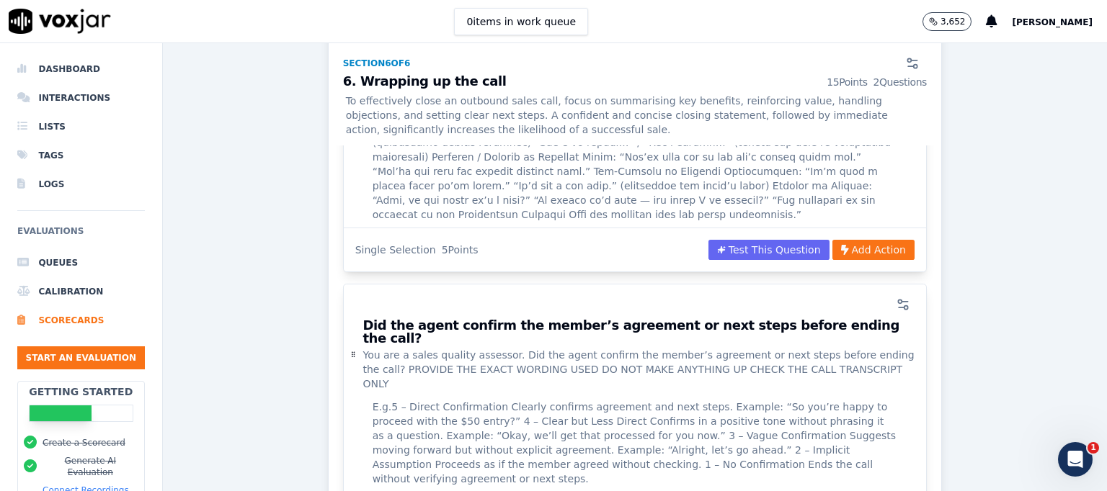
scroll to position [4623, 0]
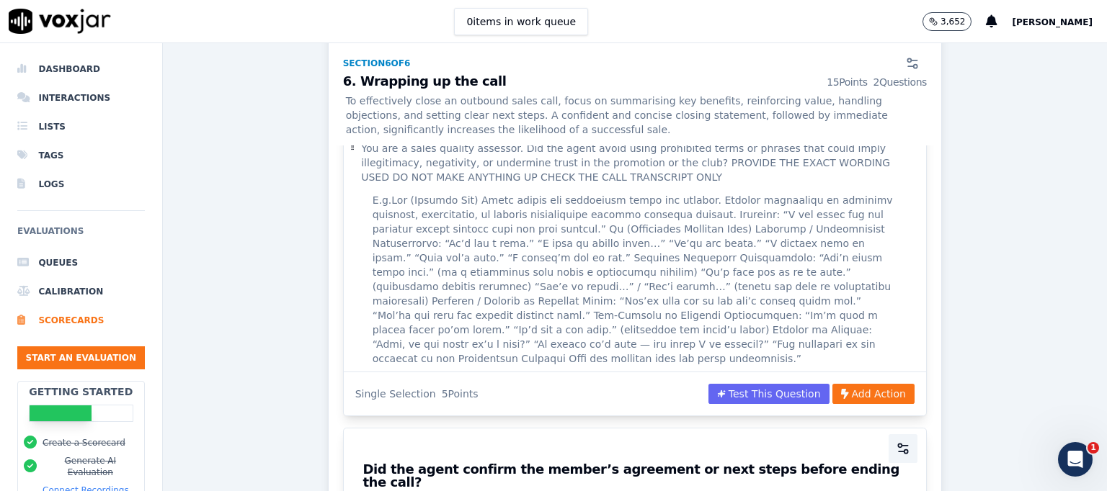
click at [896, 442] on icon "button" at bounding box center [903, 449] width 14 height 14
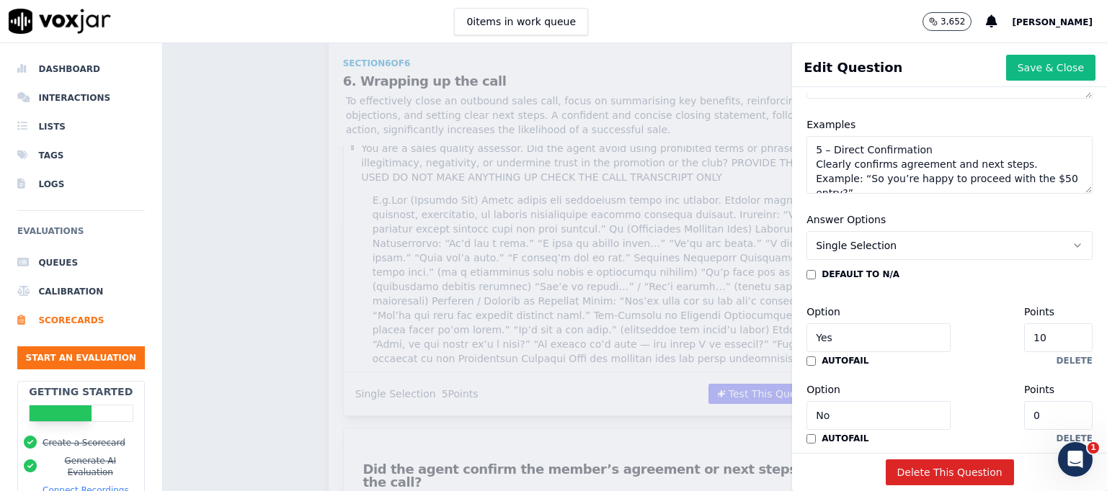
scroll to position [267, 0]
click at [1071, 244] on icon "button" at bounding box center [1077, 247] width 12 height 12
click at [846, 300] on div "Slider" at bounding box center [919, 301] width 249 height 23
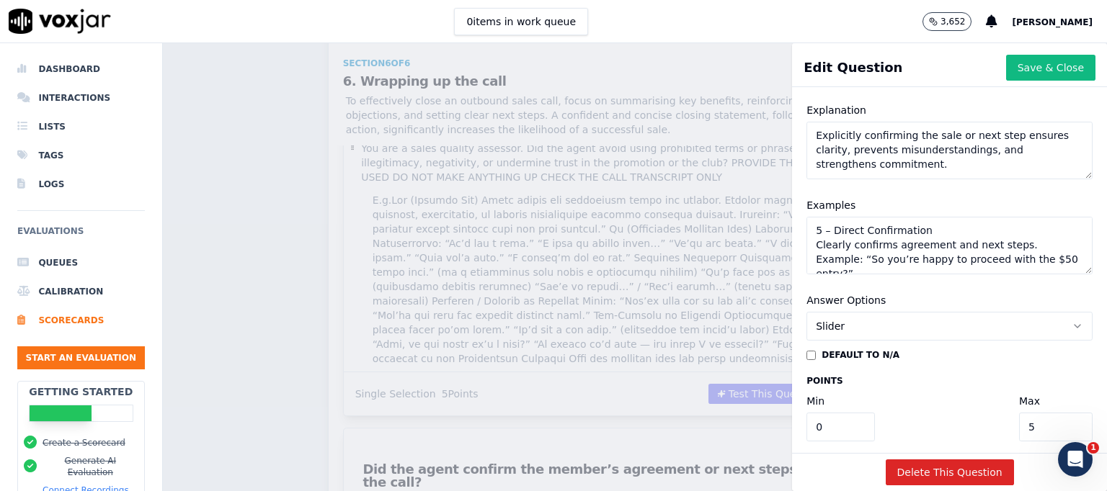
scroll to position [173, 0]
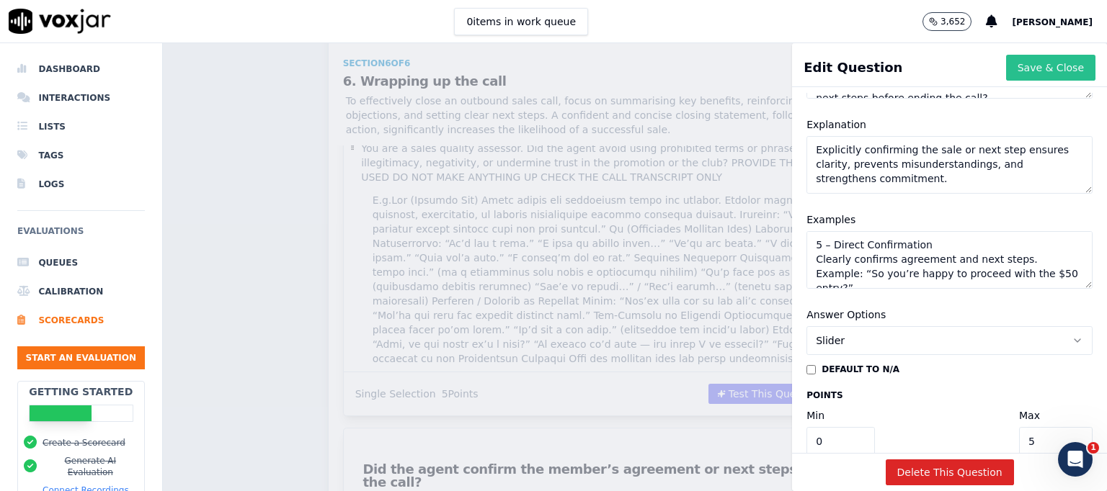
click at [1017, 63] on button "Save & Close" at bounding box center [1050, 68] width 89 height 26
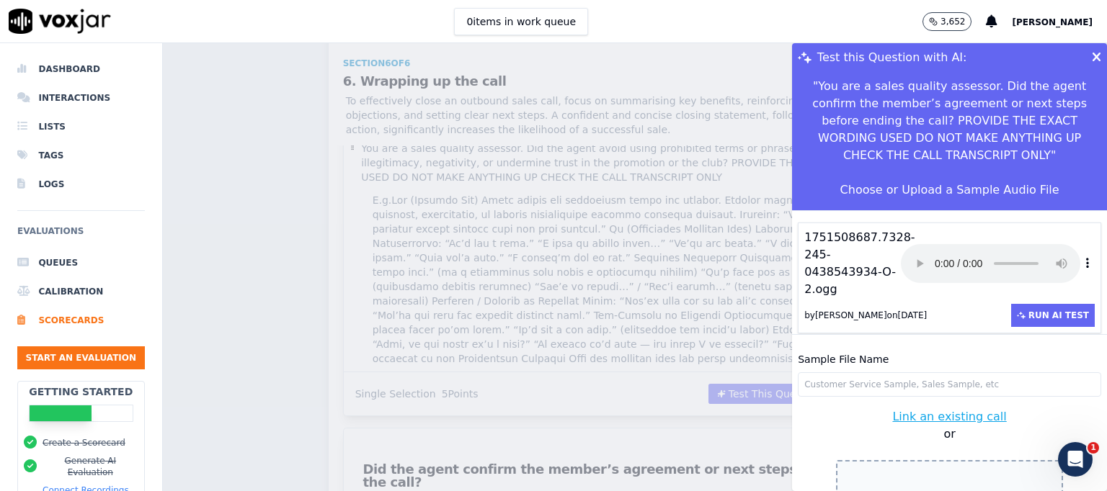
scroll to position [43, 0]
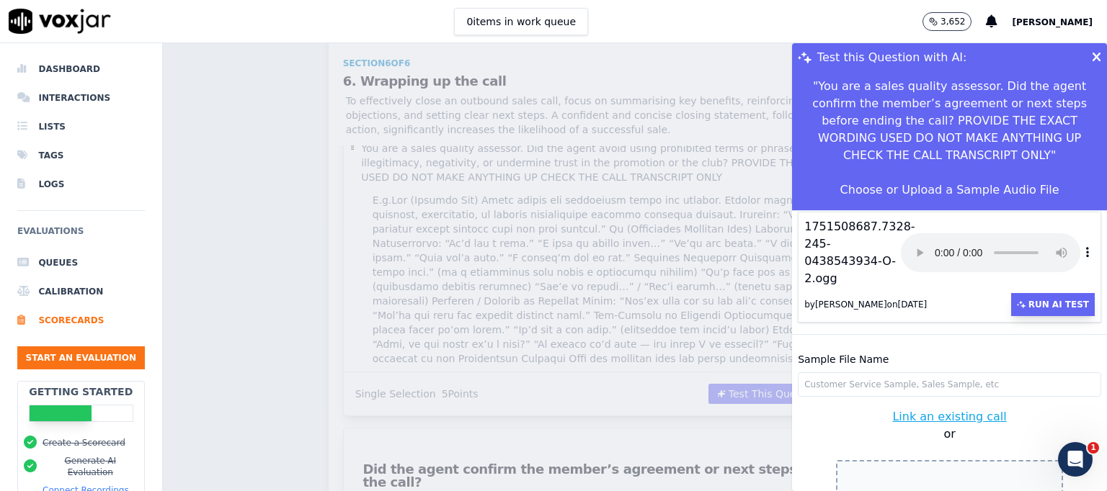
click at [1011, 293] on button "Run AI Test" at bounding box center [1053, 304] width 84 height 23
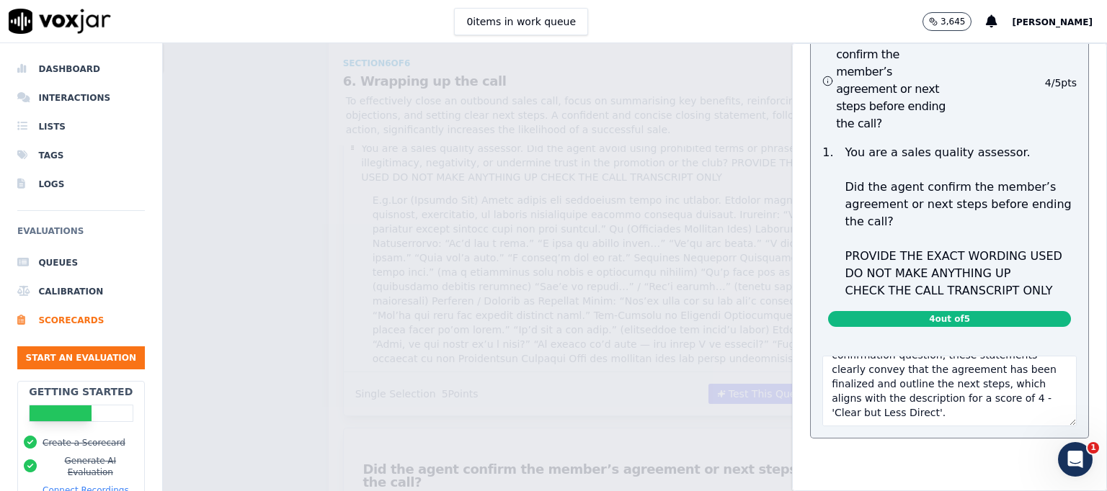
scroll to position [274, 0]
click at [654, 391] on div "Test this Question with AI: " You are a sales quality assessor. Did the agent c…" at bounding box center [635, 267] width 944 height 448
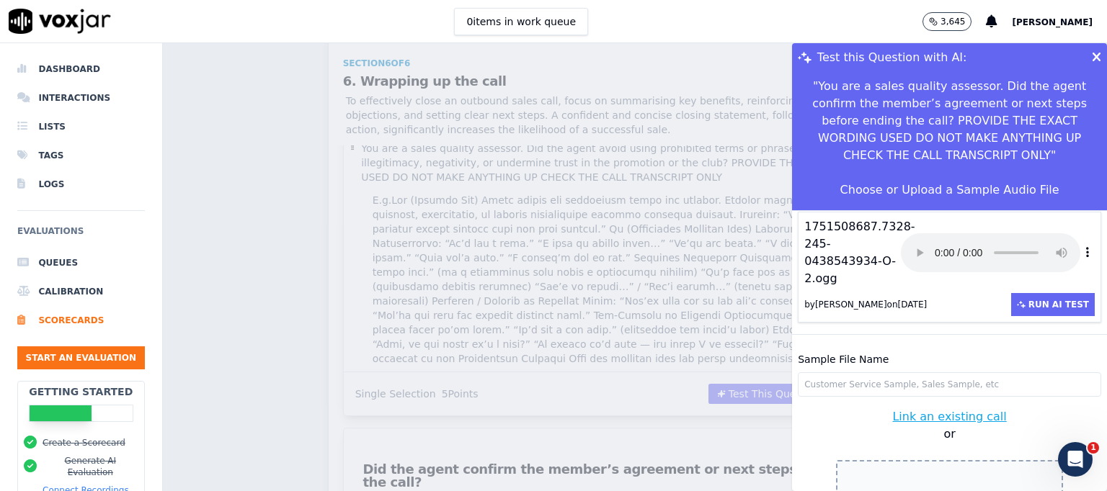
click at [1092, 56] on icon at bounding box center [1096, 57] width 9 height 13
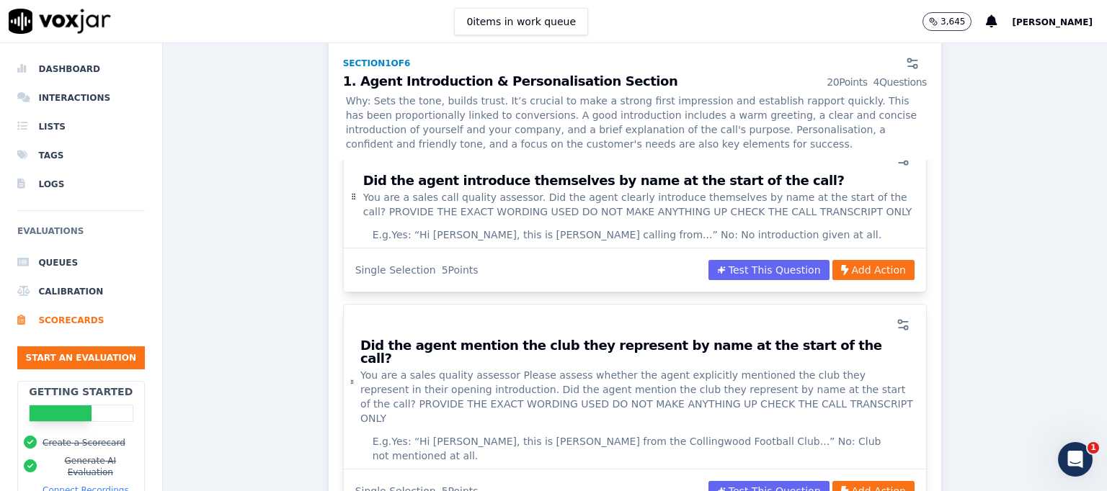
scroll to position [0, 0]
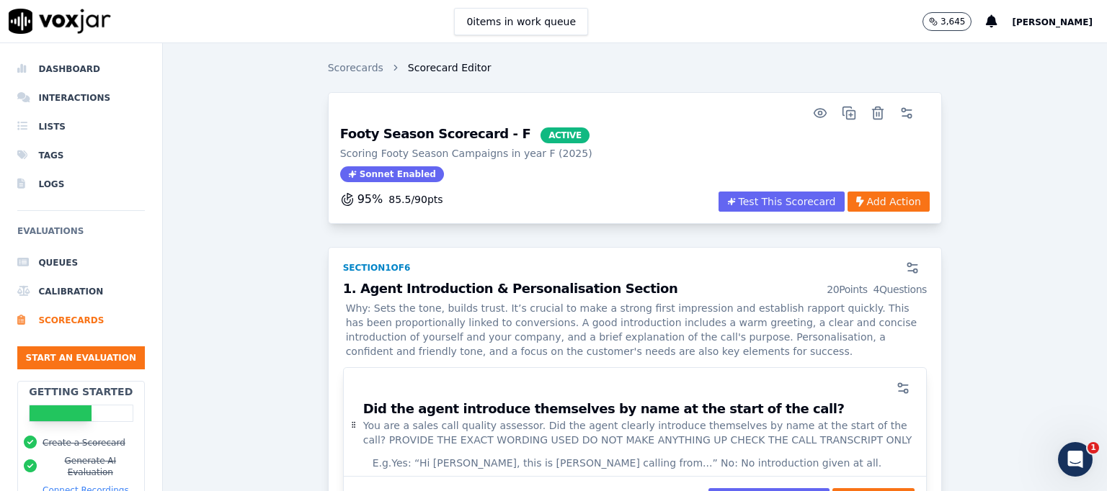
click at [63, 290] on li "Calibration" at bounding box center [81, 291] width 128 height 29
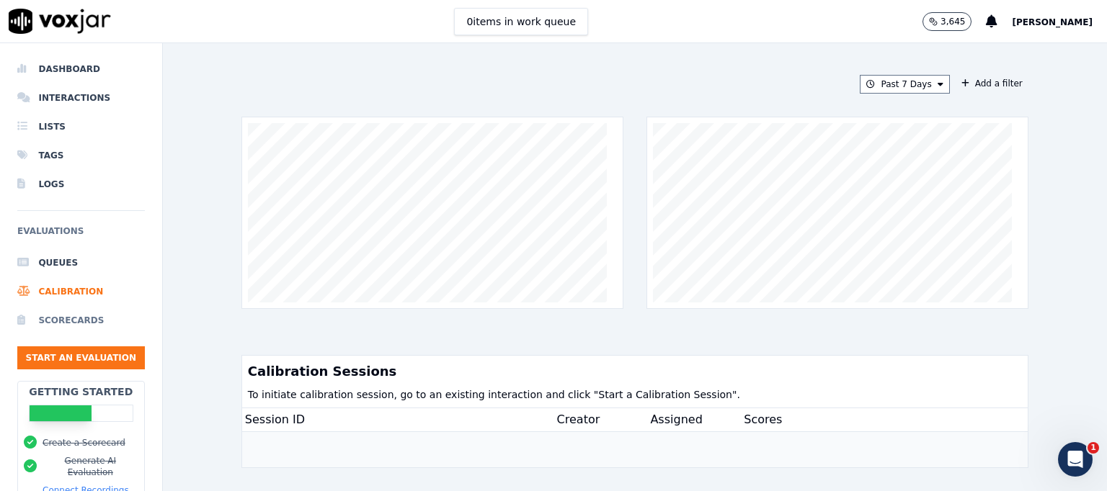
click at [59, 318] on li "Scorecards" at bounding box center [81, 320] width 128 height 29
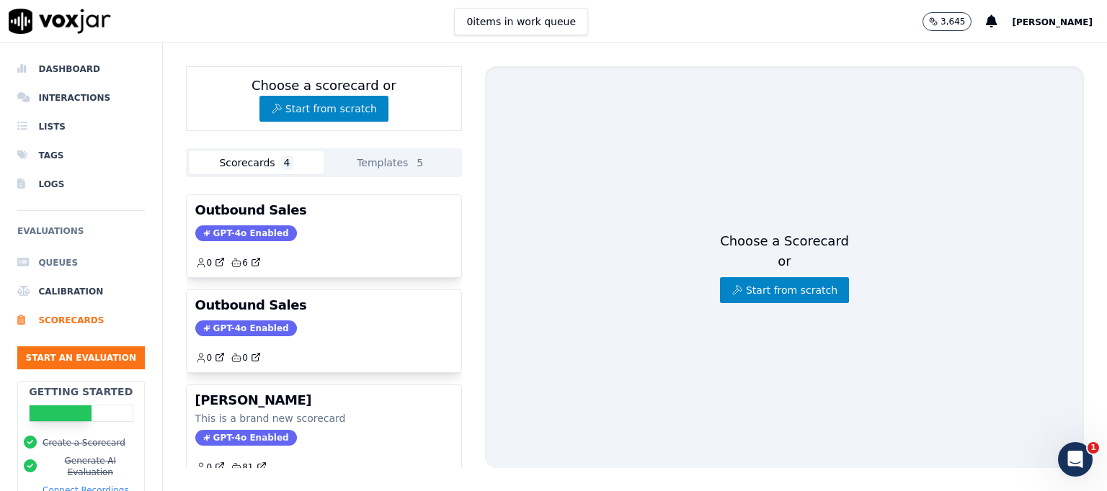
click at [45, 262] on li "Queues" at bounding box center [81, 263] width 128 height 29
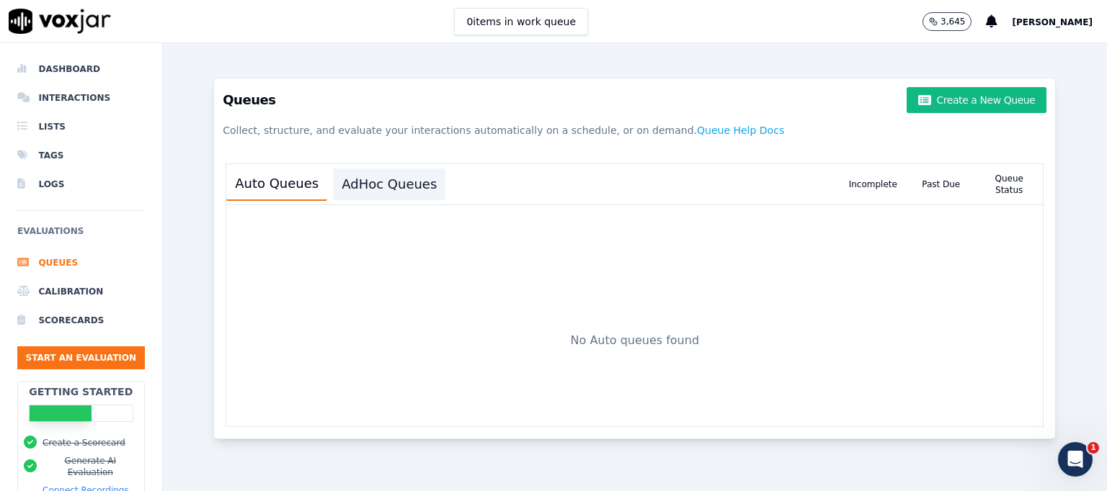
click at [385, 181] on button "AdHoc Queues" at bounding box center [389, 185] width 112 height 32
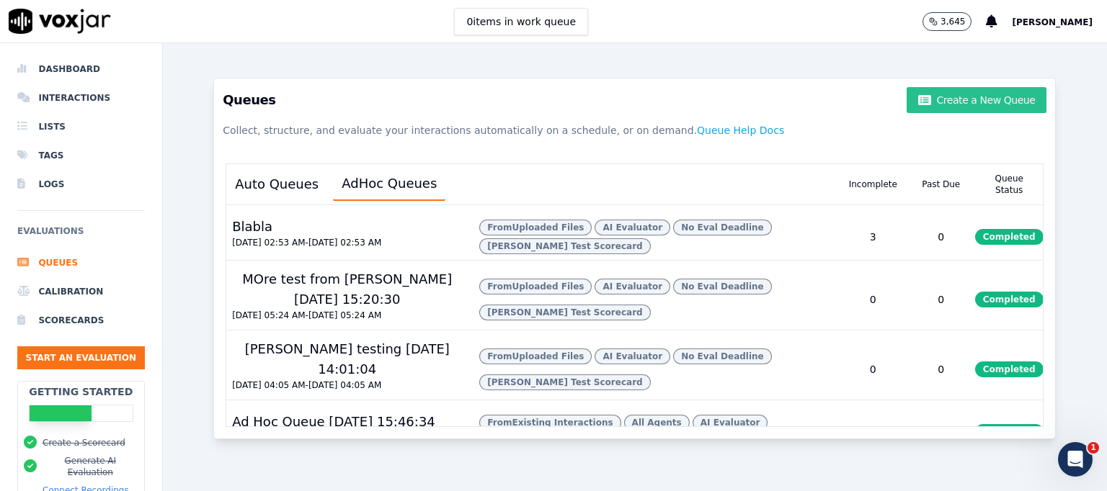
click at [945, 100] on button "Create a New Queue" at bounding box center [976, 100] width 140 height 26
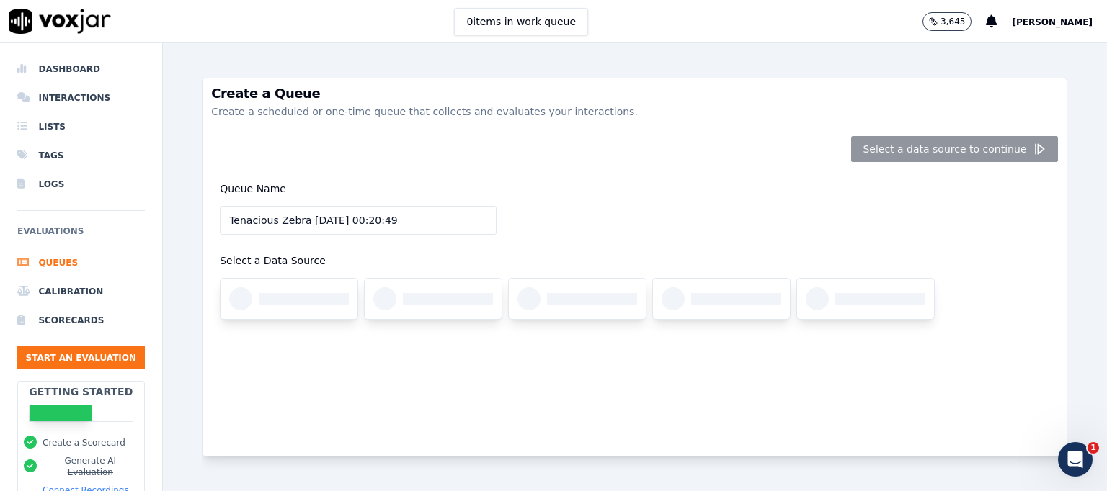
drag, startPoint x: 421, startPoint y: 224, endPoint x: 132, endPoint y: 212, distance: 289.2
click at [132, 212] on div "Dashboard Interactions Lists Tags Logs Evaluations Queues Calibration Scorecard…" at bounding box center [553, 267] width 1107 height 448
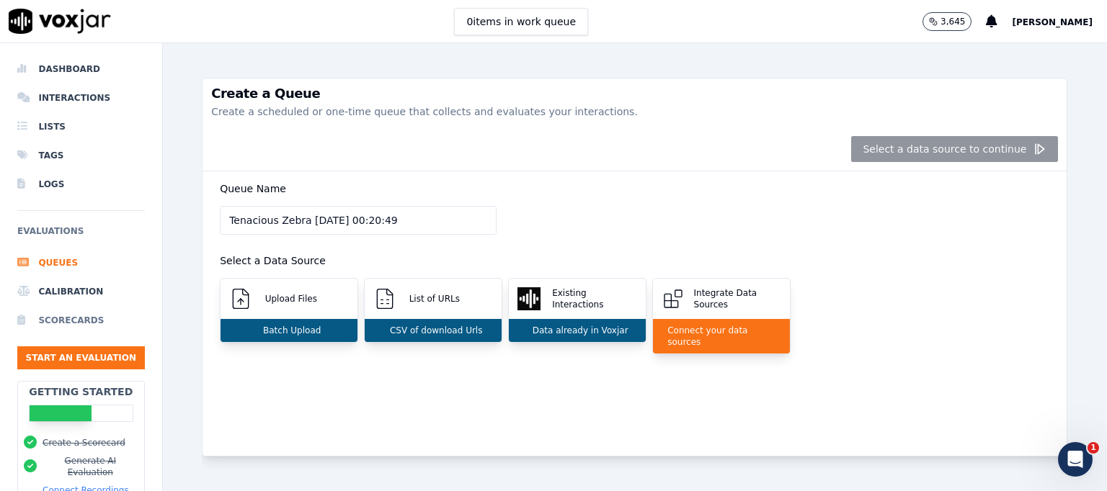
click at [75, 320] on li "Scorecards" at bounding box center [81, 320] width 128 height 29
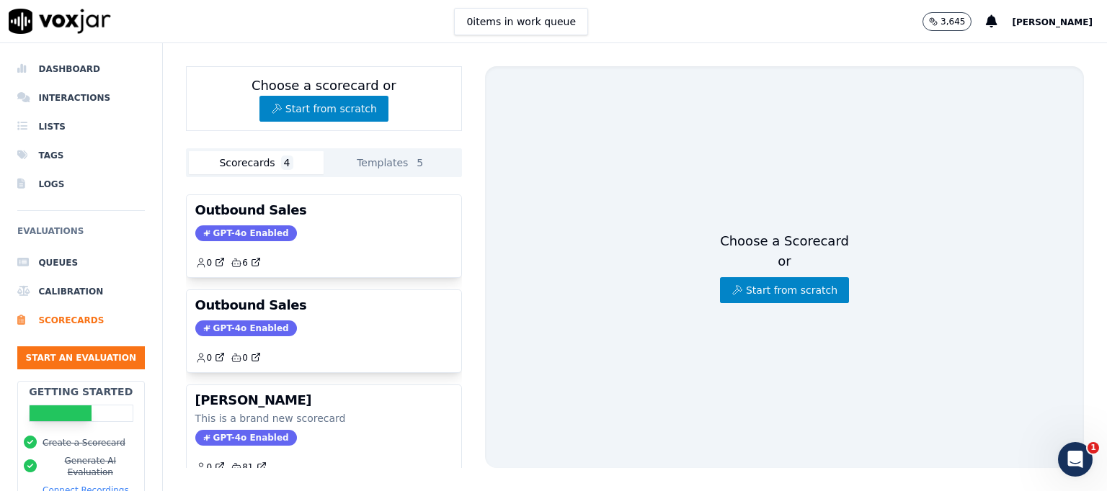
scroll to position [165, 0]
